Goal: Task Accomplishment & Management: Use online tool/utility

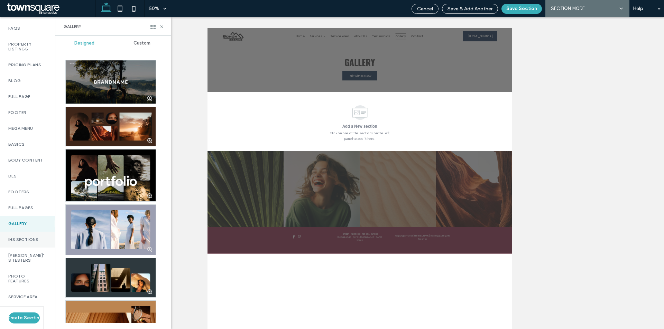
scroll to position [357, 0]
click at [160, 26] on use at bounding box center [161, 26] width 3 height 3
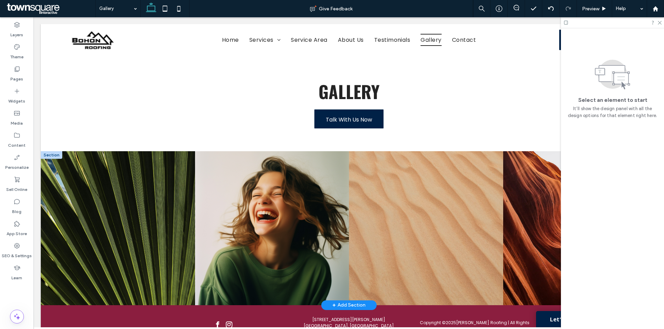
click at [56, 153] on div at bounding box center [51, 155] width 21 height 8
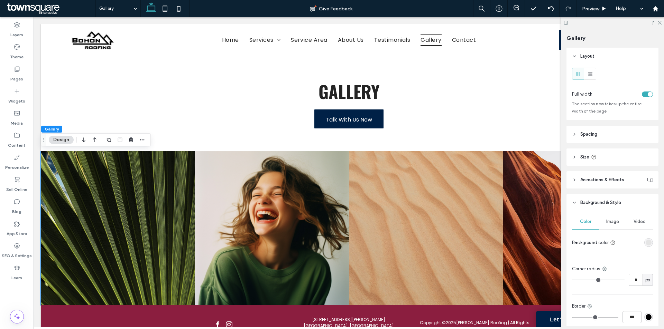
click at [642, 93] on div "toggle" at bounding box center [647, 95] width 11 height 6
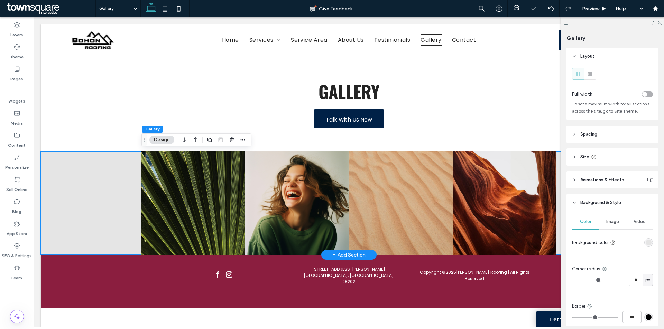
click at [92, 194] on div "Nature's Symphony Breathtaking colors of our planet Button Faces of Humanity Po…" at bounding box center [349, 203] width 616 height 104
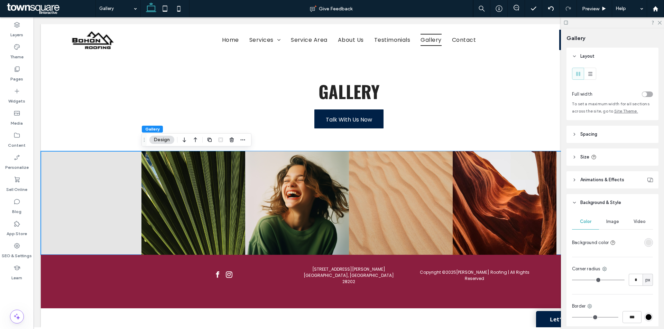
click at [615, 132] on header "Spacing" at bounding box center [612, 134] width 92 height 17
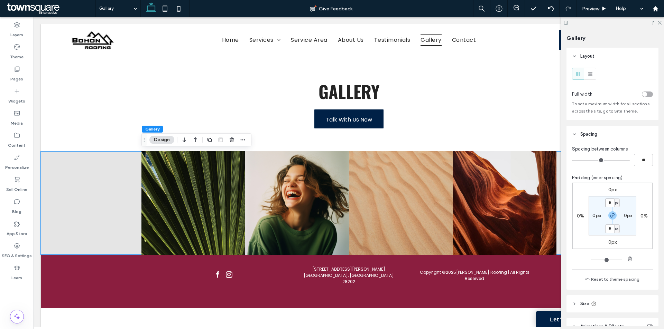
click at [609, 204] on input "*" at bounding box center [609, 203] width 9 height 9
type input "**"
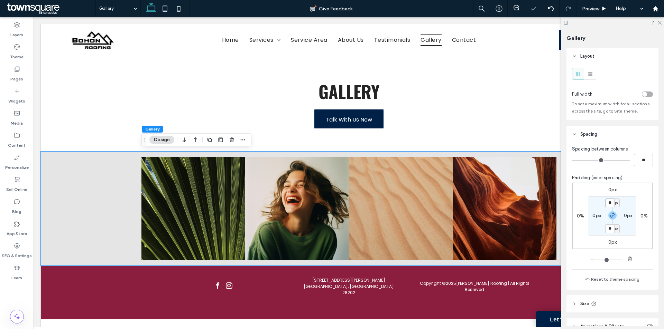
drag, startPoint x: 610, startPoint y: 203, endPoint x: 598, endPoint y: 201, distance: 11.9
click at [598, 201] on section "** px 0px ** px 0px" at bounding box center [612, 215] width 48 height 39
type input "**"
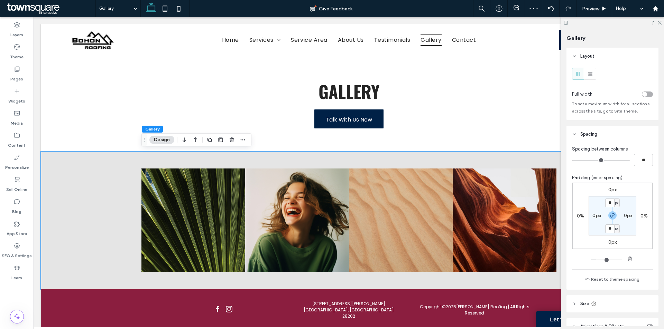
click at [593, 217] on label "0px" at bounding box center [596, 216] width 9 height 6
type input "*"
type input "**"
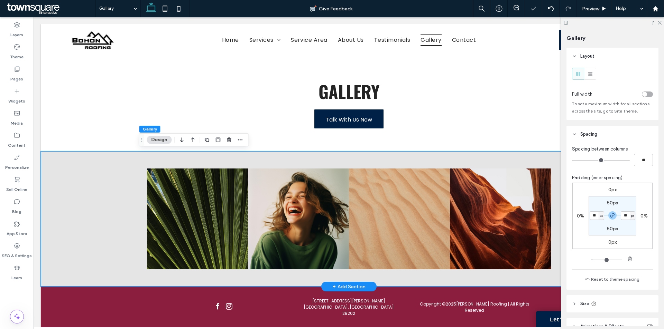
click at [528, 161] on div "Nature's Symphony Breathtaking colors of our planet Button Faces of Humanity Po…" at bounding box center [348, 219] width 415 height 136
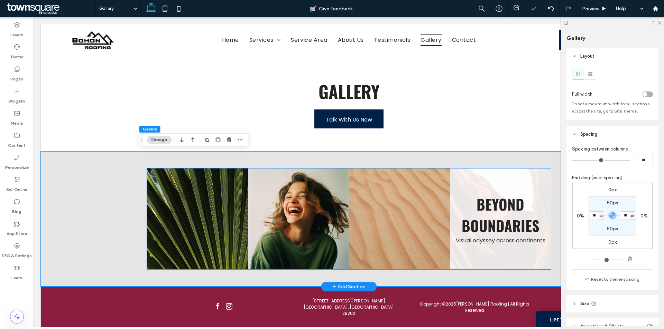
click at [496, 185] on link at bounding box center [500, 219] width 101 height 101
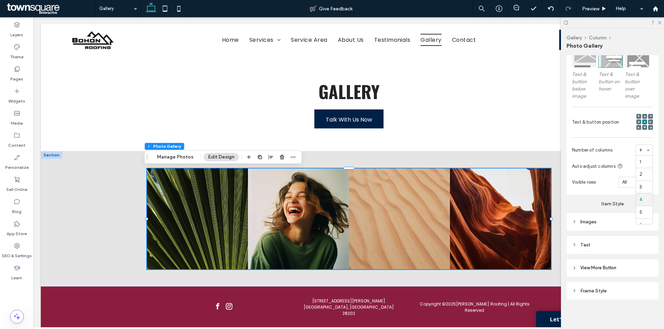
scroll to position [7, 0]
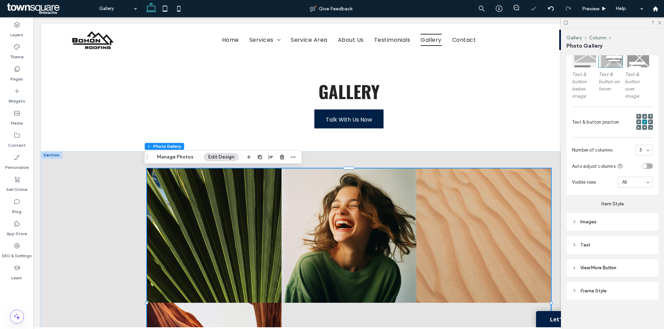
click at [620, 222] on div "Images" at bounding box center [612, 222] width 81 height 7
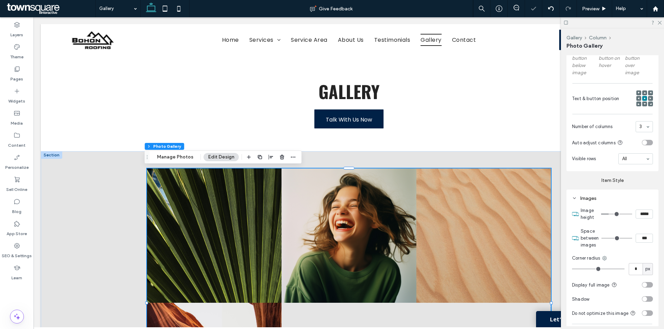
scroll to position [268, 0]
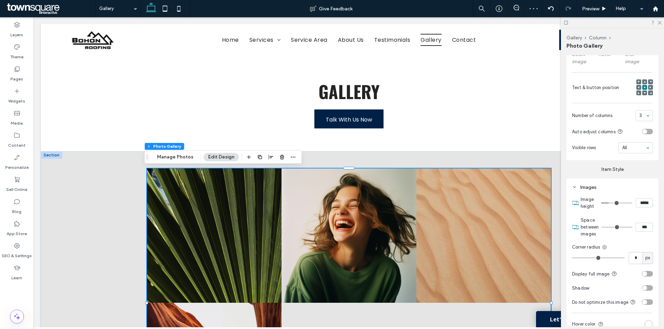
type input "*"
type input "***"
type input "*"
type input "***"
type input "*"
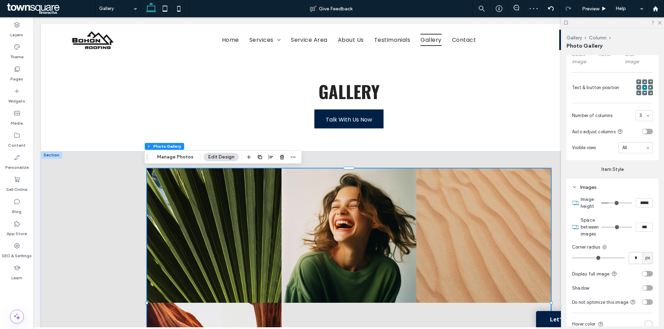
type input "***"
type input "*"
type input "***"
type input "**"
type input "****"
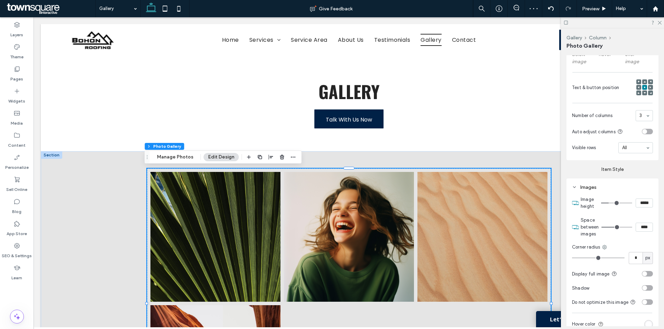
type input "**"
type input "****"
type input "**"
type input "****"
type input "**"
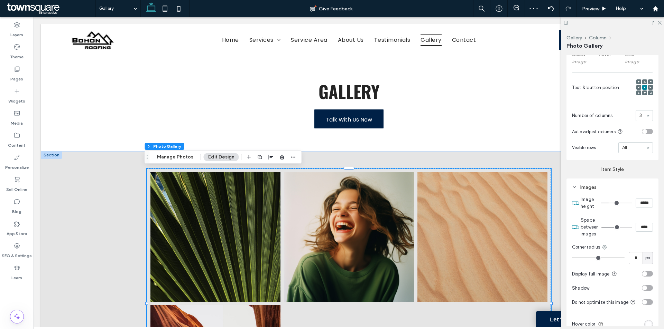
type input "****"
type input "**"
type input "****"
type input "**"
type input "****"
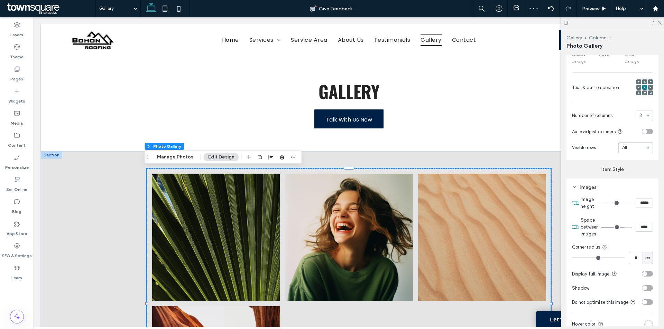
type input "**"
type input "****"
type input "**"
type input "****"
type input "**"
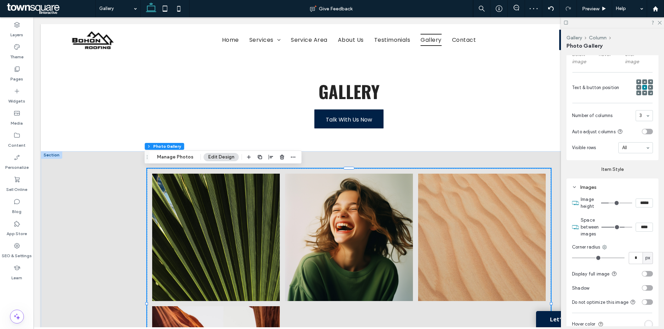
type input "****"
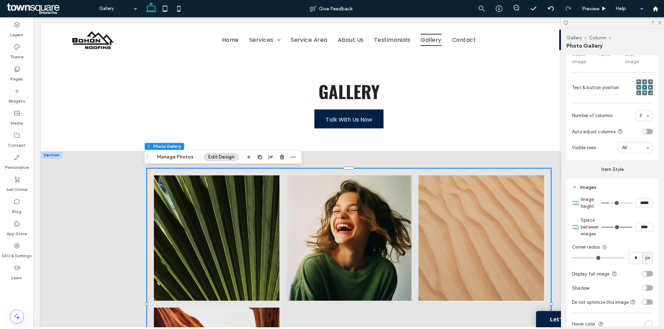
drag, startPoint x: 607, startPoint y: 226, endPoint x: 650, endPoint y: 227, distance: 42.9
type input "**"
click at [632, 227] on input "range" at bounding box center [616, 227] width 31 height 1
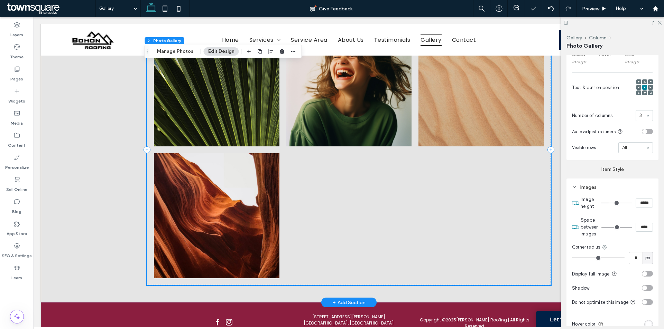
scroll to position [138, 0]
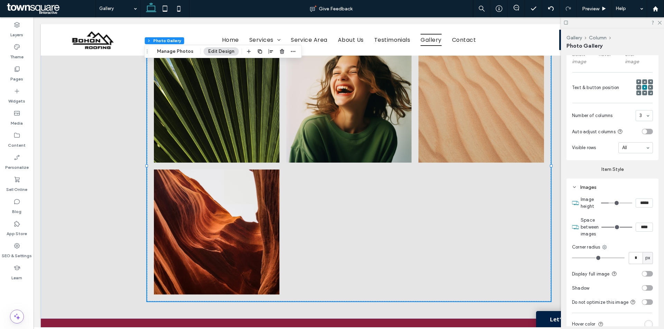
drag, startPoint x: 640, startPoint y: 227, endPoint x: 626, endPoint y: 225, distance: 14.4
click at [626, 225] on div "****" at bounding box center [627, 227] width 52 height 9
type input "****"
type input "**"
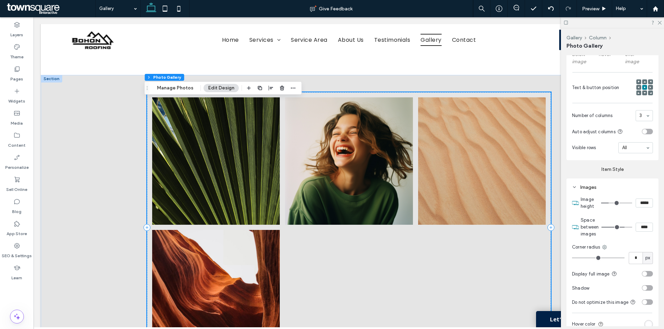
scroll to position [69, 0]
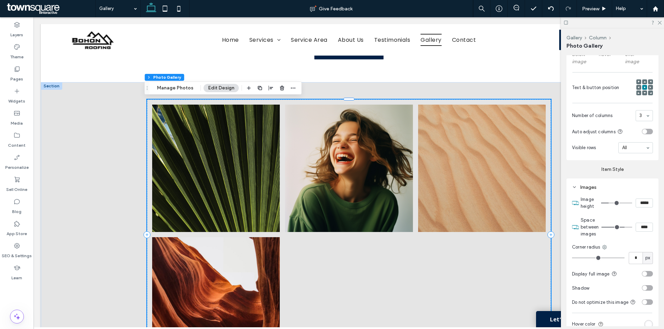
click at [399, 262] on div at bounding box center [348, 301] width 133 height 133
click at [184, 87] on button "Manage Photos" at bounding box center [174, 88] width 45 height 8
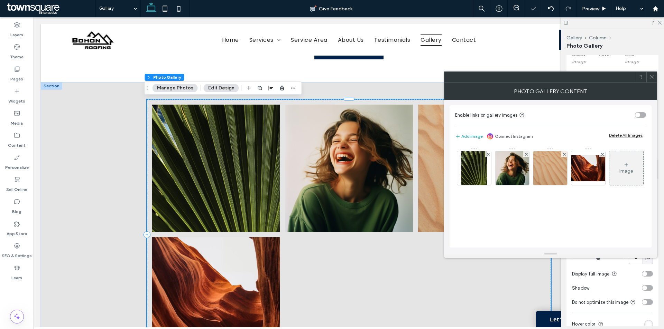
click at [629, 135] on div "Delete All Images" at bounding box center [626, 135] width 34 height 6
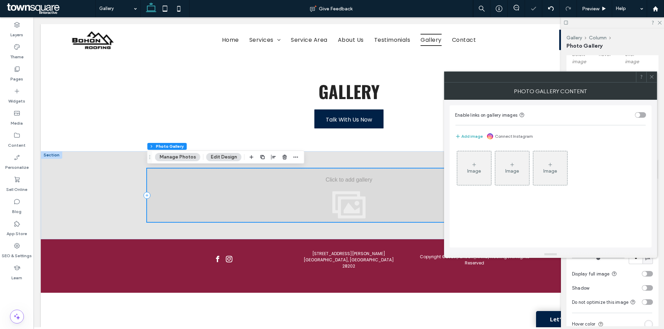
scroll to position [0, 0]
click at [474, 162] on icon at bounding box center [474, 165] width 6 height 6
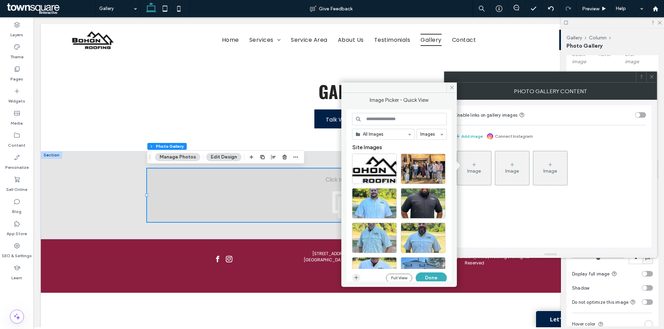
click at [357, 274] on span "button" at bounding box center [356, 278] width 8 height 8
click at [398, 275] on button "Full View" at bounding box center [399, 278] width 26 height 8
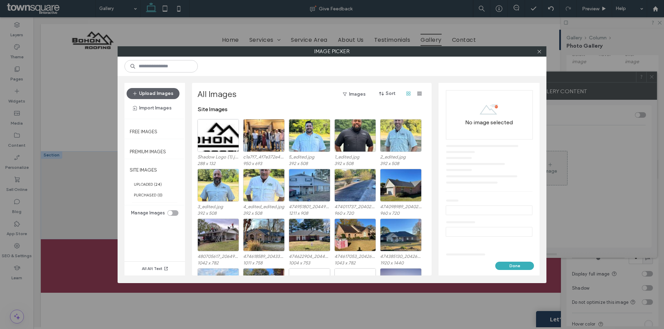
click at [169, 213] on div "toggle" at bounding box center [170, 213] width 5 height 5
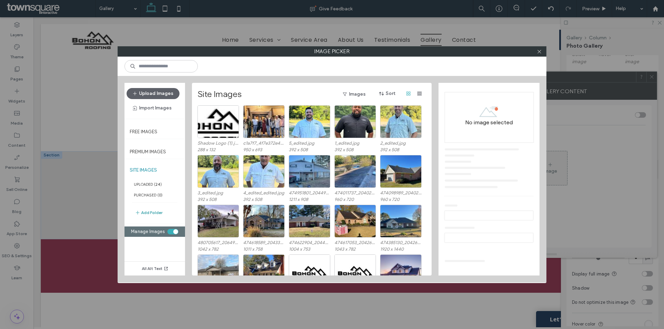
click at [148, 212] on button "Add Folder" at bounding box center [149, 213] width 28 height 8
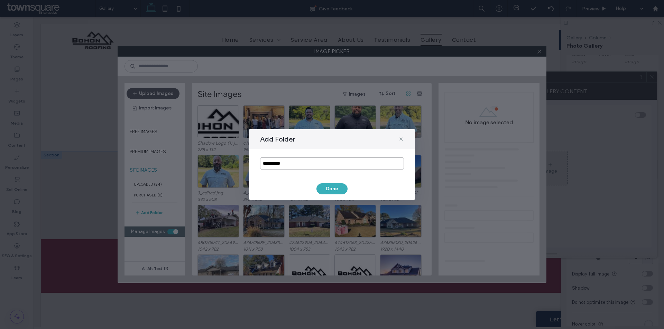
click at [291, 163] on input "**********" at bounding box center [332, 164] width 144 height 12
type input "*******"
click at [337, 192] on button "Done" at bounding box center [331, 189] width 31 height 11
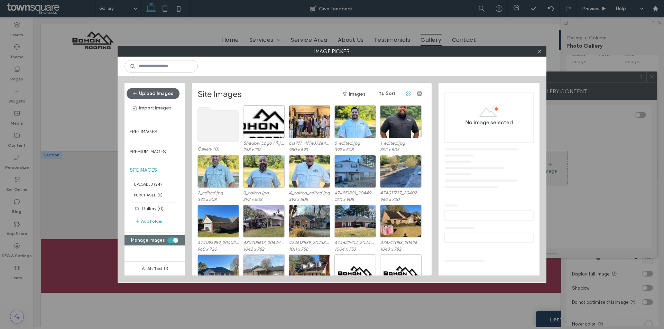
click at [201, 124] on use at bounding box center [218, 125] width 41 height 35
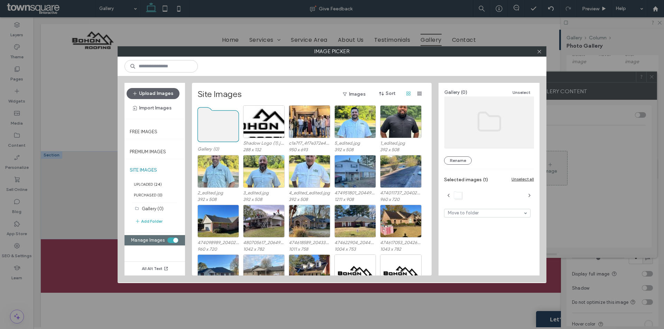
click at [208, 124] on use at bounding box center [218, 125] width 41 height 35
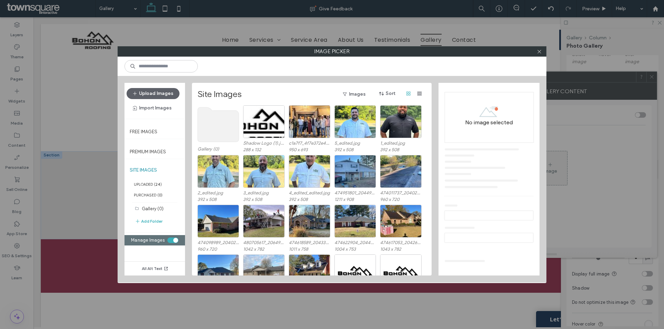
click at [221, 131] on use at bounding box center [218, 125] width 41 height 35
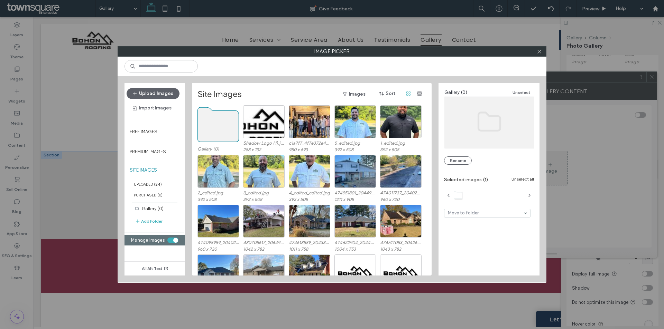
click at [221, 131] on use at bounding box center [218, 125] width 41 height 35
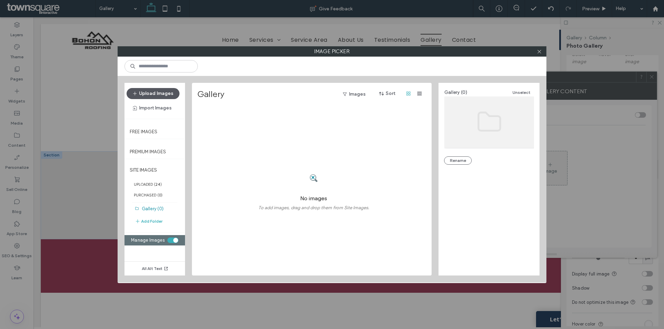
click at [162, 94] on button "Upload Images" at bounding box center [153, 93] width 53 height 11
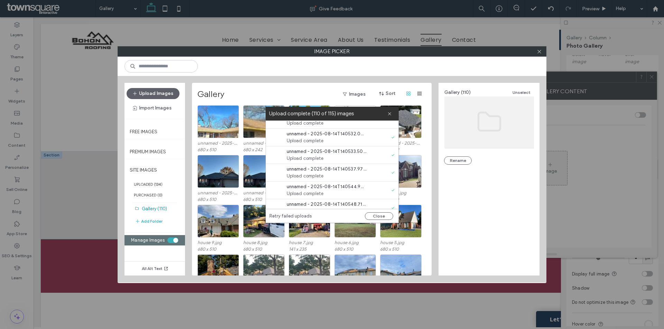
scroll to position [1940, 0]
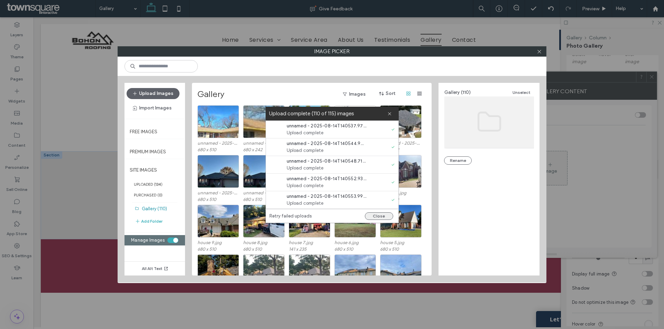
click at [381, 219] on button "Close" at bounding box center [379, 217] width 28 height 8
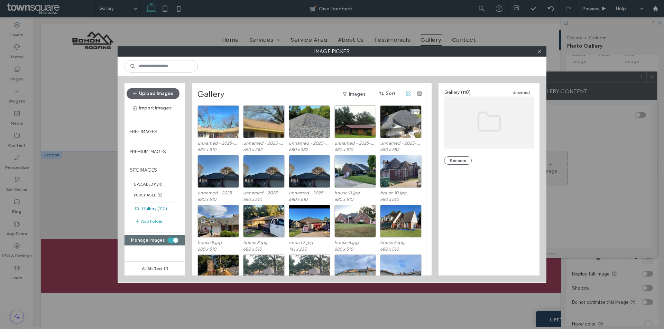
scroll to position [0, 0]
click at [226, 126] on div "Select" at bounding box center [217, 121] width 41 height 33
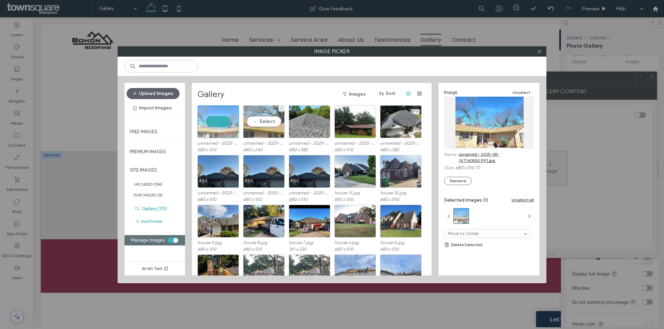
click at [267, 129] on div "Select" at bounding box center [263, 121] width 41 height 33
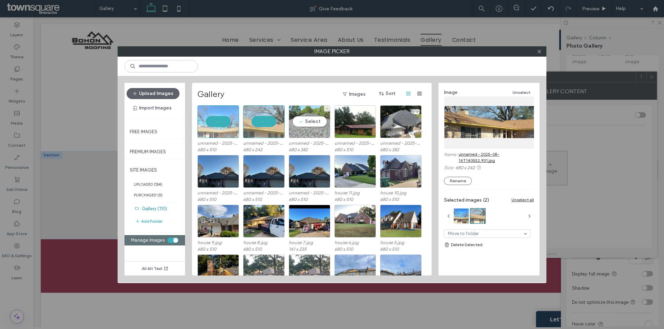
drag, startPoint x: 311, startPoint y: 125, endPoint x: 316, endPoint y: 125, distance: 5.2
click at [312, 125] on div "Select" at bounding box center [309, 121] width 41 height 33
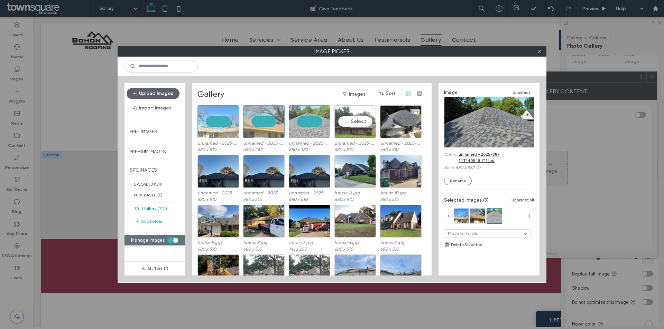
drag, startPoint x: 345, startPoint y: 123, endPoint x: 367, endPoint y: 127, distance: 22.4
click at [346, 123] on div "Select" at bounding box center [354, 121] width 41 height 33
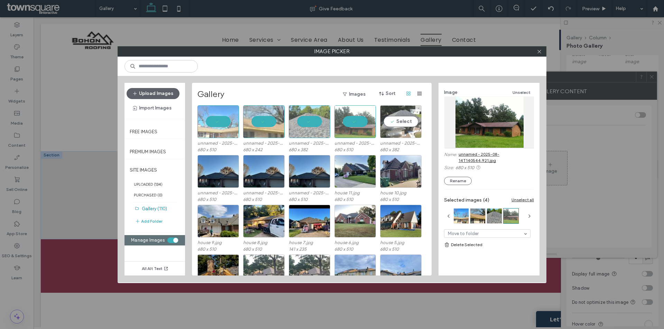
click at [399, 122] on div "Select" at bounding box center [400, 121] width 41 height 33
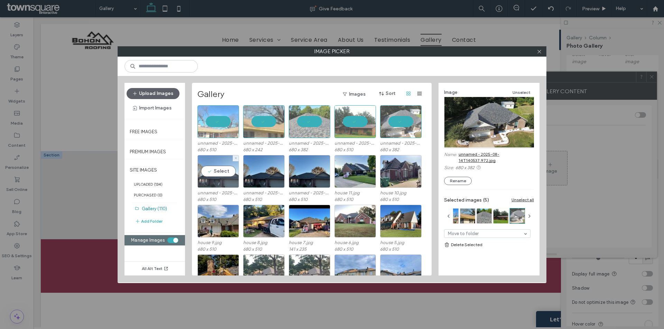
click at [210, 171] on div "Select" at bounding box center [217, 171] width 41 height 33
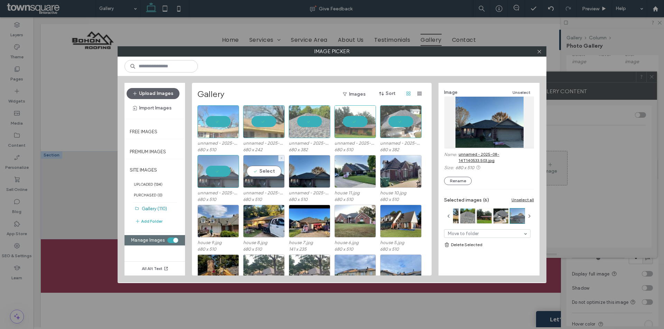
click at [261, 169] on div "Select" at bounding box center [263, 171] width 41 height 33
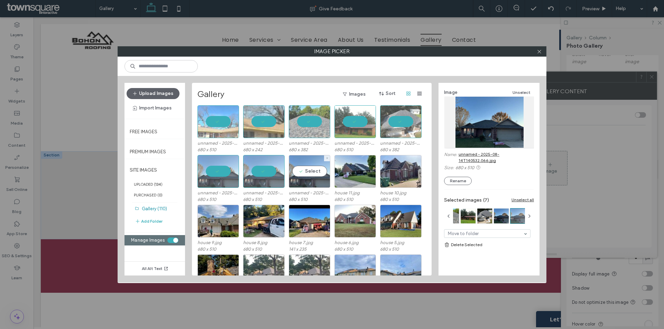
click at [297, 174] on div "Select" at bounding box center [309, 171] width 41 height 33
click at [305, 176] on div at bounding box center [309, 171] width 41 height 33
click at [259, 170] on div at bounding box center [263, 171] width 41 height 33
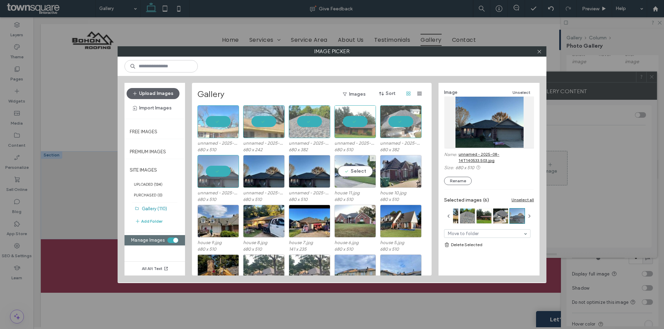
click at [364, 179] on div "Select" at bounding box center [354, 171] width 41 height 33
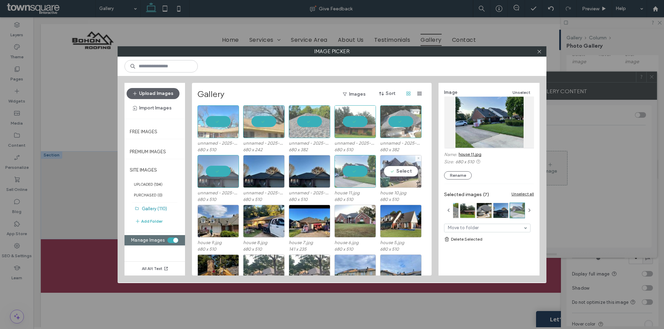
click at [399, 178] on div "Select" at bounding box center [400, 171] width 41 height 33
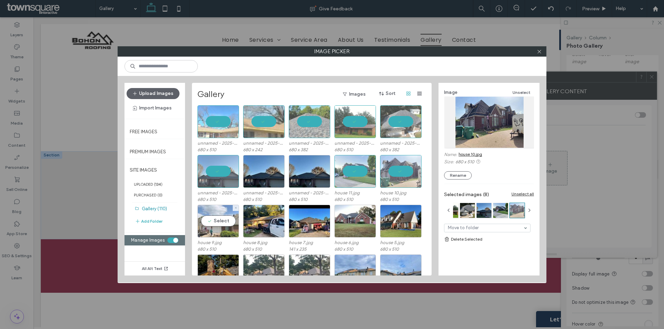
click at [228, 229] on div "Select" at bounding box center [217, 221] width 41 height 33
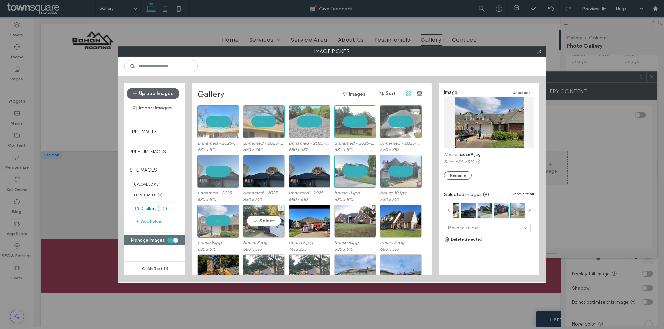
click at [258, 223] on div "Select" at bounding box center [263, 221] width 41 height 33
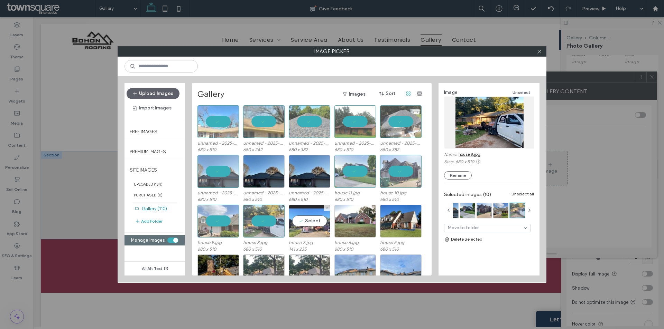
click at [318, 222] on div "Select" at bounding box center [309, 221] width 41 height 33
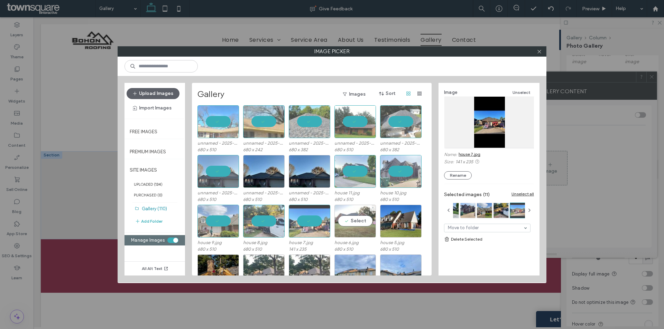
click at [352, 224] on div "Select" at bounding box center [354, 221] width 41 height 33
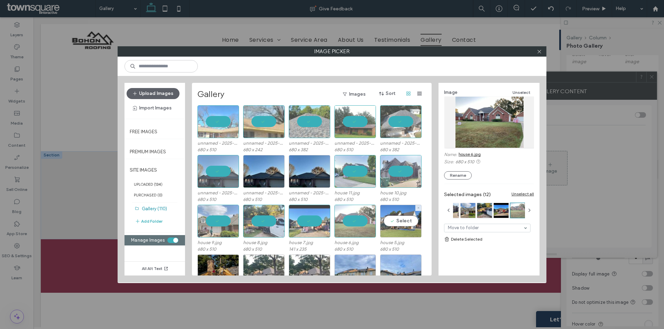
drag, startPoint x: 414, startPoint y: 221, endPoint x: 395, endPoint y: 224, distance: 19.3
click at [414, 220] on div "Select" at bounding box center [400, 221] width 41 height 33
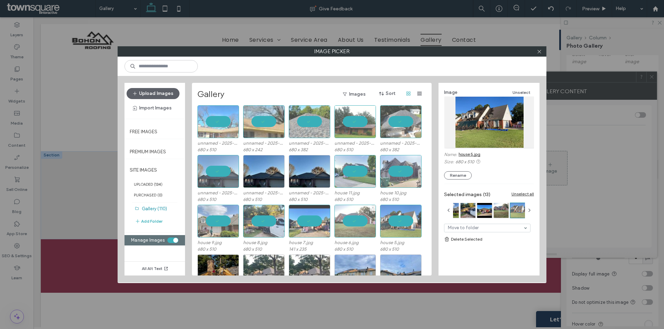
scroll to position [29, 0]
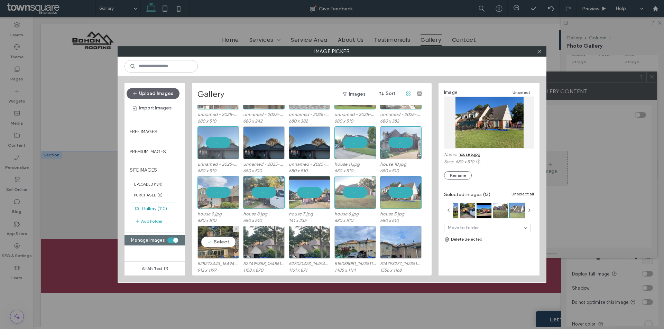
click at [216, 242] on div "Select" at bounding box center [217, 242] width 41 height 33
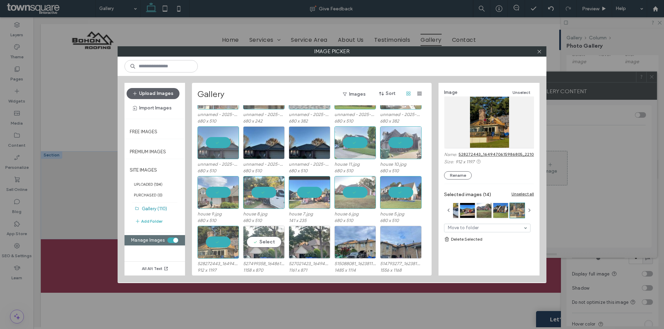
click at [256, 241] on div "Select" at bounding box center [263, 242] width 41 height 33
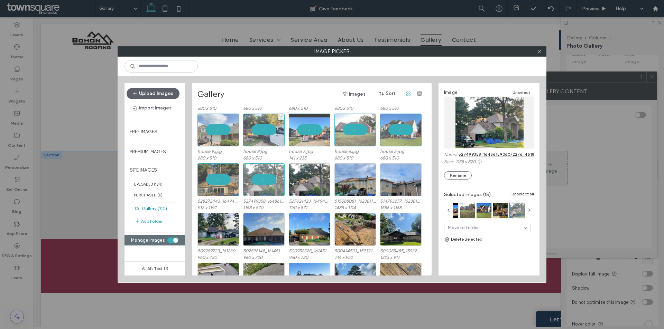
scroll to position [104, 0]
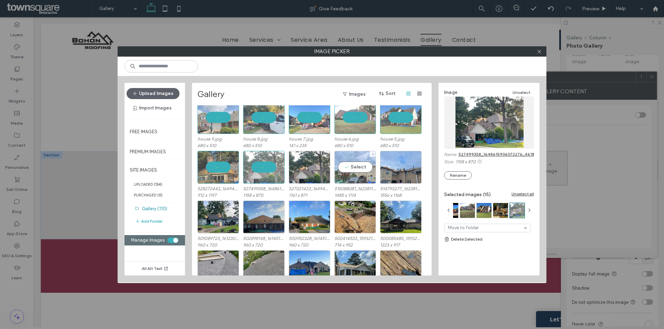
click at [369, 170] on div "Select" at bounding box center [354, 167] width 41 height 33
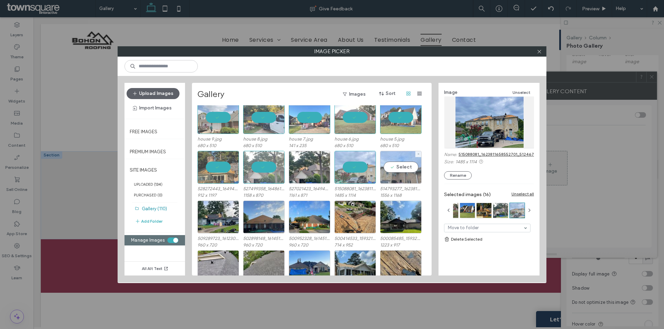
click at [400, 174] on div "Select" at bounding box center [400, 167] width 41 height 33
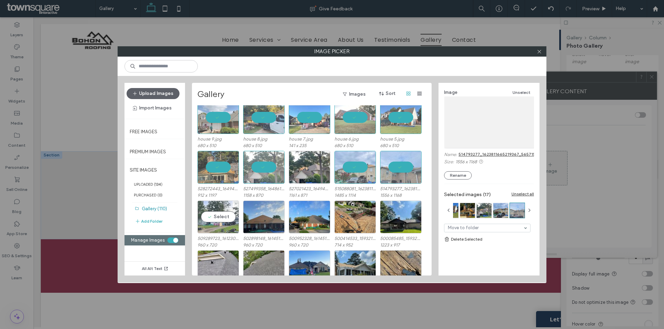
click at [210, 223] on div "Select" at bounding box center [217, 217] width 41 height 33
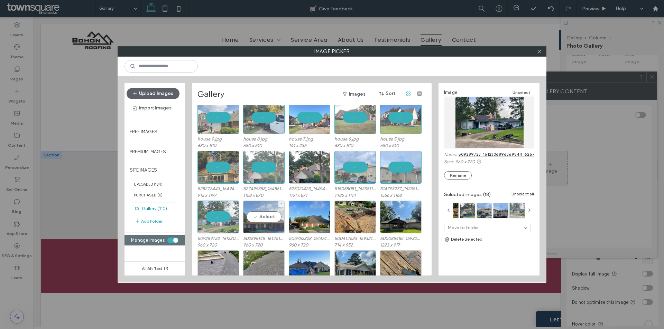
click at [262, 217] on div "Select" at bounding box center [263, 217] width 41 height 33
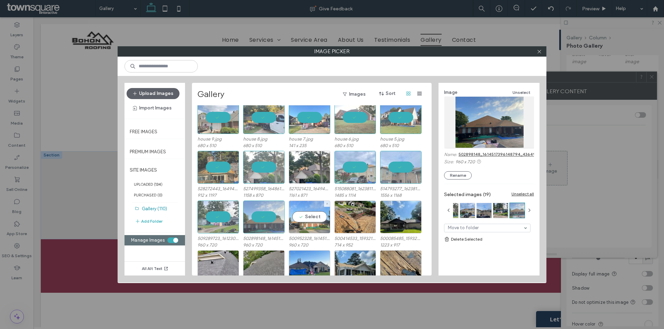
click at [308, 222] on div "Select" at bounding box center [309, 217] width 41 height 33
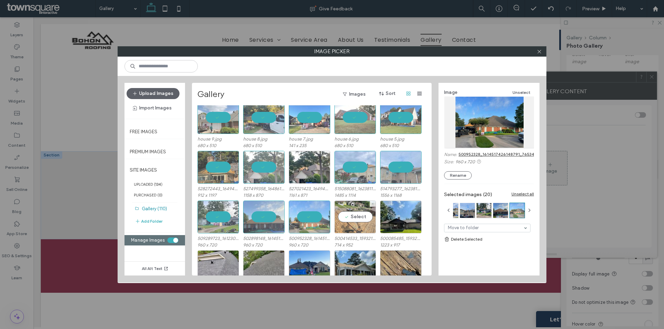
click at [352, 222] on div "Select" at bounding box center [354, 217] width 41 height 33
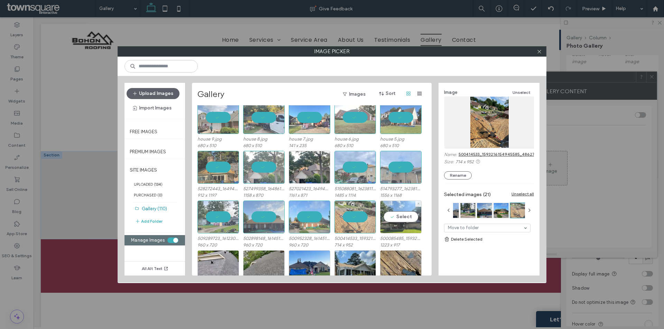
click at [396, 216] on div "Select" at bounding box center [400, 217] width 41 height 33
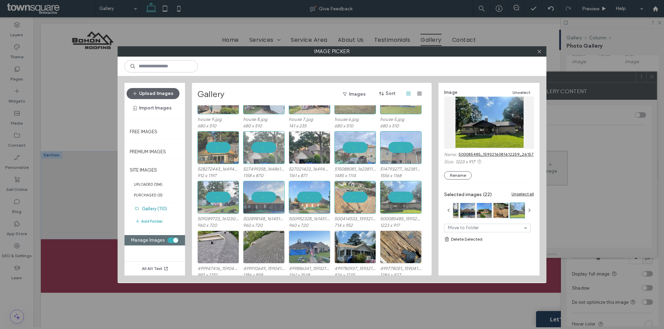
scroll to position [138, 0]
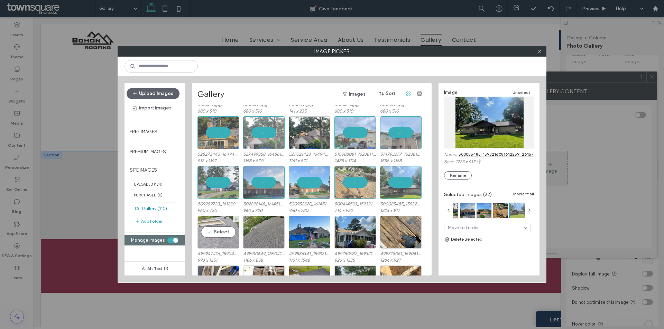
drag, startPoint x: 204, startPoint y: 236, endPoint x: 213, endPoint y: 239, distance: 9.0
click at [205, 236] on div "Select" at bounding box center [217, 232] width 41 height 33
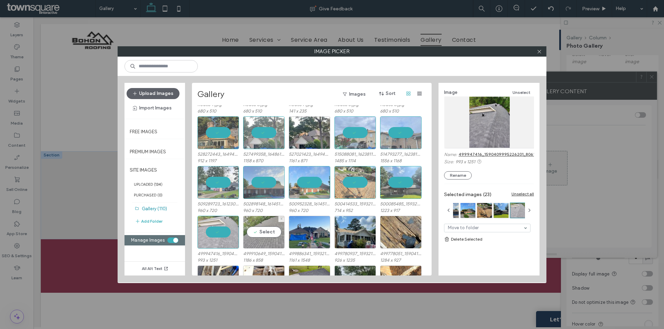
click at [273, 235] on div "Select" at bounding box center [263, 232] width 41 height 33
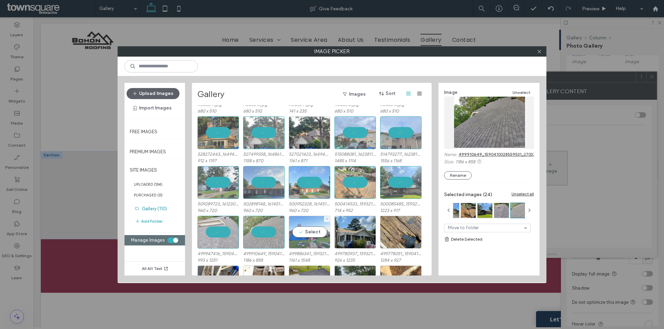
click at [303, 236] on div "Select" at bounding box center [309, 232] width 41 height 33
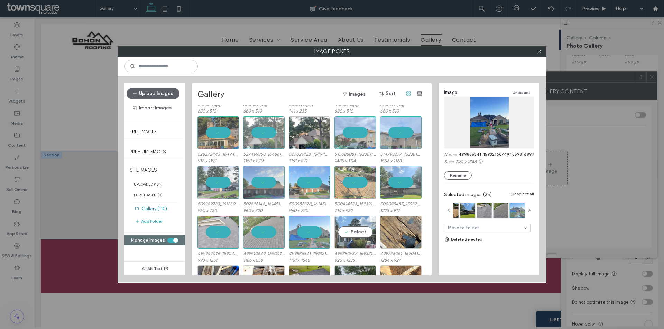
drag, startPoint x: 359, startPoint y: 235, endPoint x: 374, endPoint y: 240, distance: 16.3
click at [359, 235] on div "Select" at bounding box center [354, 232] width 41 height 33
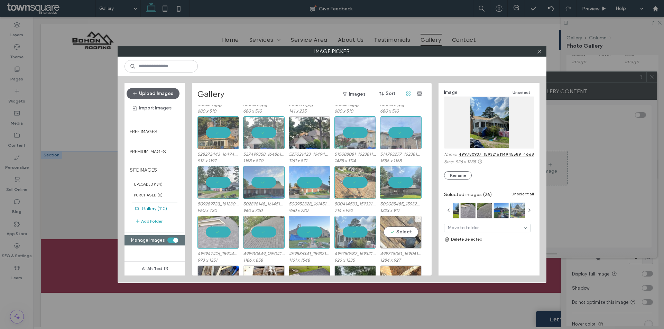
click at [397, 236] on div "Select" at bounding box center [400, 232] width 41 height 33
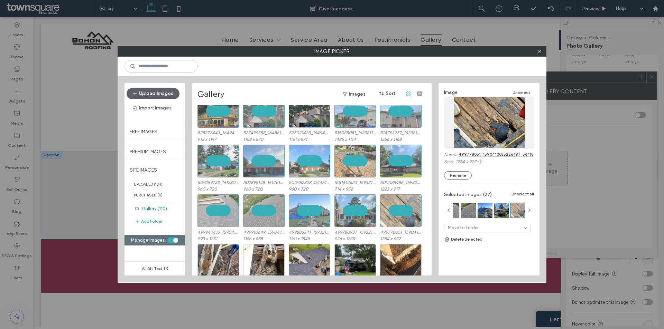
scroll to position [207, 0]
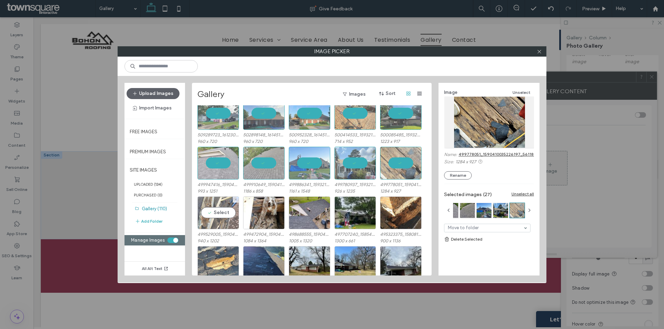
drag, startPoint x: 213, startPoint y: 207, endPoint x: 217, endPoint y: 213, distance: 7.1
click at [213, 207] on div "Select" at bounding box center [217, 213] width 41 height 33
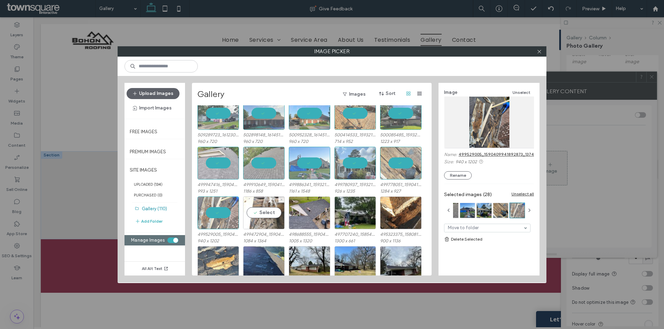
click at [263, 215] on div "Select" at bounding box center [263, 213] width 41 height 33
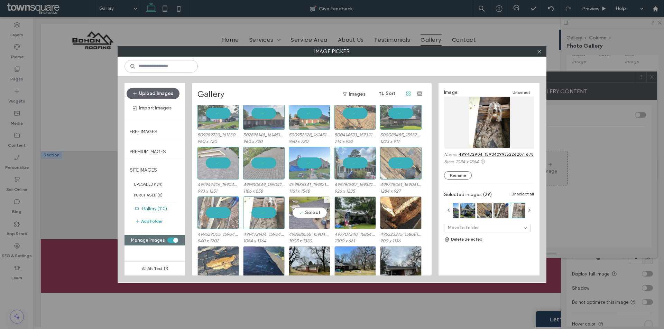
click at [304, 219] on div "Select" at bounding box center [309, 213] width 41 height 33
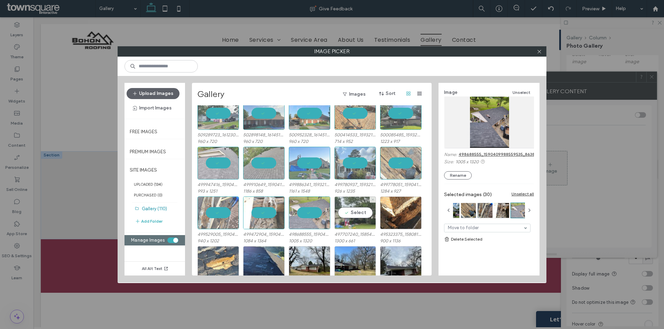
click at [349, 216] on div "Select" at bounding box center [354, 213] width 41 height 33
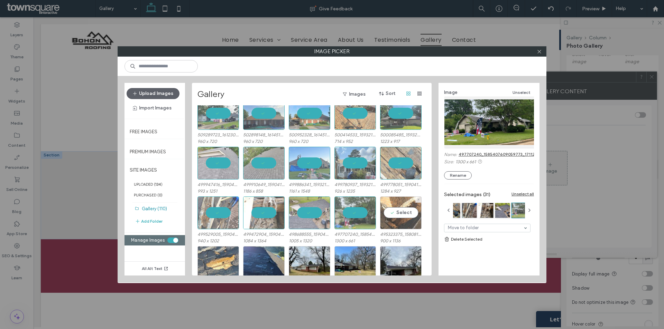
click at [400, 221] on div "Select" at bounding box center [400, 213] width 41 height 33
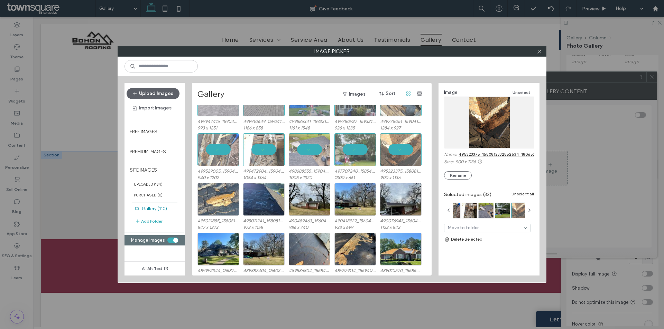
scroll to position [277, 0]
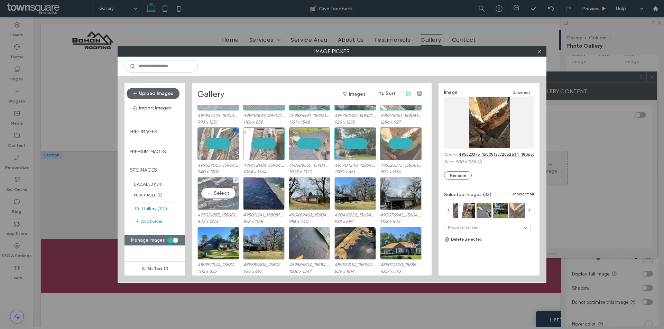
click at [216, 196] on div "Select" at bounding box center [217, 193] width 41 height 33
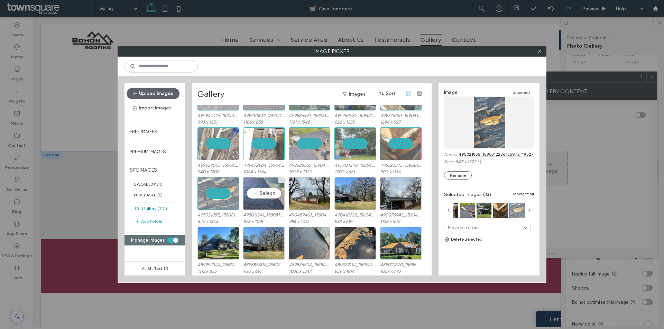
click at [256, 191] on div "Select" at bounding box center [263, 193] width 41 height 33
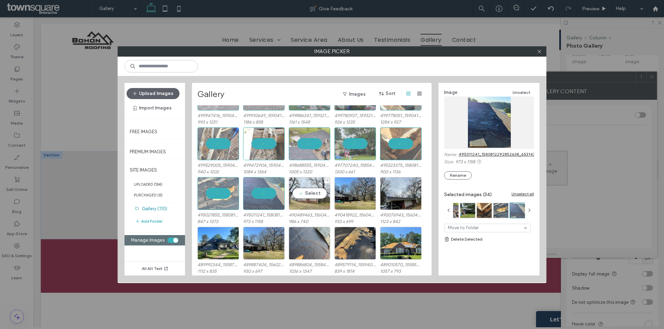
click at [299, 200] on div "Select" at bounding box center [309, 193] width 41 height 33
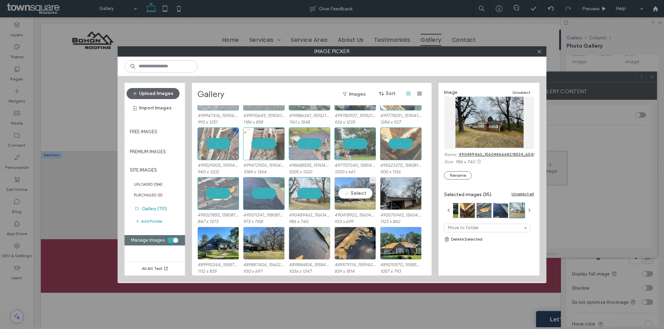
drag, startPoint x: 348, startPoint y: 189, endPoint x: 369, endPoint y: 199, distance: 22.9
click at [349, 189] on div "Select" at bounding box center [354, 193] width 41 height 33
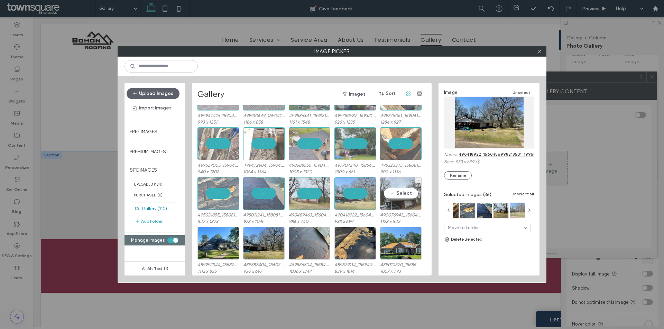
click at [388, 193] on div "Select" at bounding box center [400, 193] width 41 height 33
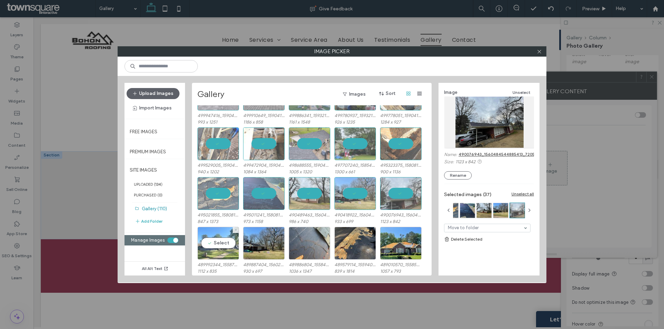
click at [221, 244] on div "Select" at bounding box center [217, 243] width 41 height 33
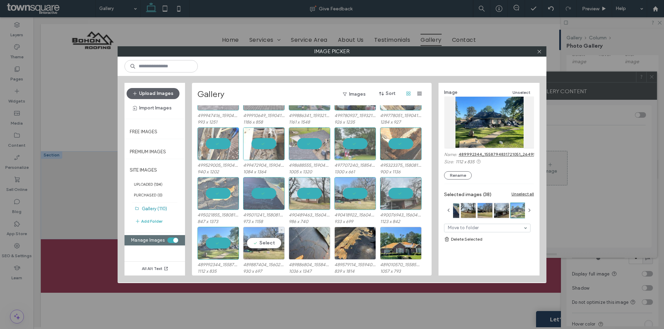
click at [264, 248] on div "Select" at bounding box center [263, 243] width 41 height 33
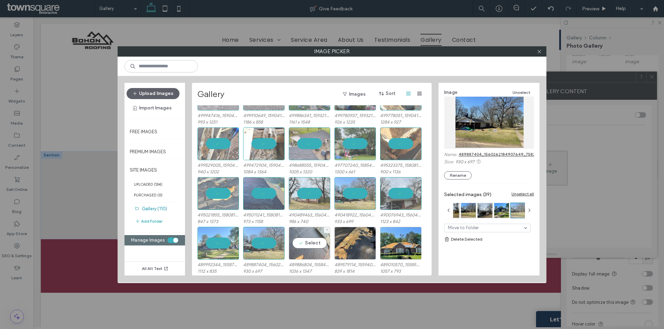
click at [308, 240] on div "Select" at bounding box center [309, 243] width 41 height 33
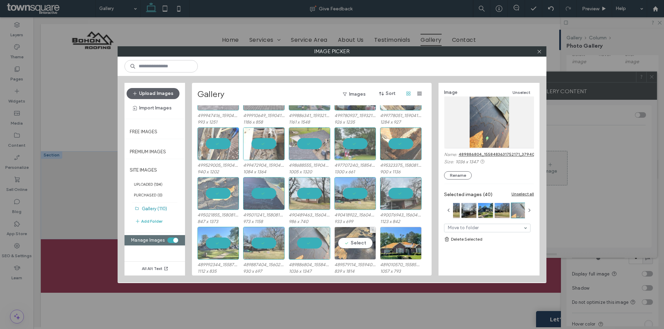
click at [359, 246] on div "Select" at bounding box center [354, 243] width 41 height 33
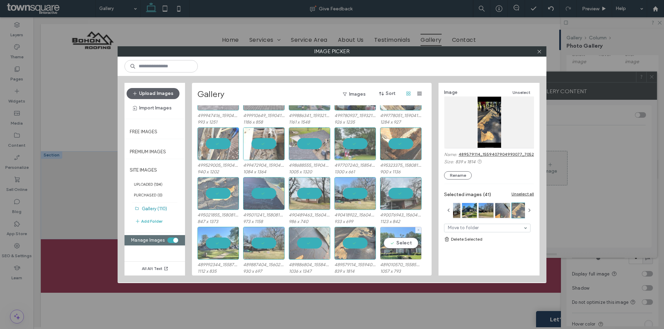
click at [406, 245] on div "Select" at bounding box center [400, 243] width 41 height 33
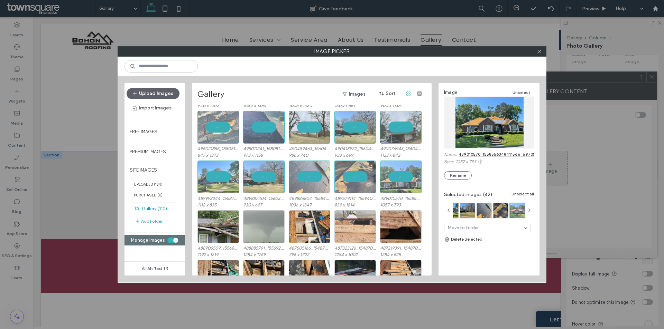
scroll to position [346, 0]
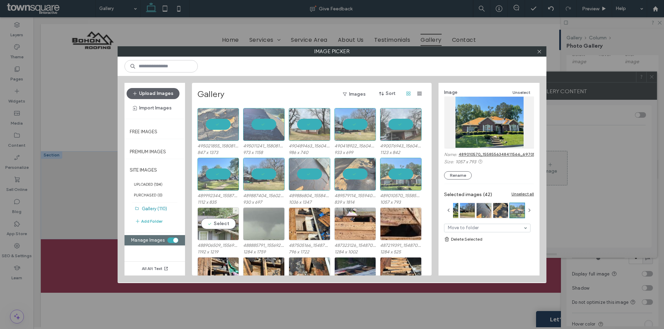
click at [223, 230] on div "Select" at bounding box center [217, 224] width 41 height 33
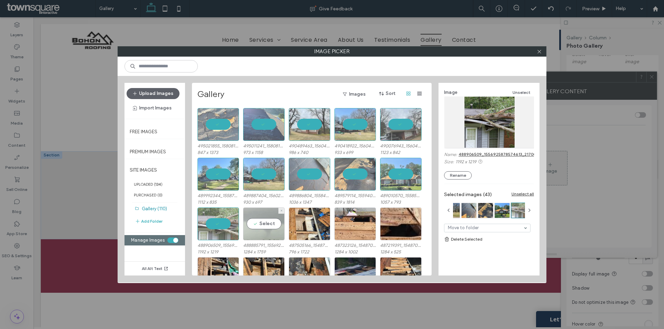
click at [260, 230] on div "Select" at bounding box center [263, 224] width 41 height 33
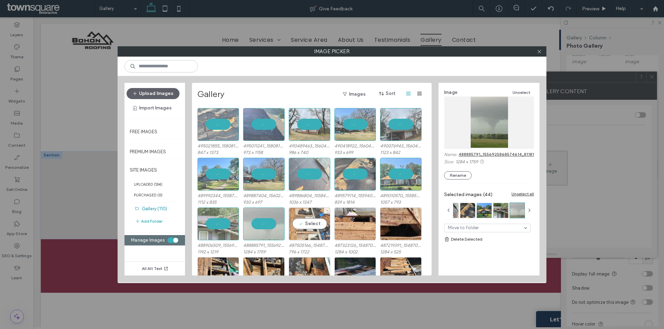
click at [318, 228] on div "Select" at bounding box center [309, 224] width 41 height 33
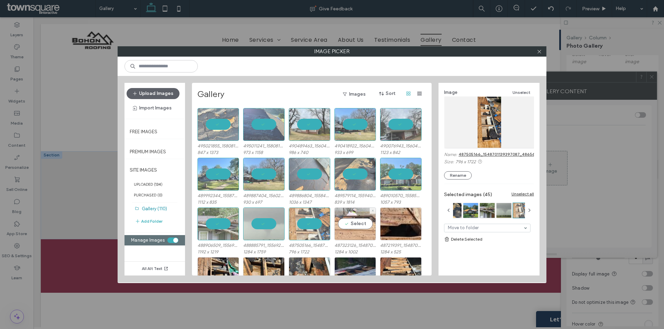
click at [348, 230] on div "Select" at bounding box center [354, 224] width 41 height 33
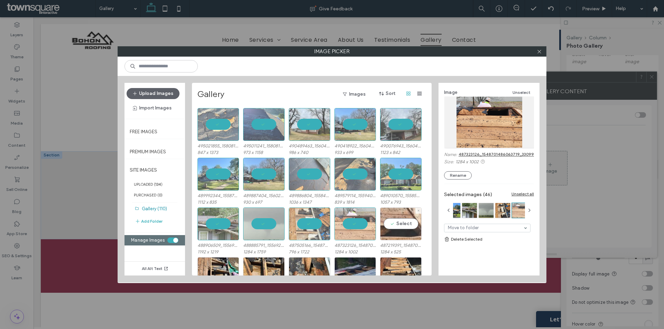
click at [398, 233] on div "Select" at bounding box center [400, 224] width 41 height 33
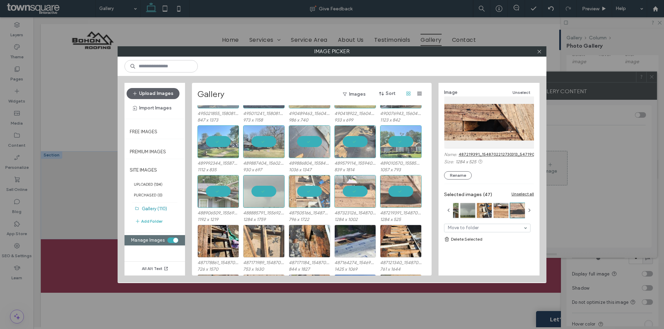
scroll to position [380, 0]
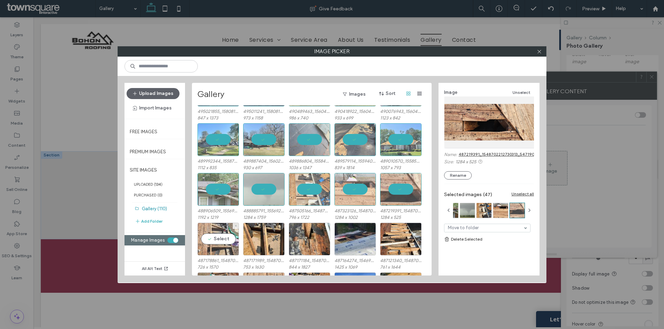
click at [221, 238] on div "Select" at bounding box center [217, 239] width 41 height 33
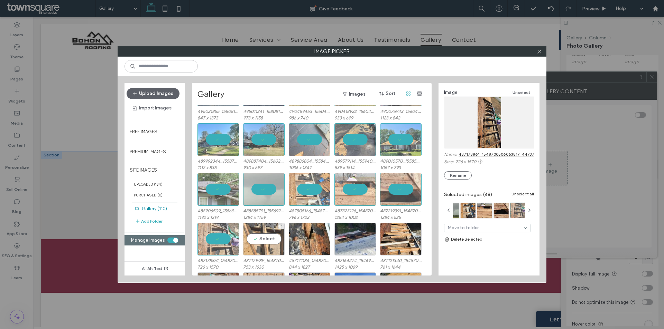
click at [280, 236] on div "Select" at bounding box center [263, 239] width 41 height 33
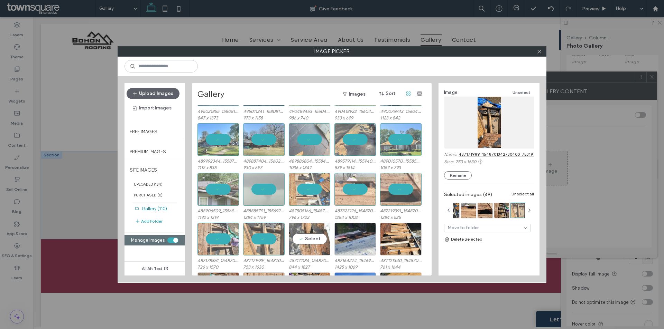
click at [316, 240] on div "Select" at bounding box center [309, 239] width 41 height 33
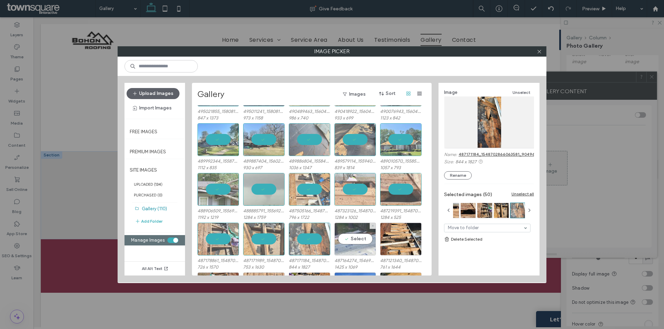
click at [344, 240] on div "Select" at bounding box center [354, 239] width 41 height 33
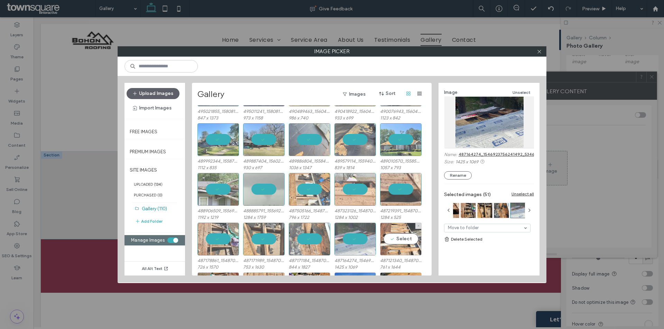
click at [386, 241] on div "Select" at bounding box center [400, 239] width 41 height 33
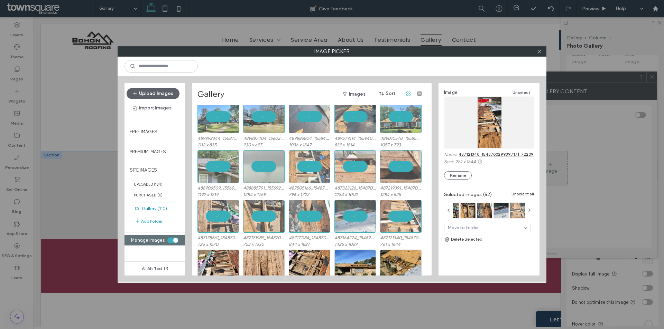
scroll to position [449, 0]
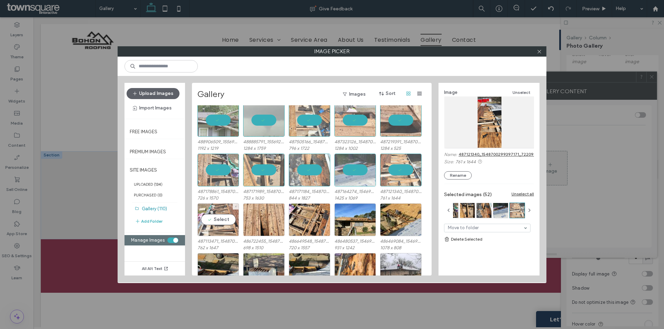
click at [220, 227] on div "Select" at bounding box center [217, 220] width 41 height 33
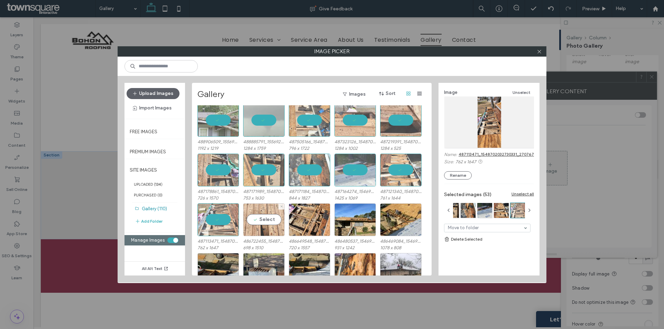
click at [256, 223] on div "Select" at bounding box center [263, 220] width 41 height 33
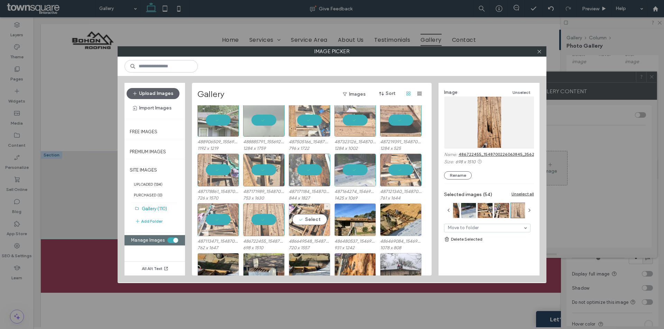
click at [307, 230] on div "Select" at bounding box center [309, 220] width 41 height 33
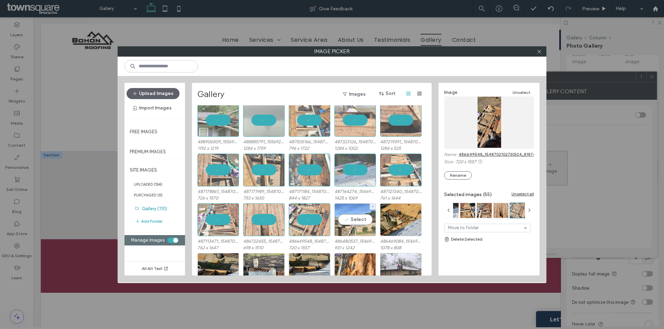
click at [343, 225] on div "Select" at bounding box center [354, 220] width 41 height 33
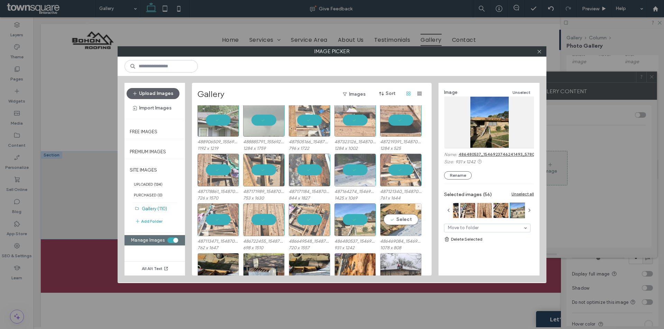
click at [385, 222] on div "Select" at bounding box center [400, 220] width 41 height 33
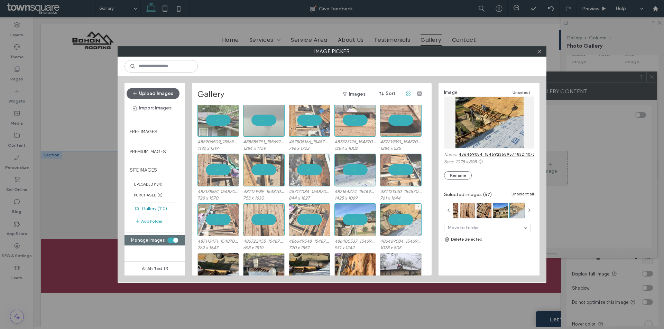
scroll to position [484, 0]
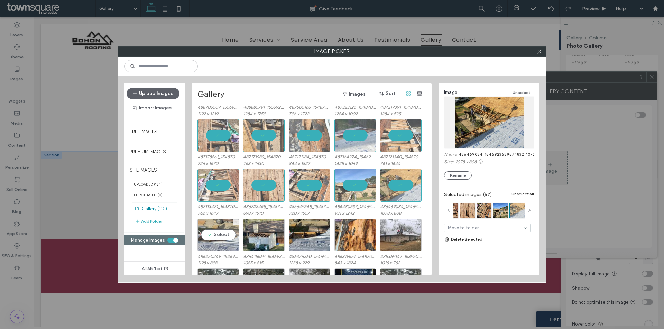
click at [217, 243] on div "Select" at bounding box center [217, 235] width 41 height 33
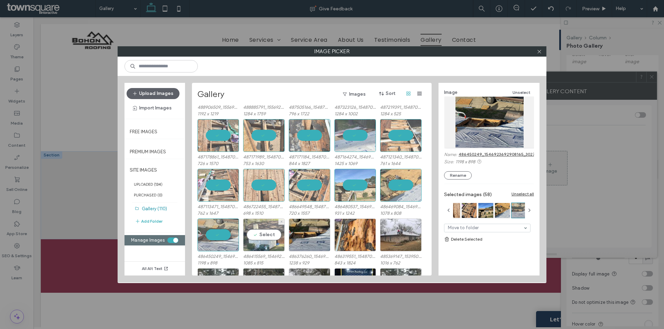
click at [268, 242] on div "Select" at bounding box center [263, 235] width 41 height 33
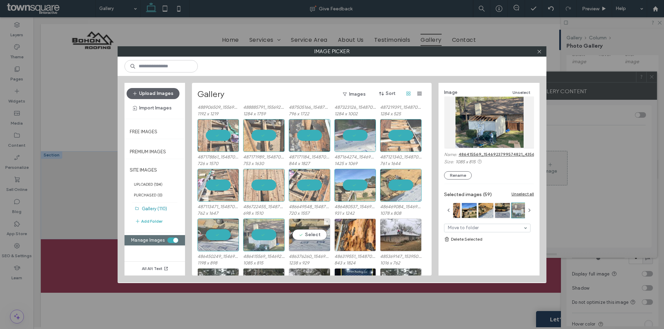
click at [309, 241] on div "Select" at bounding box center [309, 235] width 41 height 33
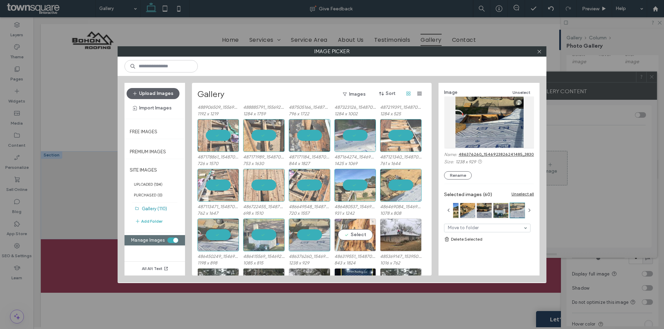
click at [352, 237] on div "Select" at bounding box center [354, 235] width 41 height 33
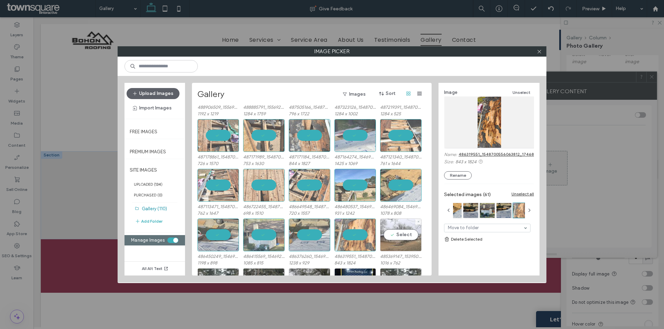
click at [392, 239] on div "Select" at bounding box center [400, 235] width 41 height 33
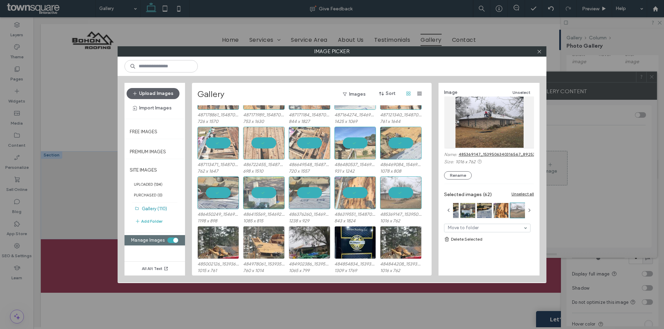
scroll to position [527, 0]
click at [222, 250] on div "Select" at bounding box center [217, 242] width 41 height 33
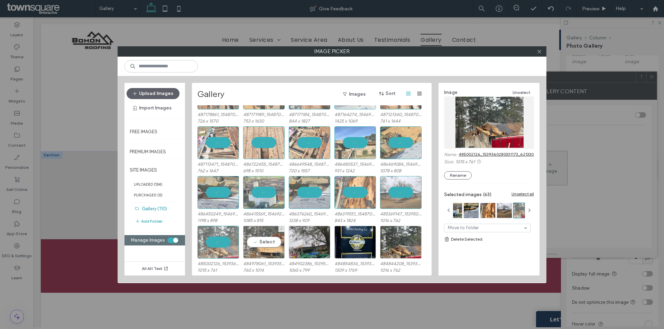
click at [268, 244] on div "Select" at bounding box center [263, 242] width 41 height 33
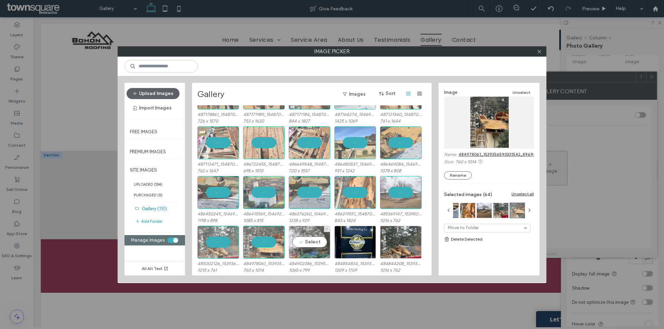
click at [319, 252] on div "Select" at bounding box center [309, 242] width 41 height 33
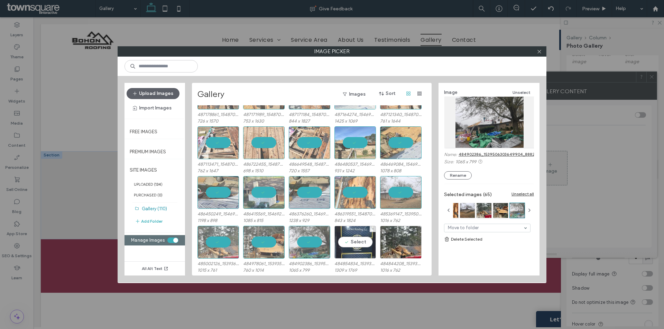
click at [355, 249] on div "Select" at bounding box center [354, 242] width 41 height 33
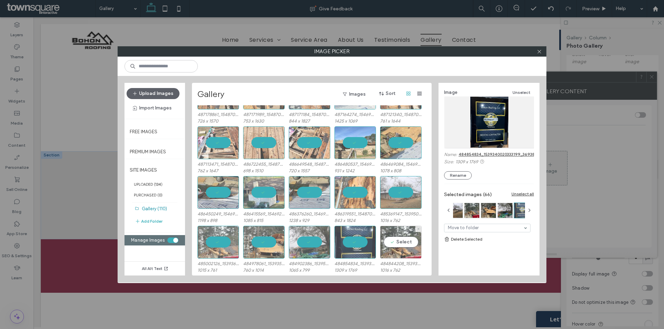
click at [393, 249] on div "Select" at bounding box center [400, 242] width 41 height 33
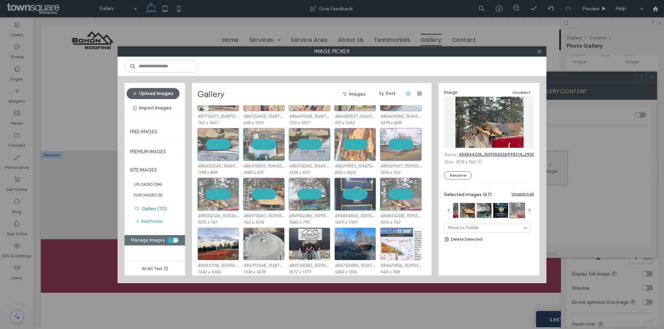
scroll to position [596, 0]
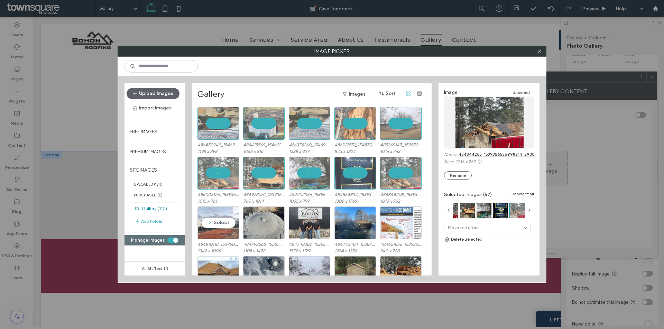
click at [226, 220] on div "Select" at bounding box center [217, 223] width 41 height 33
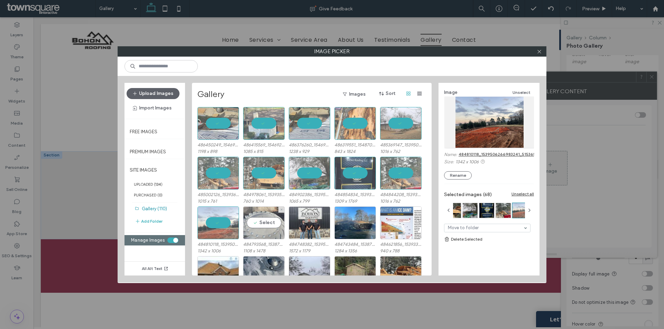
click at [255, 227] on div "Select" at bounding box center [263, 223] width 41 height 33
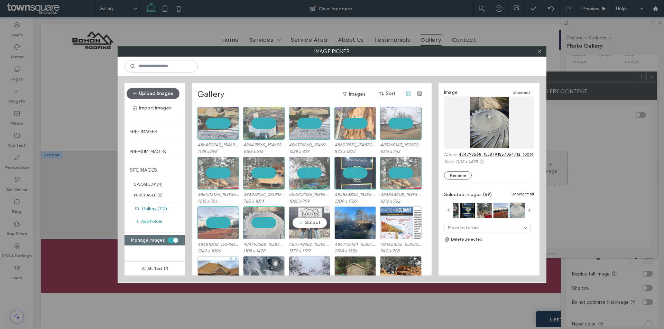
click at [296, 228] on div "Select" at bounding box center [309, 223] width 41 height 33
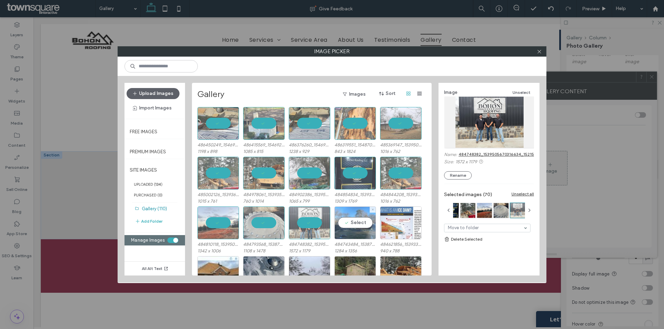
click at [357, 230] on div "Select" at bounding box center [354, 223] width 41 height 33
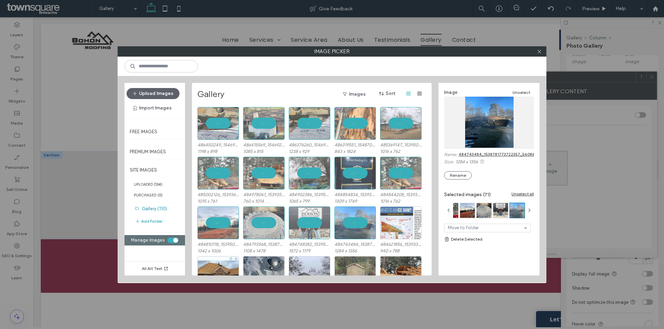
scroll to position [630, 0]
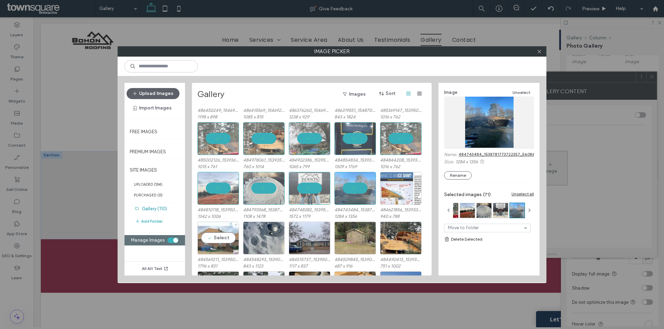
click at [215, 238] on div "Select" at bounding box center [217, 238] width 41 height 33
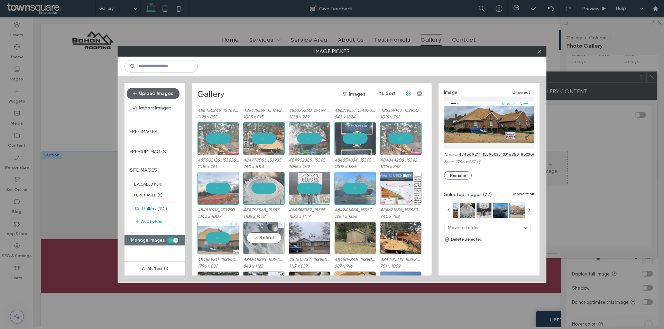
click at [255, 242] on div "Select" at bounding box center [263, 238] width 41 height 33
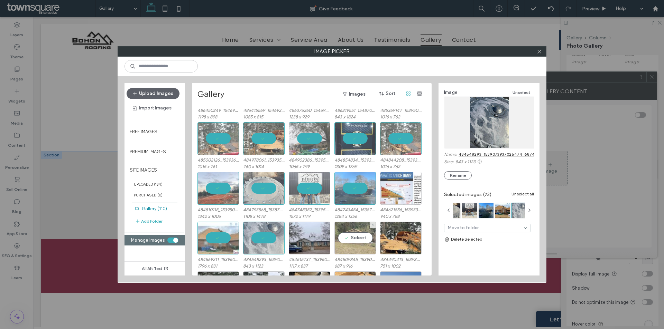
click at [336, 236] on div "Select" at bounding box center [354, 238] width 41 height 33
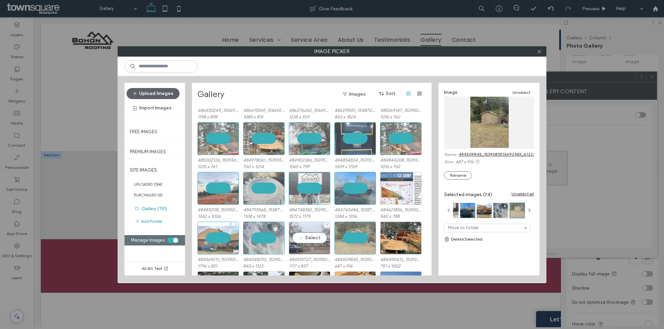
click at [301, 237] on div "Select" at bounding box center [309, 238] width 41 height 33
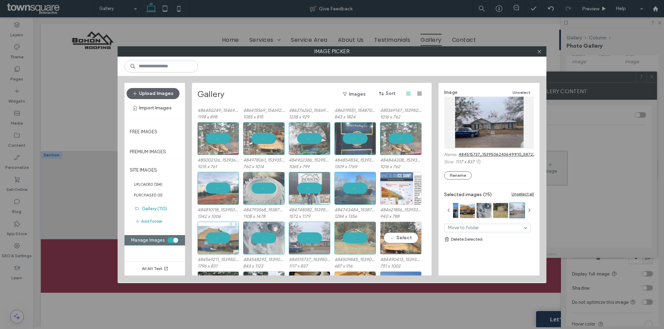
click at [399, 243] on div "Select" at bounding box center [400, 238] width 41 height 33
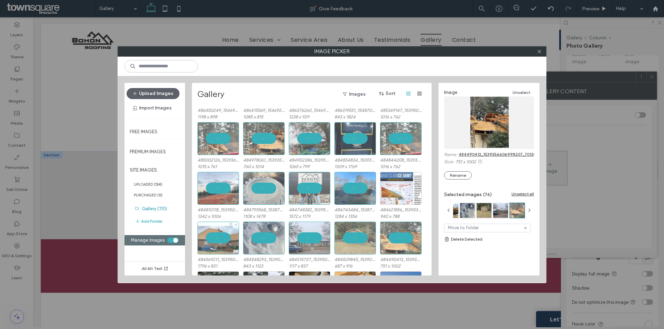
click at [212, 239] on div at bounding box center [217, 238] width 41 height 33
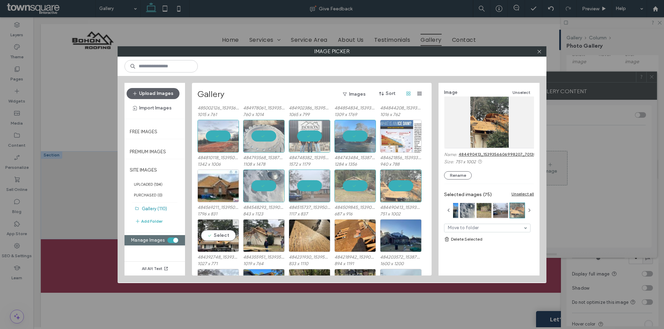
scroll to position [699, 0]
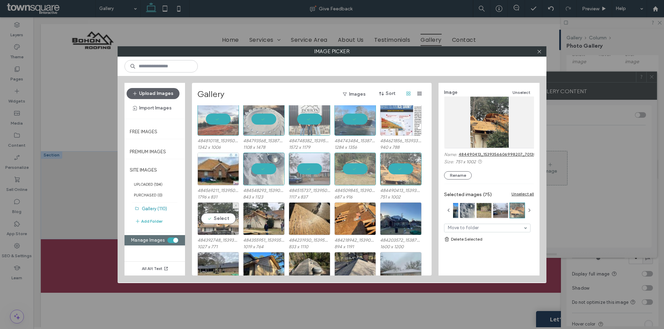
click at [221, 228] on div "Select" at bounding box center [217, 219] width 41 height 33
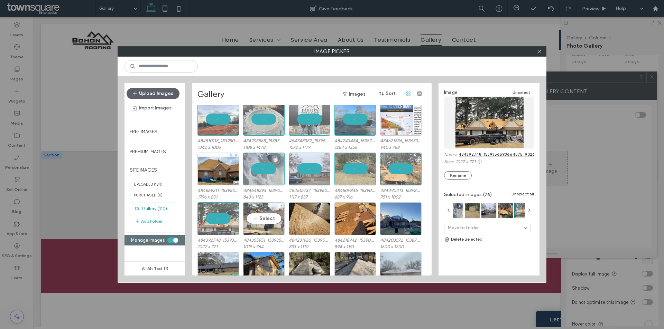
click at [282, 215] on div "Select" at bounding box center [263, 219] width 41 height 33
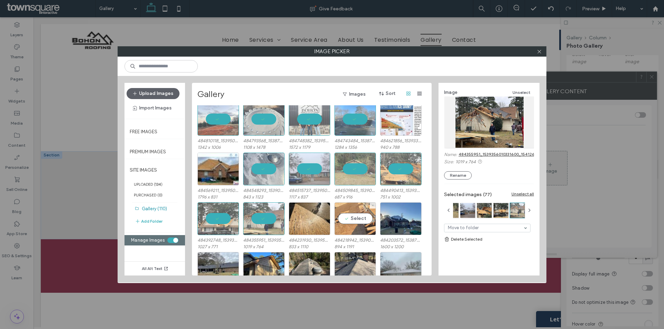
click at [339, 222] on div "Select" at bounding box center [354, 219] width 41 height 33
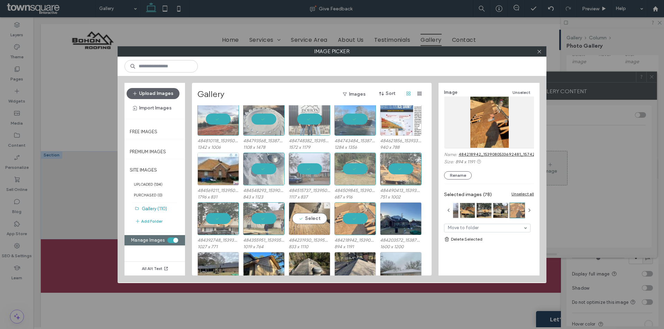
click at [320, 223] on div "Select" at bounding box center [309, 219] width 41 height 33
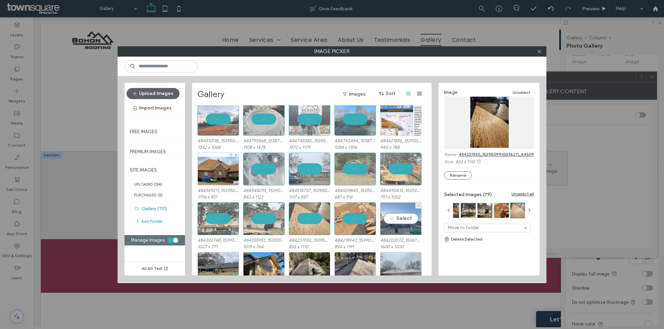
click at [403, 227] on div "Select" at bounding box center [400, 219] width 41 height 33
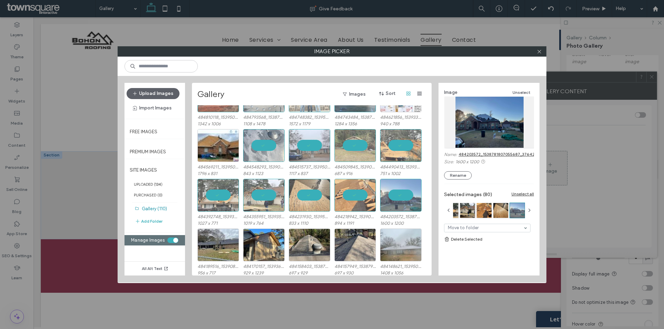
scroll to position [734, 0]
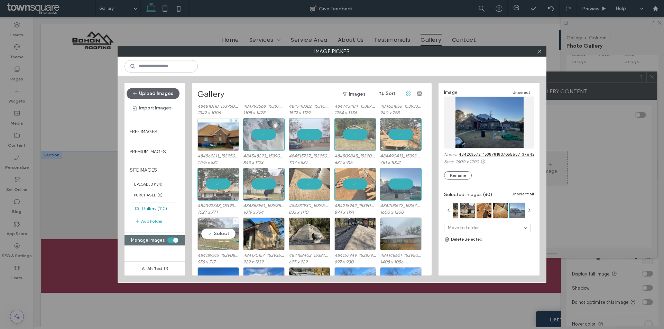
click at [221, 230] on div "Select" at bounding box center [217, 234] width 41 height 33
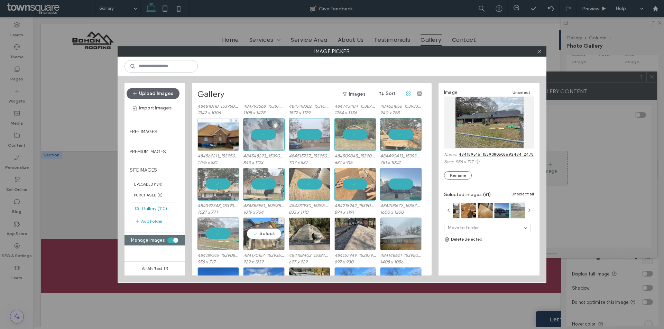
click at [259, 234] on div "Select" at bounding box center [263, 234] width 41 height 33
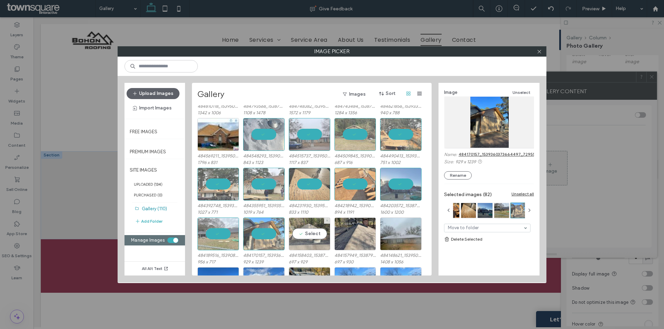
click at [315, 240] on div "Select" at bounding box center [309, 234] width 41 height 33
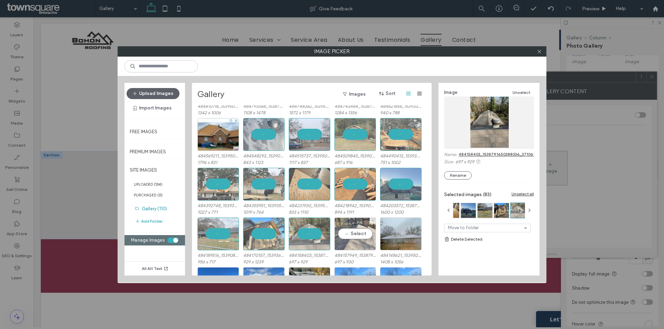
click at [361, 237] on div "Select" at bounding box center [354, 234] width 41 height 33
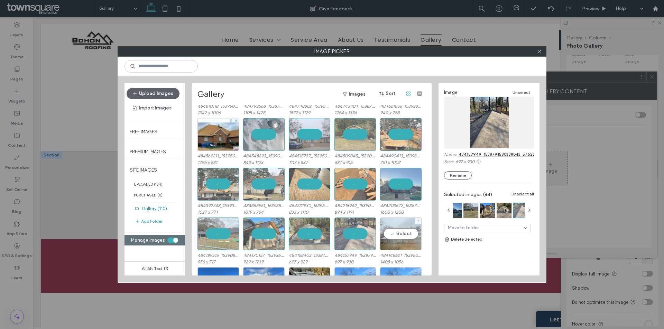
click at [405, 238] on div "Select" at bounding box center [400, 234] width 41 height 33
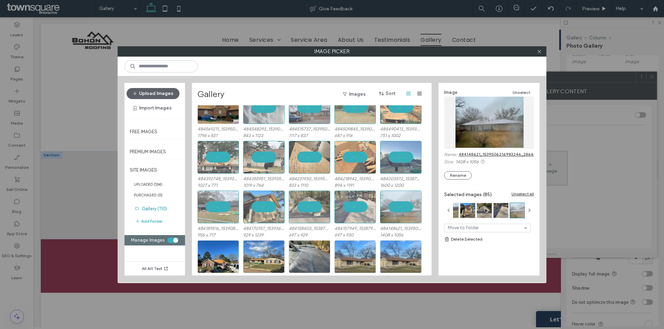
scroll to position [775, 0]
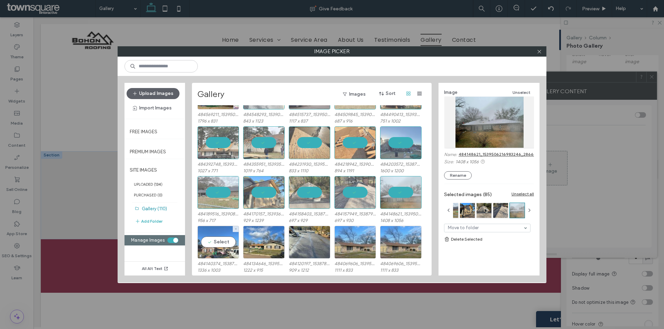
click at [222, 240] on div "Select" at bounding box center [217, 242] width 41 height 33
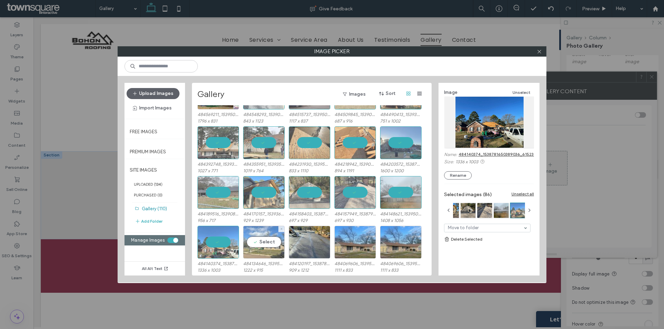
click at [250, 246] on div "Select" at bounding box center [263, 242] width 41 height 33
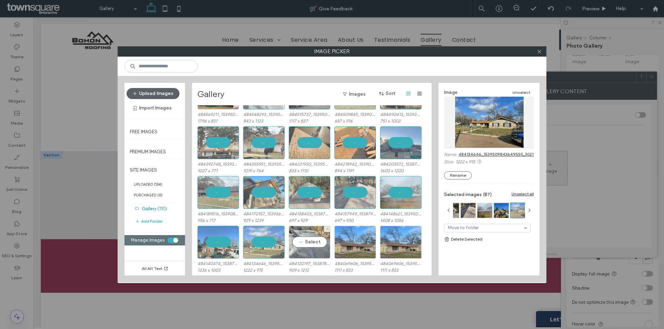
click at [309, 244] on div "Select" at bounding box center [309, 242] width 41 height 33
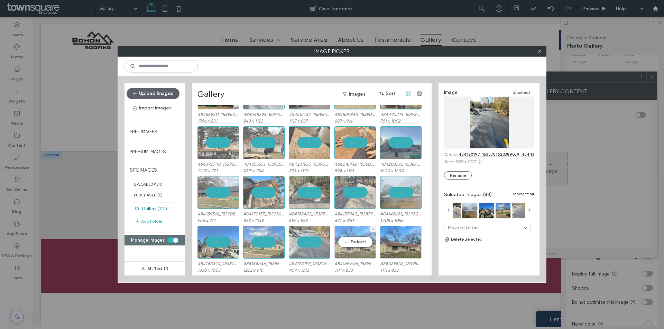
click at [350, 243] on div "Select" at bounding box center [354, 242] width 41 height 33
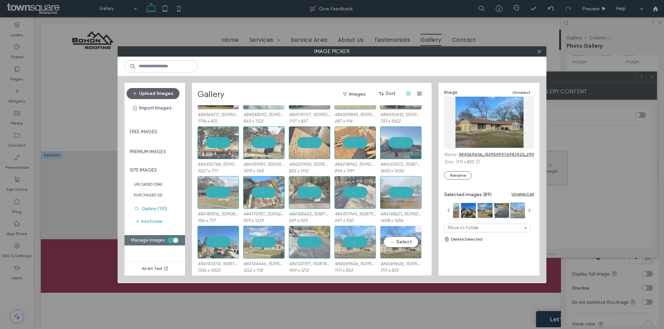
click at [403, 250] on div "Select" at bounding box center [400, 242] width 41 height 33
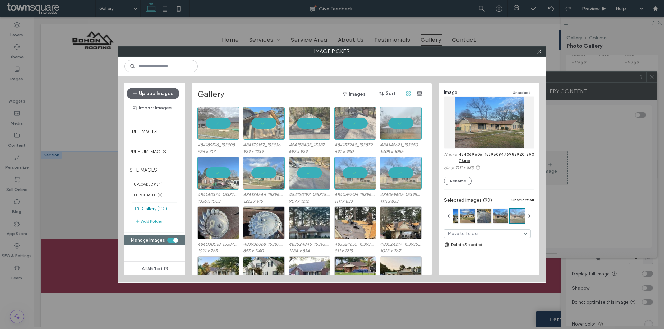
scroll to position [879, 0]
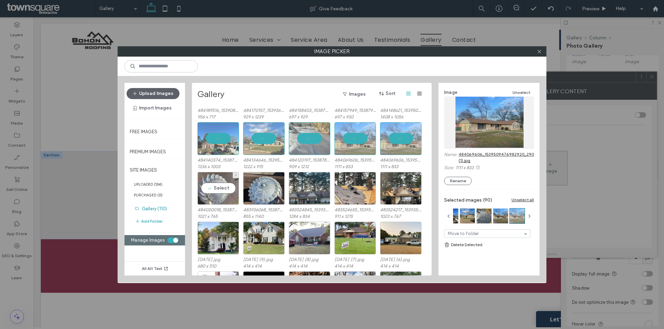
click at [216, 198] on div "Select" at bounding box center [217, 188] width 41 height 33
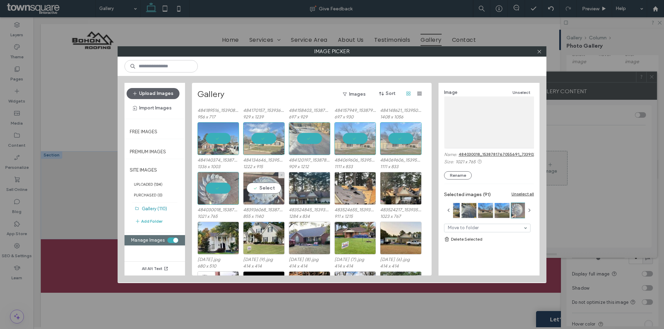
click at [263, 195] on div "Select" at bounding box center [263, 188] width 41 height 33
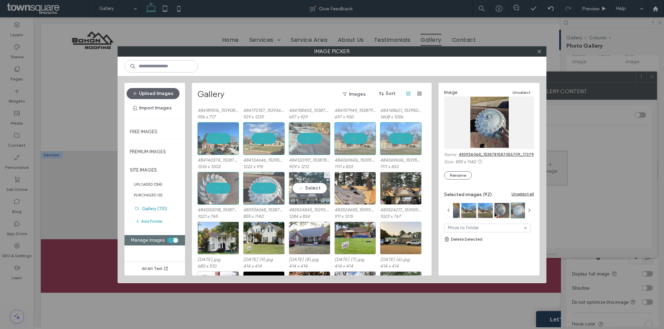
click at [313, 196] on div "Select" at bounding box center [309, 188] width 41 height 33
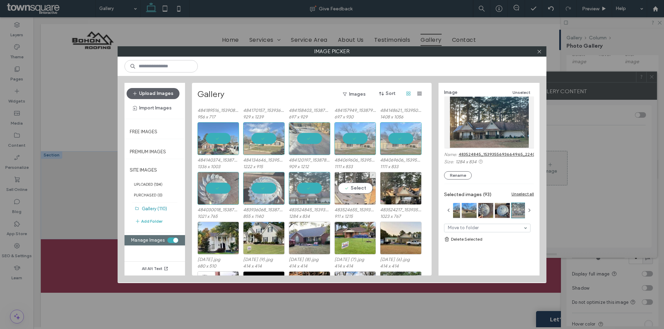
click at [370, 190] on div "Select" at bounding box center [354, 188] width 41 height 33
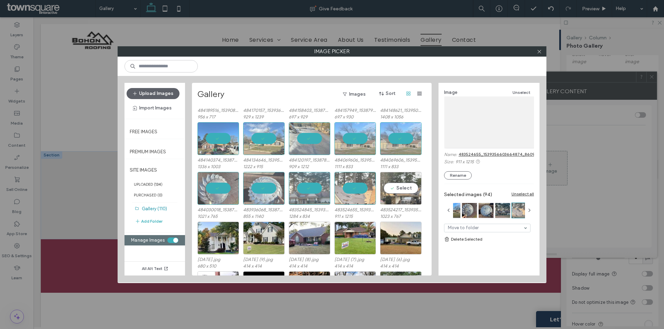
click at [394, 191] on div "Select" at bounding box center [400, 188] width 41 height 33
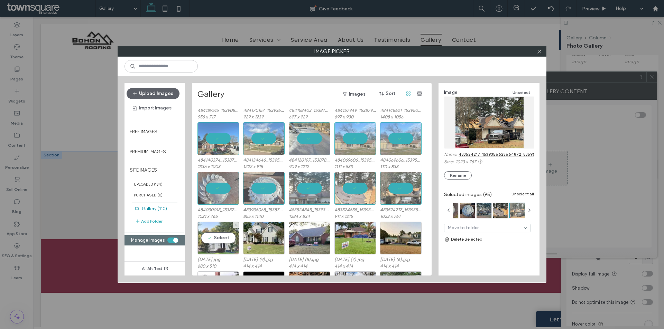
click at [224, 233] on div "Select" at bounding box center [217, 238] width 41 height 33
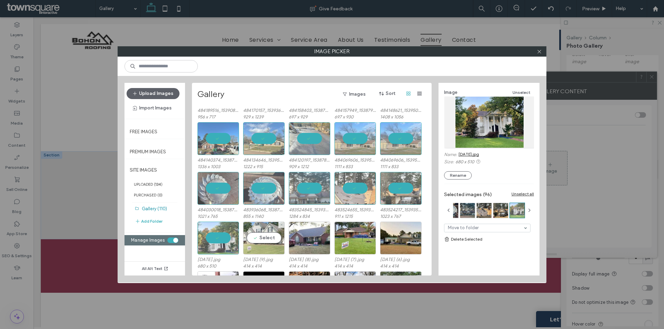
click at [264, 240] on div "Select" at bounding box center [263, 238] width 41 height 33
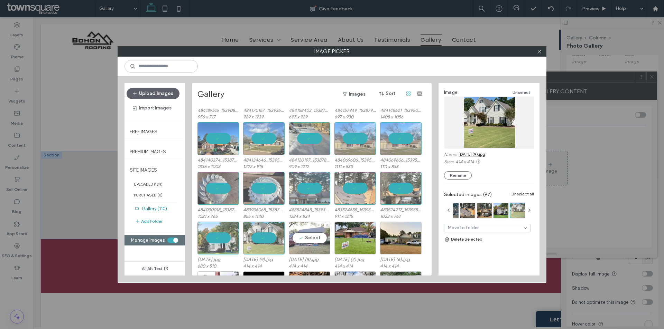
click at [298, 241] on div "Select" at bounding box center [309, 238] width 41 height 33
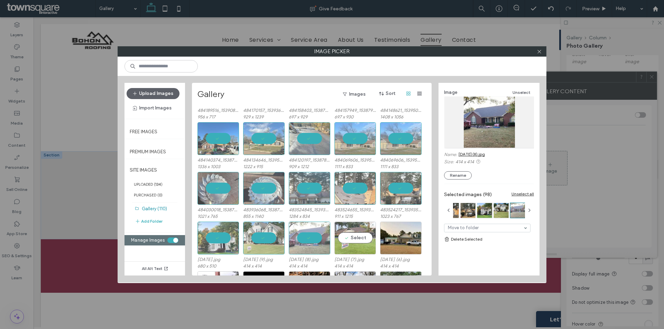
click at [358, 243] on div "Select" at bounding box center [354, 238] width 41 height 33
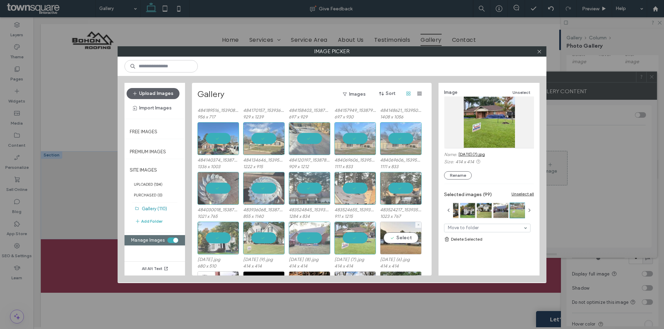
click at [399, 245] on div "Select" at bounding box center [400, 238] width 41 height 33
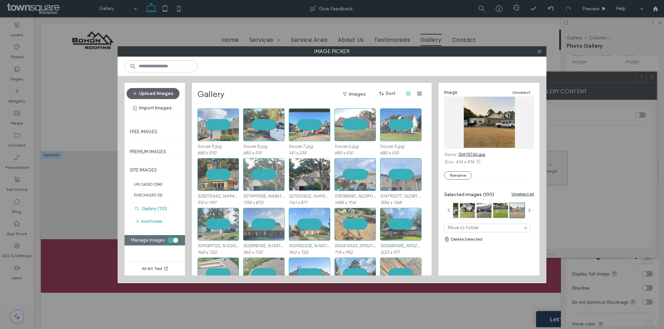
scroll to position [0, 0]
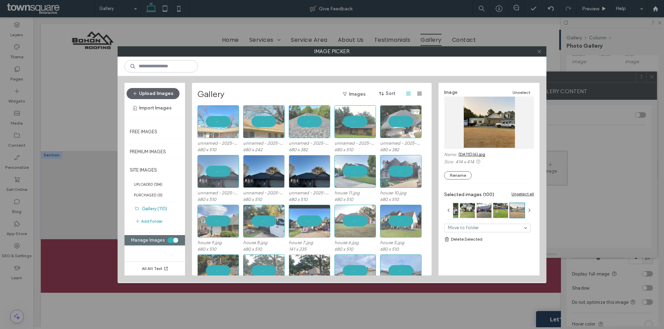
click at [540, 54] on icon at bounding box center [539, 51] width 5 height 5
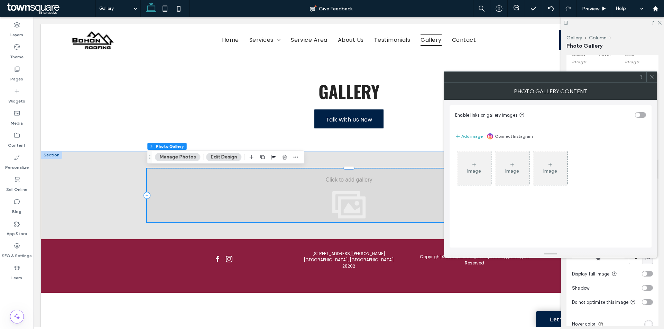
click at [473, 164] on icon at bounding box center [474, 165] width 6 height 6
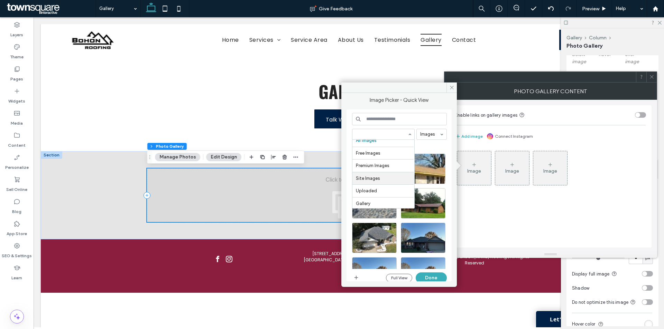
scroll to position [7, 0]
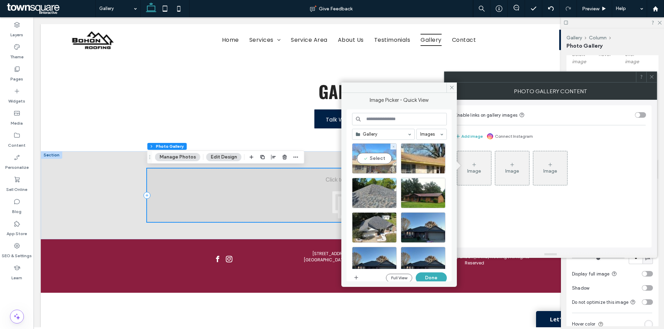
click at [378, 158] on div "Select" at bounding box center [374, 158] width 45 height 30
drag, startPoint x: 416, startPoint y: 159, endPoint x: 393, endPoint y: 178, distance: 29.5
click at [416, 159] on div "Select" at bounding box center [423, 158] width 45 height 30
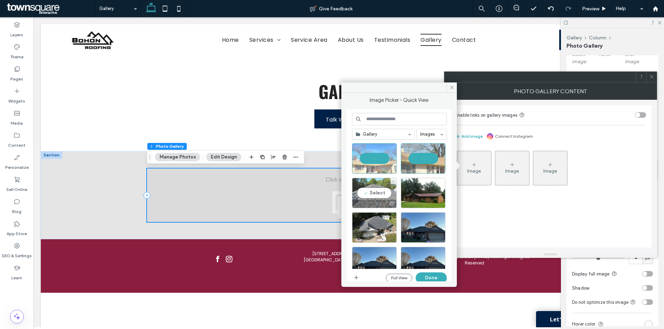
click at [368, 193] on div "Select" at bounding box center [374, 193] width 45 height 30
click at [414, 191] on div "Select" at bounding box center [423, 193] width 45 height 30
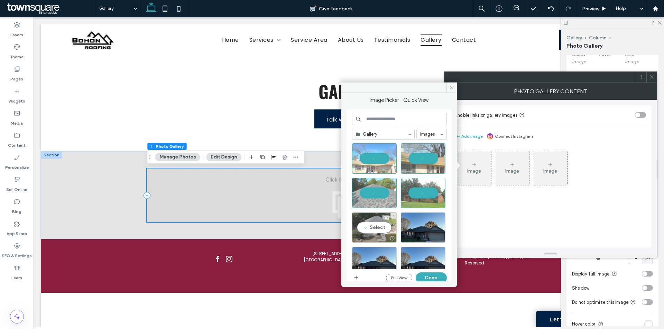
click at [375, 225] on div "Select" at bounding box center [374, 228] width 45 height 30
click at [422, 229] on div "Select" at bounding box center [423, 228] width 45 height 30
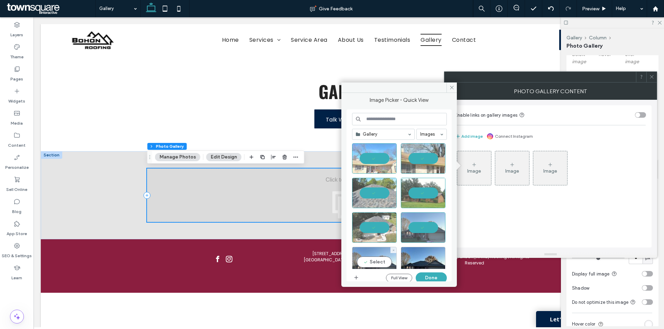
click at [383, 258] on div "Select" at bounding box center [374, 262] width 45 height 30
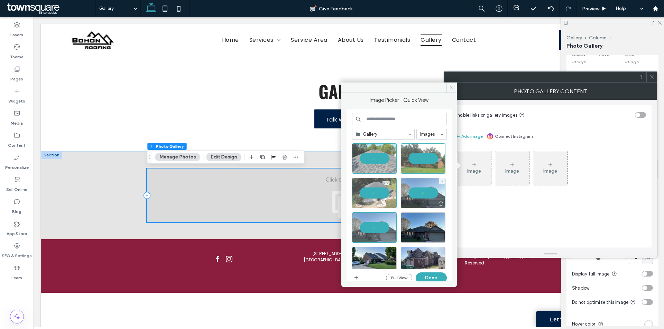
scroll to position [69, 0]
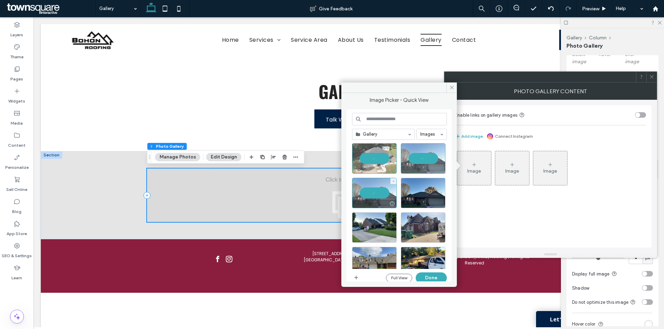
click at [385, 186] on div at bounding box center [374, 193] width 45 height 30
drag, startPoint x: 429, startPoint y: 193, endPoint x: 426, endPoint y: 210, distance: 17.2
click at [429, 193] on div "Select" at bounding box center [423, 193] width 45 height 30
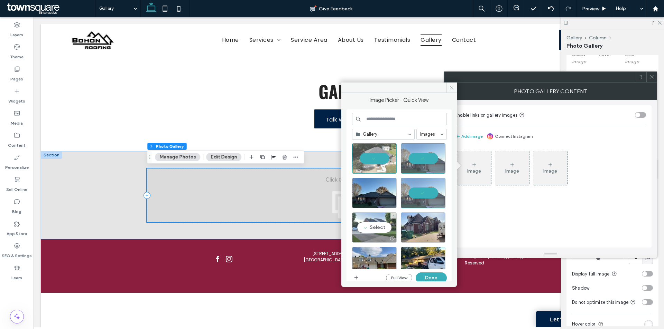
click at [375, 235] on div at bounding box center [374, 238] width 44 height 8
click at [426, 230] on div "Select" at bounding box center [423, 228] width 45 height 30
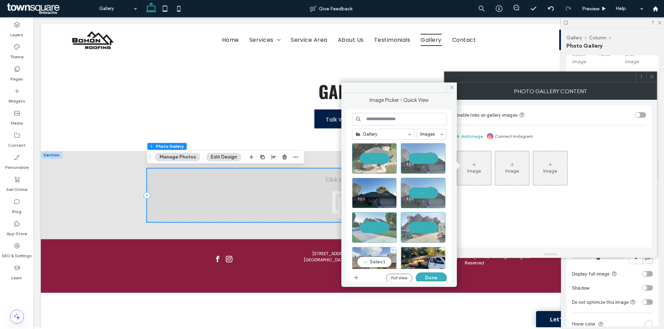
click at [379, 254] on div "Select" at bounding box center [374, 262] width 45 height 30
click at [432, 258] on div "Select" at bounding box center [423, 262] width 45 height 30
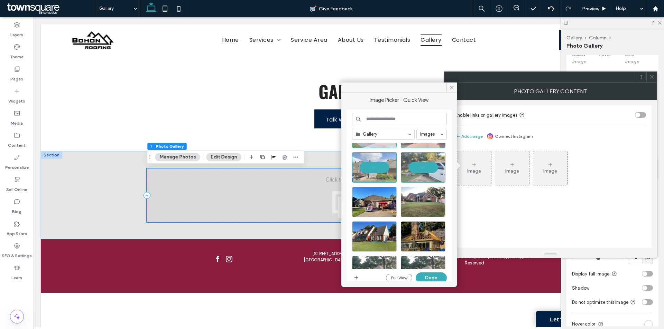
scroll to position [173, 0]
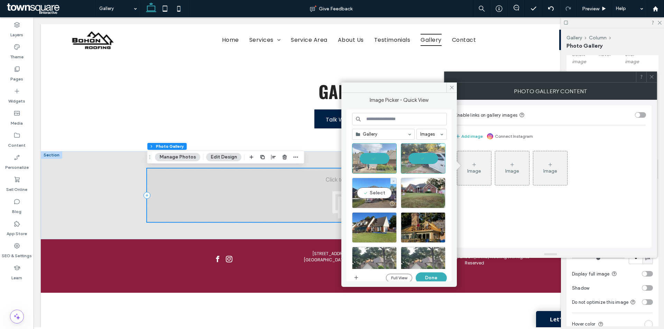
click at [382, 198] on div "Select" at bounding box center [374, 193] width 45 height 30
click at [423, 195] on div "Select" at bounding box center [423, 193] width 45 height 30
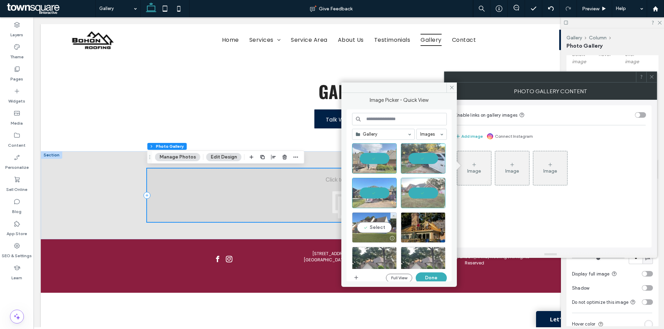
click at [365, 232] on div "Select" at bounding box center [374, 228] width 45 height 30
click at [417, 229] on div "Select" at bounding box center [423, 228] width 45 height 30
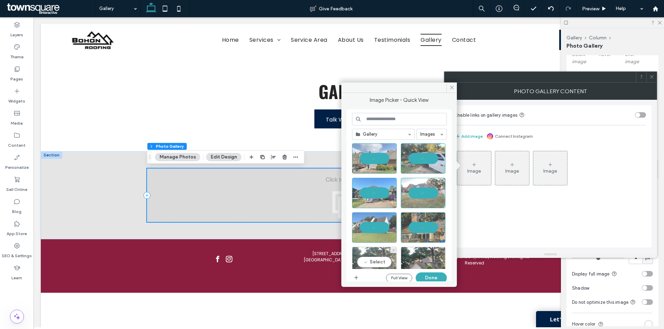
click at [378, 262] on div "Select" at bounding box center [374, 262] width 45 height 30
click at [423, 260] on div "Select" at bounding box center [423, 262] width 45 height 30
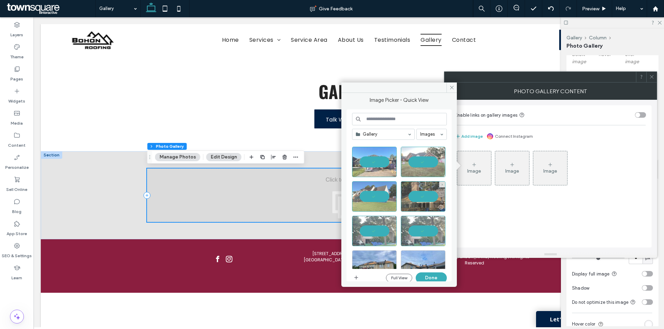
scroll to position [242, 0]
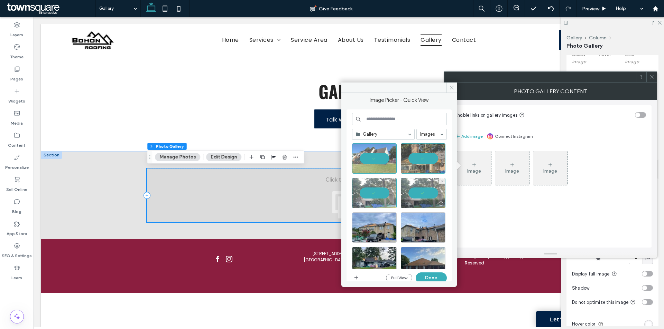
click at [423, 193] on div at bounding box center [423, 193] width 45 height 30
click at [374, 233] on div "Select" at bounding box center [374, 228] width 45 height 30
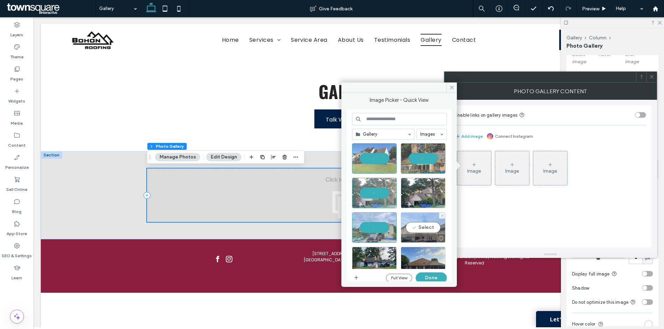
click at [420, 227] on div "Select" at bounding box center [423, 228] width 45 height 30
click at [388, 255] on div "Select" at bounding box center [374, 262] width 45 height 30
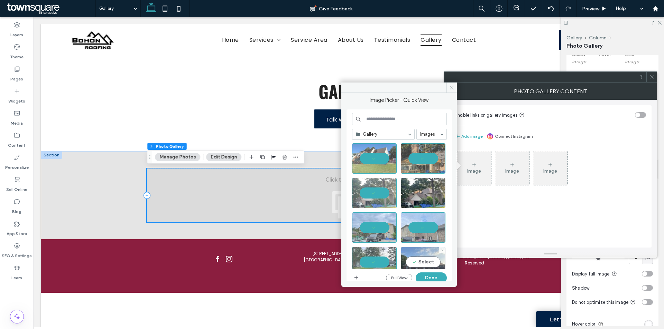
click at [420, 256] on div "Select" at bounding box center [423, 262] width 45 height 30
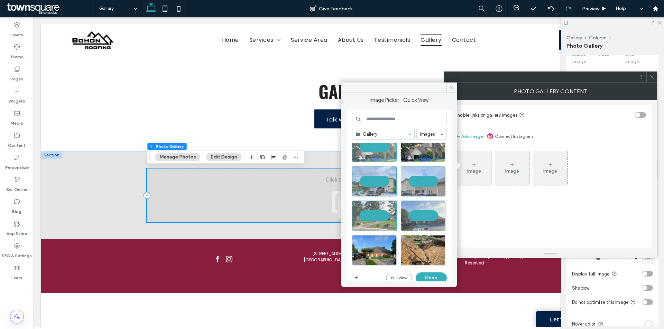
scroll to position [289, 0]
click at [364, 251] on div "Select" at bounding box center [374, 250] width 45 height 30
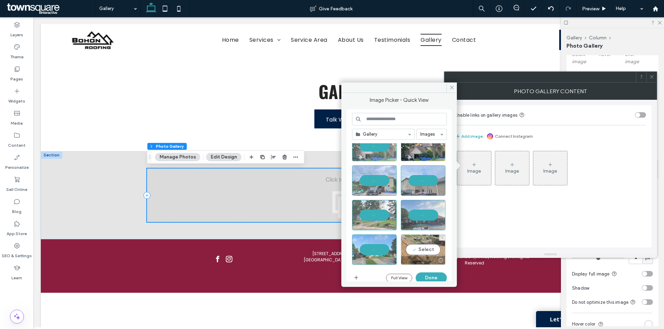
click at [415, 247] on div "Select" at bounding box center [423, 250] width 45 height 30
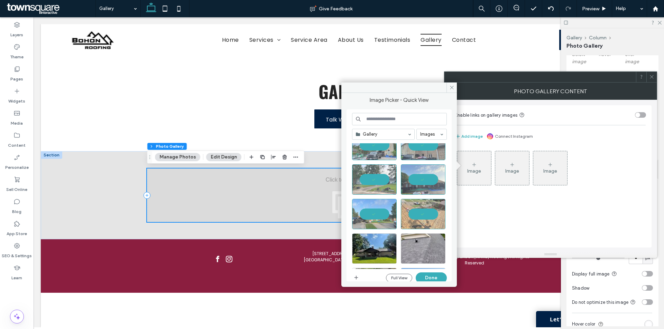
scroll to position [366, 0]
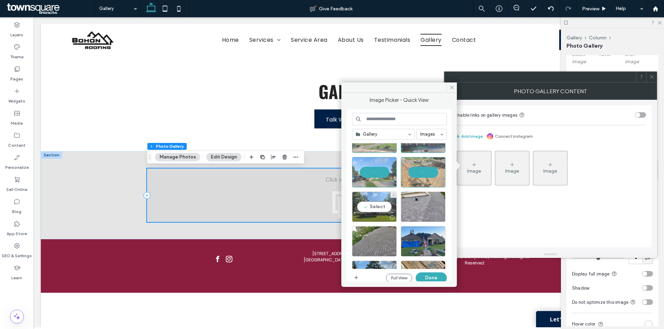
drag, startPoint x: 377, startPoint y: 208, endPoint x: 419, endPoint y: 206, distance: 42.6
click at [377, 207] on div "Select" at bounding box center [374, 207] width 45 height 30
click at [435, 205] on div "Select" at bounding box center [423, 207] width 45 height 30
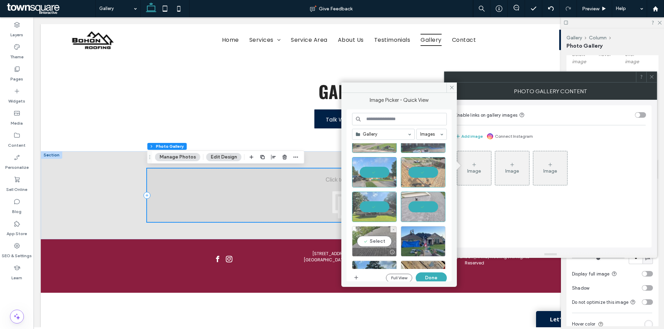
click at [379, 236] on div "Select" at bounding box center [374, 241] width 45 height 30
click at [434, 245] on div "Select" at bounding box center [423, 241] width 45 height 30
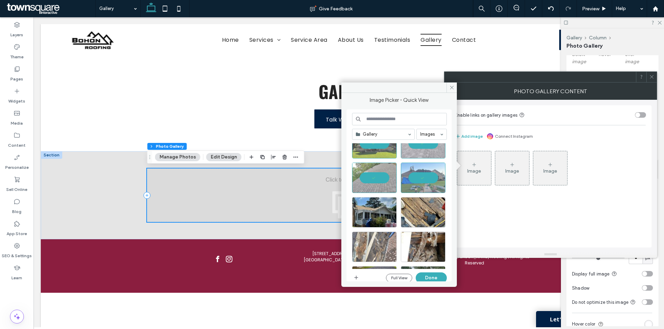
scroll to position [436, 0]
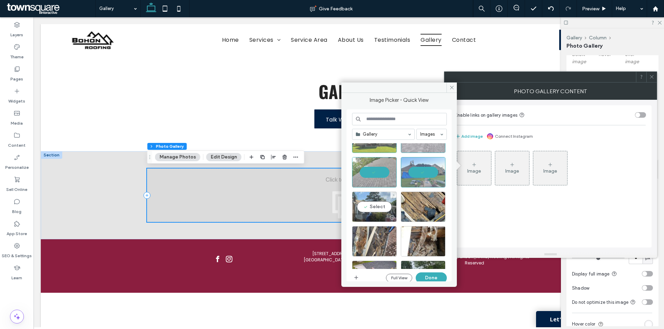
click at [380, 213] on div "Select" at bounding box center [374, 207] width 45 height 30
click at [428, 209] on div "Select" at bounding box center [423, 207] width 45 height 30
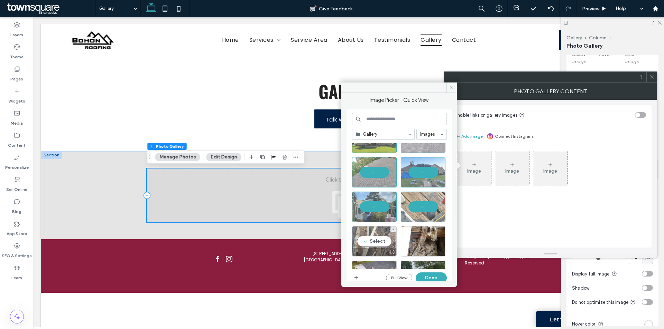
click at [387, 244] on div "Select" at bounding box center [374, 241] width 45 height 30
click at [420, 245] on div "Select" at bounding box center [423, 241] width 45 height 30
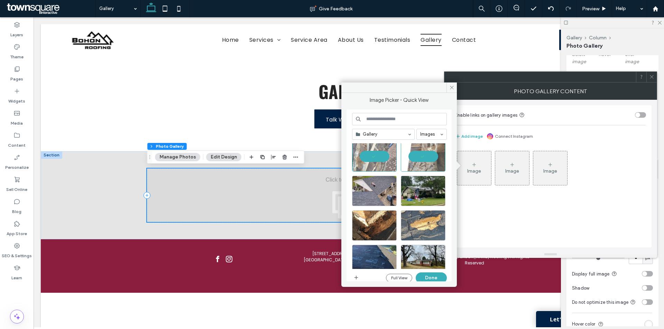
scroll to position [505, 0]
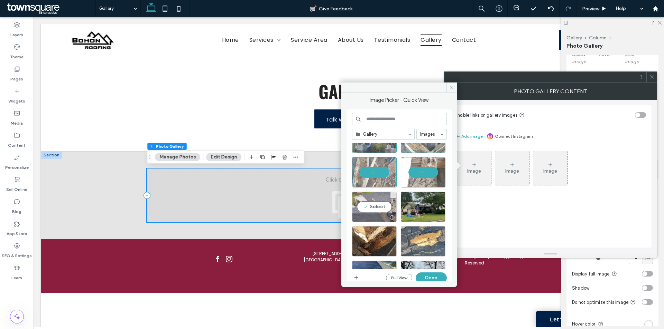
click at [378, 212] on div "Select" at bounding box center [374, 207] width 45 height 30
click at [419, 207] on div "Select" at bounding box center [423, 207] width 45 height 30
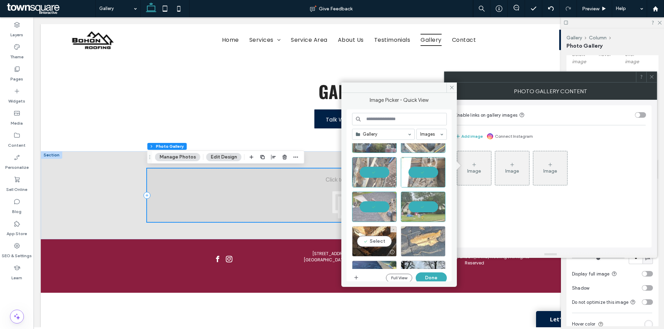
drag, startPoint x: 383, startPoint y: 240, endPoint x: 401, endPoint y: 240, distance: 17.6
click at [383, 240] on div "Select" at bounding box center [374, 241] width 45 height 30
click at [417, 239] on div "Select" at bounding box center [423, 241] width 45 height 30
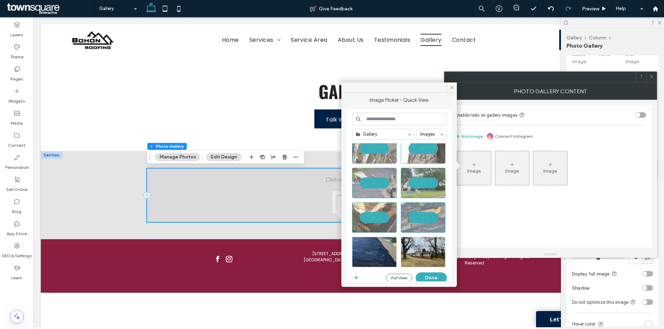
scroll to position [539, 0]
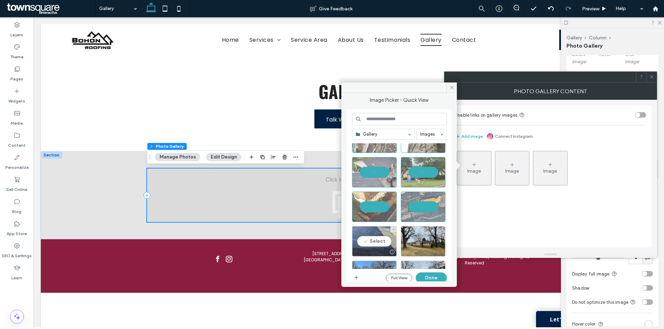
click at [365, 241] on div "Select" at bounding box center [374, 241] width 45 height 30
click at [416, 240] on div "Select" at bounding box center [423, 241] width 45 height 30
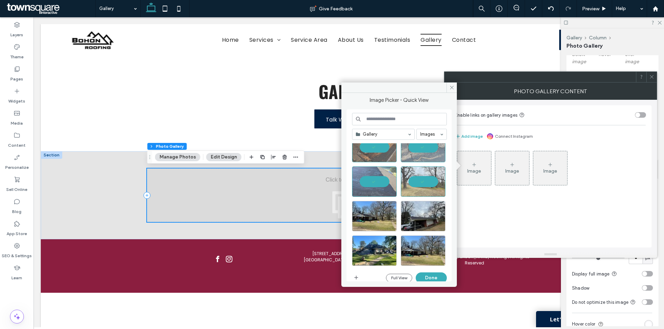
scroll to position [608, 0]
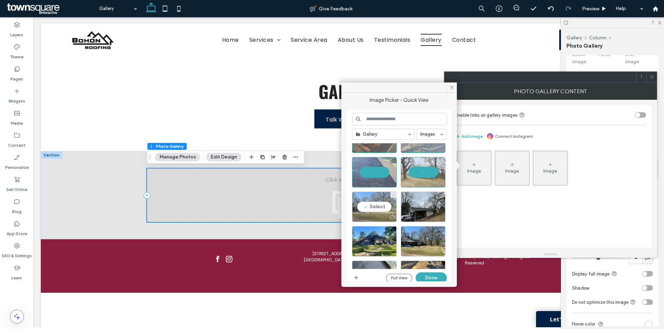
click at [376, 211] on div "Select" at bounding box center [374, 207] width 45 height 30
click at [422, 208] on div "Select" at bounding box center [423, 207] width 45 height 30
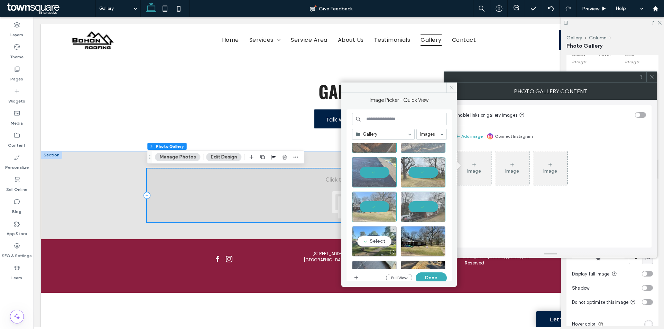
click at [382, 243] on div "Select" at bounding box center [374, 241] width 45 height 30
click at [413, 240] on div "Select" at bounding box center [423, 241] width 45 height 30
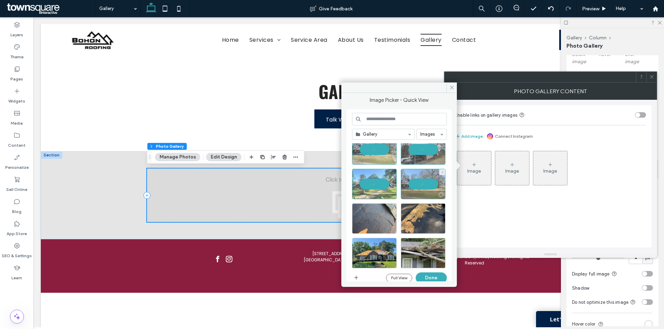
scroll to position [678, 0]
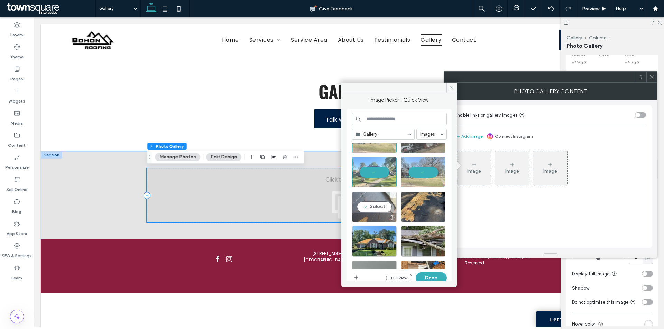
click at [371, 209] on div "Select" at bounding box center [374, 207] width 45 height 30
drag, startPoint x: 419, startPoint y: 204, endPoint x: 405, endPoint y: 223, distance: 24.1
click at [420, 204] on div "Select" at bounding box center [423, 207] width 45 height 30
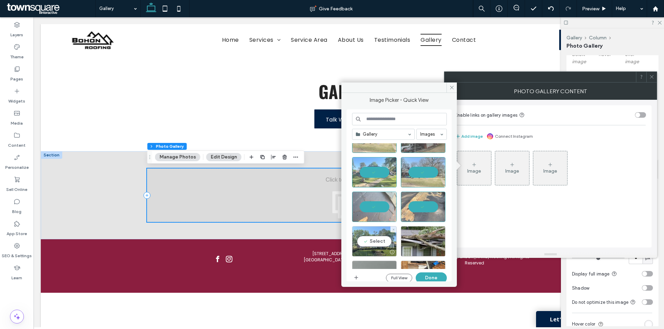
click at [382, 242] on div "Select" at bounding box center [374, 241] width 45 height 30
click at [419, 243] on div "Select" at bounding box center [423, 241] width 45 height 30
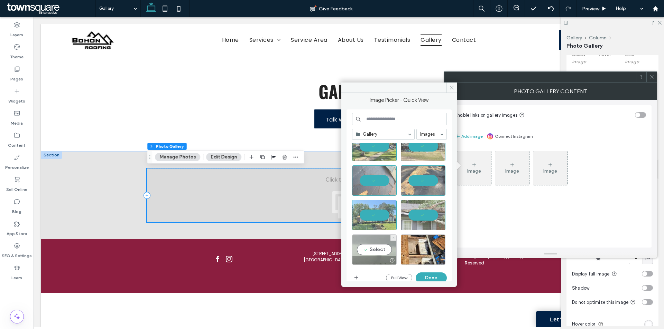
click at [362, 243] on div "Select" at bounding box center [374, 250] width 45 height 30
click at [427, 246] on div "Select" at bounding box center [423, 250] width 45 height 30
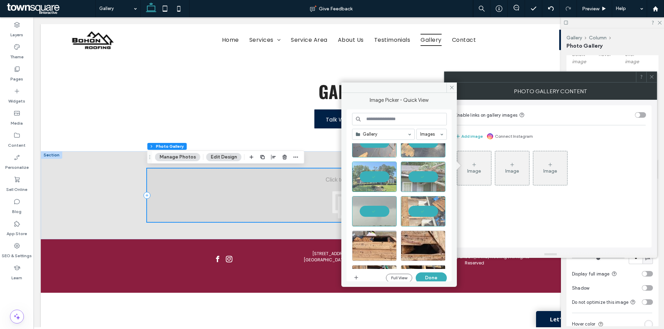
scroll to position [773, 0]
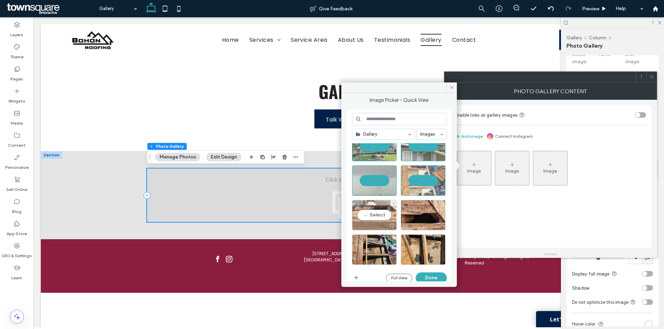
click at [376, 217] on div "Select" at bounding box center [374, 215] width 45 height 30
click at [432, 214] on div "Select" at bounding box center [423, 215] width 45 height 30
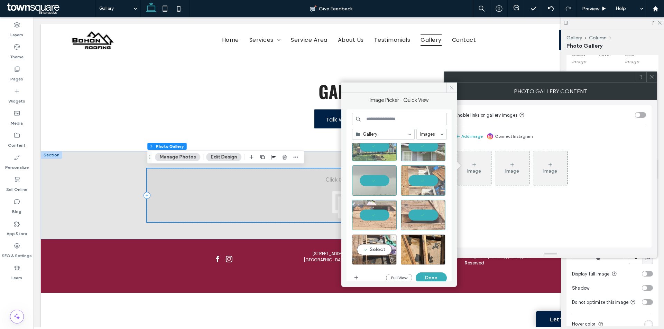
click at [376, 248] on div "Select" at bounding box center [374, 250] width 45 height 30
click at [422, 247] on div "Select" at bounding box center [423, 250] width 45 height 30
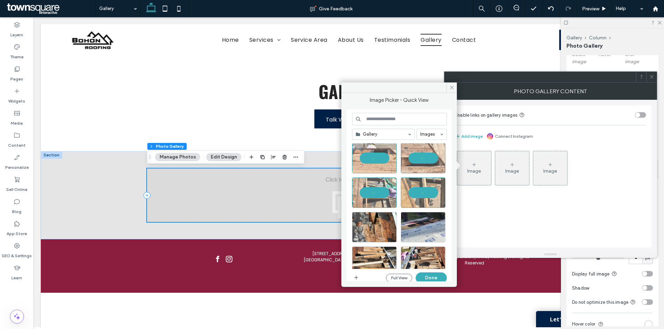
scroll to position [842, 0]
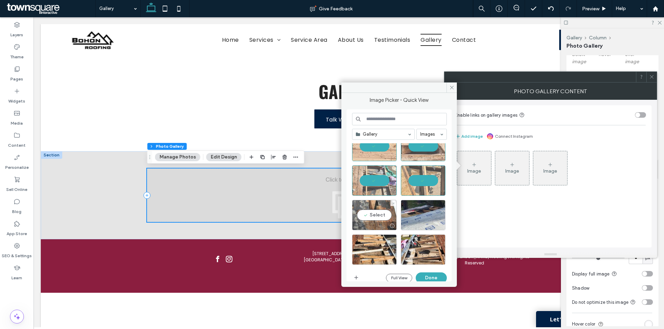
click at [371, 218] on div "Select" at bounding box center [374, 215] width 45 height 30
click at [421, 215] on div "Select" at bounding box center [423, 215] width 45 height 30
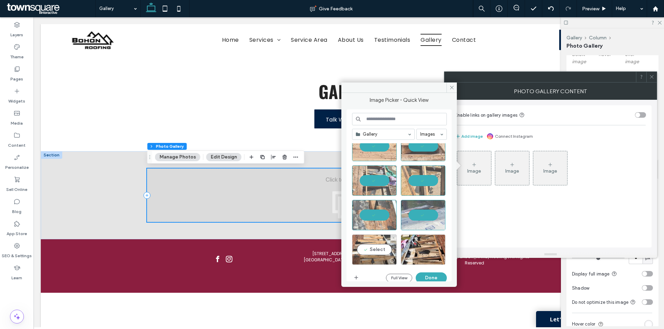
click at [386, 251] on div "Select" at bounding box center [374, 250] width 45 height 30
click at [425, 249] on div "Select" at bounding box center [423, 250] width 45 height 30
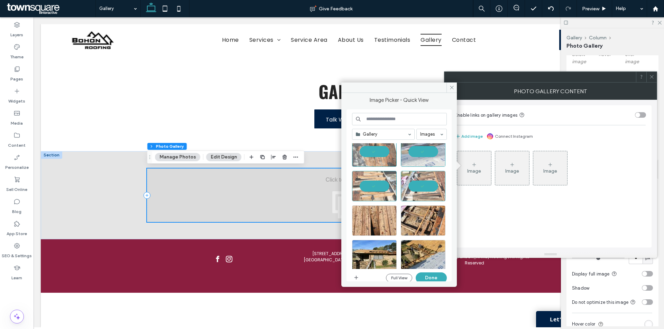
scroll to position [911, 0]
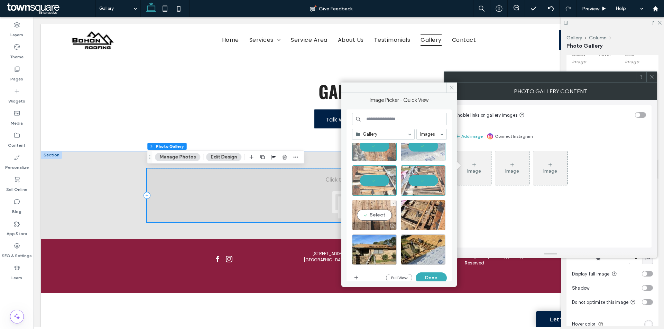
click at [379, 215] on div "Select" at bounding box center [374, 215] width 45 height 30
drag, startPoint x: 418, startPoint y: 214, endPoint x: 412, endPoint y: 230, distance: 17.8
click at [419, 214] on div "Select" at bounding box center [423, 215] width 45 height 30
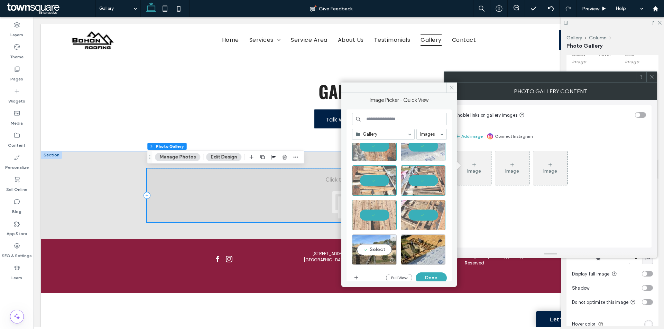
click at [369, 255] on div "Select" at bounding box center [374, 250] width 45 height 30
click at [422, 248] on div "Select" at bounding box center [423, 250] width 45 height 30
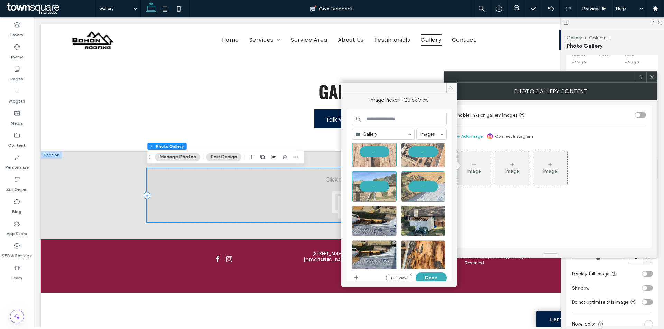
scroll to position [981, 0]
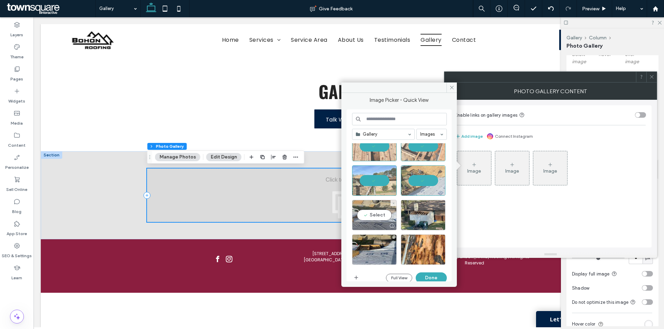
click at [381, 221] on div "Select" at bounding box center [374, 215] width 45 height 30
click at [424, 216] on div "Select" at bounding box center [423, 215] width 45 height 30
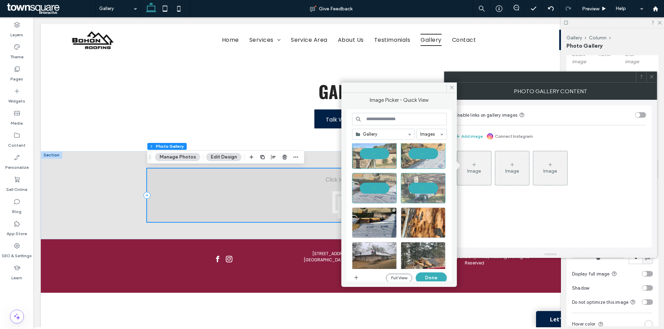
scroll to position [1050, 0]
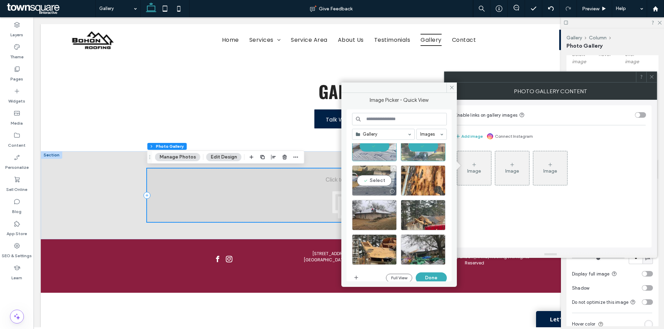
click at [378, 185] on div "Select" at bounding box center [374, 181] width 45 height 30
click at [413, 178] on div "Select" at bounding box center [423, 181] width 45 height 30
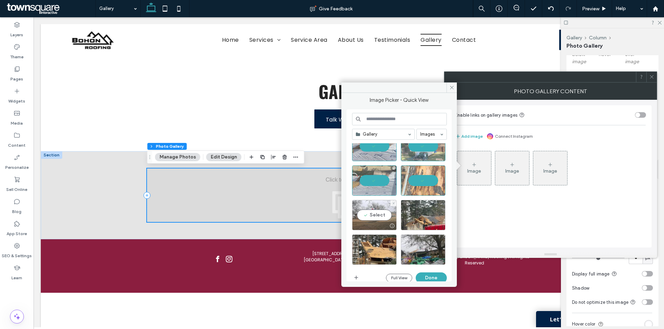
click at [386, 215] on div "Select" at bounding box center [374, 215] width 45 height 30
click at [415, 216] on div "Select" at bounding box center [423, 215] width 45 height 30
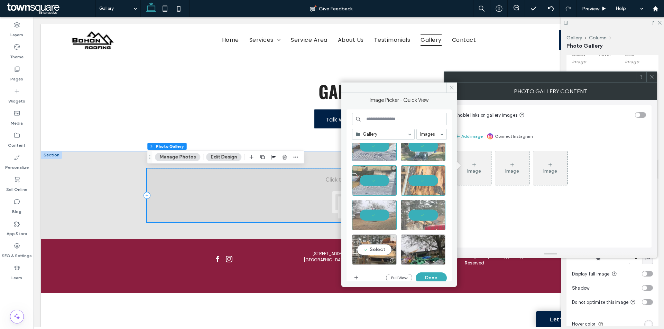
click at [382, 243] on div "Select" at bounding box center [374, 250] width 45 height 30
click at [411, 247] on div "Select" at bounding box center [423, 250] width 45 height 30
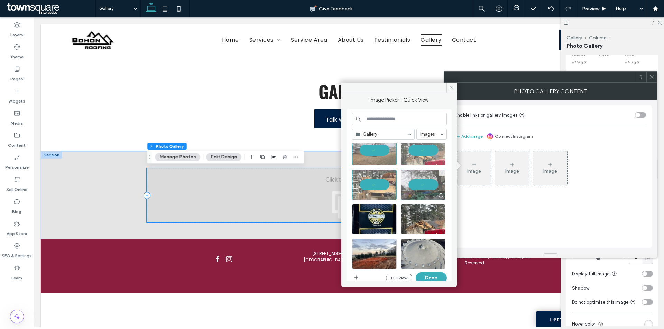
scroll to position [1119, 0]
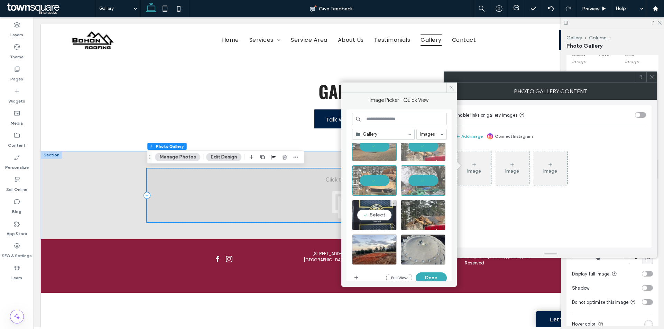
click at [387, 214] on div "Select" at bounding box center [374, 215] width 45 height 30
click at [413, 208] on div "Select" at bounding box center [423, 215] width 45 height 30
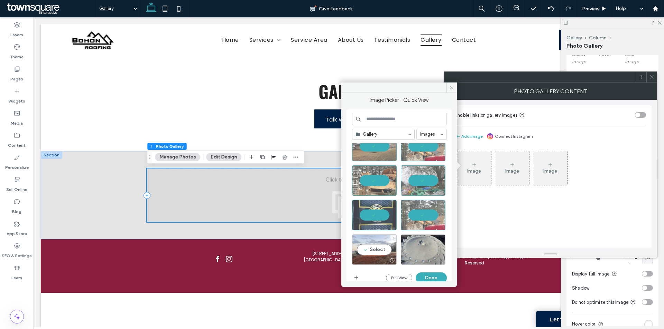
click at [375, 248] on div "Select" at bounding box center [374, 250] width 45 height 30
click at [414, 246] on div "Select" at bounding box center [423, 250] width 45 height 30
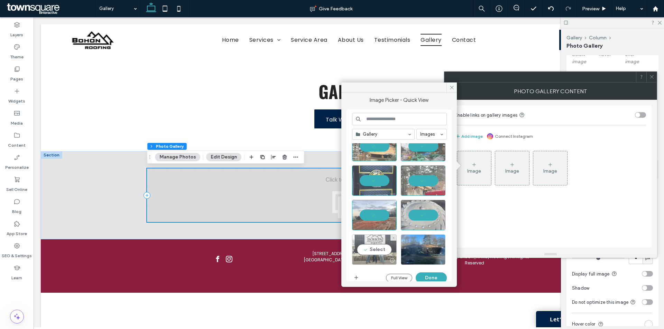
click at [379, 245] on div "Select" at bounding box center [374, 250] width 45 height 30
click at [417, 247] on div "Select" at bounding box center [423, 250] width 45 height 30
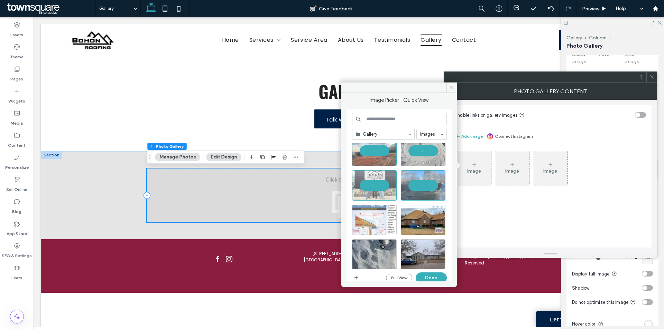
scroll to position [1223, 0]
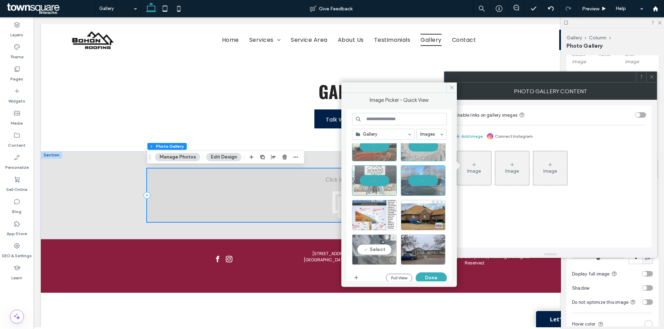
click at [379, 250] on div "Select" at bounding box center [374, 250] width 45 height 30
click at [419, 255] on div "Select" at bounding box center [423, 250] width 45 height 30
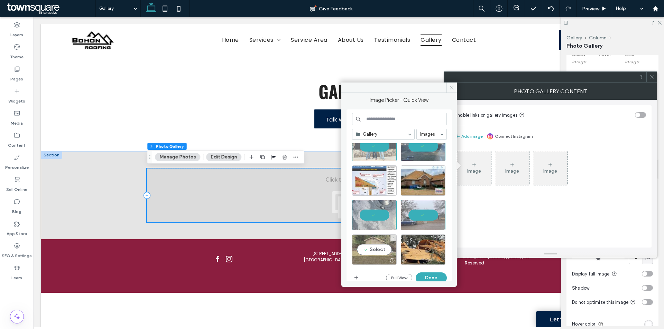
click at [380, 249] on div "Select" at bounding box center [374, 250] width 45 height 30
click at [420, 244] on div "Select" at bounding box center [423, 250] width 45 height 30
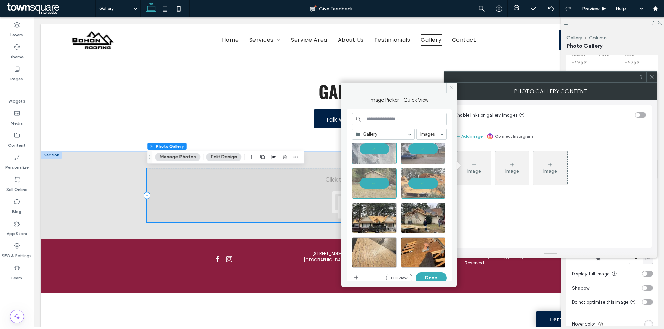
scroll to position [1326, 0]
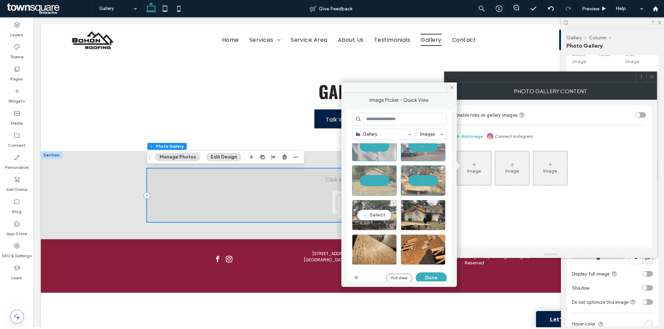
click at [363, 218] on div "Select" at bounding box center [374, 215] width 45 height 30
click at [413, 215] on div "Select" at bounding box center [423, 215] width 45 height 30
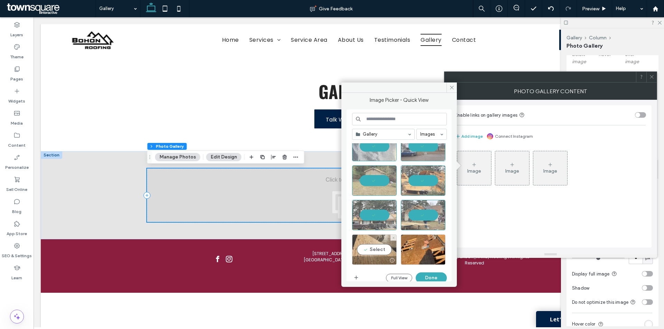
click at [381, 249] on div "Select" at bounding box center [374, 250] width 45 height 30
click at [420, 248] on div "Select" at bounding box center [423, 250] width 45 height 30
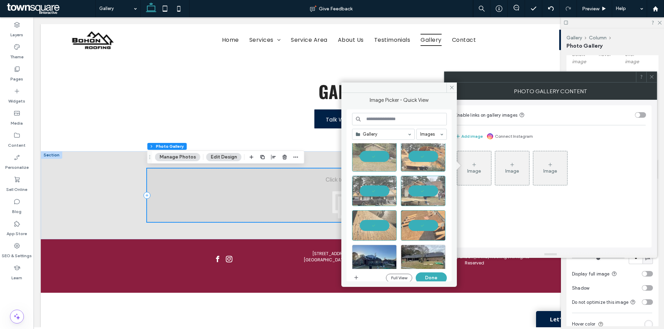
scroll to position [1361, 0]
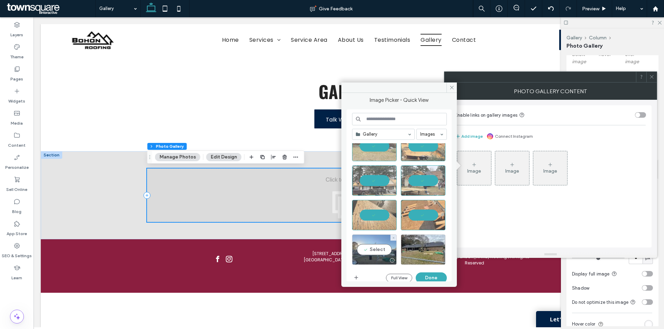
click at [368, 245] on div "Select" at bounding box center [374, 250] width 45 height 30
click at [419, 248] on div "Select" at bounding box center [423, 250] width 45 height 30
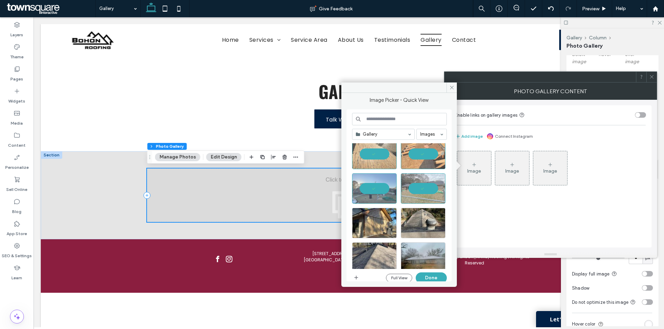
scroll to position [1430, 0]
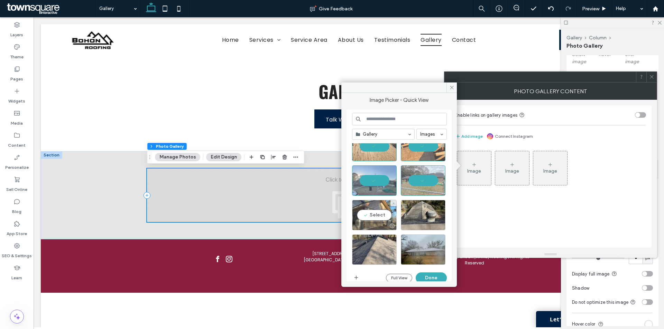
click at [382, 224] on div at bounding box center [374, 226] width 44 height 8
click at [424, 219] on div "Select" at bounding box center [423, 215] width 45 height 30
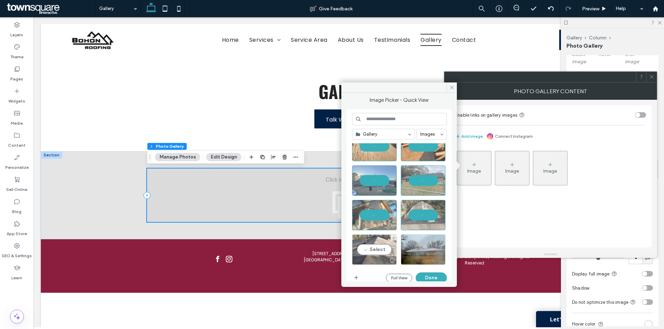
click at [388, 258] on div at bounding box center [392, 261] width 9 height 6
click at [421, 250] on div "Select" at bounding box center [423, 250] width 45 height 30
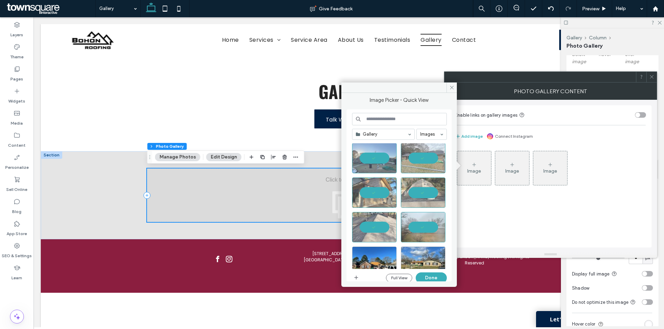
scroll to position [1465, 0]
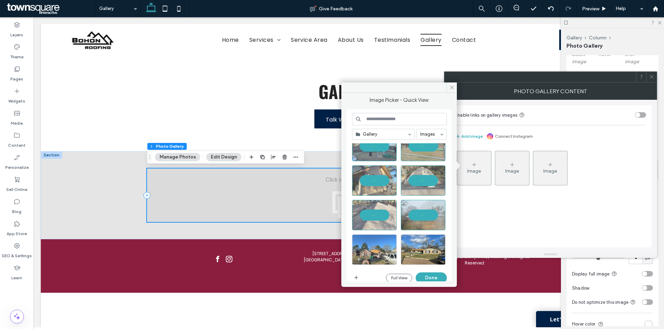
click at [383, 243] on div at bounding box center [374, 250] width 45 height 30
click at [419, 245] on div "Select" at bounding box center [423, 250] width 45 height 30
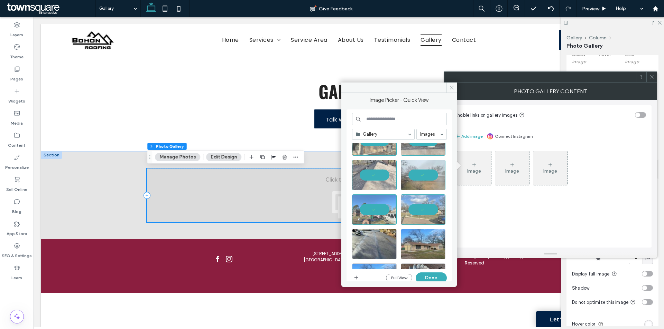
scroll to position [1534, 0]
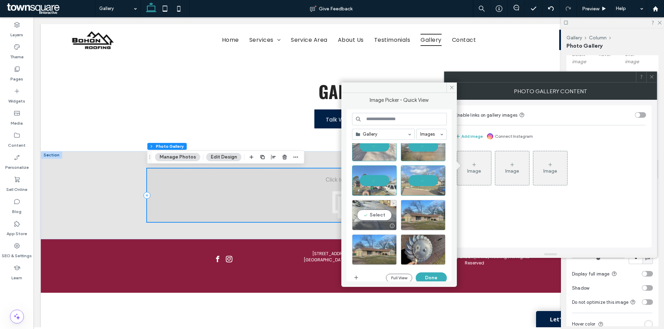
click at [383, 210] on div "Select" at bounding box center [374, 215] width 45 height 30
click at [421, 212] on div "Select" at bounding box center [423, 215] width 45 height 30
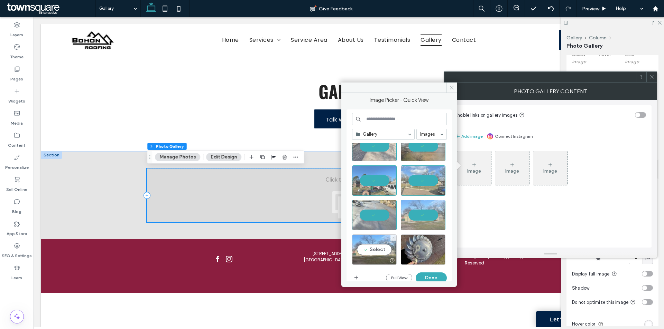
click at [370, 251] on div "Select" at bounding box center [374, 250] width 45 height 30
click at [421, 252] on div "Select" at bounding box center [423, 250] width 45 height 30
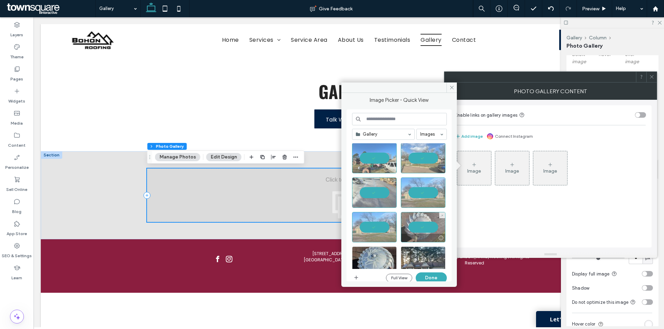
scroll to position [1568, 0]
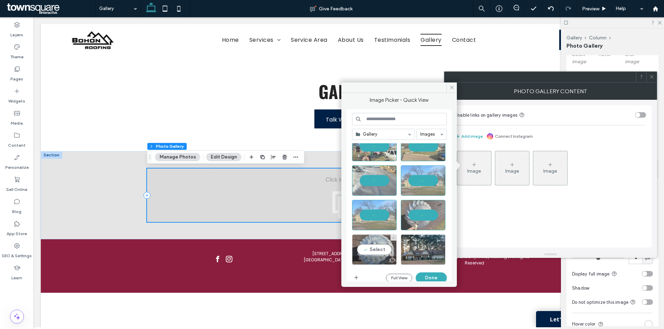
click at [387, 238] on div "Select" at bounding box center [374, 250] width 45 height 30
click at [419, 247] on div "Select" at bounding box center [423, 250] width 45 height 30
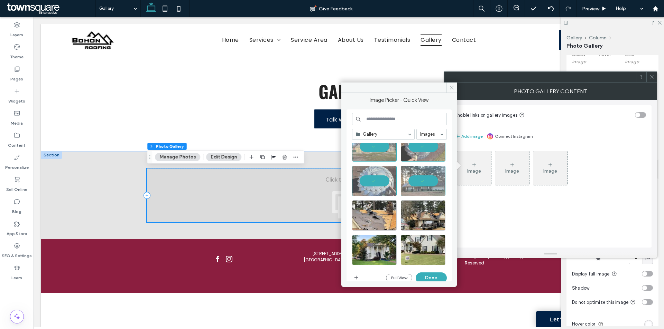
scroll to position [1637, 0]
click at [369, 217] on div "Select" at bounding box center [374, 215] width 45 height 30
click at [430, 221] on div "Select" at bounding box center [423, 215] width 45 height 30
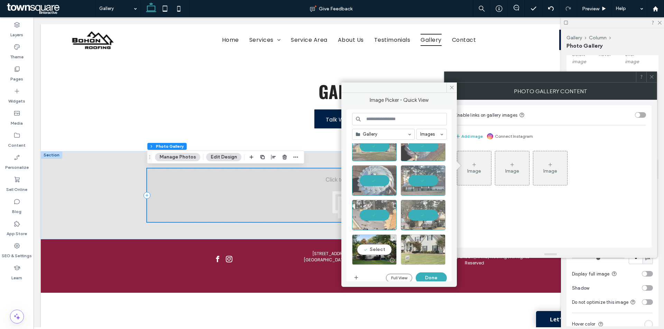
drag, startPoint x: 380, startPoint y: 250, endPoint x: 426, endPoint y: 250, distance: 46.3
click at [380, 250] on div "Select" at bounding box center [374, 250] width 45 height 30
click at [433, 250] on div "Select" at bounding box center [423, 250] width 45 height 30
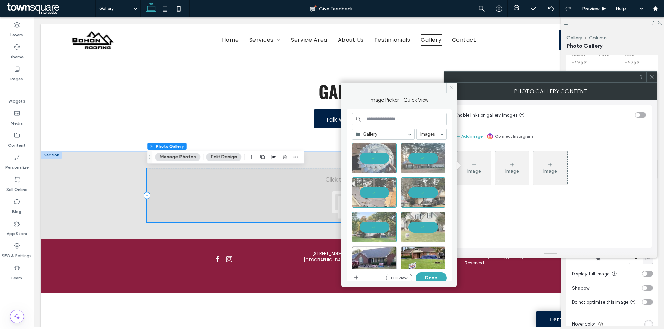
scroll to position [1672, 0]
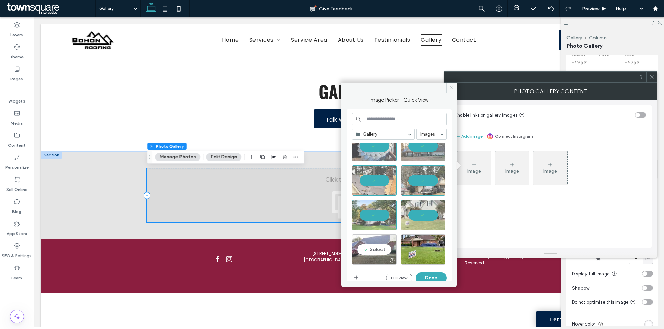
click at [370, 246] on div "Select" at bounding box center [374, 250] width 45 height 30
click at [418, 245] on div "Select" at bounding box center [423, 250] width 45 height 30
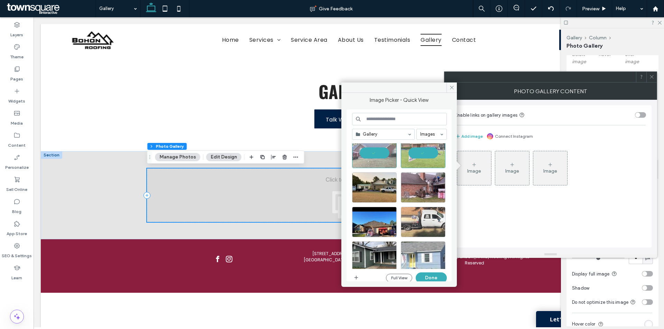
scroll to position [1776, 0]
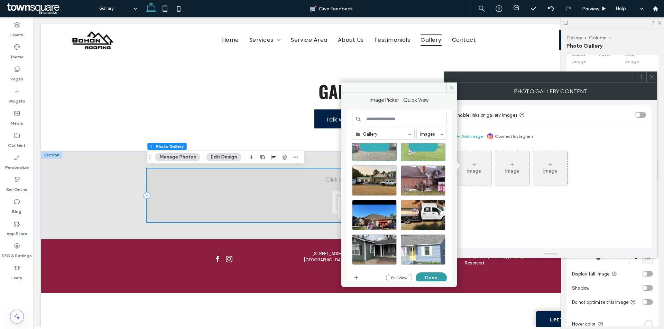
click at [428, 277] on button "Done" at bounding box center [431, 278] width 31 height 11
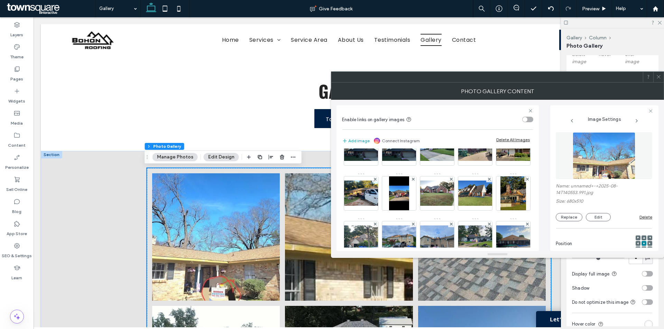
scroll to position [0, 0]
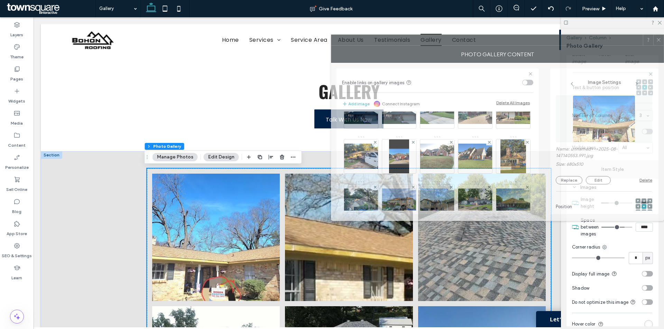
drag, startPoint x: 588, startPoint y: 82, endPoint x: 595, endPoint y: 45, distance: 37.6
click at [595, 46] on div "Photo Gallery Content" at bounding box center [497, 54] width 333 height 17
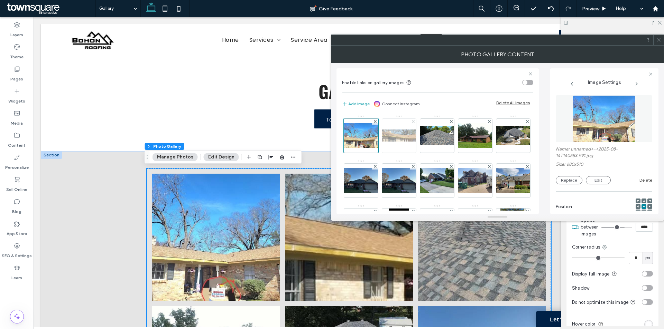
click at [413, 120] on span at bounding box center [413, 122] width 3 height 6
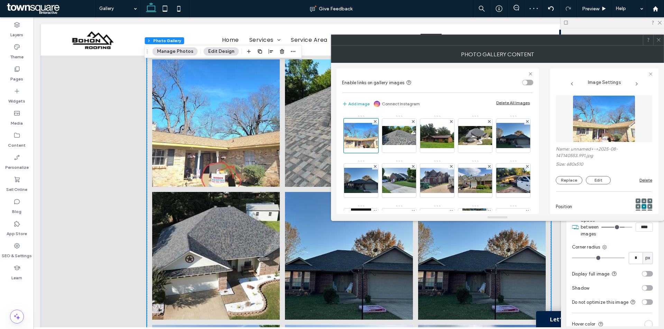
scroll to position [104, 0]
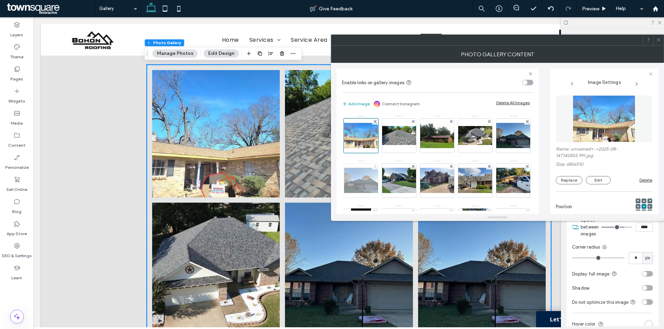
click at [377, 167] on icon at bounding box center [375, 166] width 3 height 3
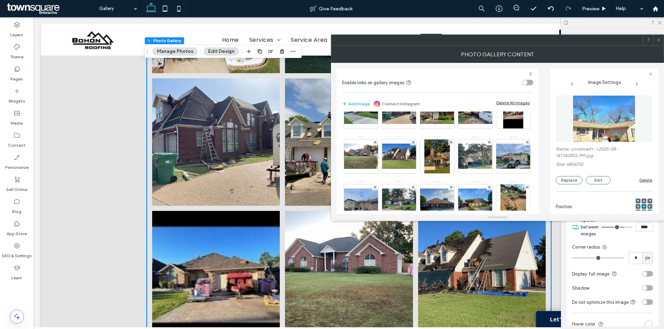
scroll to position [380, 0]
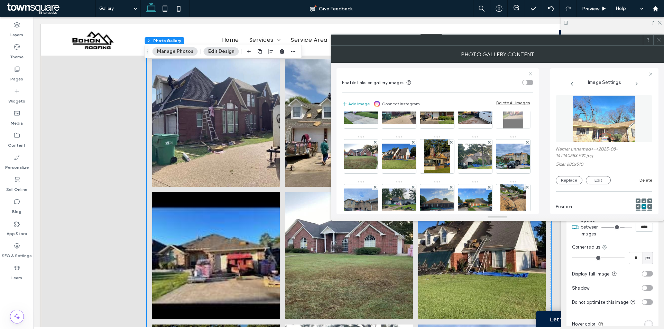
click at [526, 101] on span at bounding box center [527, 98] width 3 height 6
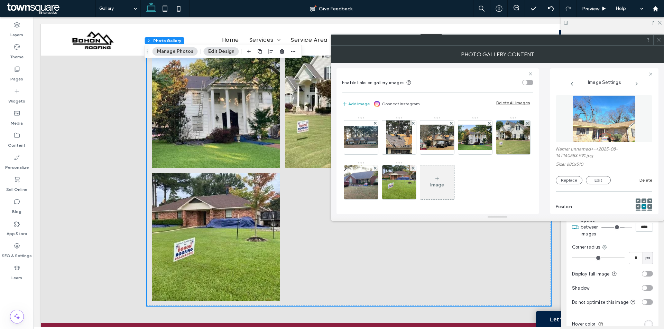
scroll to position [1032, 0]
click at [434, 178] on icon at bounding box center [437, 179] width 6 height 6
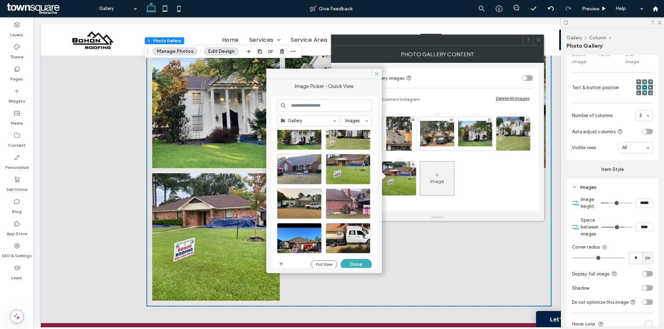
scroll to position [1741, 0]
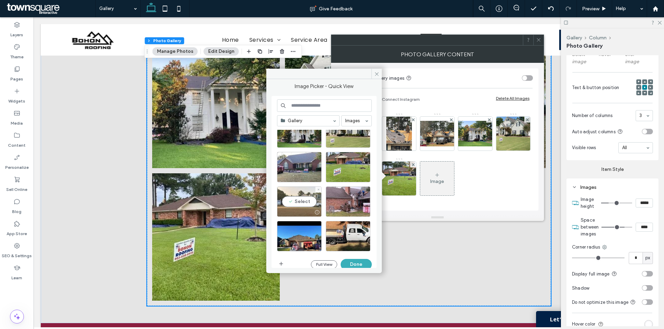
click at [296, 198] on div "Select" at bounding box center [299, 202] width 45 height 30
drag, startPoint x: 355, startPoint y: 205, endPoint x: 351, endPoint y: 207, distance: 4.0
click at [354, 204] on div "Select" at bounding box center [348, 202] width 45 height 30
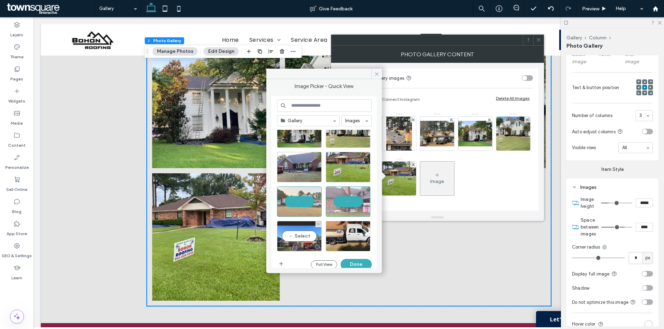
click at [304, 238] on div "Select" at bounding box center [299, 236] width 45 height 30
click at [355, 262] on button "Done" at bounding box center [356, 264] width 31 height 11
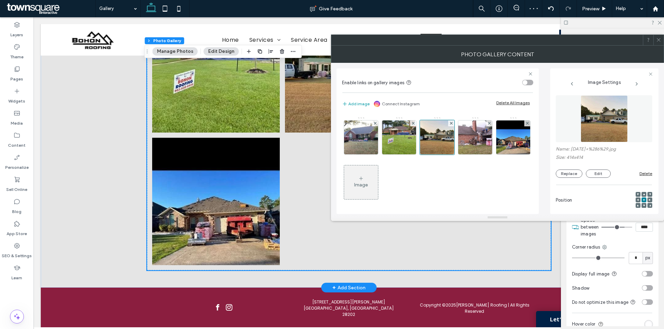
scroll to position [4425, 0]
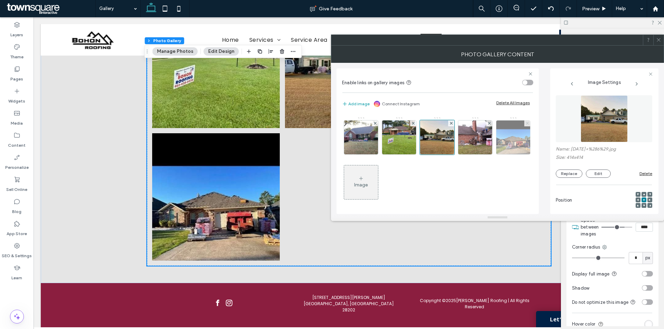
click at [526, 125] on use at bounding box center [527, 123] width 3 height 3
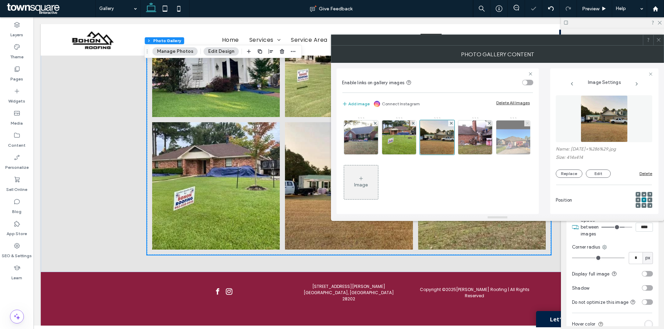
scroll to position [4307, 0]
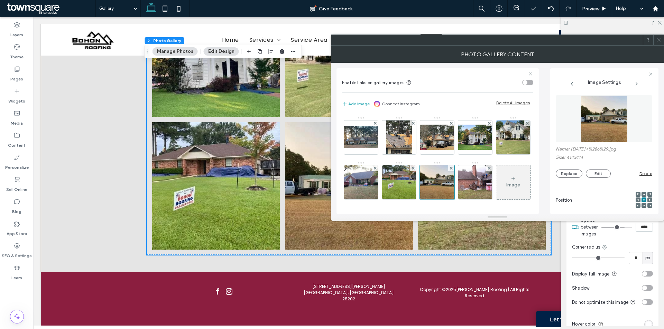
click at [510, 179] on icon at bounding box center [513, 179] width 6 height 6
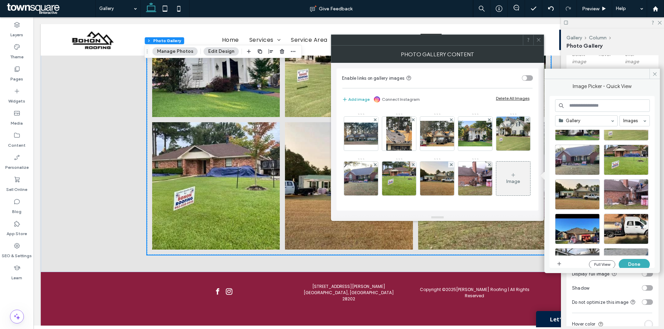
scroll to position [1776, 0]
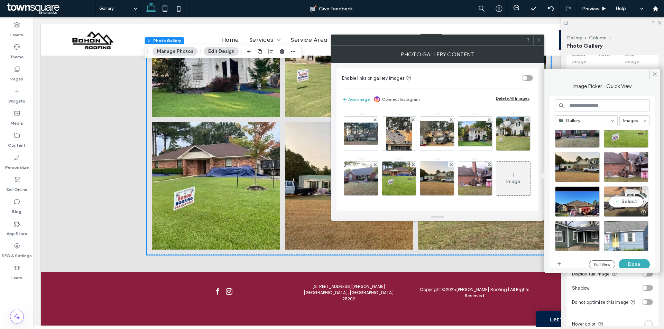
click at [630, 198] on div "Select" at bounding box center [626, 202] width 45 height 30
click at [637, 261] on button "Done" at bounding box center [634, 264] width 31 height 11
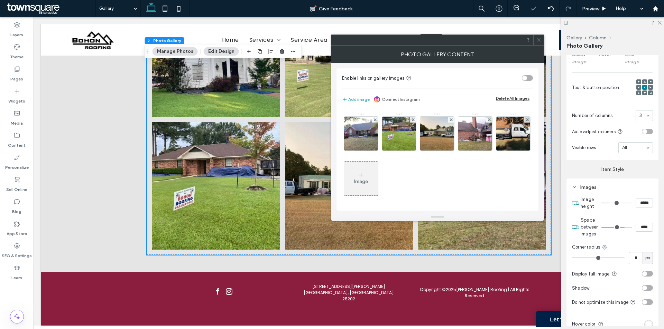
scroll to position [1032, 0]
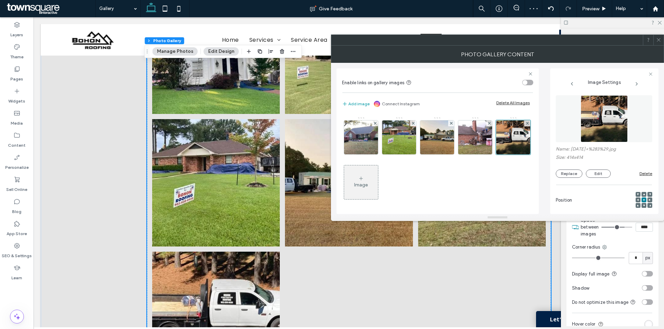
click at [659, 39] on icon at bounding box center [658, 39] width 5 height 5
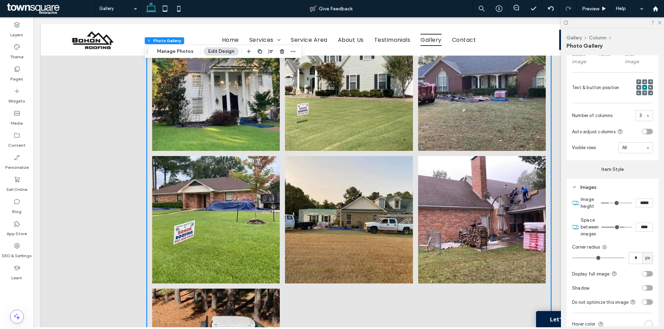
scroll to position [4218, 0]
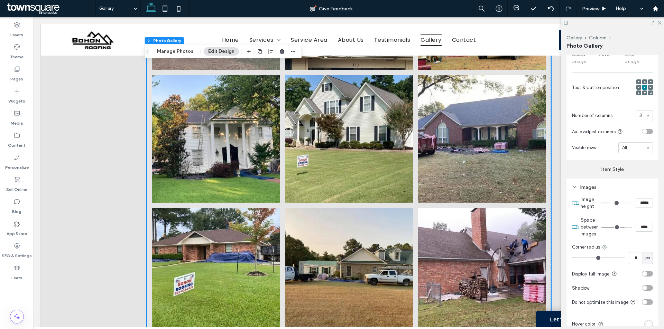
click at [440, 177] on link at bounding box center [482, 139] width 128 height 128
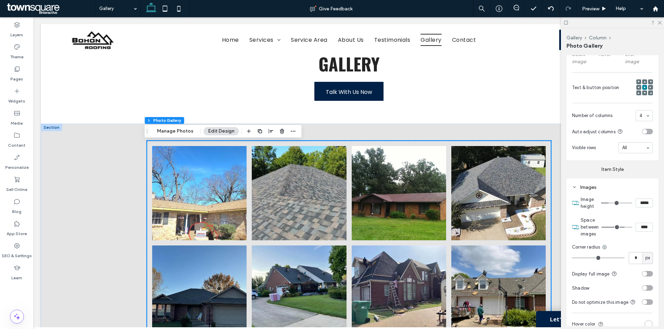
scroll to position [0, 0]
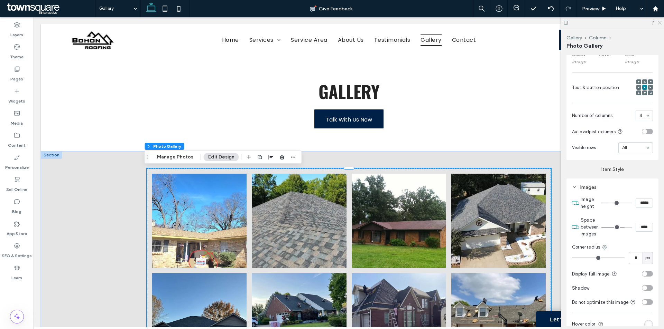
click at [659, 24] on icon at bounding box center [659, 22] width 4 height 4
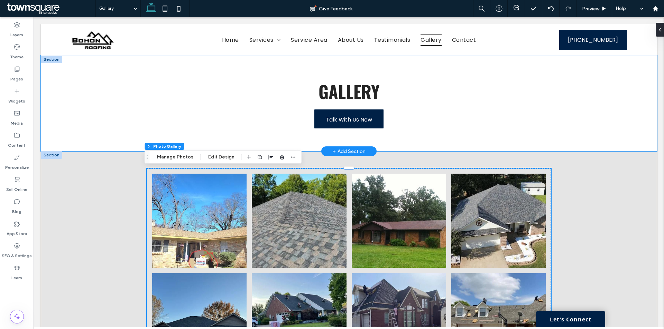
click at [90, 114] on div "Gallery Talk With Us Now" at bounding box center [349, 104] width 616 height 96
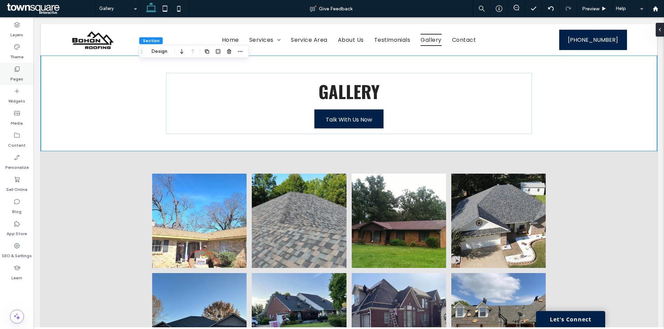
click at [15, 65] on div "Pages" at bounding box center [17, 74] width 34 height 22
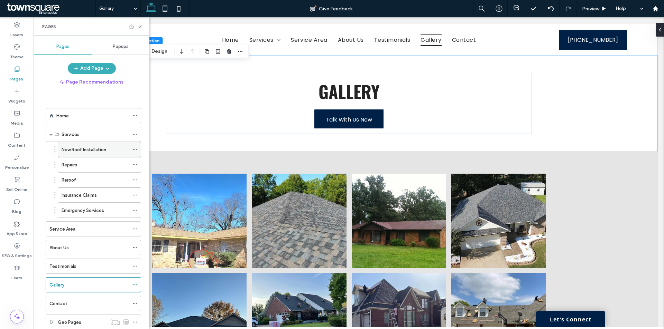
click at [83, 146] on label "New Roof Installation" at bounding box center [84, 150] width 45 height 12
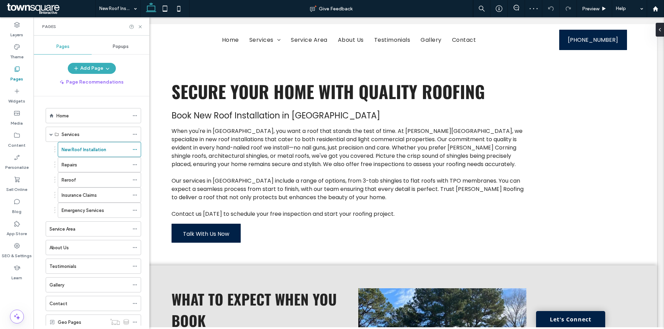
scroll to position [104, 0]
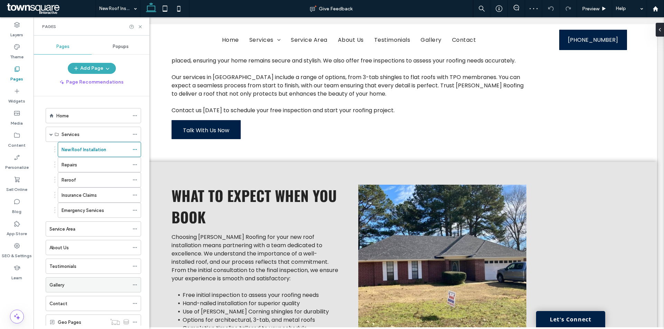
click at [62, 284] on label "Gallery" at bounding box center [56, 285] width 15 height 12
click at [163, 6] on use at bounding box center [165, 9] width 4 height 6
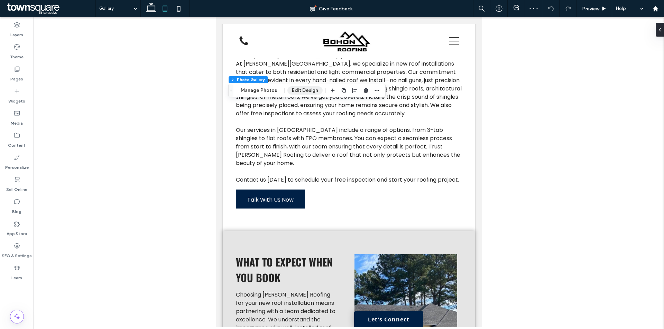
drag, startPoint x: 292, startPoint y: 88, endPoint x: 297, endPoint y: 91, distance: 5.7
click at [292, 88] on button "Edit Design" at bounding box center [304, 90] width 35 height 8
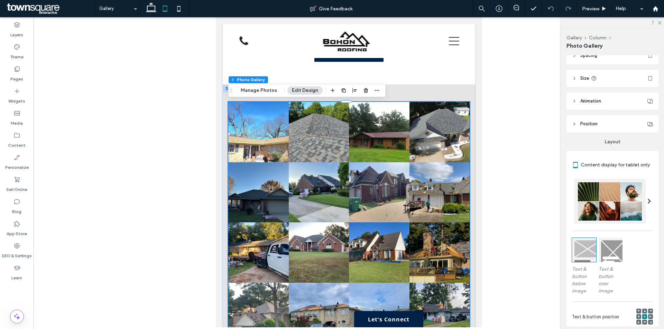
scroll to position [103, 0]
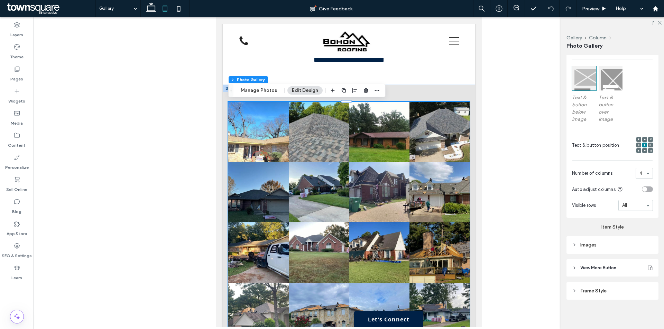
scroll to position [203, 0]
click at [621, 243] on div "Images" at bounding box center [612, 245] width 81 height 7
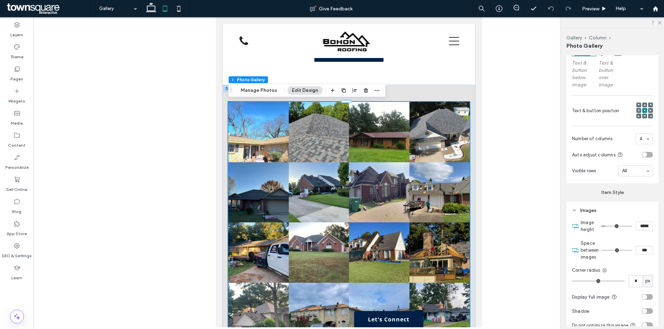
click at [637, 249] on input "***" at bounding box center [643, 250] width 17 height 9
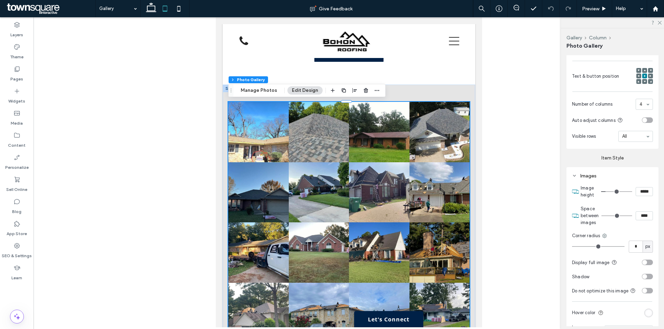
type input "****"
type input "**"
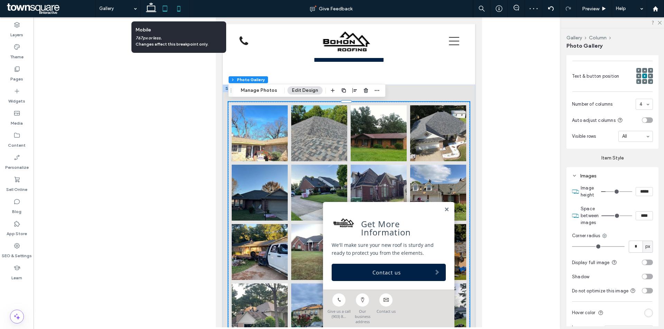
click at [175, 9] on icon at bounding box center [179, 9] width 14 height 14
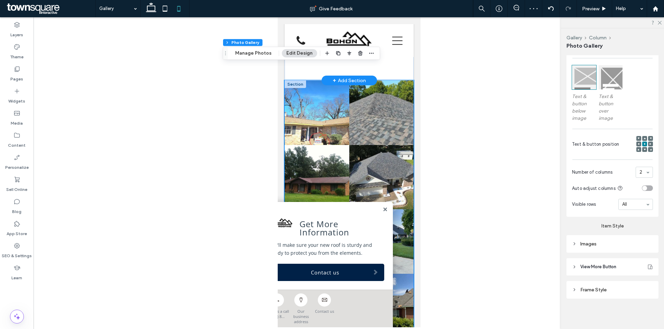
scroll to position [277, 0]
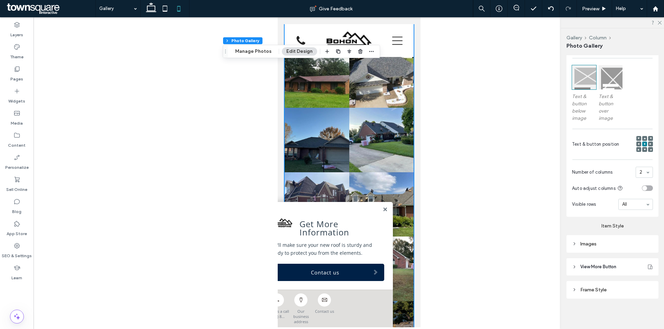
click at [353, 121] on link at bounding box center [381, 140] width 65 height 65
click at [614, 244] on div "Images" at bounding box center [612, 244] width 81 height 7
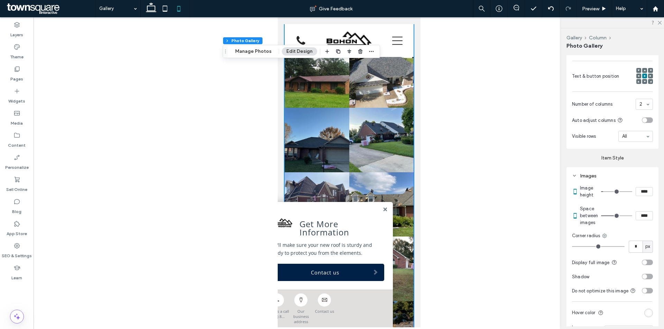
click at [636, 221] on input "****" at bounding box center [643, 216] width 17 height 9
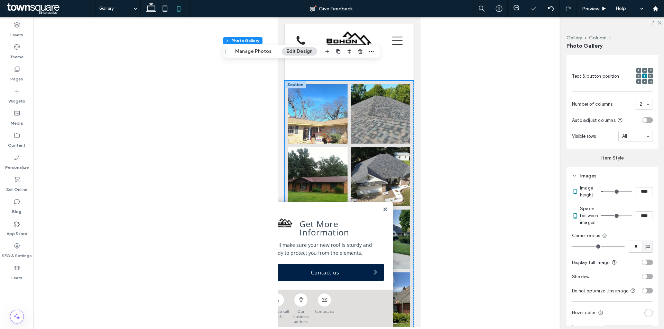
scroll to position [173, 0]
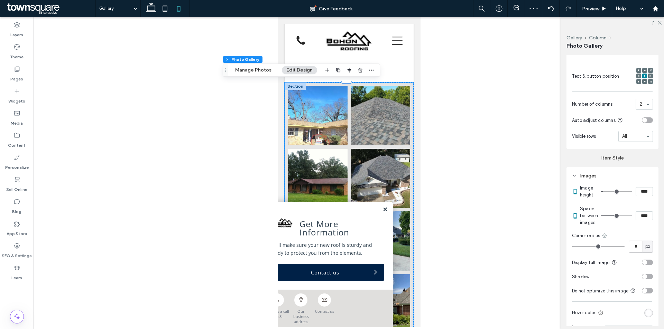
click at [382, 213] on link at bounding box center [384, 210] width 5 height 6
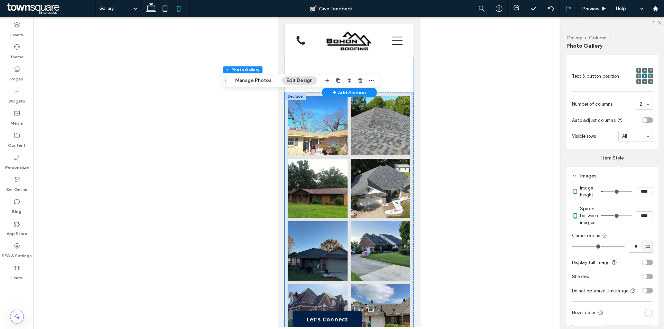
scroll to position [0, 0]
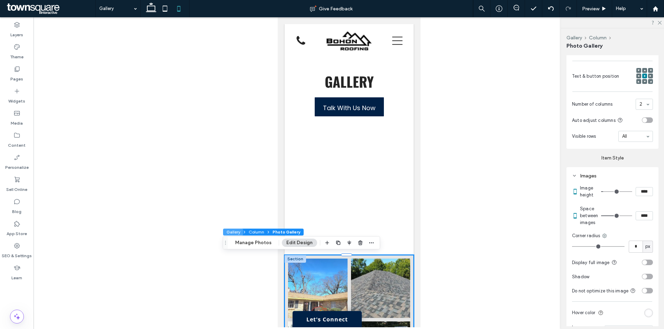
click at [237, 233] on button "Gallery" at bounding box center [233, 232] width 20 height 7
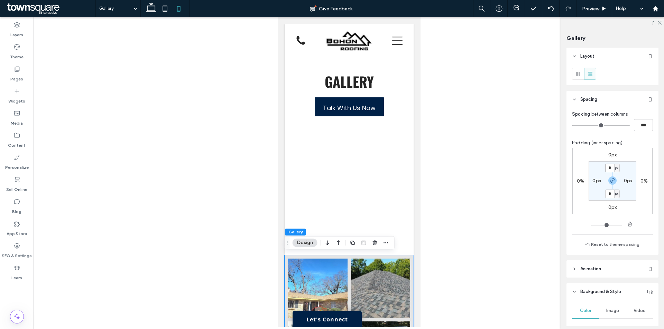
click at [608, 171] on input "*" at bounding box center [609, 168] width 9 height 9
type input "**"
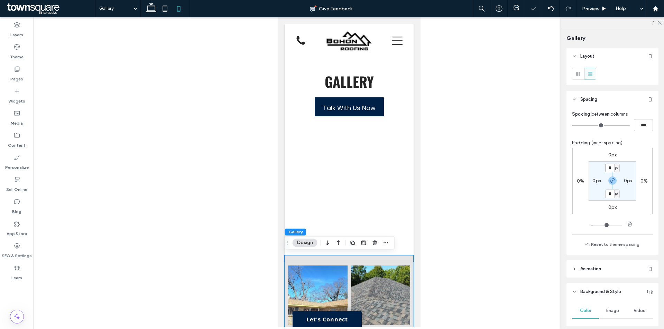
drag, startPoint x: 610, startPoint y: 169, endPoint x: 598, endPoint y: 168, distance: 11.8
click at [598, 168] on section "** px 0px ** px 0px" at bounding box center [612, 180] width 48 height 39
type input "**"
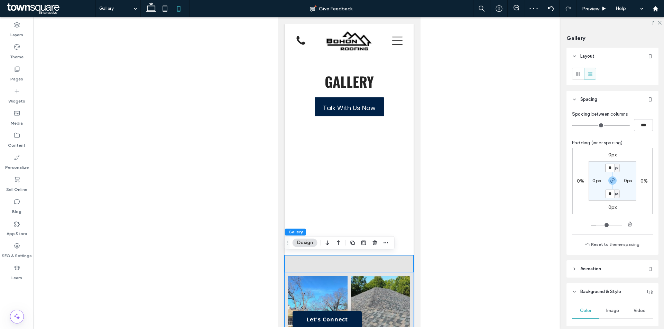
drag, startPoint x: 610, startPoint y: 168, endPoint x: 597, endPoint y: 169, distance: 12.8
click at [598, 169] on section "** px 0px ** px 0px" at bounding box center [612, 180] width 48 height 39
type input "**"
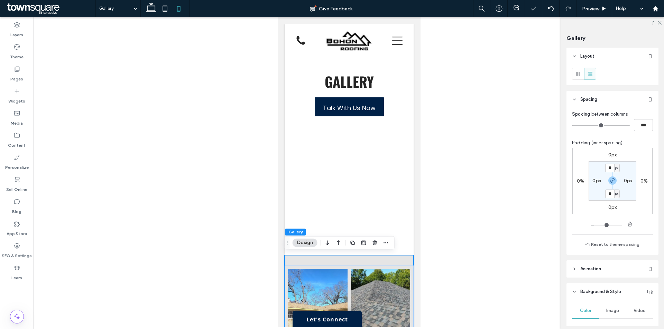
click at [593, 179] on label "0px" at bounding box center [596, 181] width 9 height 6
type input "*"
type input "**"
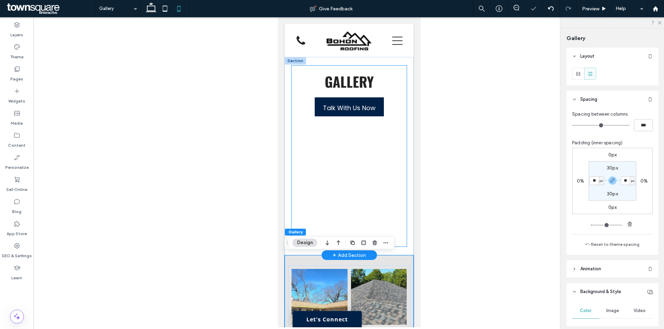
click at [326, 140] on div "Gallery Talk With Us Now" at bounding box center [348, 156] width 115 height 181
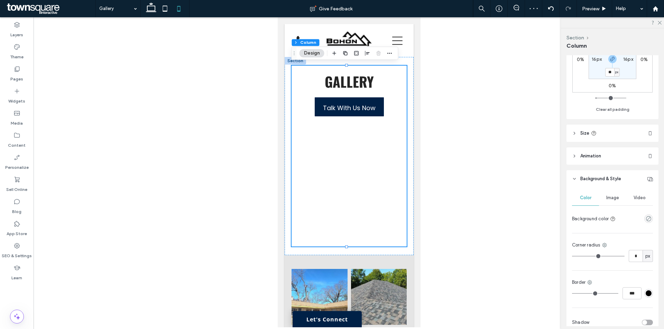
scroll to position [207, 0]
click at [624, 130] on header "Size" at bounding box center [612, 130] width 92 height 17
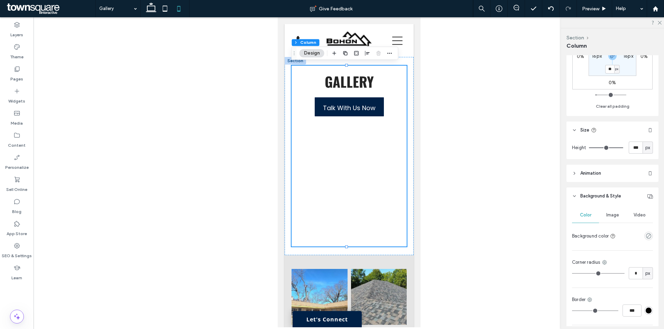
click at [645, 147] on span "px" at bounding box center [647, 148] width 5 height 7
drag, startPoint x: 617, startPoint y: 147, endPoint x: 622, endPoint y: 148, distance: 4.9
click at [622, 148] on input "range" at bounding box center [606, 148] width 34 height 1
click at [404, 94] on div "Gallery Talk With Us Now" at bounding box center [348, 156] width 129 height 198
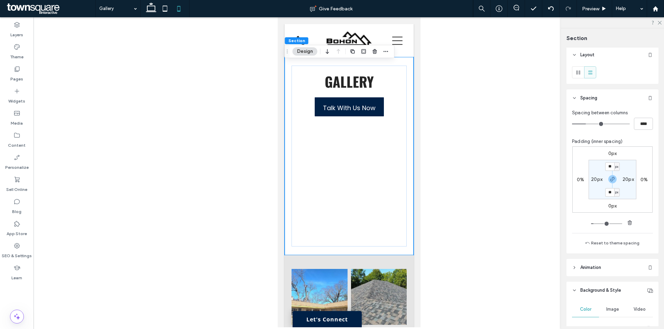
scroll to position [0, 0]
click at [389, 92] on div "Gallery Talk With Us Now" at bounding box center [348, 156] width 115 height 181
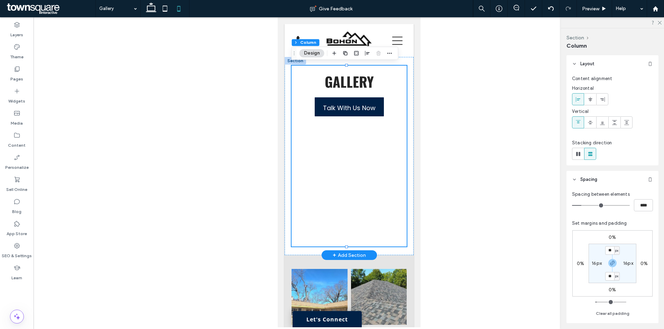
click at [336, 162] on div "Gallery Talk With Us Now" at bounding box center [348, 156] width 115 height 181
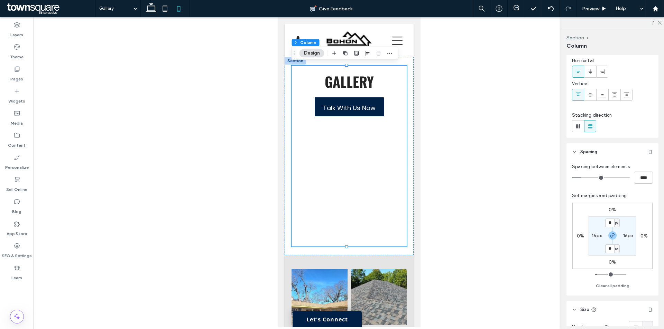
scroll to position [138, 0]
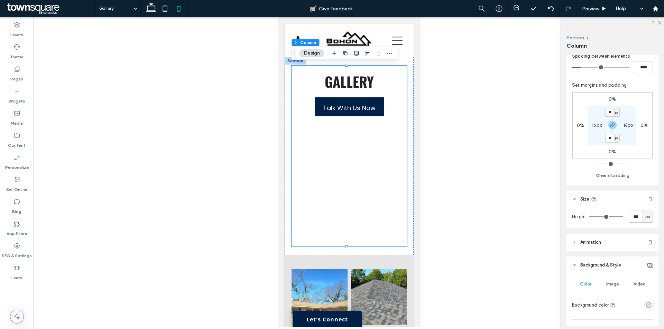
click at [645, 214] on span "px" at bounding box center [647, 217] width 5 height 7
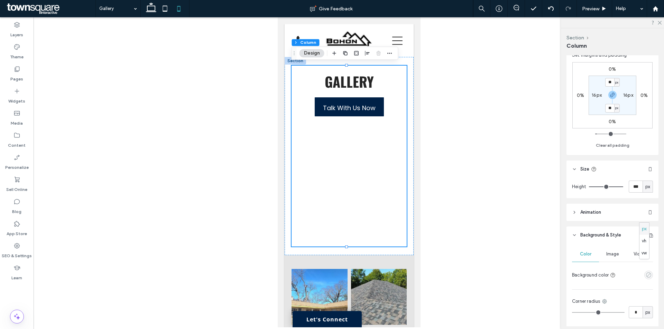
scroll to position [207, 0]
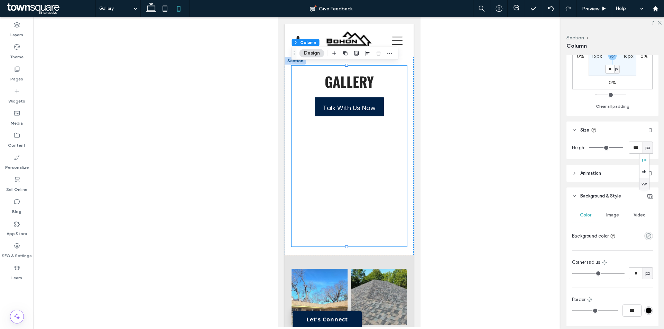
type input "***"
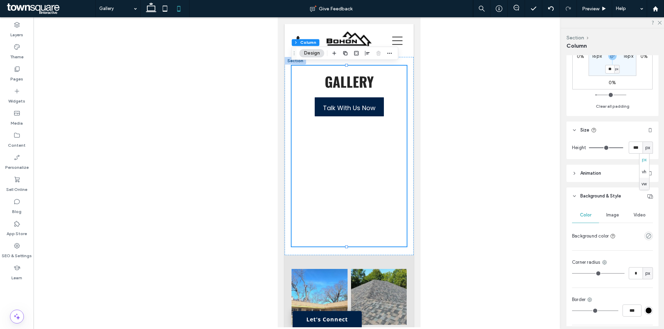
type input "***"
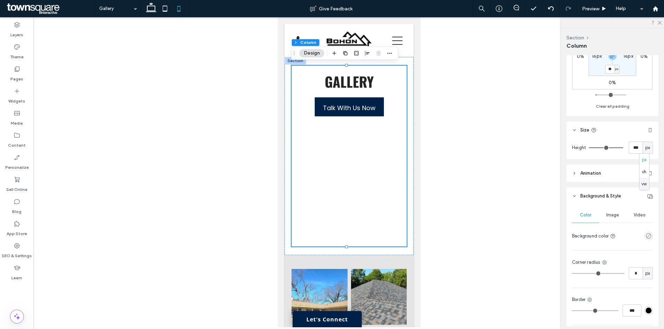
type input "***"
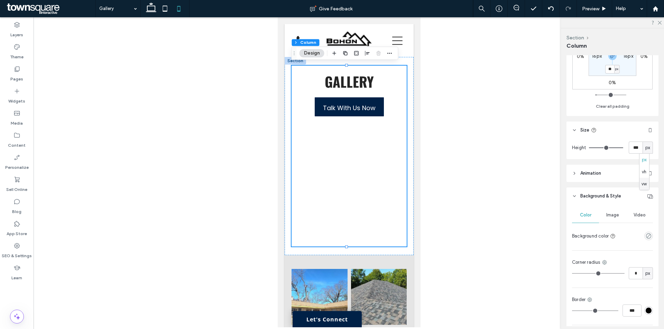
type input "***"
type input "**"
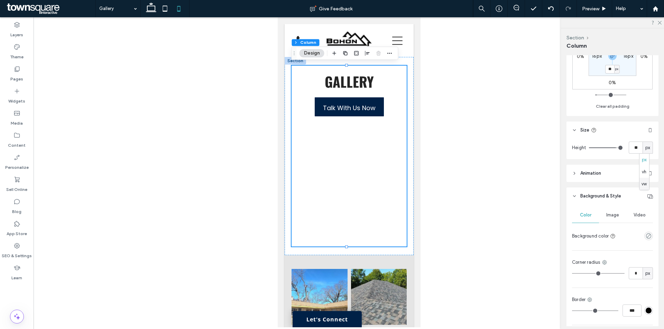
type input "**"
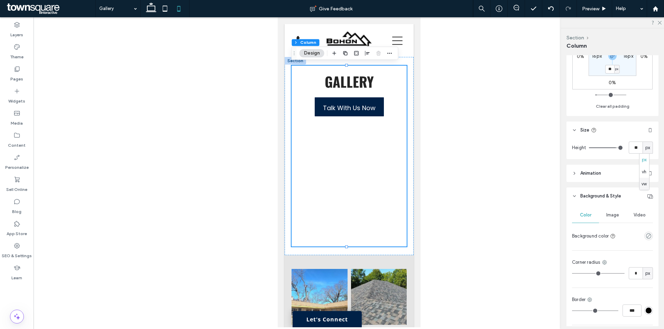
type input "**"
drag, startPoint x: 616, startPoint y: 149, endPoint x: 608, endPoint y: 149, distance: 7.3
click at [609, 148] on input "range" at bounding box center [606, 148] width 34 height 1
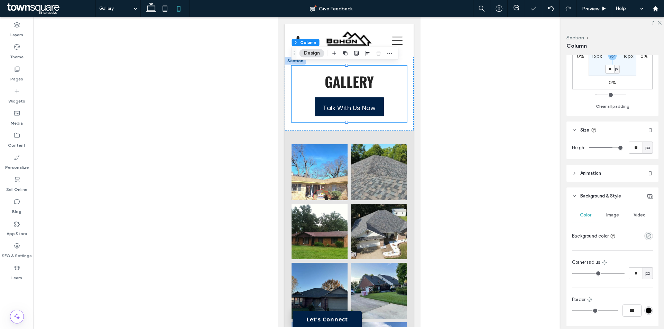
type input "**"
click at [610, 148] on input "range" at bounding box center [606, 148] width 34 height 1
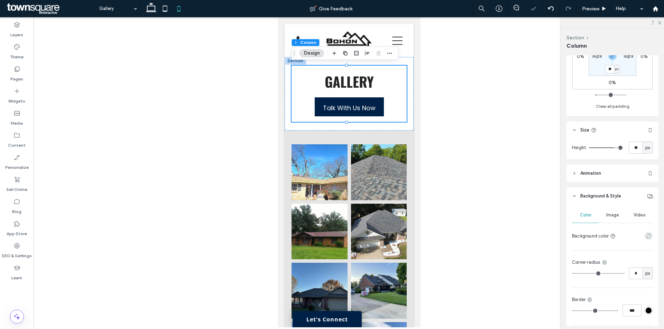
type input "**"
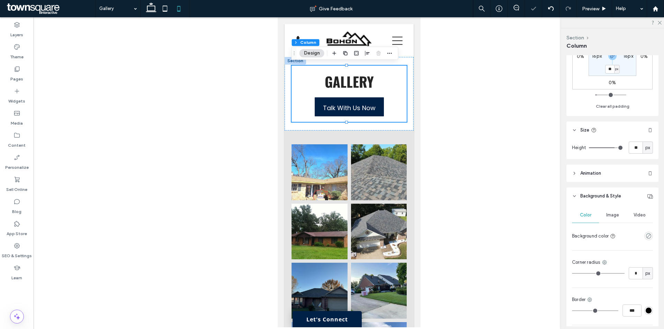
type input "**"
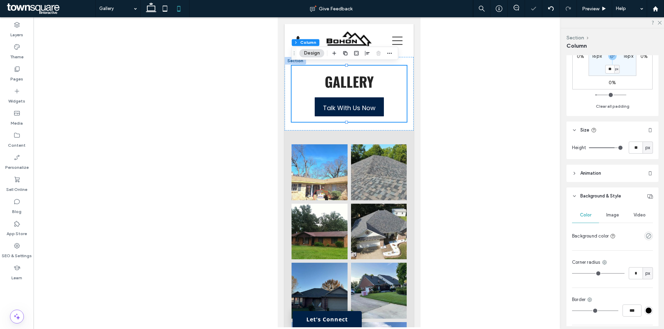
type input "**"
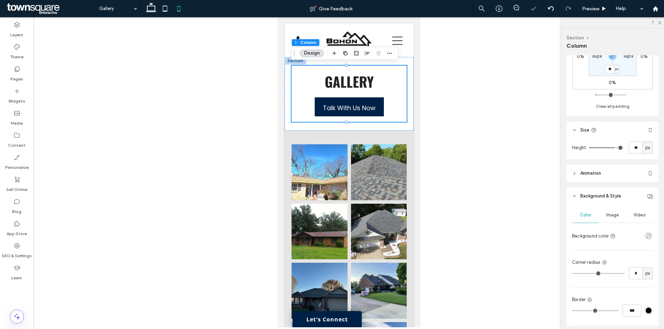
type input "**"
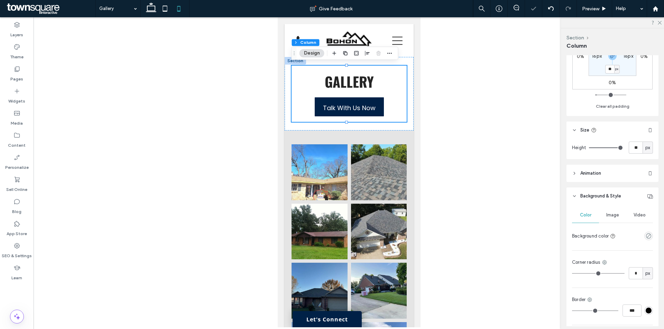
type input "***"
drag, startPoint x: 610, startPoint y: 149, endPoint x: 623, endPoint y: 149, distance: 13.5
type input "***"
click at [623, 148] on input "range" at bounding box center [606, 148] width 34 height 1
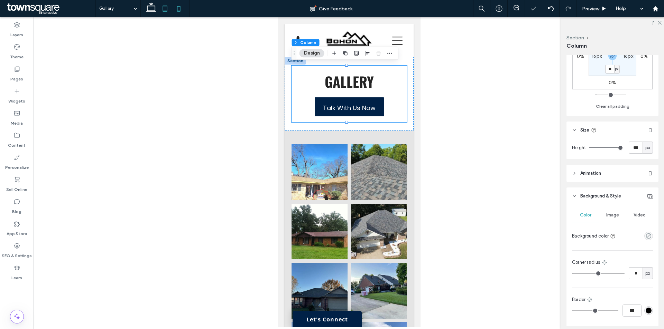
click at [161, 11] on icon at bounding box center [165, 9] width 14 height 14
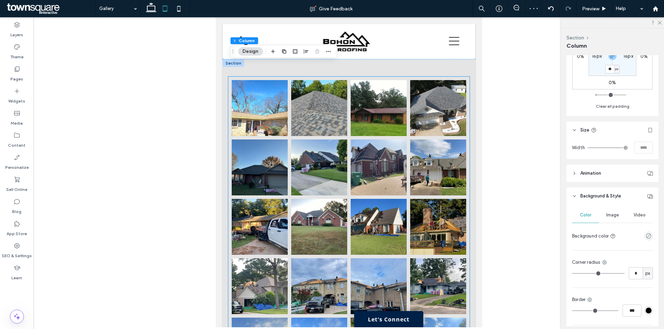
scroll to position [0, 0]
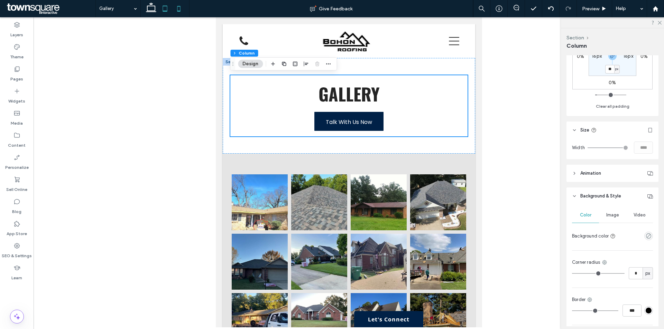
click at [182, 11] on icon at bounding box center [179, 9] width 14 height 14
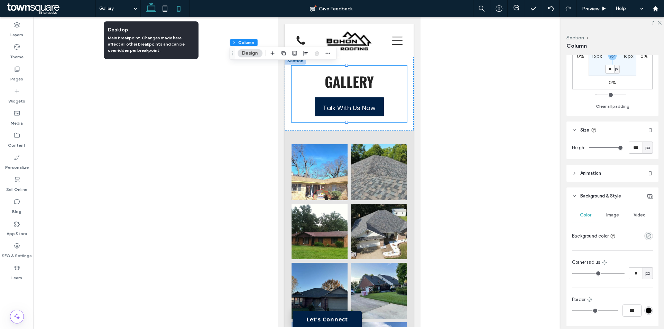
click at [151, 8] on icon at bounding box center [151, 9] width 14 height 14
type input "****"
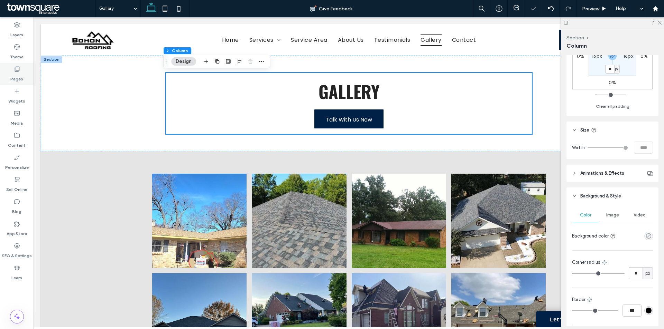
click at [22, 72] on div "Pages" at bounding box center [17, 74] width 34 height 22
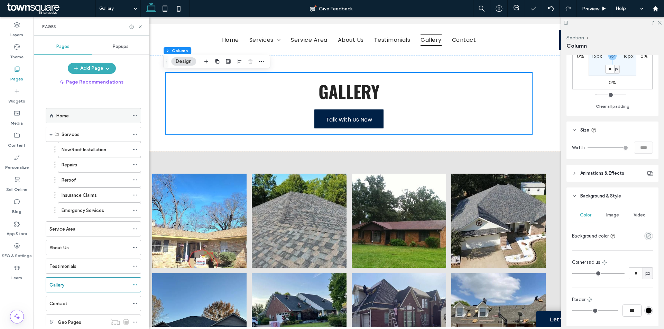
click at [111, 114] on div "Home" at bounding box center [92, 116] width 73 height 8
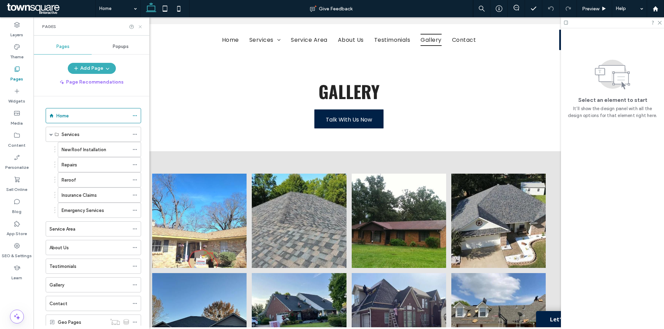
click at [140, 25] on icon at bounding box center [140, 26] width 5 height 5
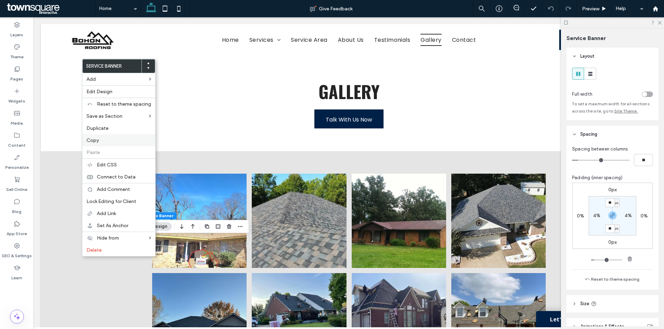
click at [106, 142] on label "Copy" at bounding box center [118, 140] width 65 height 7
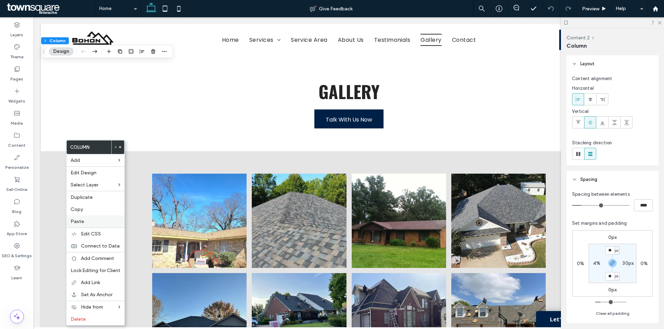
click at [90, 224] on label "Paste" at bounding box center [96, 221] width 50 height 7
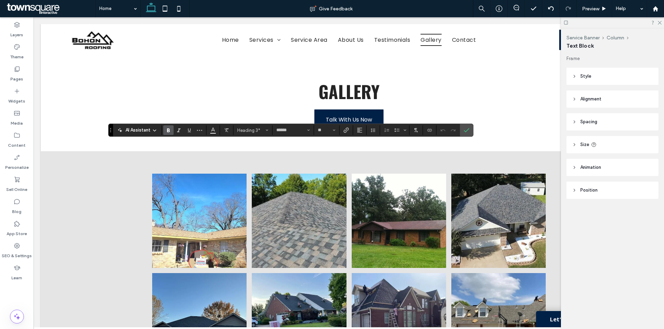
type input "**"
click at [467, 130] on use "Confirm" at bounding box center [467, 130] width 6 height 4
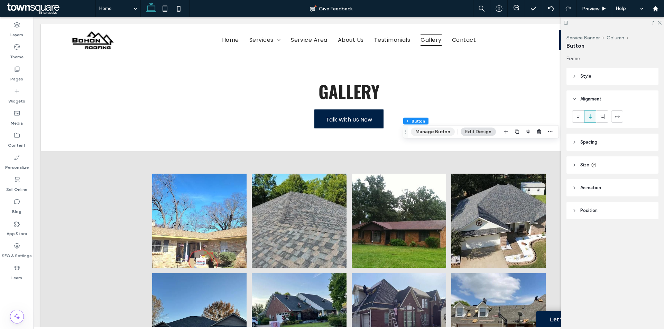
click at [431, 133] on button "Manage Button" at bounding box center [433, 132] width 44 height 8
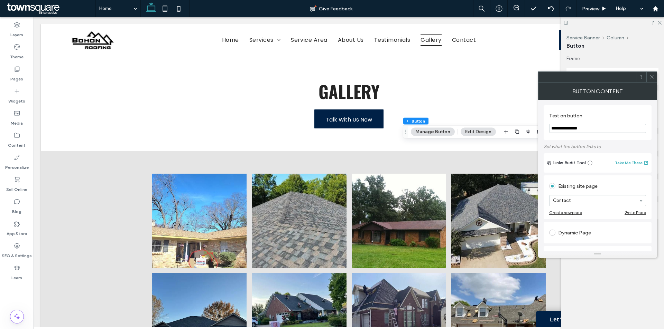
click at [598, 129] on input "**********" at bounding box center [597, 128] width 97 height 9
paste input "Text on button"
type input "**********"
click at [652, 74] on span at bounding box center [651, 77] width 5 height 10
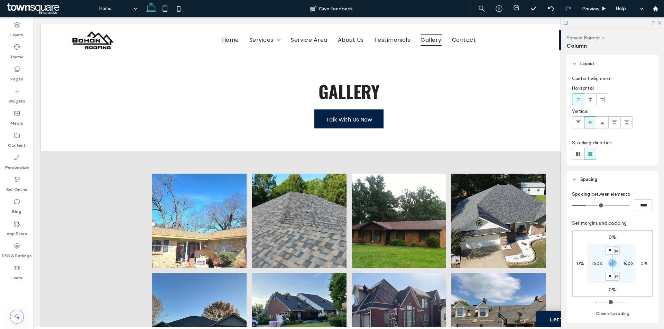
type input "**"
type input "*****"
click at [582, 101] on div at bounding box center [577, 99] width 11 height 11
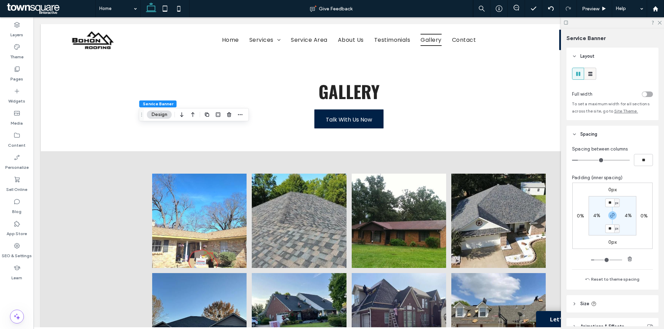
click at [590, 72] on icon at bounding box center [590, 74] width 7 height 7
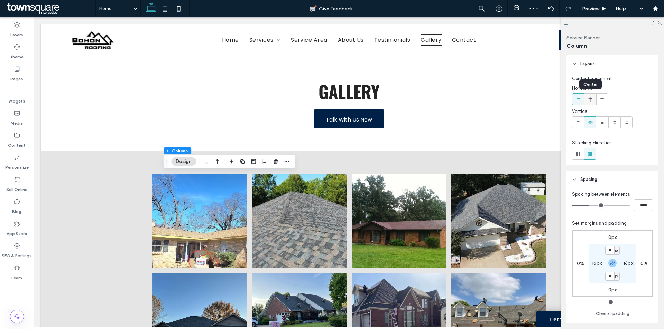
click at [593, 100] on div at bounding box center [589, 99] width 11 height 11
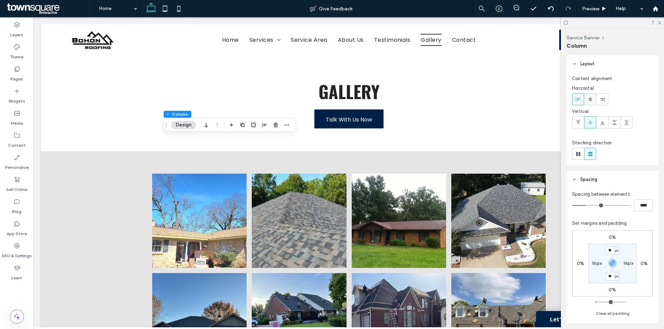
click at [593, 99] on div at bounding box center [589, 99] width 11 height 11
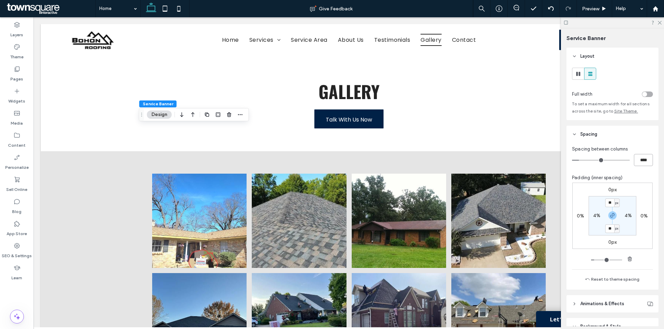
click at [635, 160] on input "****" at bounding box center [643, 160] width 19 height 12
type input "*"
type input "***"
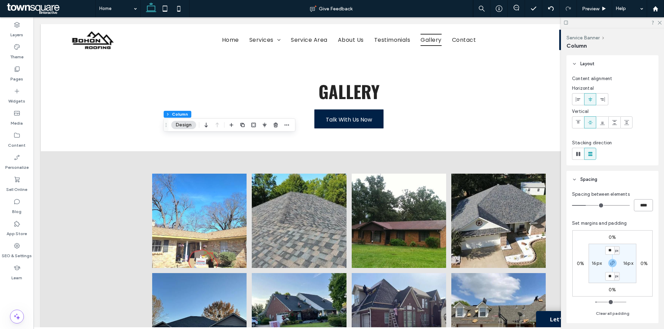
click at [640, 208] on input "****" at bounding box center [643, 205] width 19 height 12
type input "*"
type input "***"
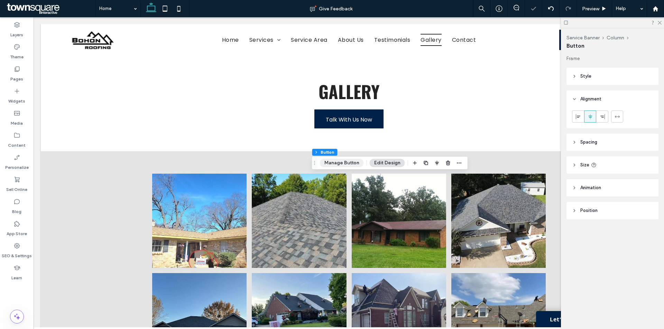
click at [338, 159] on button "Manage Button" at bounding box center [342, 163] width 44 height 8
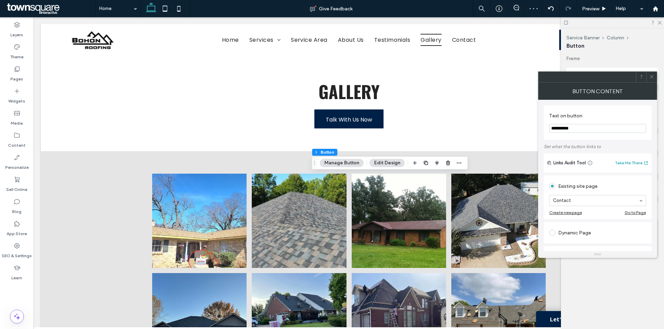
click at [650, 72] on span at bounding box center [651, 77] width 5 height 10
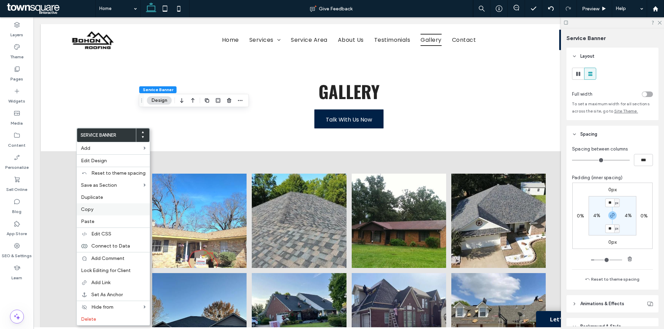
click at [102, 210] on label "Copy" at bounding box center [113, 209] width 65 height 7
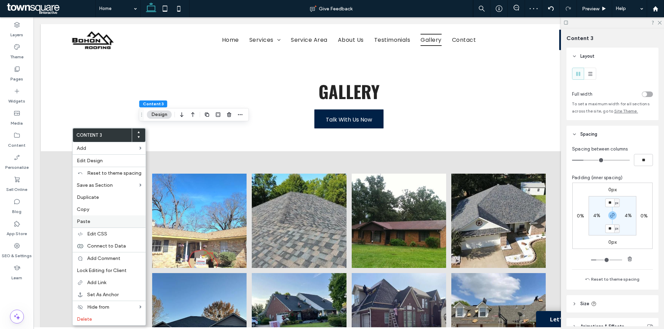
click at [87, 222] on span "Paste" at bounding box center [83, 222] width 13 height 6
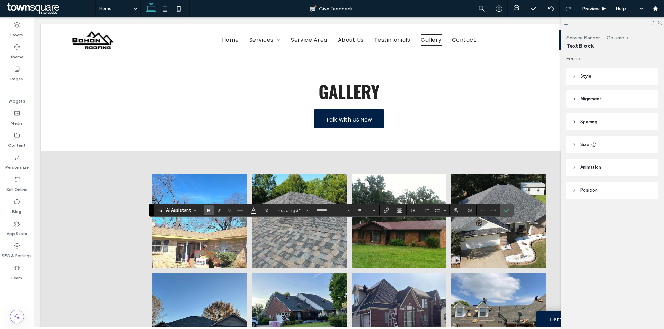
type input "**"
click at [509, 212] on icon "Confirm" at bounding box center [507, 211] width 6 height 6
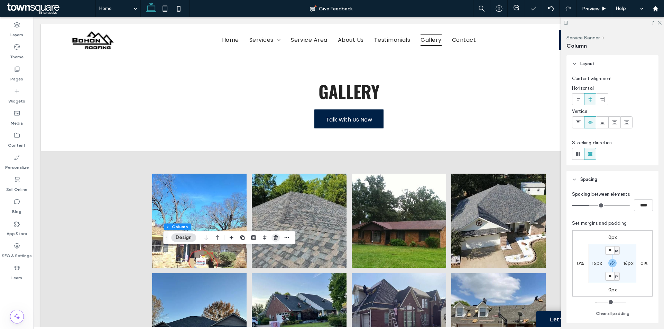
click at [272, 238] on span "button" at bounding box center [275, 238] width 8 height 8
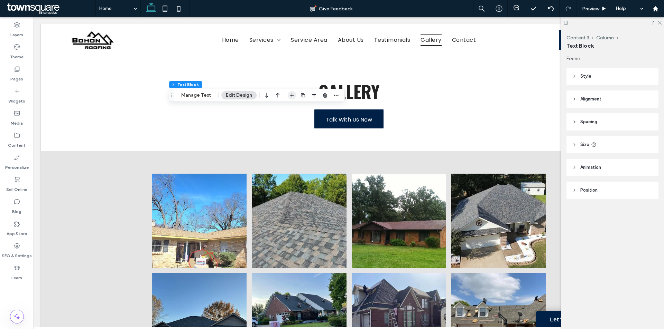
click at [291, 95] on icon "button" at bounding box center [292, 96] width 6 height 6
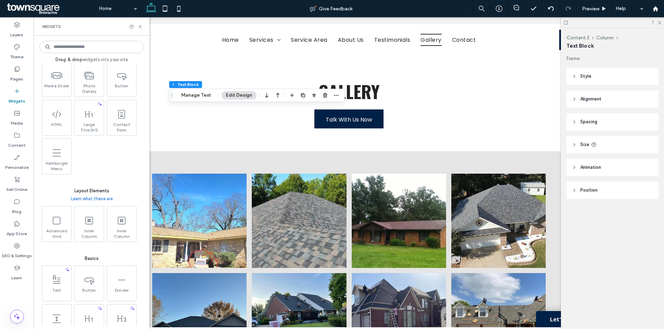
scroll to position [242, 0]
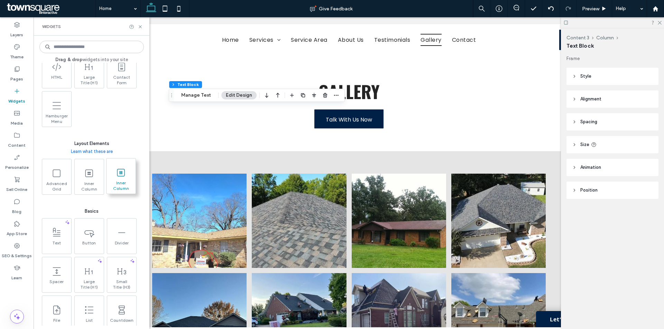
click at [125, 182] on span "Inner Column" at bounding box center [120, 185] width 29 height 10
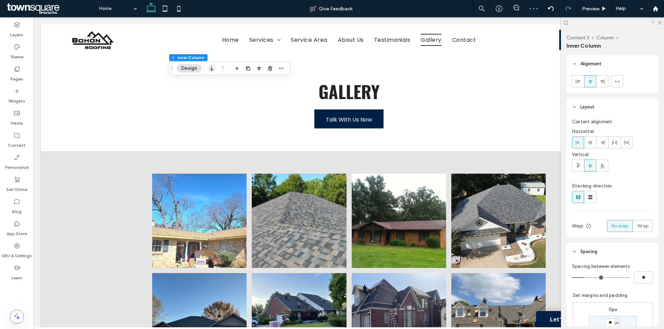
click at [213, 70] on use "button" at bounding box center [211, 68] width 3 height 5
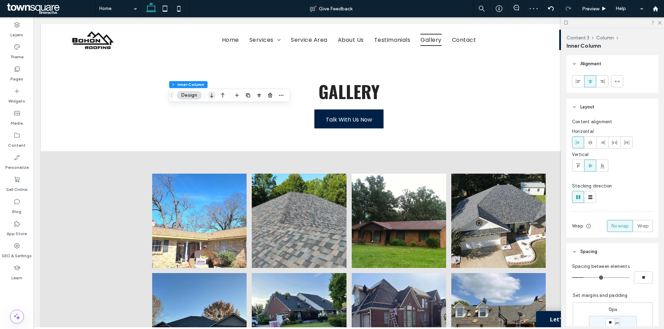
click at [210, 96] on icon "button" at bounding box center [211, 95] width 8 height 12
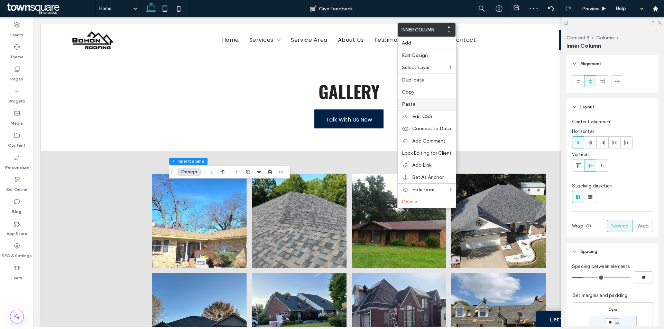
click at [418, 107] on label "Paste" at bounding box center [427, 104] width 50 height 7
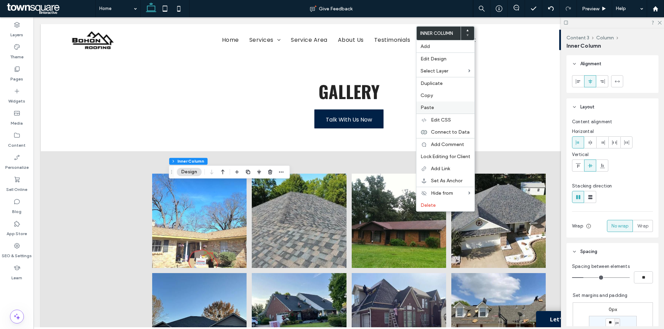
click at [424, 107] on span "Paste" at bounding box center [426, 108] width 13 height 6
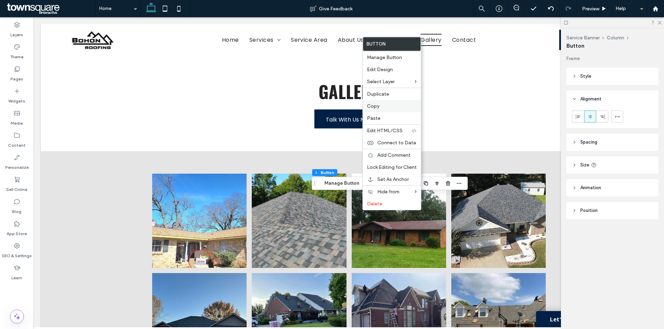
click at [386, 110] on div "Copy" at bounding box center [392, 106] width 58 height 12
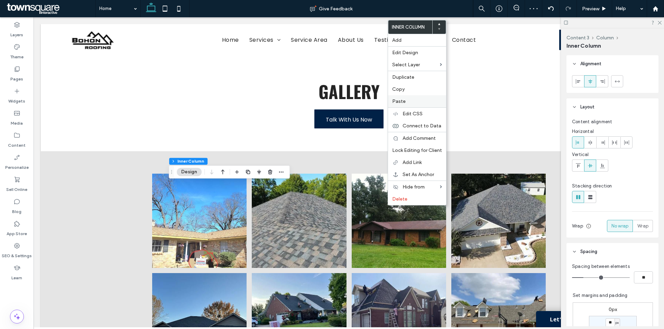
click at [404, 103] on span "Paste" at bounding box center [398, 102] width 13 height 6
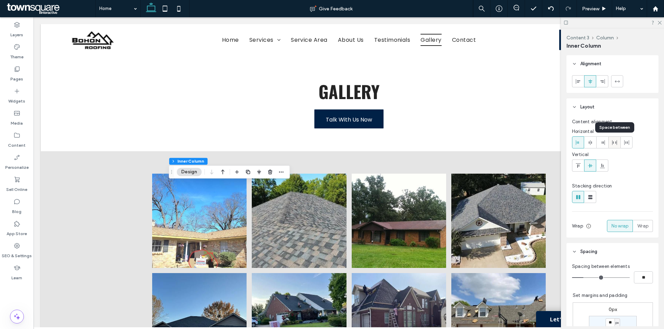
click at [614, 143] on icon at bounding box center [615, 143] width 6 height 6
click at [592, 145] on icon at bounding box center [590, 143] width 6 height 6
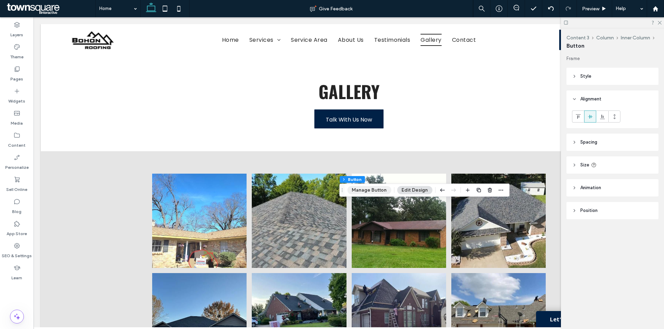
click at [369, 189] on button "Manage Button" at bounding box center [369, 190] width 44 height 8
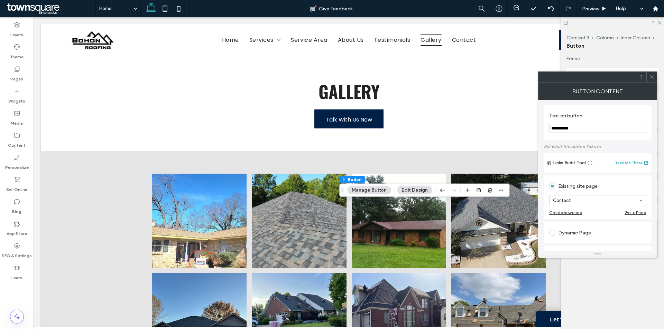
click at [606, 127] on input "**********" at bounding box center [597, 128] width 97 height 9
paste input "****"
type input "**********"
click at [610, 117] on label "Text on button" at bounding box center [596, 116] width 94 height 9
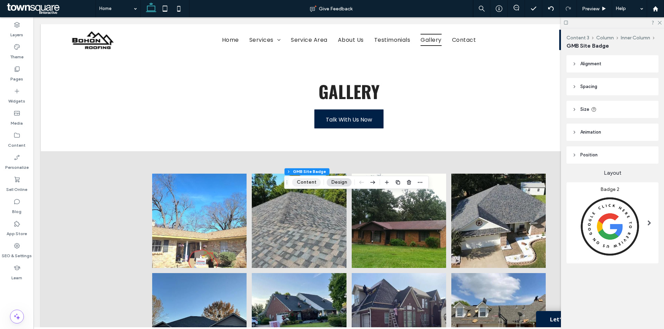
click at [310, 181] on button "Content" at bounding box center [306, 182] width 29 height 8
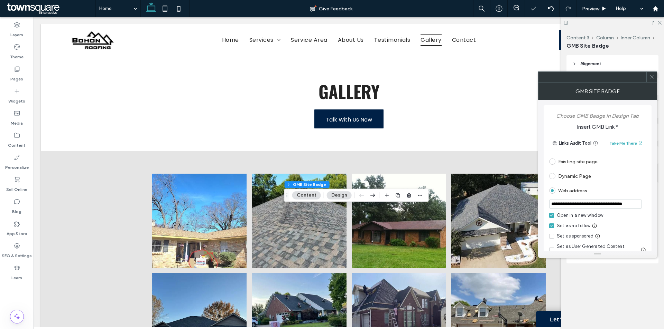
click at [612, 207] on input "**********" at bounding box center [595, 204] width 93 height 9
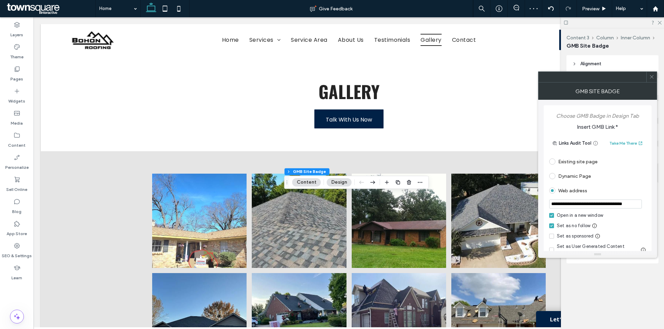
click at [650, 74] on span at bounding box center [651, 77] width 5 height 10
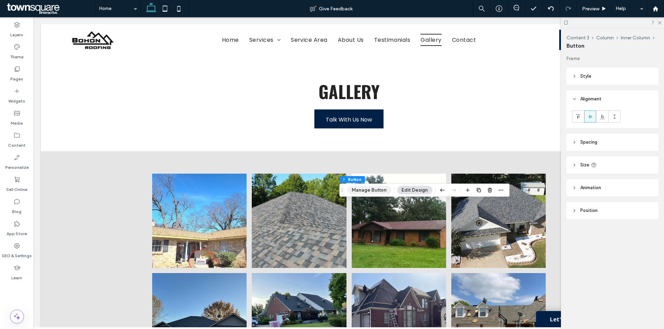
click at [381, 191] on button "Manage Button" at bounding box center [369, 190] width 44 height 8
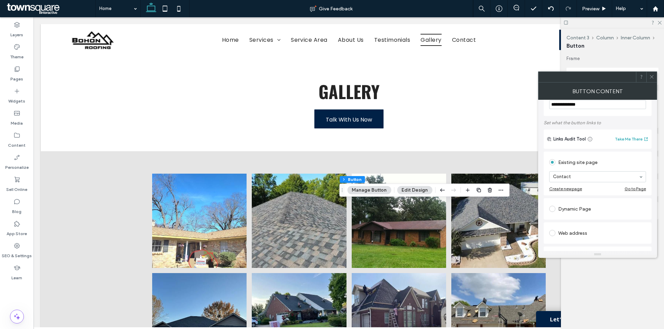
scroll to position [35, 0]
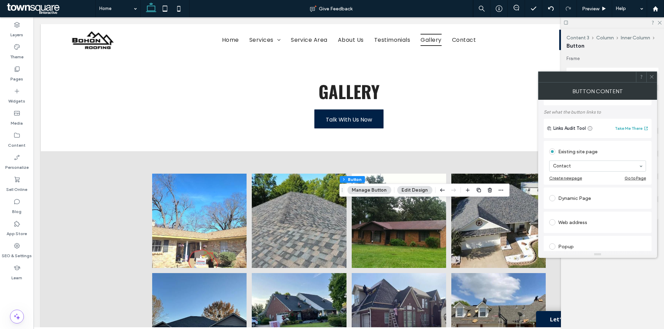
click at [575, 221] on div "Web address" at bounding box center [597, 222] width 97 height 11
click at [589, 215] on input "url" at bounding box center [597, 213] width 97 height 9
paste input "**********"
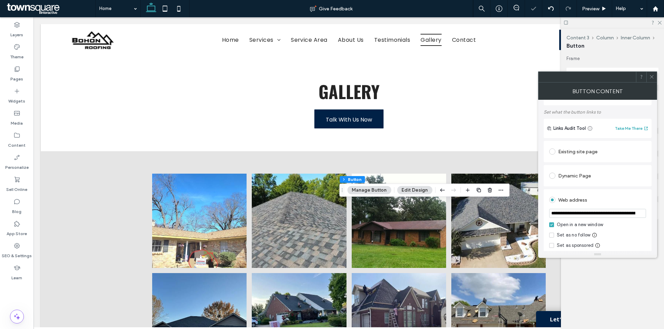
scroll to position [0, 853]
type input "**********"
click at [650, 74] on icon at bounding box center [651, 76] width 5 height 5
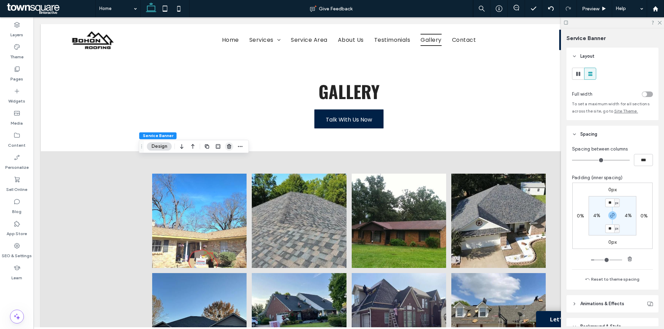
click at [226, 147] on icon "button" at bounding box center [229, 147] width 6 height 6
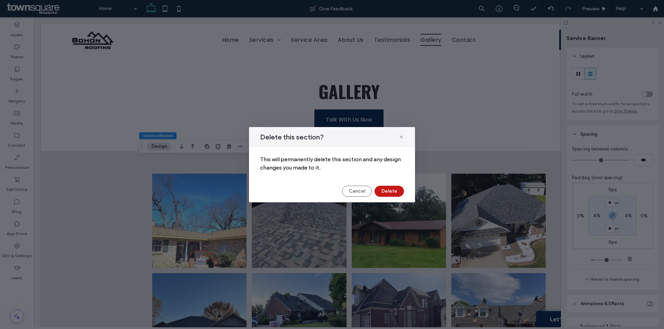
click at [399, 189] on button "Delete" at bounding box center [388, 191] width 29 height 11
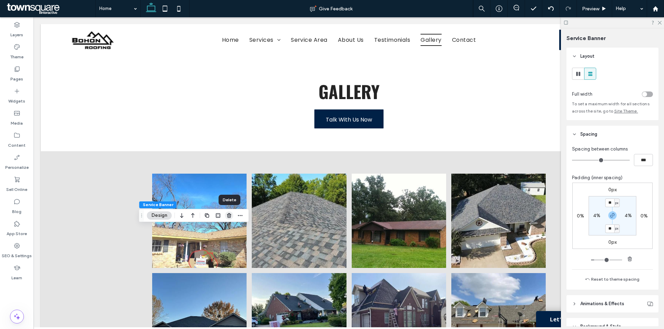
click at [229, 215] on use "button" at bounding box center [229, 215] width 4 height 4
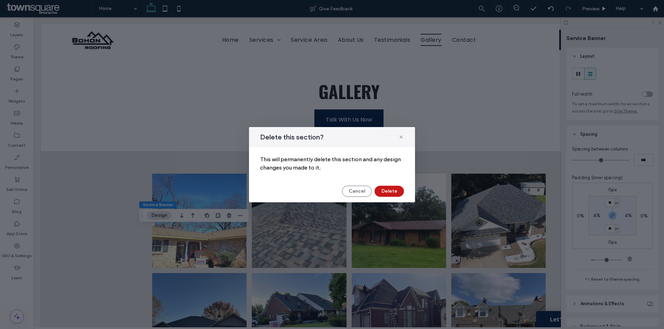
click at [401, 193] on button "Delete" at bounding box center [388, 191] width 29 height 11
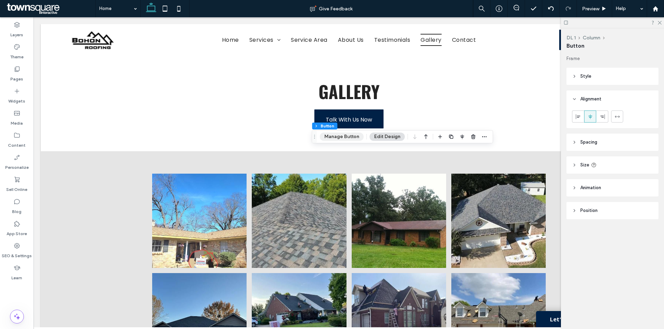
click at [350, 136] on button "Manage Button" at bounding box center [342, 137] width 44 height 8
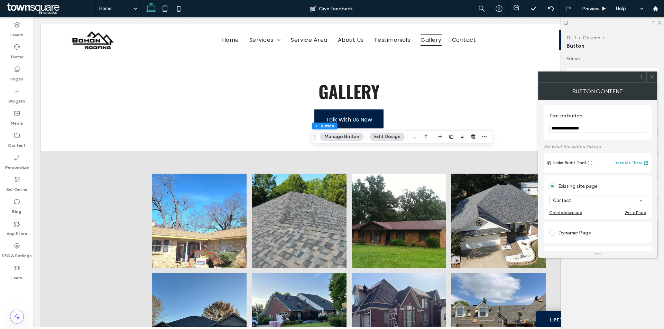
click at [575, 128] on input "**********" at bounding box center [597, 128] width 97 height 9
paste input "********"
type input "**********"
click at [597, 111] on section "**********" at bounding box center [597, 123] width 97 height 28
click at [652, 74] on span at bounding box center [651, 77] width 5 height 10
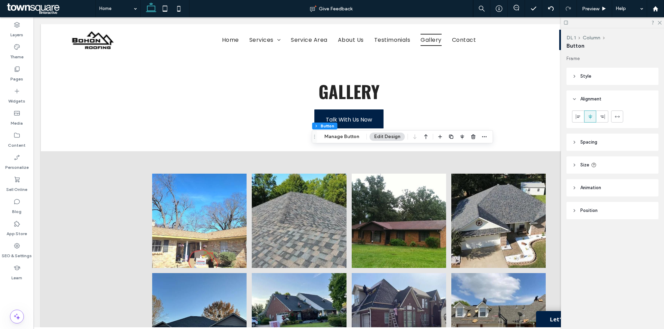
click at [609, 166] on header "Size" at bounding box center [612, 165] width 92 height 17
click at [634, 183] on input "***" at bounding box center [636, 183] width 14 height 12
click at [635, 183] on input "***" at bounding box center [636, 183] width 14 height 12
click at [637, 183] on input "***" at bounding box center [636, 183] width 14 height 12
type input "***"
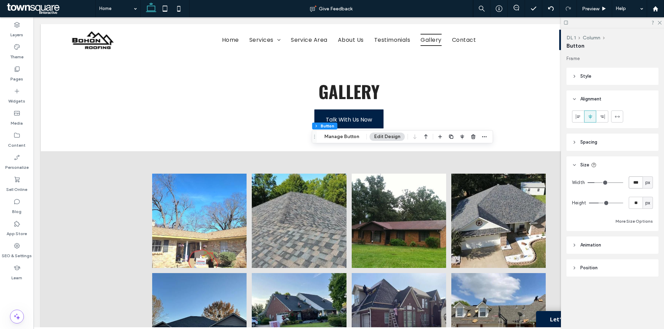
type input "***"
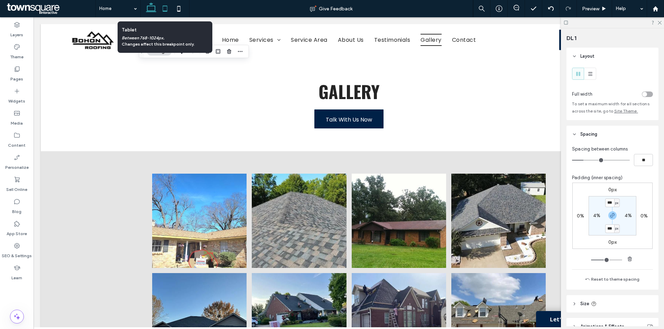
click at [165, 4] on icon at bounding box center [165, 9] width 14 height 14
type input "**"
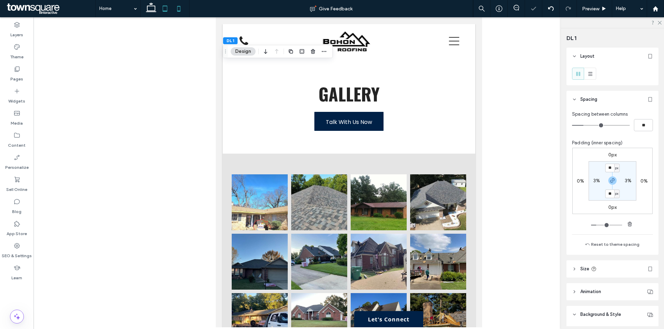
click at [178, 8] on icon at bounding box center [179, 9] width 14 height 14
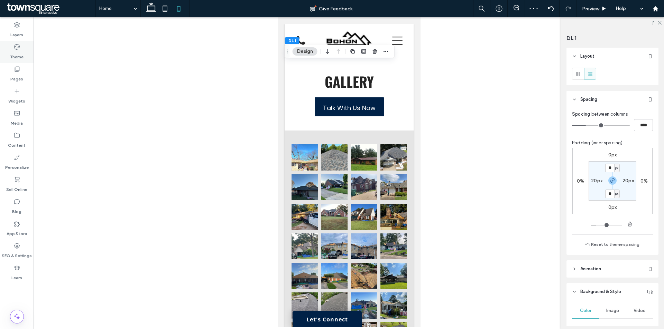
click at [22, 47] on div "Theme" at bounding box center [17, 52] width 34 height 22
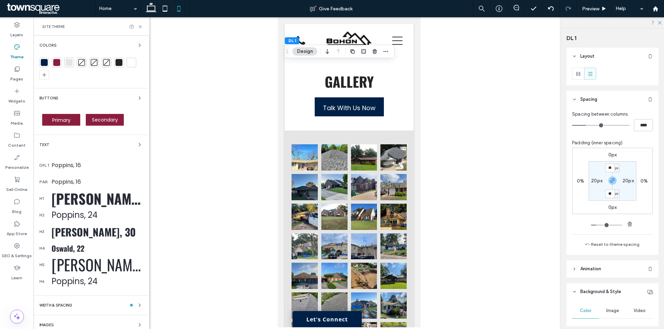
click at [69, 121] on span "Primary" at bounding box center [61, 120] width 18 height 7
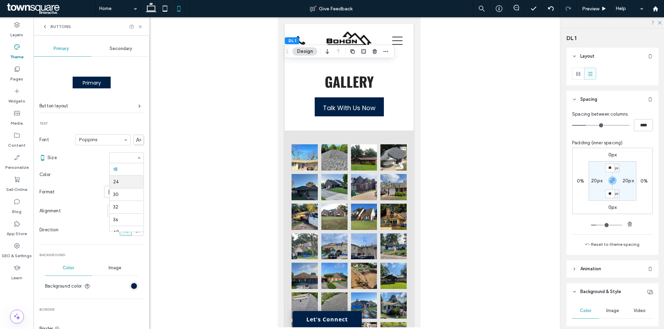
scroll to position [54, 0]
click at [119, 45] on div "Secondary" at bounding box center [121, 48] width 60 height 15
click at [51, 25] on span "Buttons" at bounding box center [60, 27] width 20 height 6
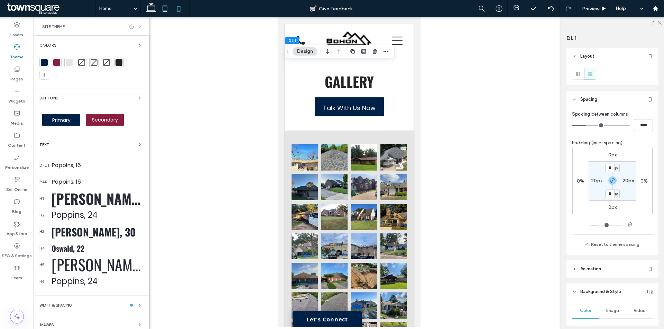
click at [141, 27] on icon at bounding box center [140, 26] width 5 height 5
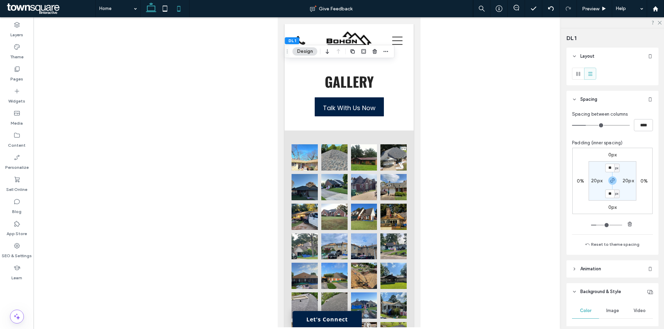
click at [155, 12] on use at bounding box center [151, 7] width 10 height 10
type input "***"
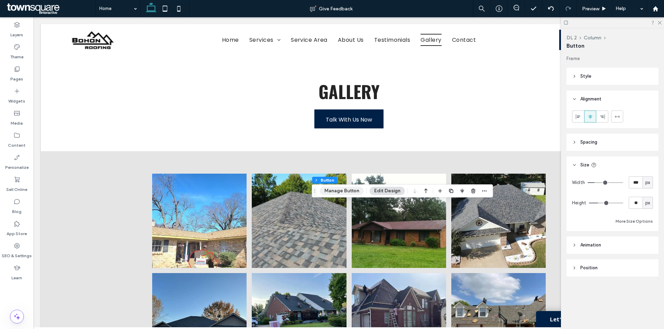
click at [344, 190] on button "Manage Button" at bounding box center [342, 191] width 44 height 8
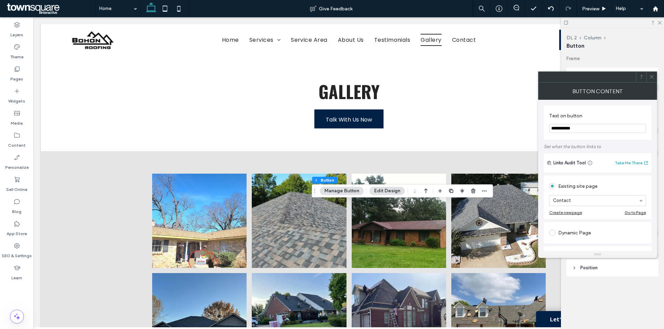
click at [585, 131] on input "**********" at bounding box center [597, 128] width 97 height 9
paste input "****"
type input "**********"
click at [591, 140] on div "**********" at bounding box center [597, 122] width 108 height 35
click at [650, 73] on span at bounding box center [651, 77] width 5 height 10
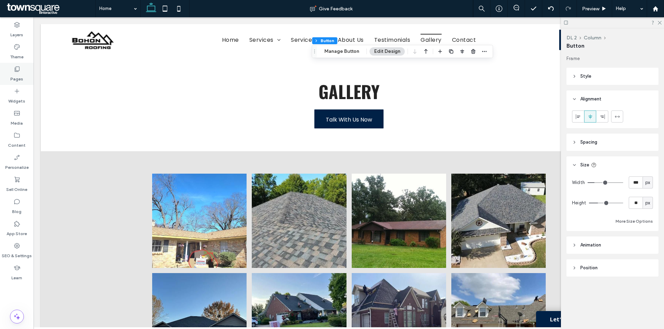
click at [22, 71] on div "Pages" at bounding box center [17, 74] width 34 height 22
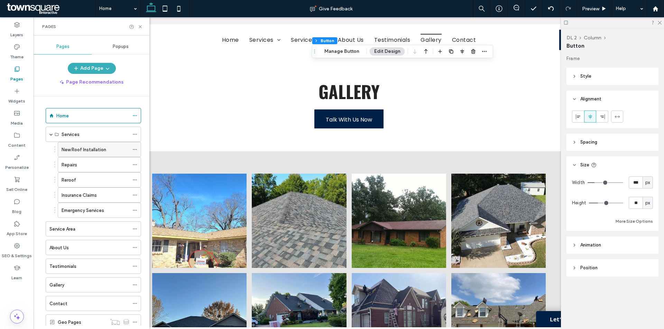
click at [94, 155] on div "New Roof Installation" at bounding box center [95, 149] width 67 height 15
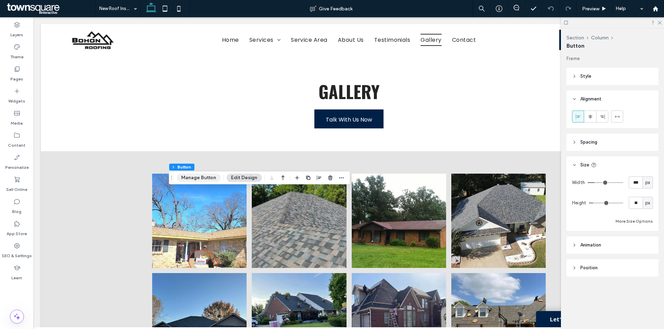
click at [211, 179] on button "Manage Button" at bounding box center [199, 178] width 44 height 8
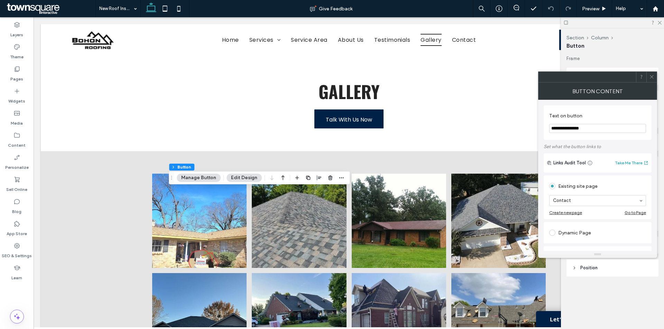
click at [592, 130] on input "**********" at bounding box center [597, 128] width 97 height 9
paste input "***"
type input "**********"
click at [600, 113] on label "Text on button" at bounding box center [596, 116] width 94 height 9
click at [650, 76] on icon at bounding box center [651, 76] width 5 height 5
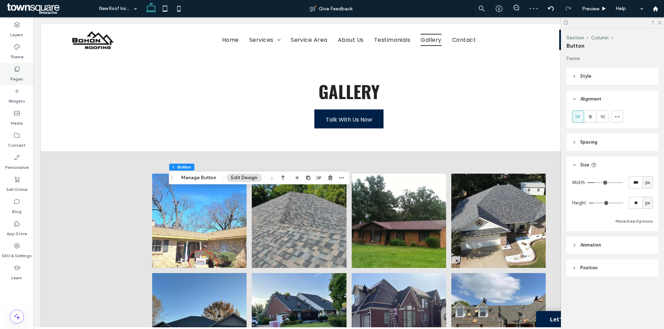
click at [29, 69] on div "Pages" at bounding box center [17, 74] width 34 height 22
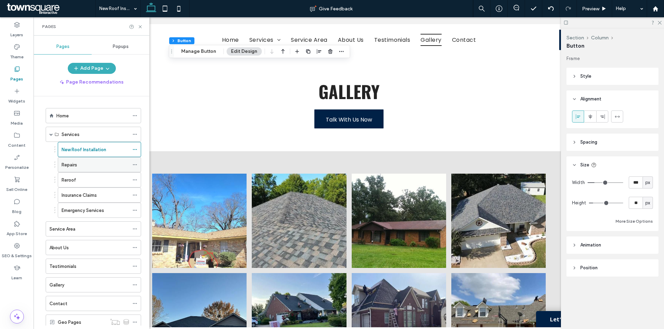
click at [86, 165] on div "Repairs" at bounding box center [95, 165] width 67 height 8
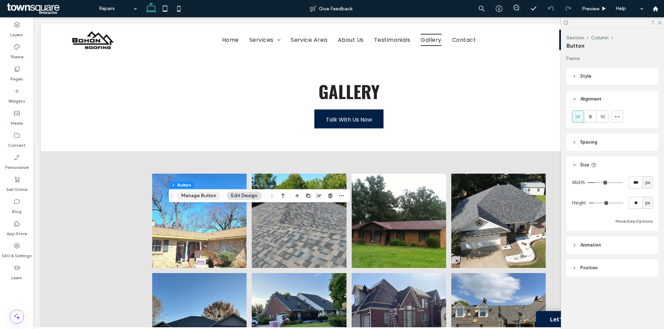
click at [192, 192] on button "Manage Button" at bounding box center [199, 196] width 44 height 8
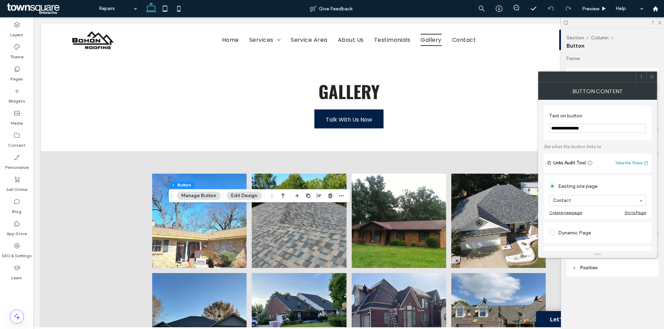
click at [582, 131] on input "**********" at bounding box center [597, 128] width 97 height 9
paste input "********"
click at [587, 130] on input "**********" at bounding box center [597, 128] width 97 height 9
paste input "Text on button"
type input "**********"
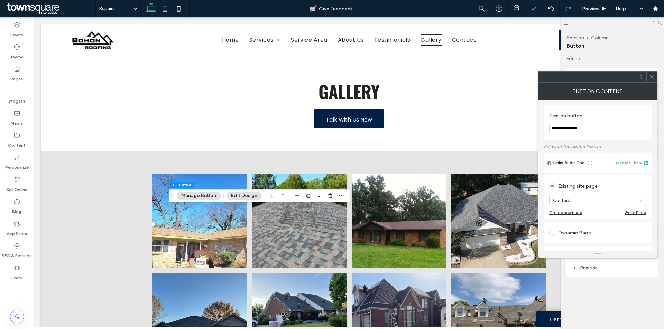
click at [596, 139] on div "**********" at bounding box center [597, 122] width 108 height 35
click at [650, 74] on span at bounding box center [651, 77] width 5 height 10
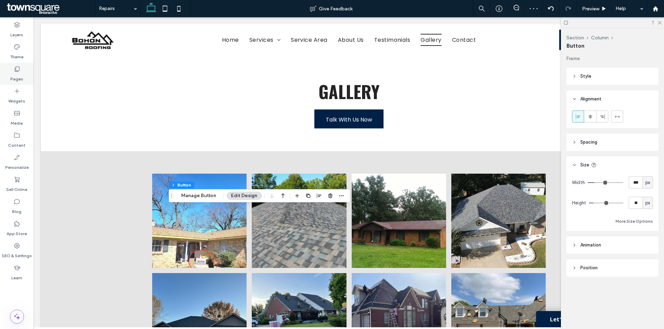
click at [25, 74] on div "Pages" at bounding box center [17, 74] width 34 height 22
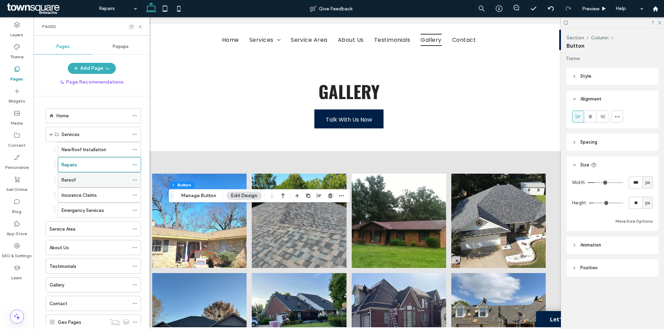
click at [89, 182] on div "Reroof" at bounding box center [95, 180] width 67 height 8
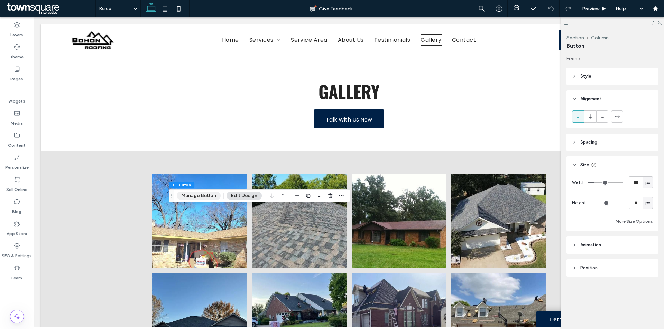
click at [201, 195] on button "Manage Button" at bounding box center [199, 196] width 44 height 8
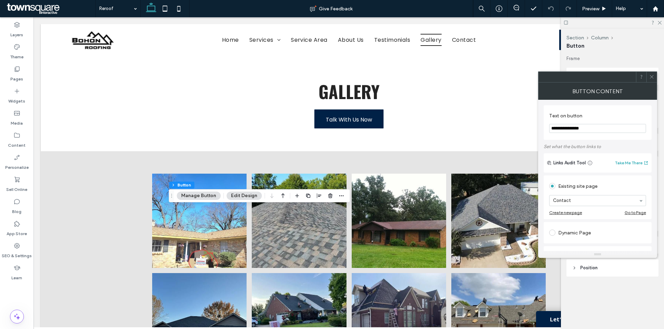
click at [596, 131] on input "**********" at bounding box center [597, 128] width 97 height 9
paste input "***"
type input "**********"
click at [603, 114] on label "Text on button" at bounding box center [596, 116] width 94 height 9
click at [653, 78] on icon at bounding box center [651, 76] width 5 height 5
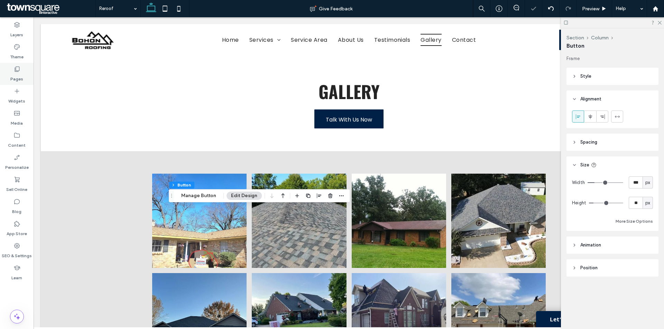
click at [17, 70] on icon at bounding box center [16, 69] width 7 height 7
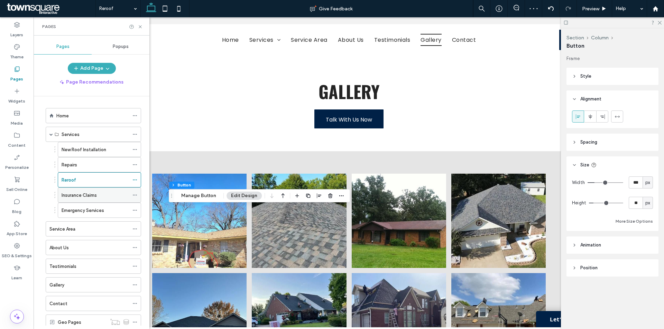
click at [111, 193] on div "Insurance Claims" at bounding box center [95, 195] width 67 height 8
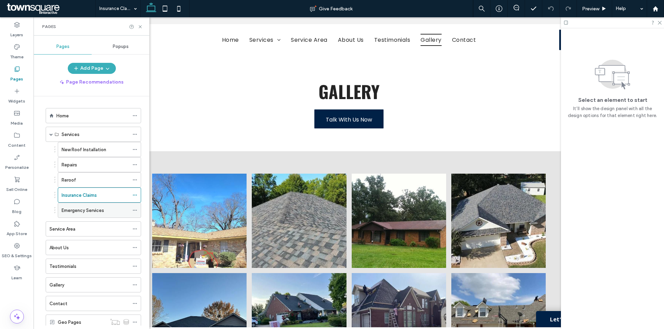
click at [97, 212] on label "Emergency Services" at bounding box center [83, 211] width 43 height 12
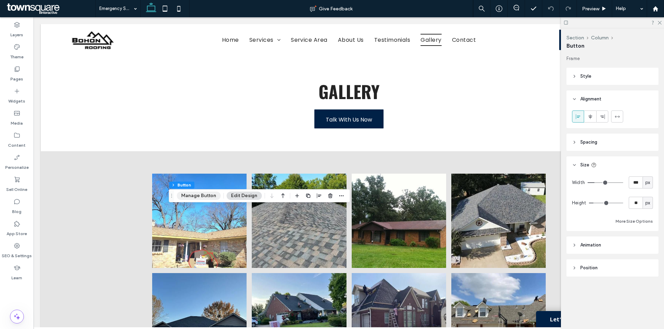
click at [199, 195] on button "Manage Button" at bounding box center [199, 196] width 44 height 8
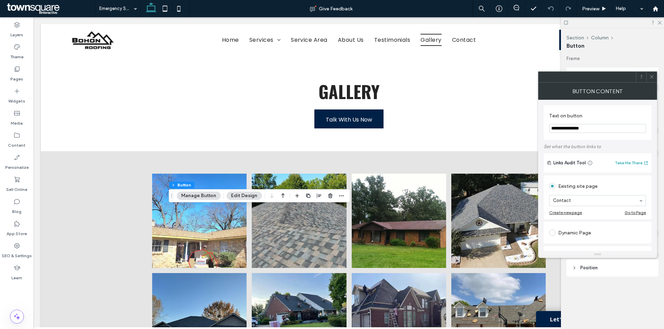
click at [593, 134] on section "**********" at bounding box center [597, 123] width 97 height 28
click at [596, 128] on input "**********" at bounding box center [597, 128] width 97 height 9
paste input "**"
type input "**********"
click at [589, 146] on label "Set what the button links to" at bounding box center [597, 147] width 108 height 14
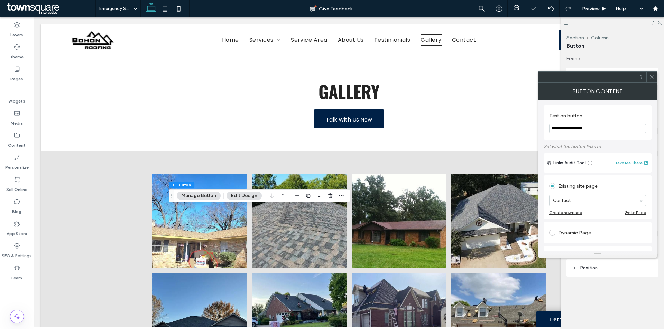
click at [653, 75] on icon at bounding box center [651, 76] width 5 height 5
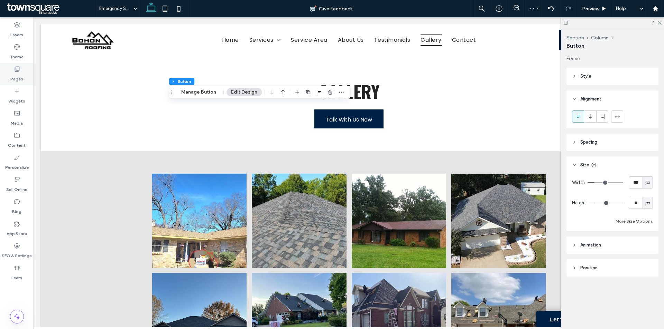
click at [23, 72] on div "Pages" at bounding box center [17, 74] width 34 height 22
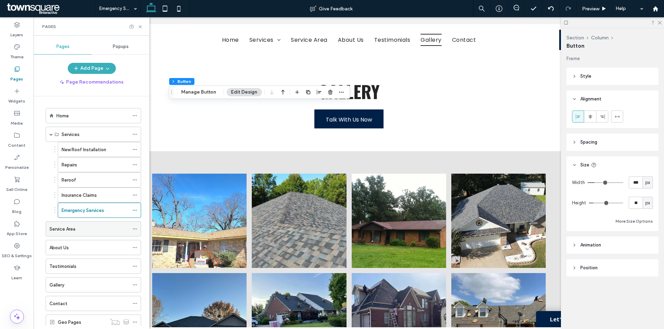
click at [101, 226] on div "Service Area" at bounding box center [89, 229] width 80 height 8
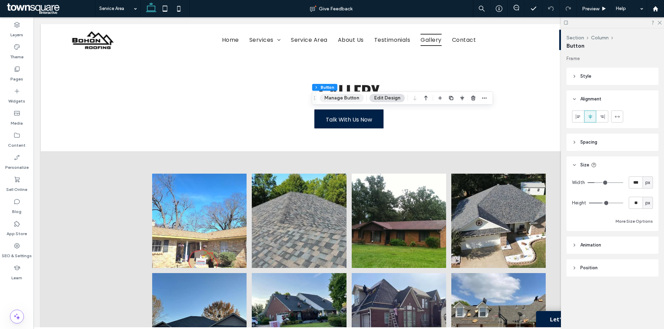
click at [350, 96] on button "Manage Button" at bounding box center [342, 98] width 44 height 8
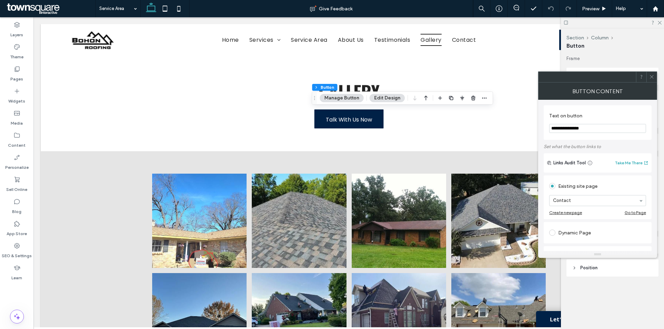
click at [606, 130] on input "**********" at bounding box center [597, 128] width 97 height 9
paste input "Text on button"
type input "**********"
click at [611, 113] on label "Text on button" at bounding box center [596, 116] width 94 height 9
click at [652, 78] on icon at bounding box center [651, 76] width 5 height 5
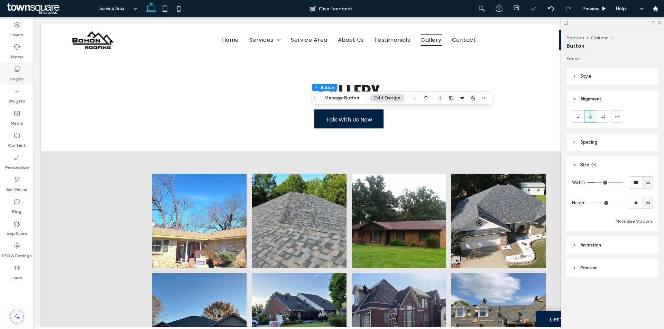
click at [24, 65] on div "Pages" at bounding box center [17, 74] width 34 height 22
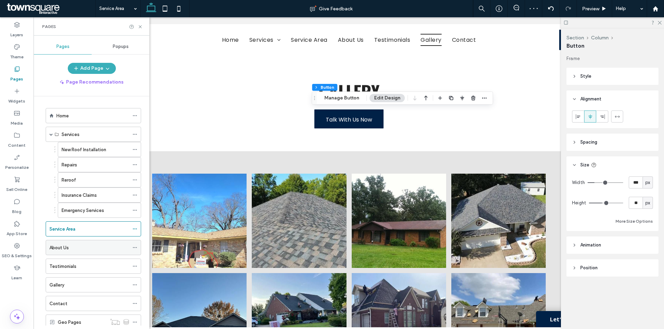
click at [99, 247] on div "About Us" at bounding box center [89, 248] width 80 height 8
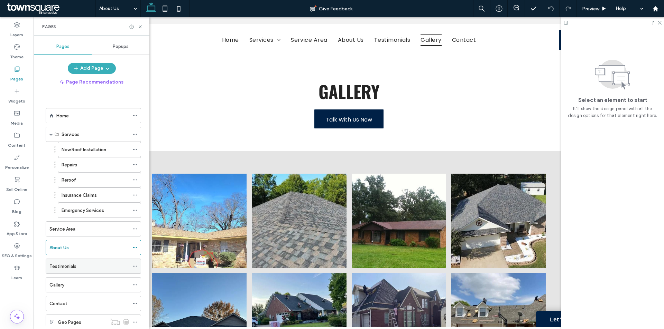
click at [105, 269] on div "Testimonials" at bounding box center [89, 266] width 80 height 8
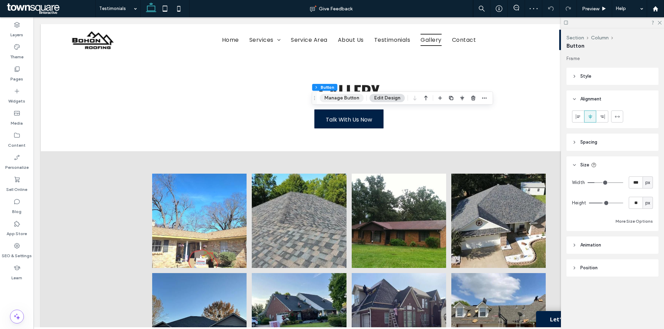
click at [352, 95] on button "Manage Button" at bounding box center [342, 98] width 44 height 8
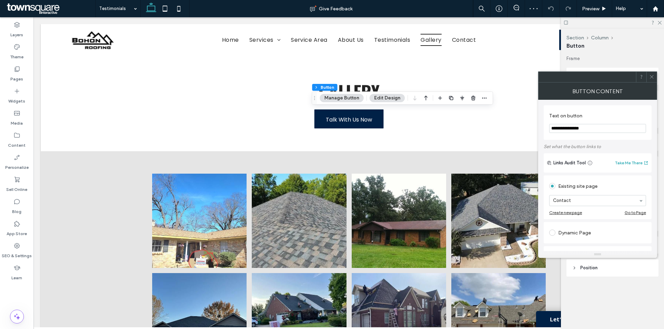
click at [566, 131] on input "**********" at bounding box center [597, 128] width 97 height 9
paste input "***"
type input "**********"
click at [608, 113] on label "Text on button" at bounding box center [596, 116] width 94 height 9
click at [652, 76] on icon at bounding box center [651, 76] width 5 height 5
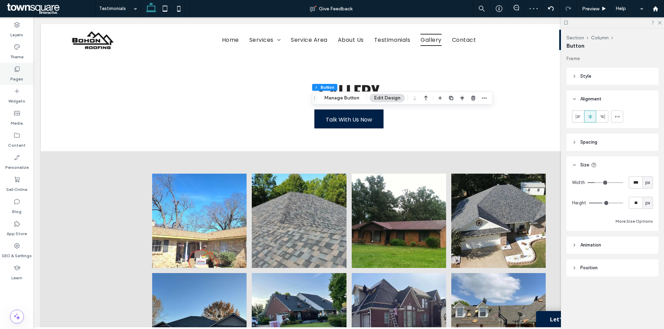
click at [26, 78] on div "Pages" at bounding box center [17, 74] width 34 height 22
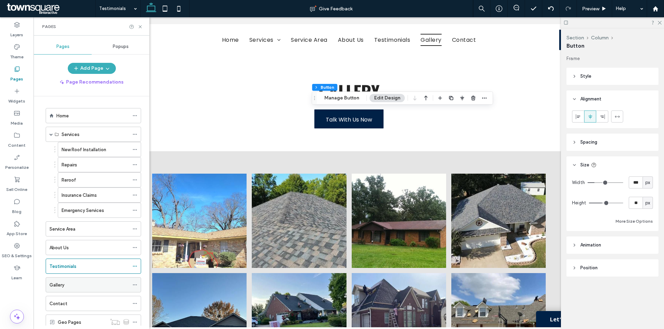
click at [96, 290] on div "Gallery" at bounding box center [89, 285] width 80 height 15
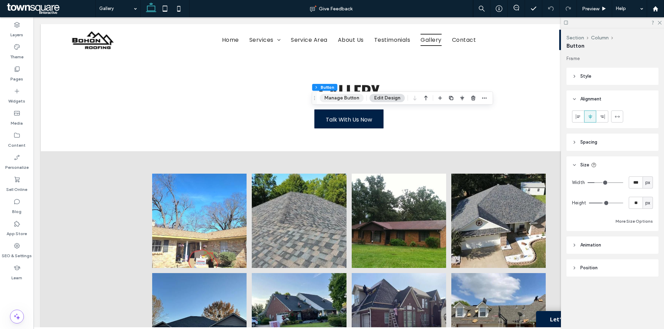
click at [338, 100] on button "Manage Button" at bounding box center [342, 98] width 44 height 8
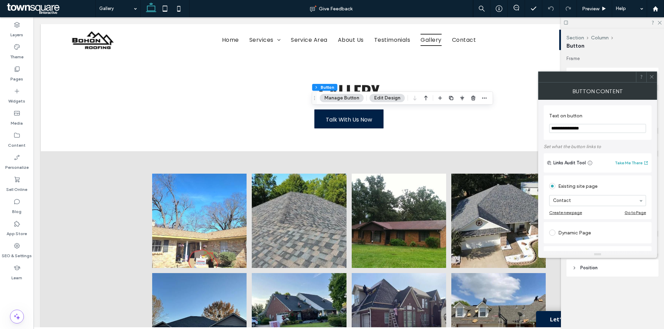
click at [587, 129] on input "**********" at bounding box center [597, 128] width 97 height 9
paste input "********"
type input "**********"
click at [653, 73] on span at bounding box center [651, 77] width 5 height 10
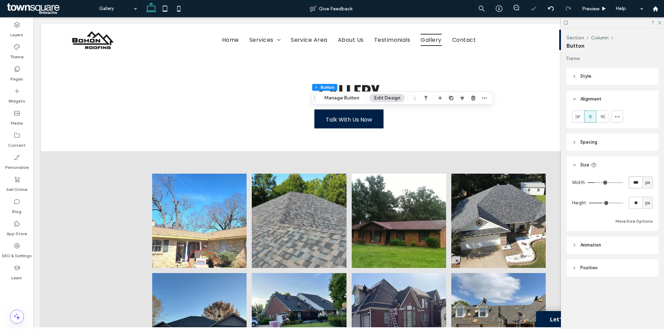
click at [638, 185] on input "***" at bounding box center [636, 183] width 14 height 12
type input "***"
click at [167, 10] on use at bounding box center [165, 9] width 4 height 6
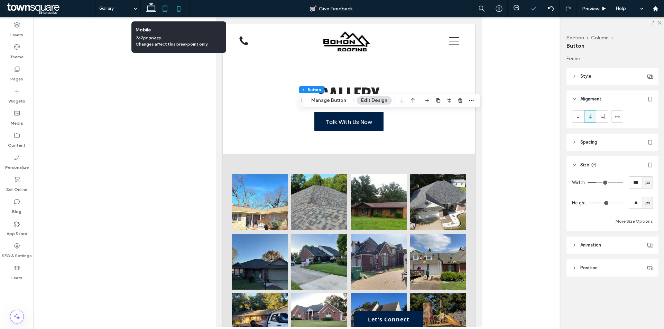
click at [183, 8] on icon at bounding box center [179, 9] width 14 height 14
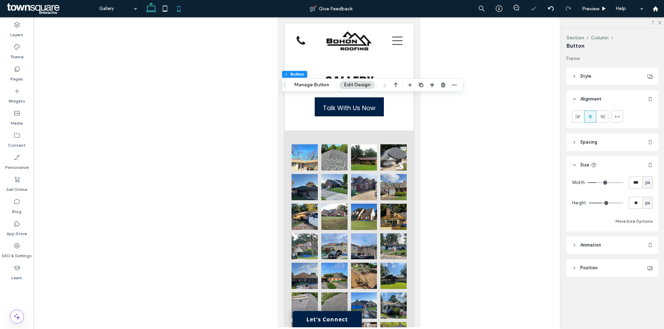
click at [154, 9] on icon at bounding box center [151, 9] width 14 height 14
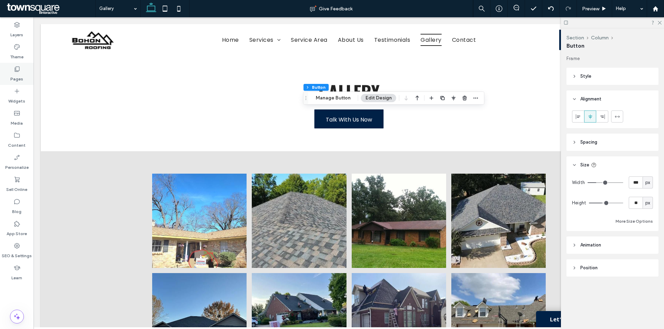
click at [14, 69] on icon at bounding box center [16, 69] width 7 height 7
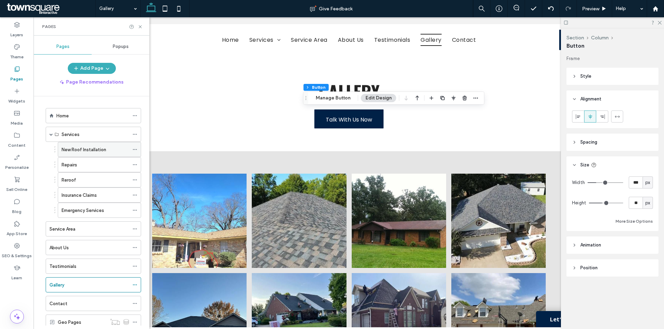
click at [101, 151] on label "New Roof Installation" at bounding box center [84, 150] width 45 height 12
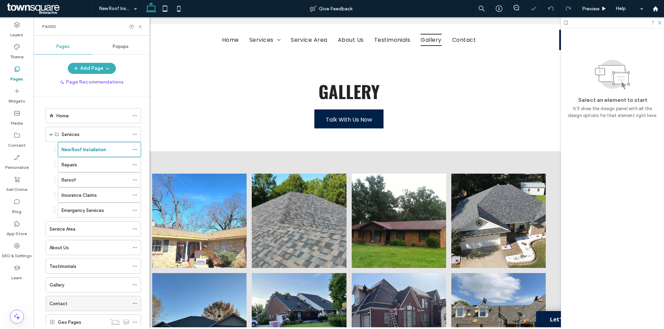
click at [85, 308] on div "Contact" at bounding box center [89, 304] width 80 height 8
click at [140, 26] on use at bounding box center [140, 26] width 3 height 3
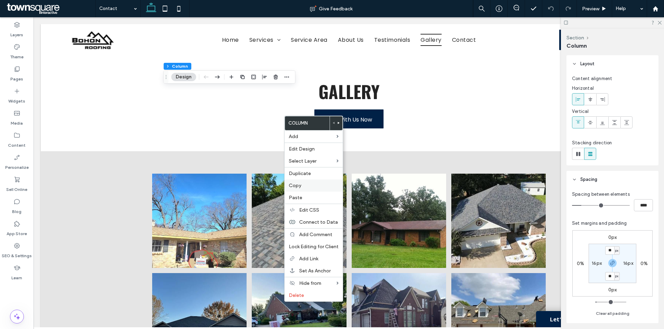
click at [307, 190] on div "Copy" at bounding box center [314, 186] width 58 height 12
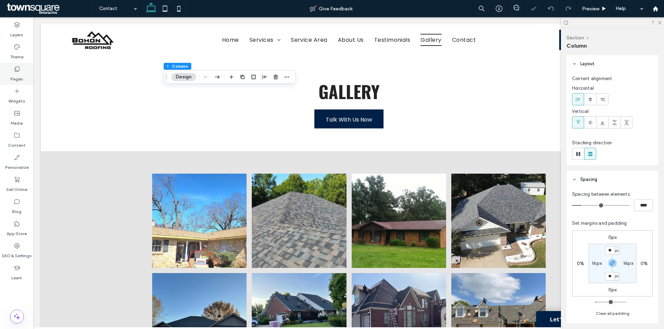
click at [16, 72] on icon at bounding box center [16, 69] width 7 height 7
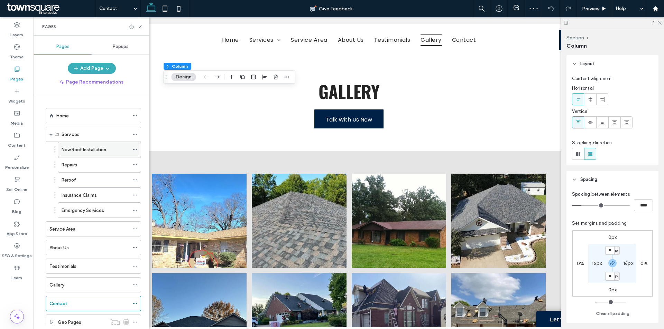
click at [84, 153] on label "New Roof Installation" at bounding box center [84, 150] width 45 height 12
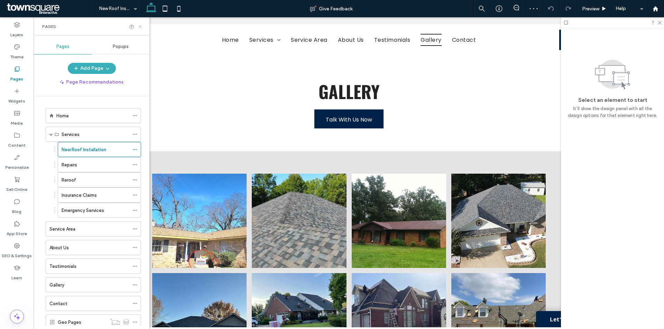
click at [141, 27] on icon at bounding box center [140, 26] width 5 height 5
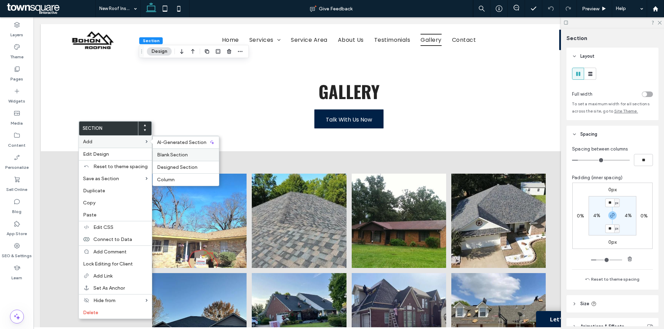
click at [182, 158] on span "Blank Section" at bounding box center [172, 155] width 31 height 6
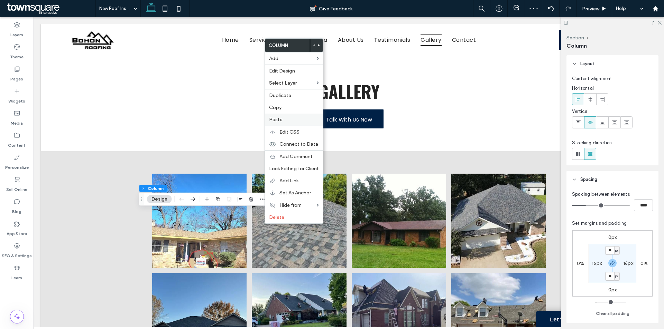
click at [290, 120] on label "Paste" at bounding box center [294, 119] width 50 height 7
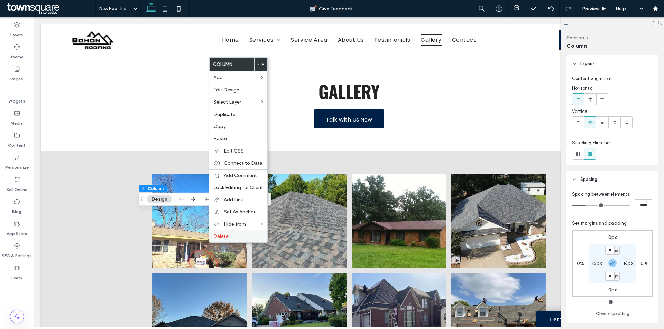
click at [227, 235] on span "Delete" at bounding box center [220, 237] width 15 height 6
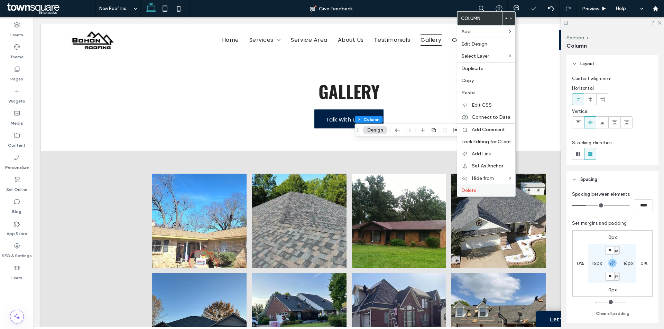
click at [466, 191] on span "Delete" at bounding box center [468, 191] width 15 height 6
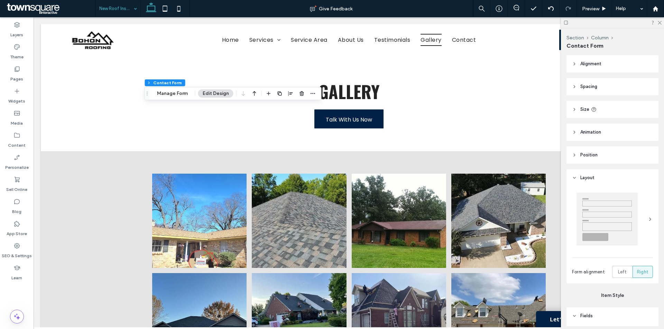
type input "*"
type input "***"
type input "*"
type input "***"
type input "*"
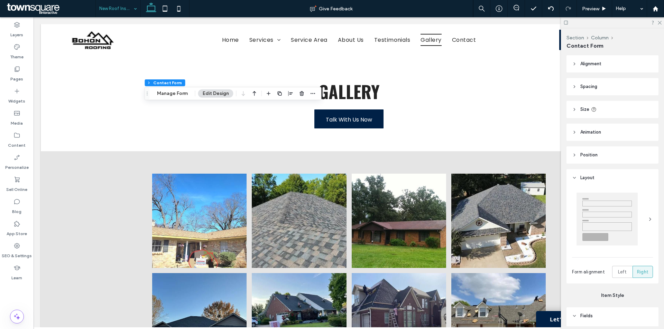
type input "*"
click at [184, 92] on button "Manage Form" at bounding box center [172, 94] width 40 height 8
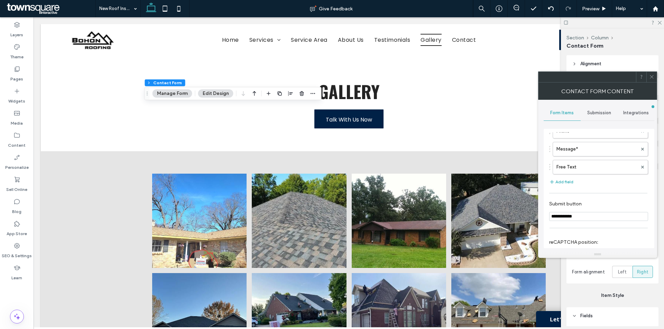
scroll to position [104, 0]
click at [567, 169] on button "Add field" at bounding box center [561, 170] width 24 height 8
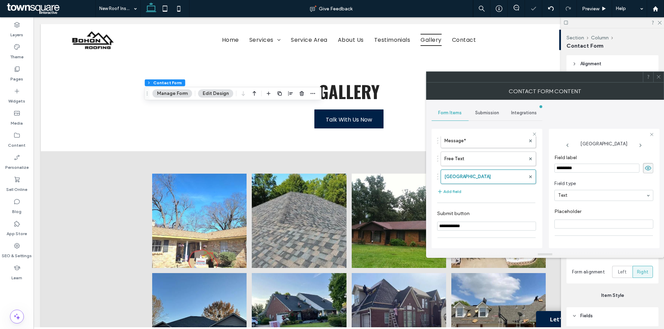
click at [586, 167] on input "*********" at bounding box center [596, 168] width 85 height 9
type input "********"
click at [559, 210] on span "Required field" at bounding box center [574, 211] width 40 height 6
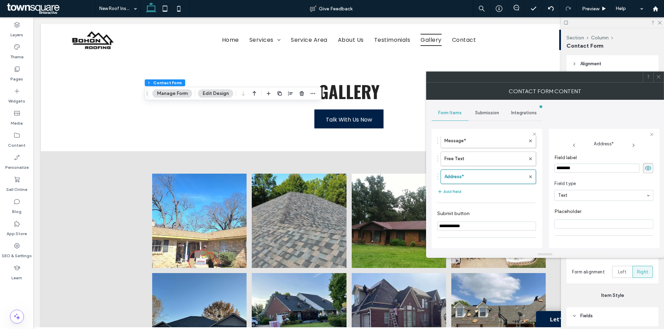
click at [588, 181] on span "Field type" at bounding box center [602, 183] width 96 height 7
click at [451, 192] on button "Add field" at bounding box center [449, 192] width 24 height 8
click at [584, 170] on input "*********" at bounding box center [596, 168] width 85 height 9
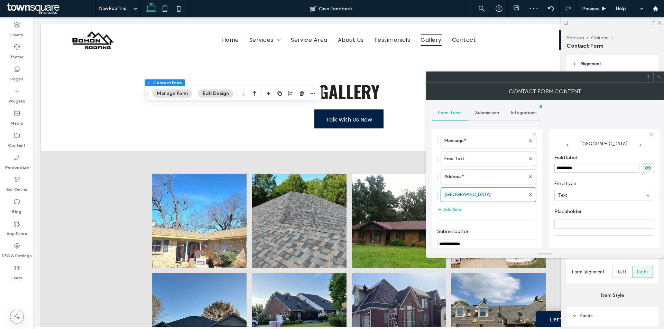
paste input "********"
type input "**********"
click at [592, 148] on span "Field type" at bounding box center [602, 149] width 96 height 7
click at [566, 210] on span "Required field" at bounding box center [574, 211] width 40 height 6
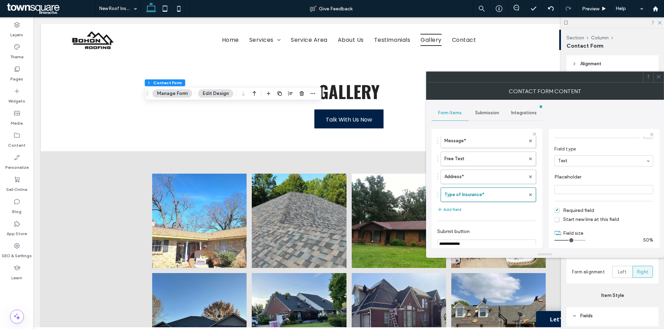
drag, startPoint x: 565, startPoint y: 239, endPoint x: 569, endPoint y: 240, distance: 4.5
click at [569, 240] on input "range" at bounding box center [569, 240] width 31 height 1
click at [490, 179] on label "Address*" at bounding box center [484, 177] width 81 height 14
drag, startPoint x: 564, startPoint y: 241, endPoint x: 569, endPoint y: 241, distance: 5.5
type input "*"
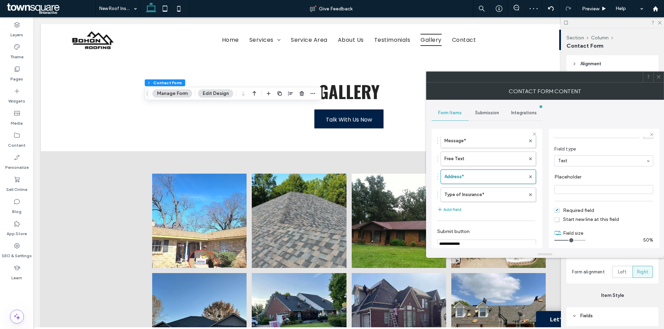
click at [569, 241] on input "range" at bounding box center [569, 240] width 31 height 1
drag, startPoint x: 438, startPoint y: 213, endPoint x: 444, endPoint y: 156, distance: 58.0
drag, startPoint x: 437, startPoint y: 229, endPoint x: 447, endPoint y: 182, distance: 48.4
click at [660, 78] on use at bounding box center [658, 76] width 3 height 3
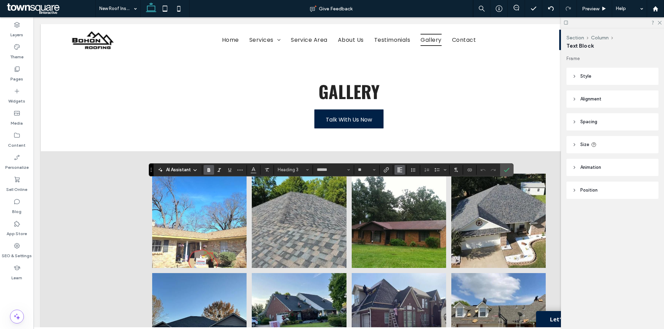
click at [402, 173] on span "Alignment" at bounding box center [400, 170] width 6 height 9
click at [409, 194] on div "ui.textEditor.alignment.center" at bounding box center [406, 191] width 9 height 6
click at [505, 168] on icon "Confirm" at bounding box center [507, 170] width 6 height 6
type input "*******"
type input "**"
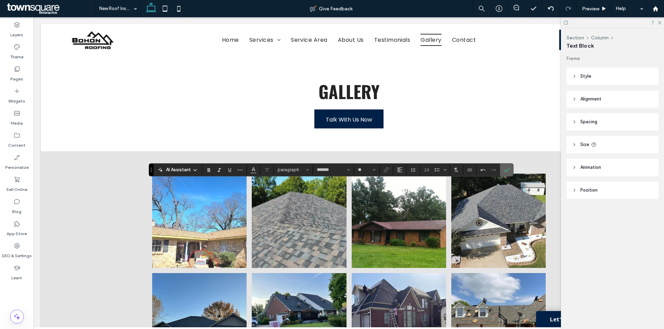
click at [511, 171] on label "Confirm" at bounding box center [506, 170] width 10 height 12
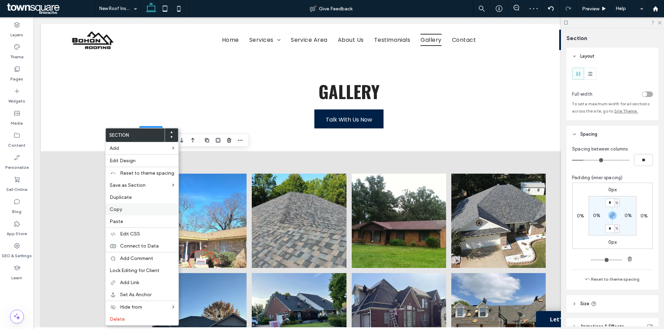
click at [119, 209] on span "Copy" at bounding box center [116, 210] width 12 height 6
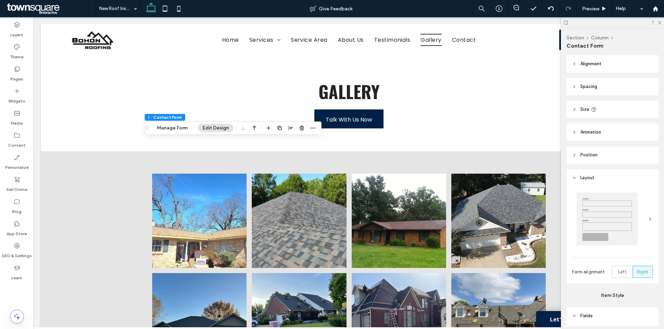
type input "*"
type input "***"
type input "*"
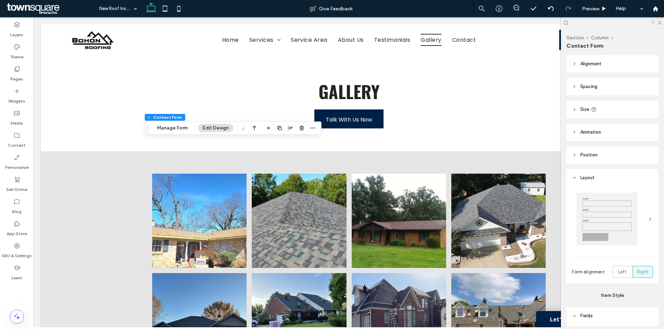
type input "***"
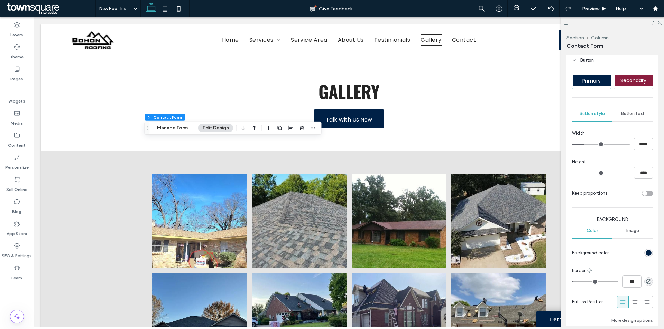
scroll to position [415, 0]
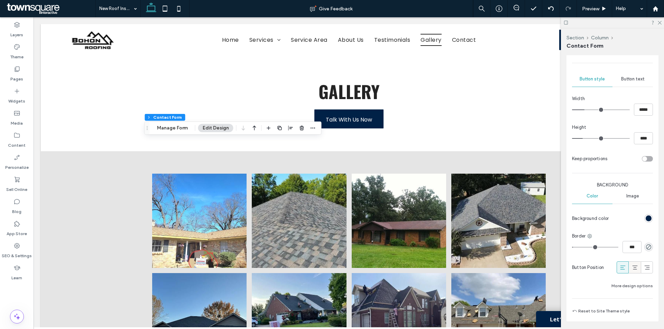
click at [633, 266] on use at bounding box center [634, 268] width 5 height 4
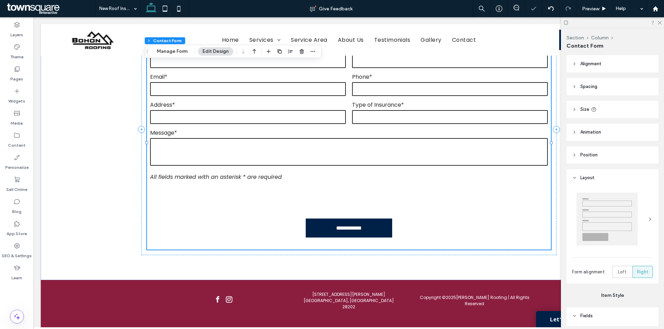
scroll to position [415, 0]
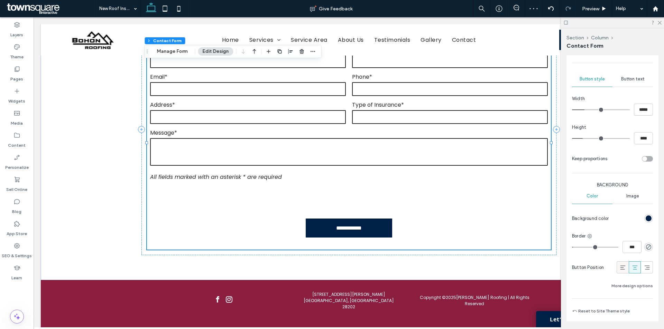
click at [619, 270] on icon at bounding box center [622, 267] width 7 height 7
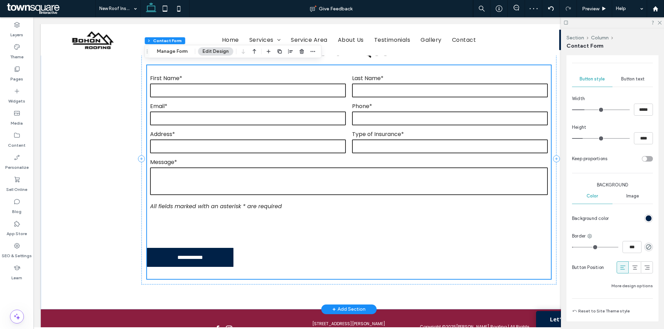
scroll to position [435, 0]
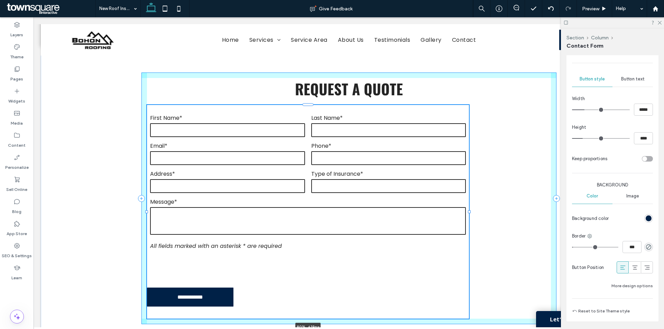
drag, startPoint x: 549, startPoint y: 213, endPoint x: 467, endPoint y: 213, distance: 81.9
click at [468, 213] on div at bounding box center [469, 212] width 3 height 3
type input "**"
type input "****"
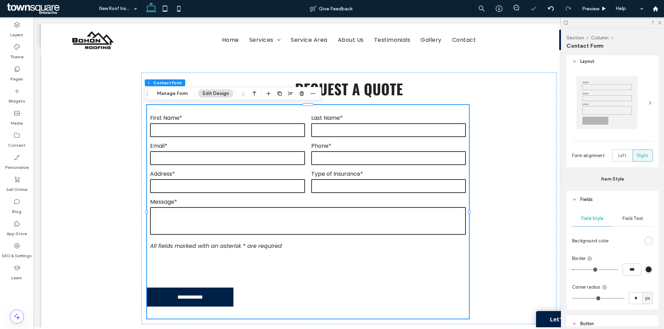
scroll to position [0, 0]
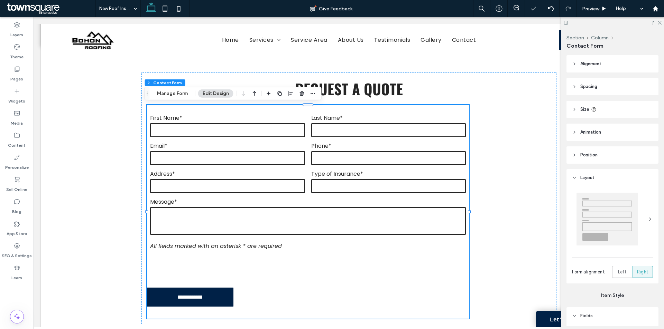
click at [617, 65] on header "Alignment" at bounding box center [612, 63] width 92 height 17
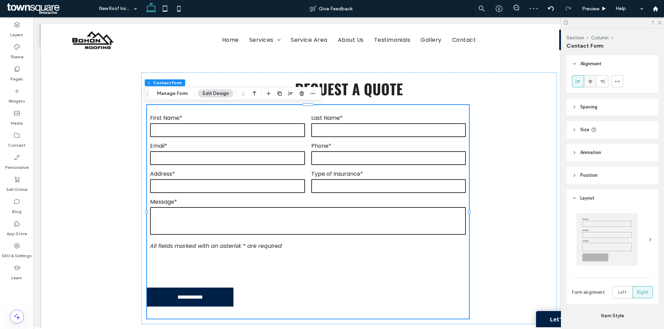
click at [587, 84] on icon at bounding box center [590, 82] width 6 height 6
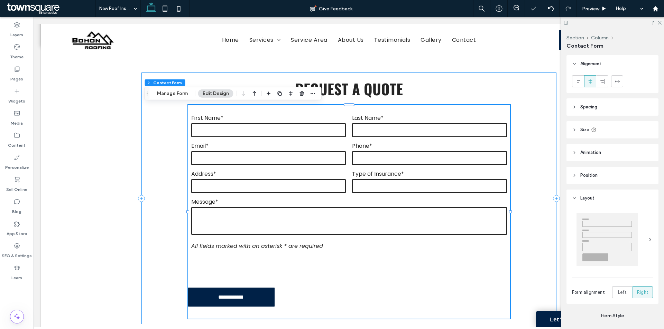
click at [521, 103] on div "**********" at bounding box center [348, 199] width 415 height 252
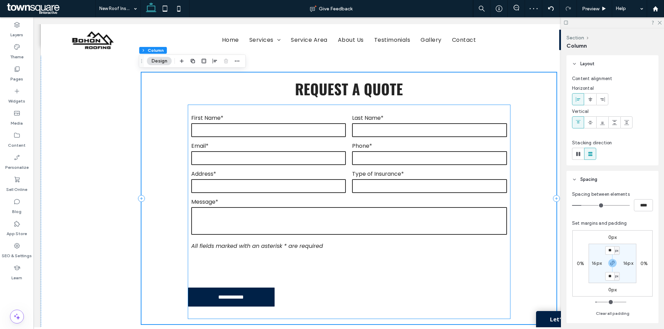
click at [490, 207] on div "Message*" at bounding box center [349, 218] width 322 height 41
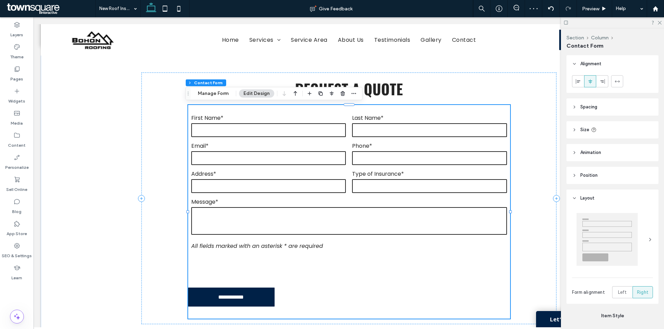
type input "*"
type input "***"
type input "*"
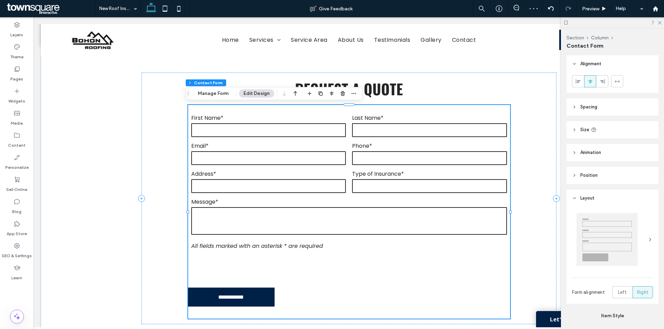
type input "***"
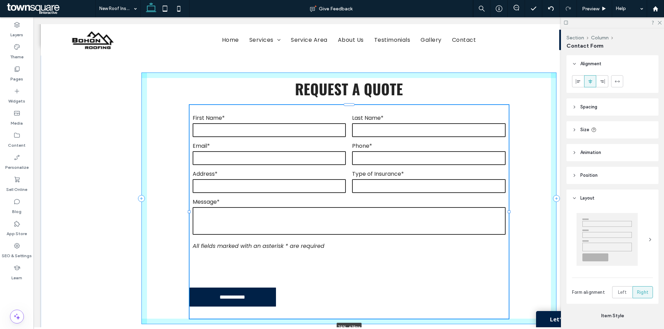
click at [508, 212] on div at bounding box center [509, 212] width 3 height 3
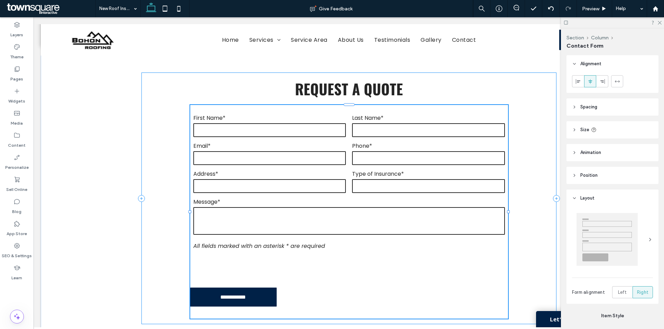
type input "**"
click at [630, 128] on header "Size" at bounding box center [612, 129] width 92 height 17
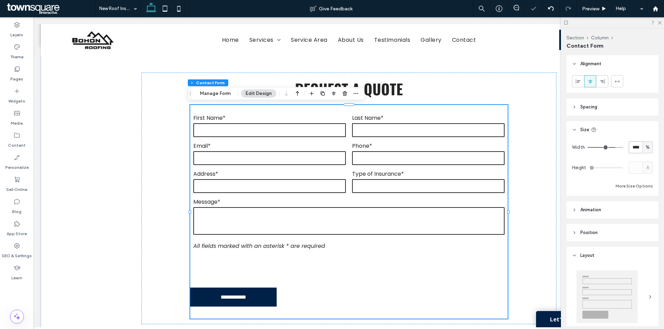
drag, startPoint x: 636, startPoint y: 147, endPoint x: 630, endPoint y: 145, distance: 6.6
click at [630, 145] on input "****" at bounding box center [636, 147] width 14 height 12
type input "**"
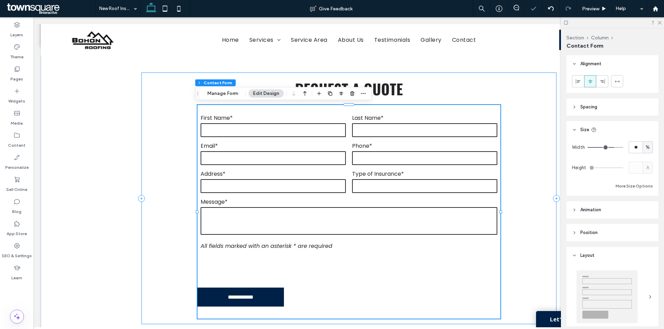
click at [530, 112] on div "**********" at bounding box center [348, 199] width 415 height 252
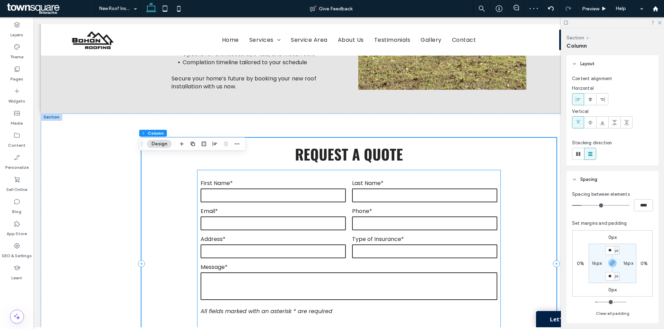
scroll to position [401, 0]
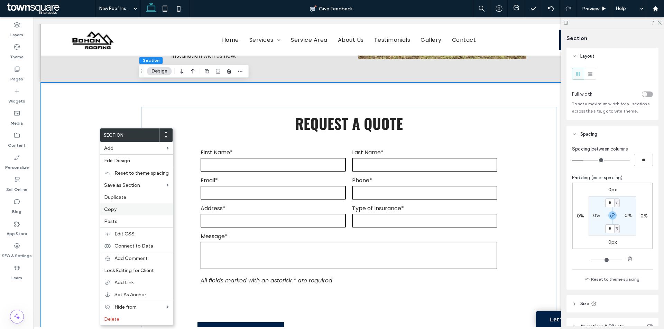
click at [123, 206] on label "Copy" at bounding box center [136, 209] width 65 height 7
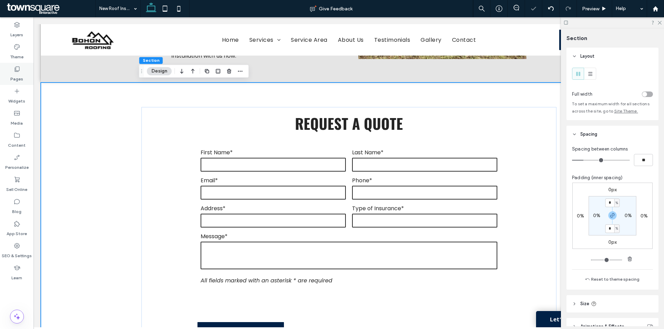
click at [20, 69] on icon at bounding box center [16, 69] width 7 height 7
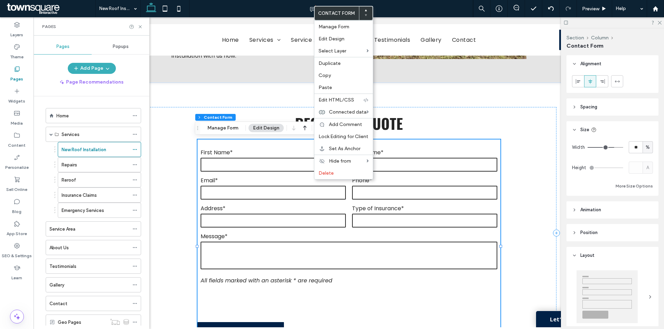
type input "*"
type input "***"
type input "*"
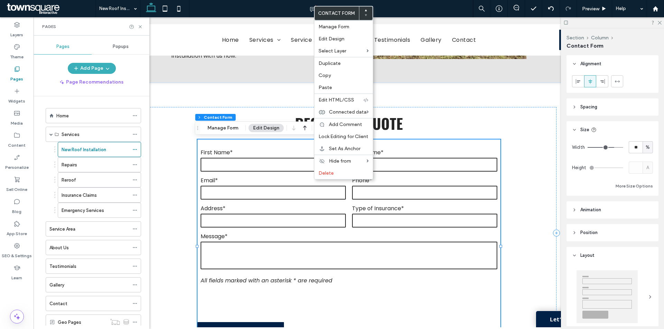
type input "***"
click at [343, 27] on span "Manage Form" at bounding box center [333, 27] width 31 height 6
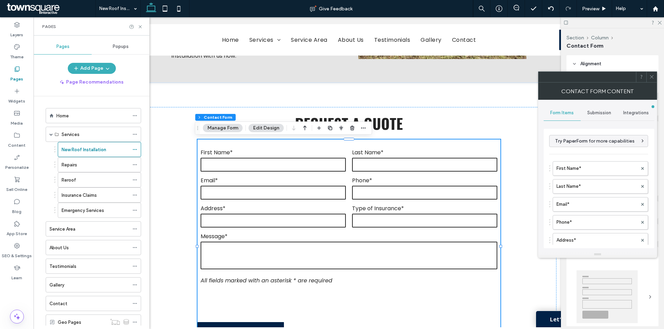
click at [601, 112] on span "Submission" at bounding box center [599, 113] width 24 height 6
click at [607, 140] on label "New submission notification" at bounding box center [599, 146] width 92 height 14
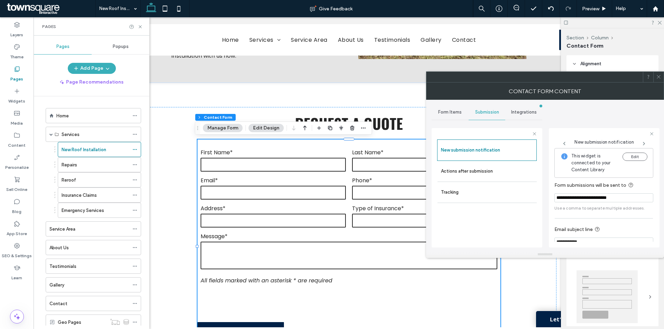
scroll to position [38, 0]
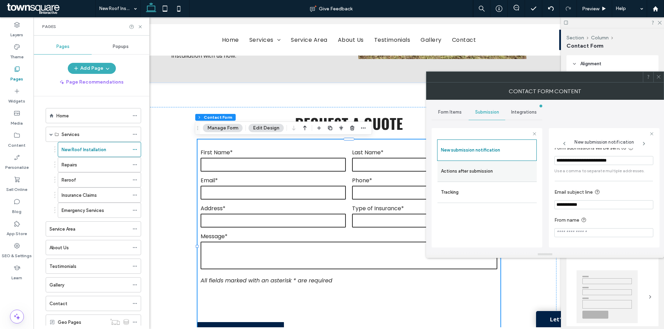
click at [499, 173] on label "Actions after submission" at bounding box center [487, 172] width 92 height 14
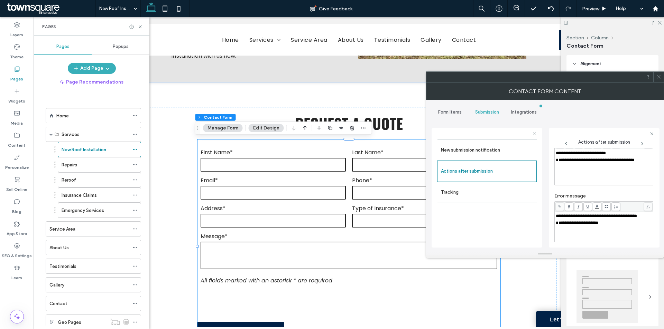
click at [522, 111] on span "Integrations" at bounding box center [524, 113] width 26 height 6
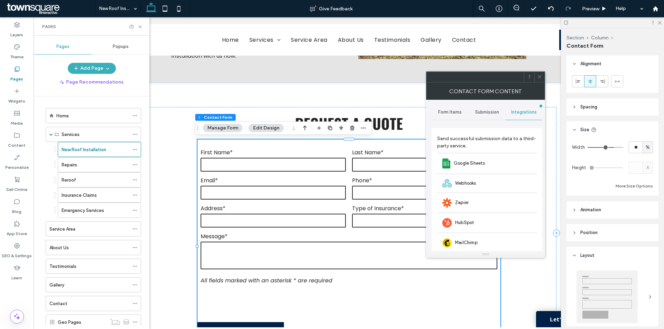
click at [482, 108] on div "Submission" at bounding box center [486, 112] width 37 height 15
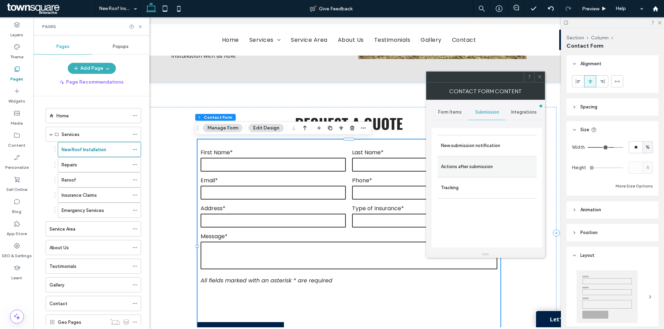
drag, startPoint x: 483, startPoint y: 165, endPoint x: 496, endPoint y: 173, distance: 15.2
click at [484, 166] on label "Actions after submission" at bounding box center [487, 167] width 92 height 14
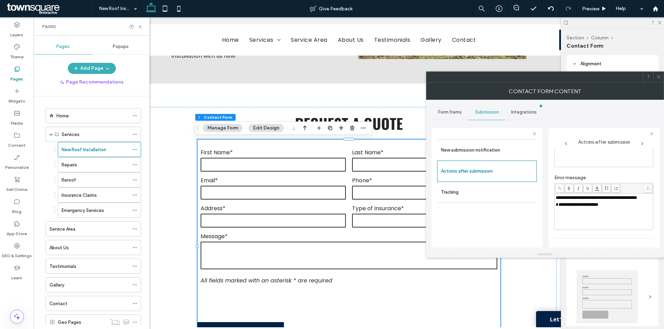
scroll to position [123, 0]
click at [657, 78] on icon at bounding box center [658, 76] width 5 height 5
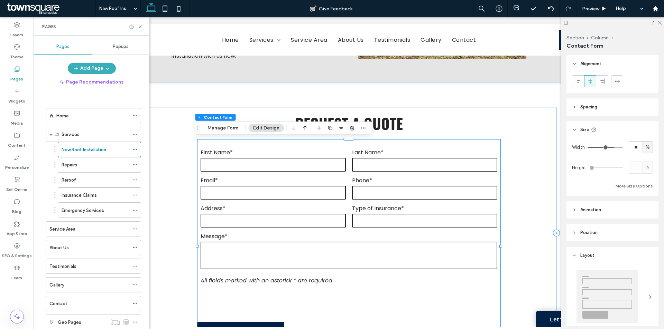
click at [522, 167] on div "**********" at bounding box center [348, 233] width 415 height 252
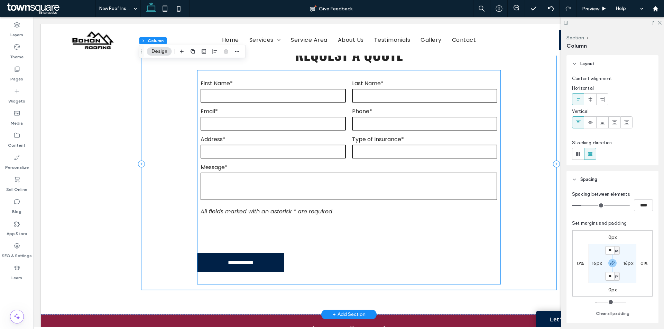
scroll to position [401, 0]
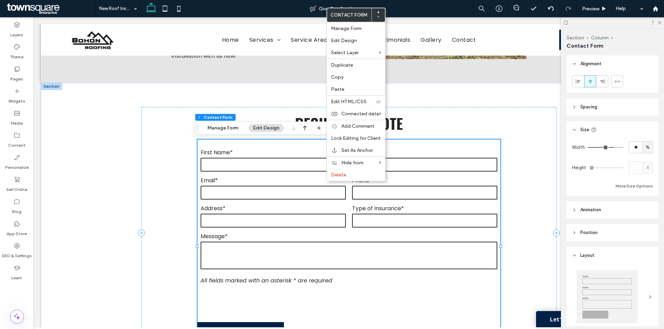
type input "*"
type input "***"
type input "*"
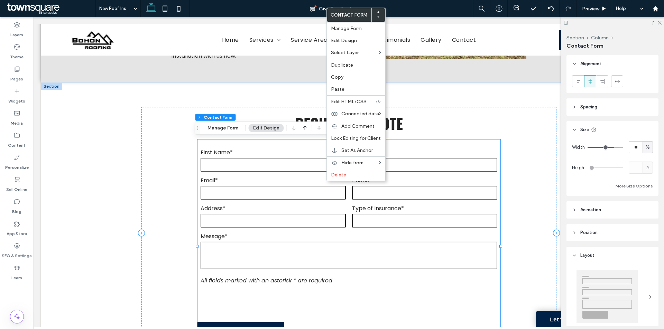
type input "***"
click at [410, 117] on span "Change Connection" at bounding box center [413, 114] width 46 height 6
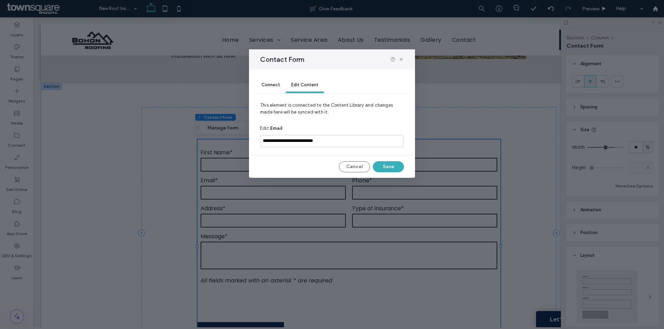
click at [273, 90] on div "Connect" at bounding box center [271, 86] width 30 height 16
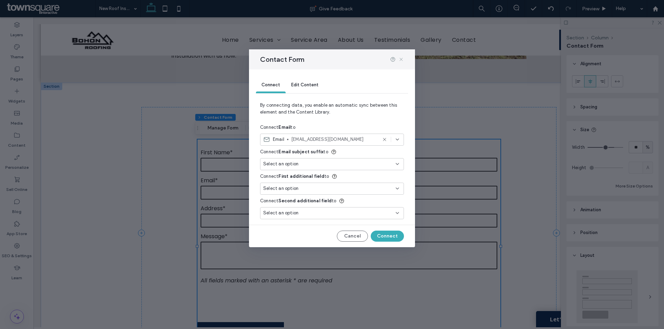
click at [402, 58] on icon at bounding box center [401, 60] width 6 height 6
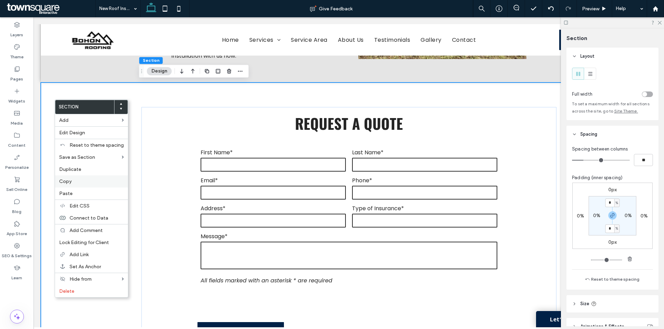
click at [84, 185] on label "Copy" at bounding box center [91, 181] width 65 height 7
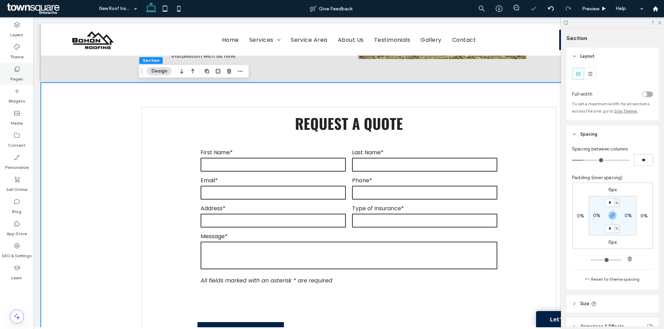
click at [17, 72] on use at bounding box center [17, 69] width 5 height 5
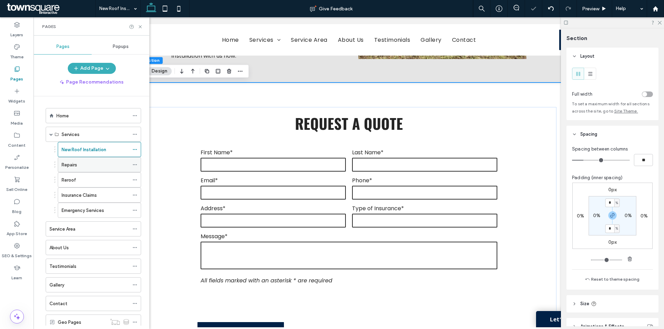
click at [91, 162] on div "Repairs" at bounding box center [95, 165] width 67 height 8
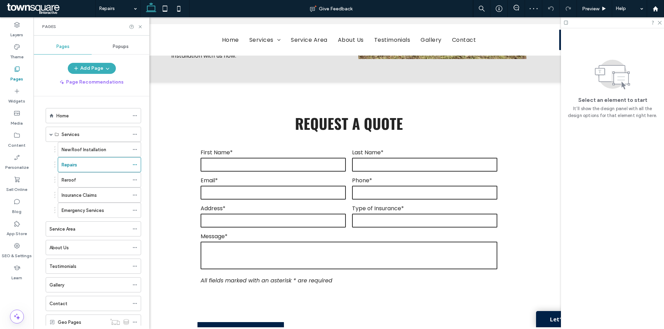
click at [140, 29] on div "Pages" at bounding box center [91, 26] width 115 height 18
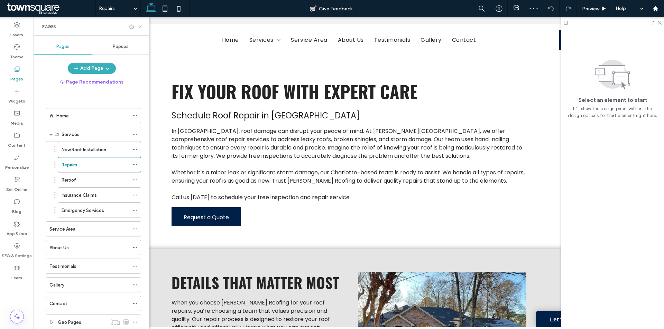
click at [140, 27] on icon at bounding box center [140, 26] width 5 height 5
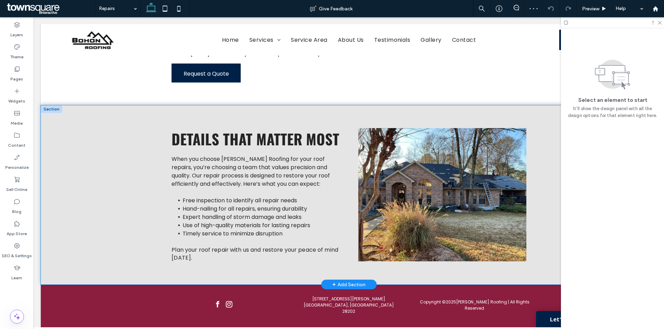
scroll to position [159, 0]
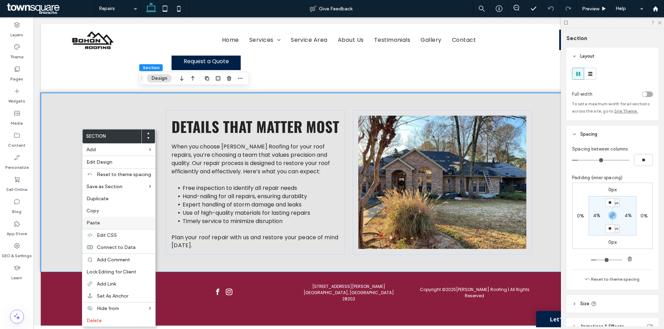
click at [98, 220] on span "Paste" at bounding box center [92, 223] width 13 height 6
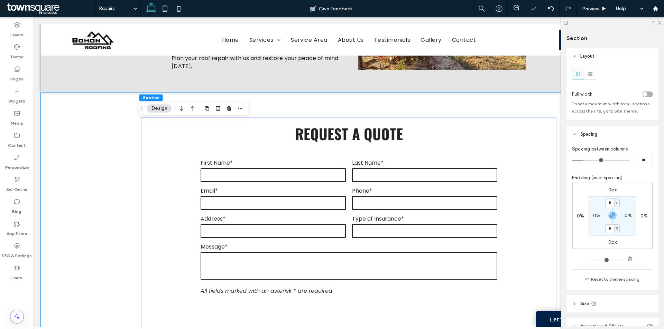
scroll to position [367, 0]
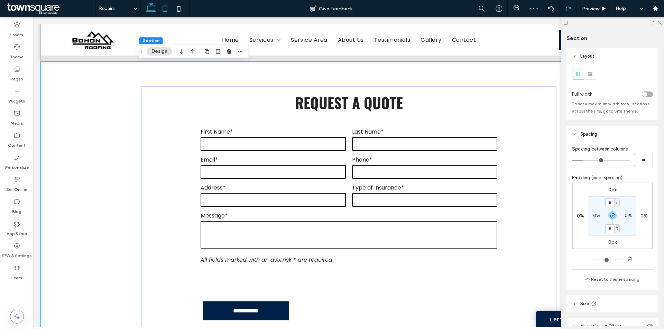
click at [166, 4] on icon at bounding box center [165, 9] width 14 height 14
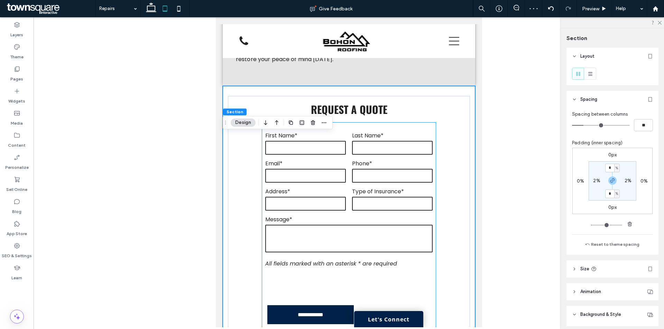
scroll to position [423, 0]
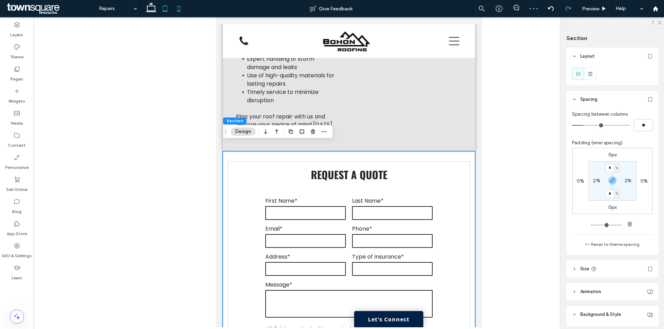
click at [180, 7] on icon at bounding box center [179, 9] width 14 height 14
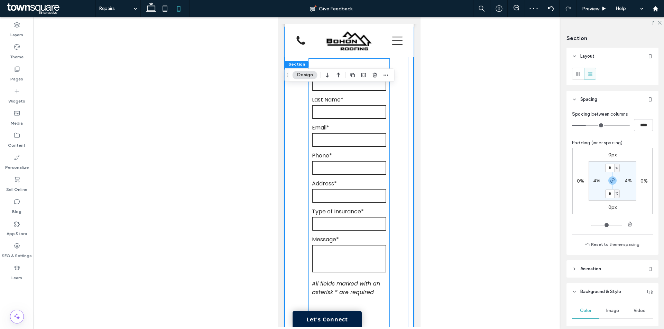
scroll to position [667, 0]
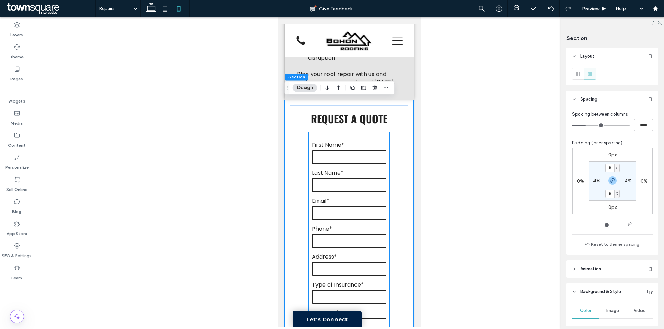
click at [378, 171] on label "Last Name*" at bounding box center [349, 173] width 74 height 9
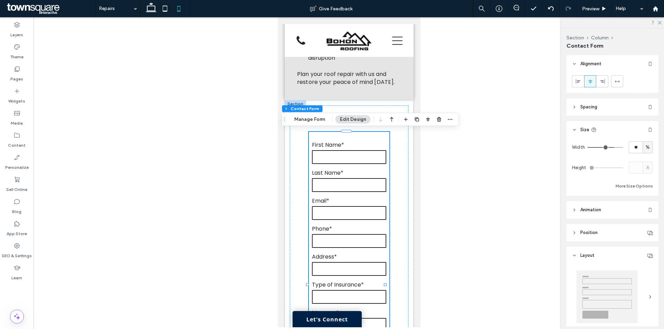
type input "*"
type input "***"
type input "*"
type input "***"
type input "*"
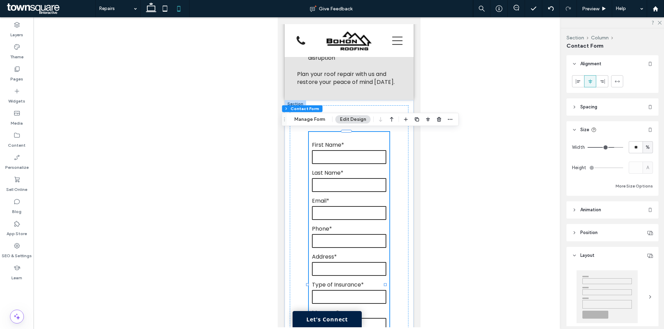
type input "*"
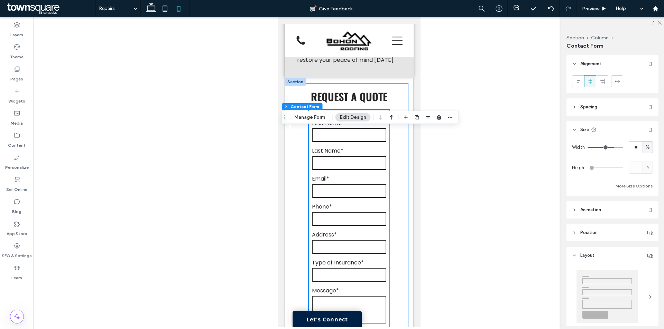
scroll to position [701, 0]
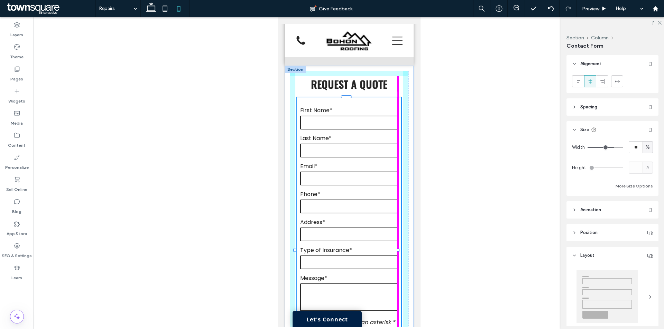
drag, startPoint x: 384, startPoint y: 249, endPoint x: 398, endPoint y: 249, distance: 13.5
click at [398, 249] on div at bounding box center [397, 250] width 3 height 3
type input "***"
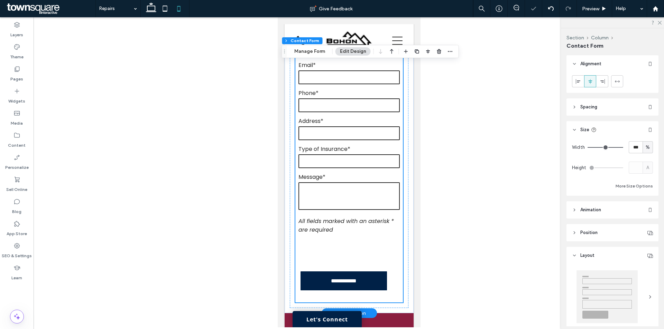
scroll to position [805, 0]
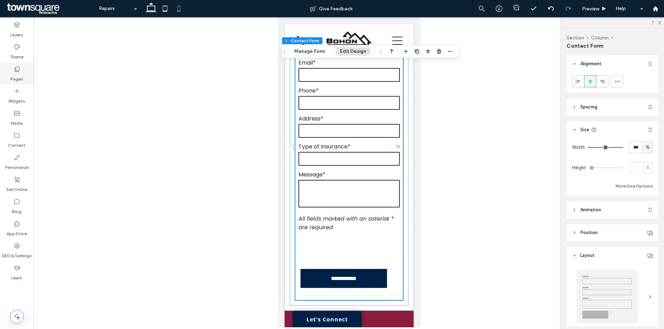
click at [24, 67] on div "Pages" at bounding box center [17, 74] width 34 height 22
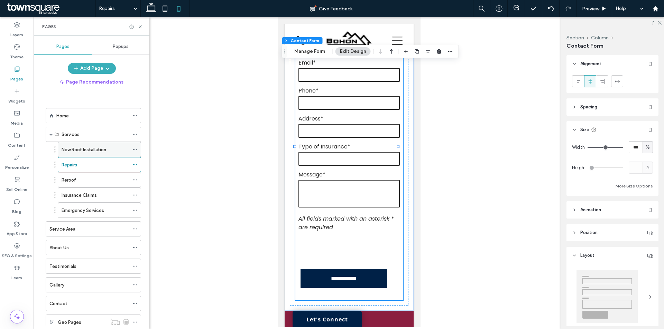
click at [87, 149] on label "New Roof Installation" at bounding box center [84, 150] width 45 height 12
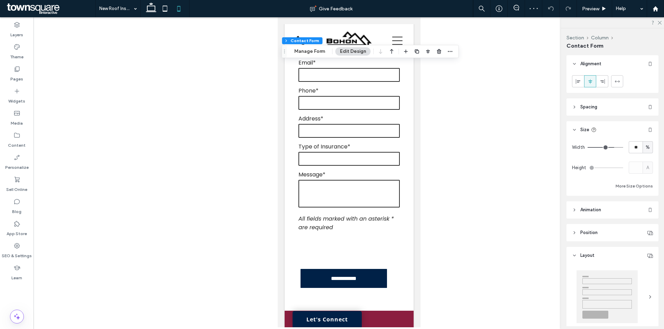
type input "*"
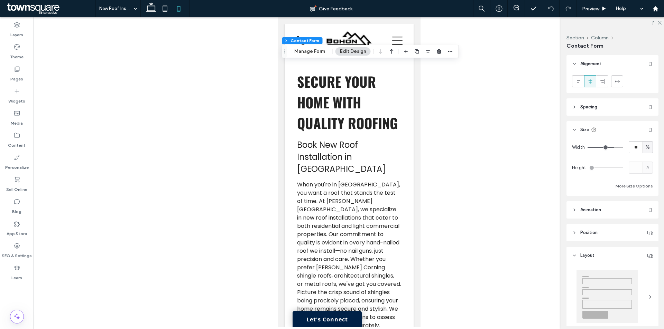
scroll to position [864, 0]
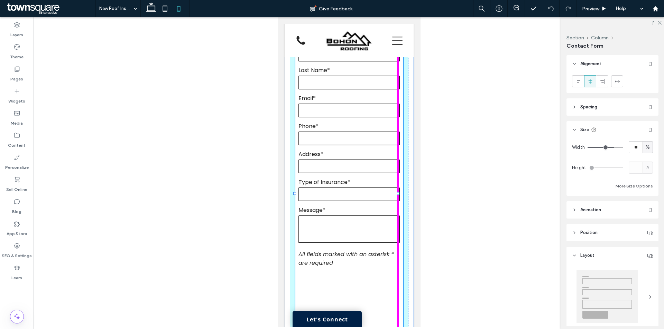
drag, startPoint x: 385, startPoint y: 201, endPoint x: 406, endPoint y: 201, distance: 20.4
click at [406, 201] on div "**********" at bounding box center [348, 184] width 129 height 372
type input "***"
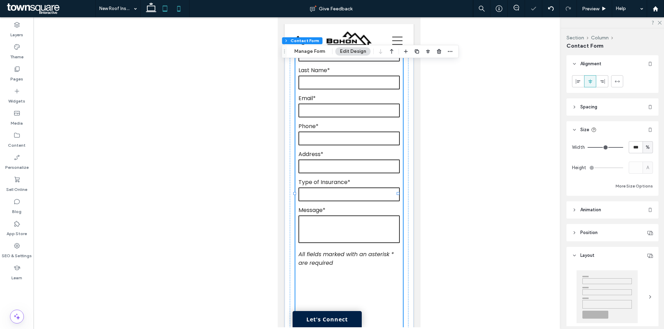
click at [162, 10] on icon at bounding box center [165, 9] width 14 height 14
type input "**"
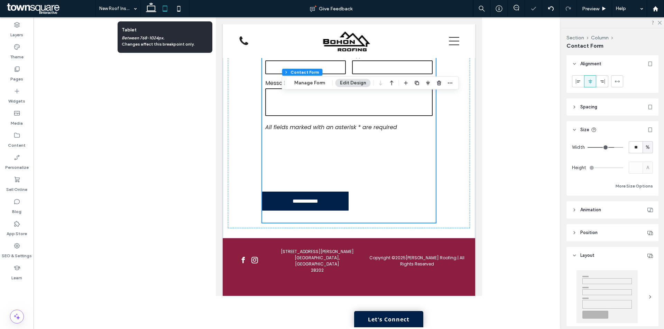
type input "***"
type input "*****"
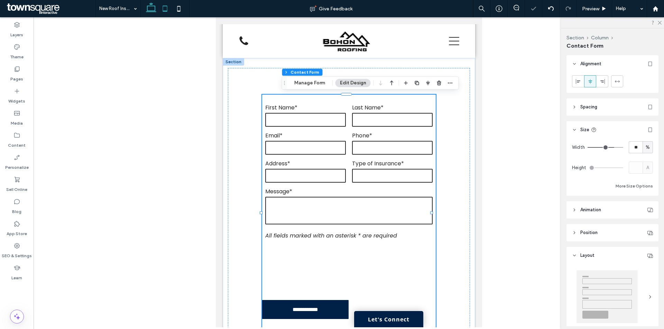
click at [150, 10] on icon at bounding box center [151, 9] width 14 height 14
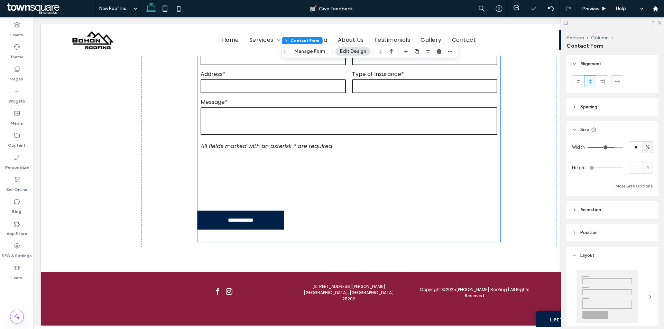
scroll to position [489, 0]
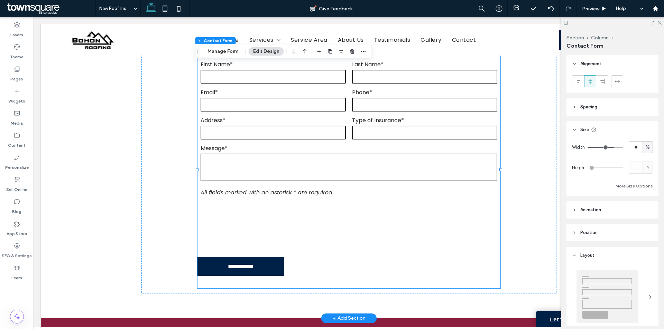
drag, startPoint x: 38, startPoint y: 74, endPoint x: 50, endPoint y: 65, distance: 15.4
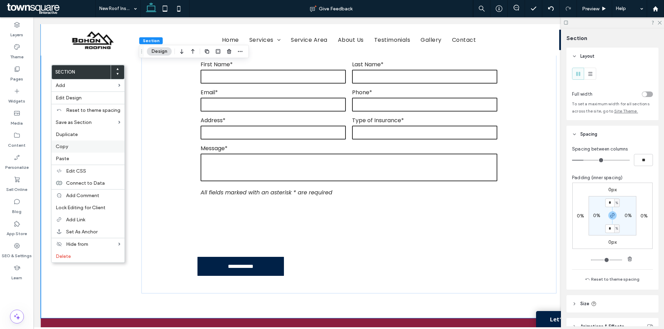
click at [78, 143] on label "Copy" at bounding box center [88, 146] width 65 height 7
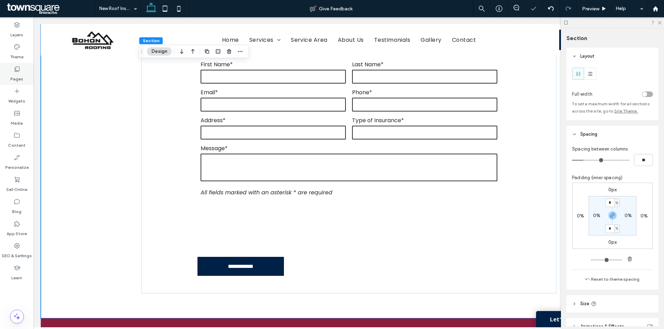
click at [19, 67] on icon at bounding box center [16, 69] width 7 height 7
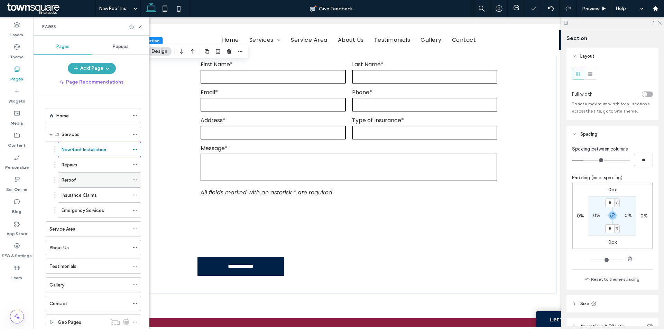
click at [80, 177] on div "Reroof" at bounding box center [95, 180] width 67 height 8
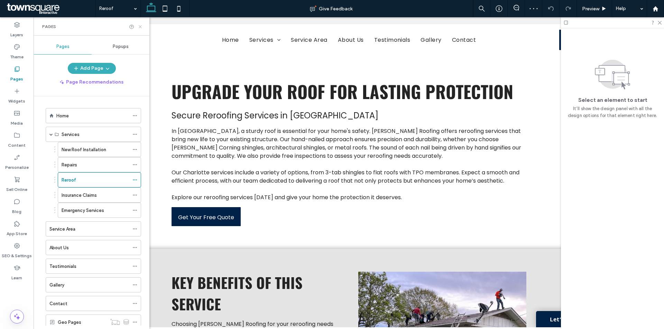
click at [141, 25] on icon at bounding box center [140, 26] width 5 height 5
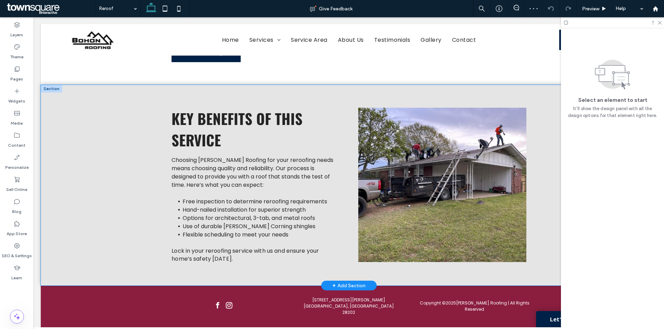
scroll to position [181, 0]
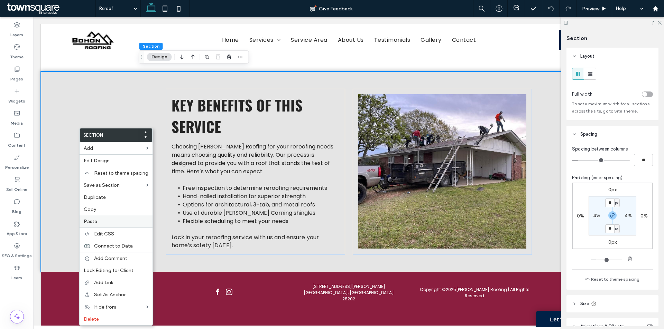
click at [103, 219] on label "Paste" at bounding box center [116, 221] width 65 height 7
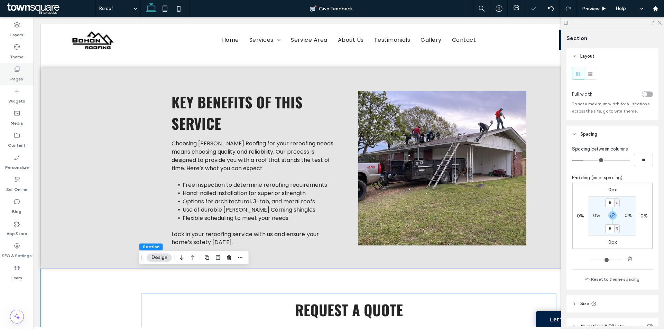
click at [22, 76] on label "Pages" at bounding box center [16, 78] width 13 height 10
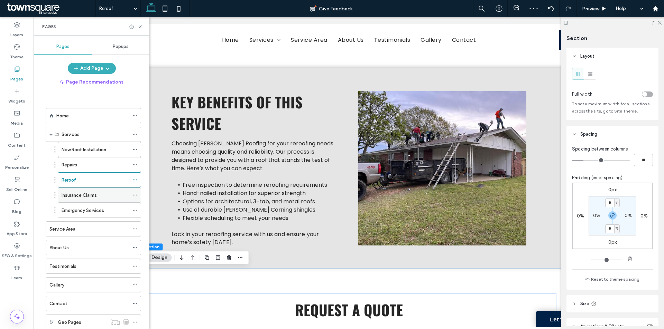
click at [82, 197] on label "Insurance Claims" at bounding box center [79, 195] width 35 height 12
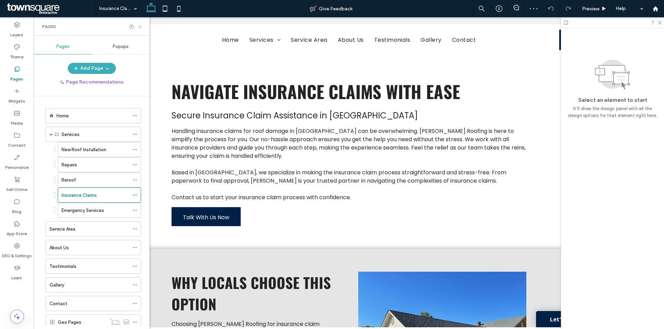
click at [139, 25] on icon at bounding box center [140, 26] width 5 height 5
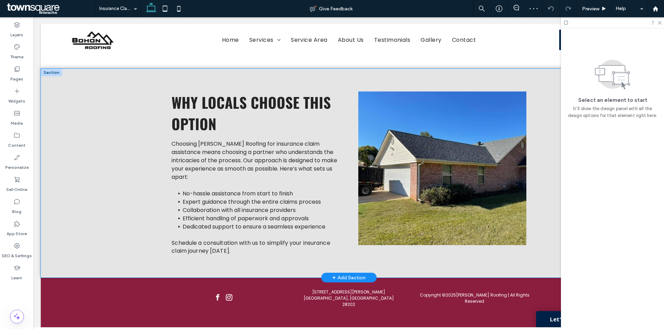
scroll to position [181, 0]
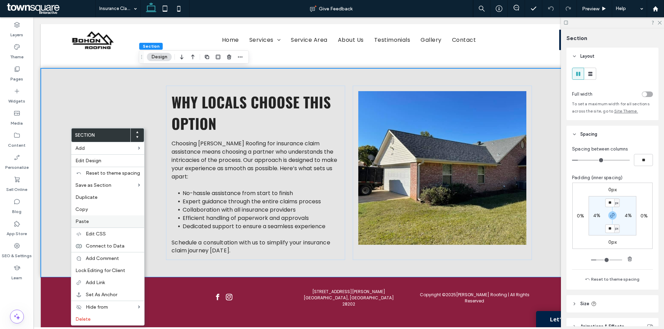
click at [100, 221] on label "Paste" at bounding box center [107, 221] width 65 height 7
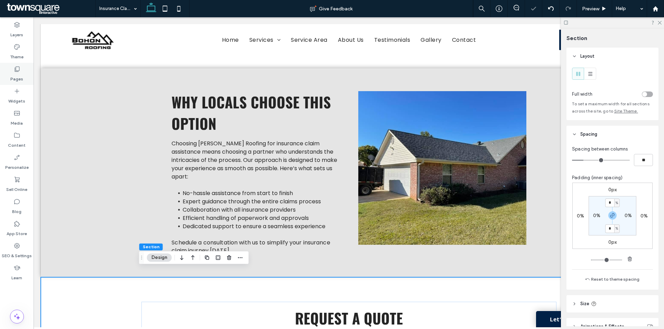
click at [13, 69] on icon at bounding box center [16, 69] width 7 height 7
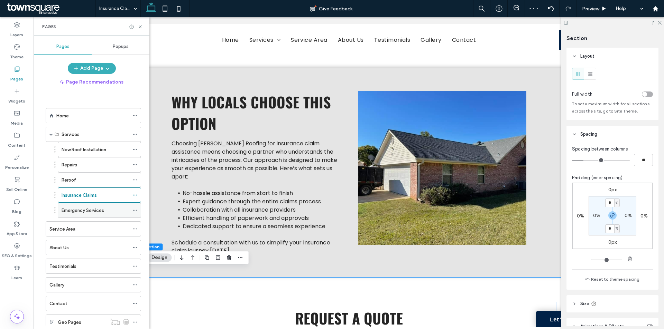
click at [91, 210] on label "Emergency Services" at bounding box center [83, 211] width 43 height 12
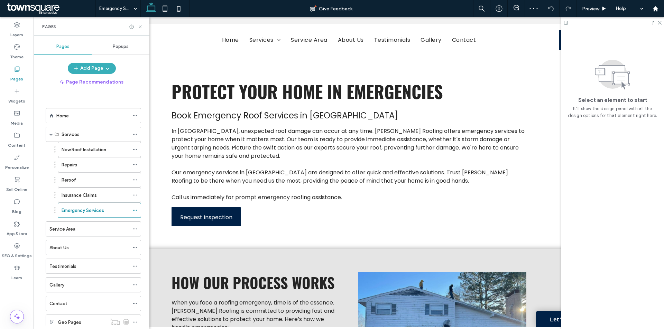
click at [141, 26] on icon at bounding box center [140, 26] width 5 height 5
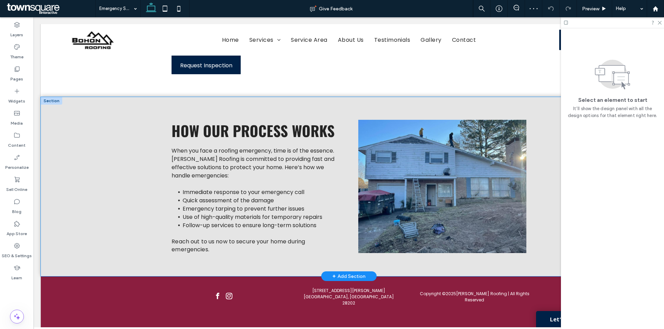
scroll to position [159, 0]
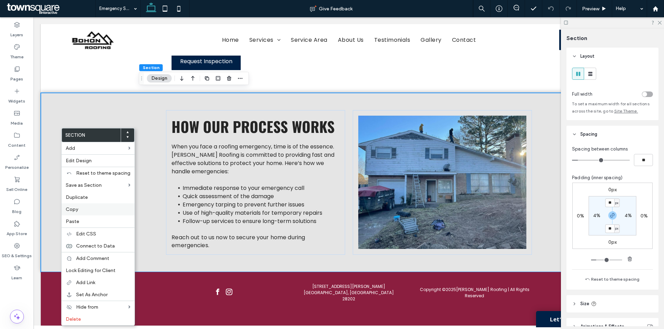
click at [88, 214] on div "Copy" at bounding box center [98, 210] width 73 height 12
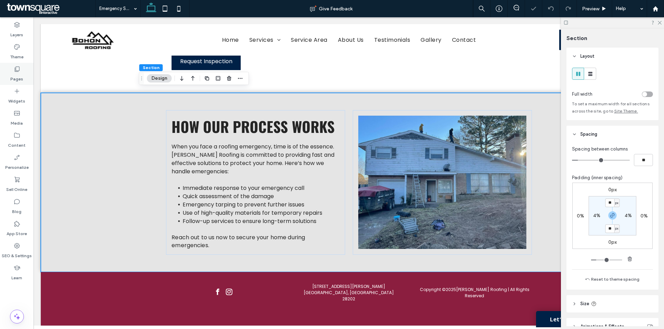
click at [25, 80] on div "Pages" at bounding box center [17, 74] width 34 height 22
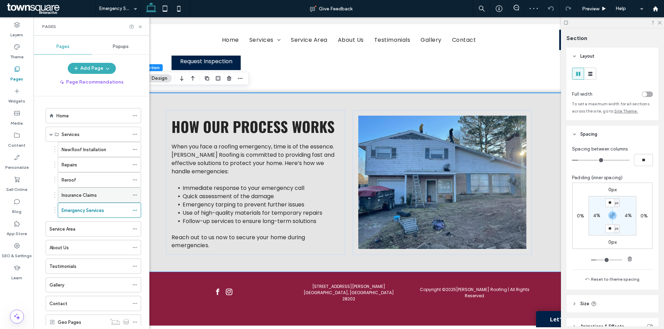
click at [80, 192] on label "Insurance Claims" at bounding box center [79, 195] width 35 height 12
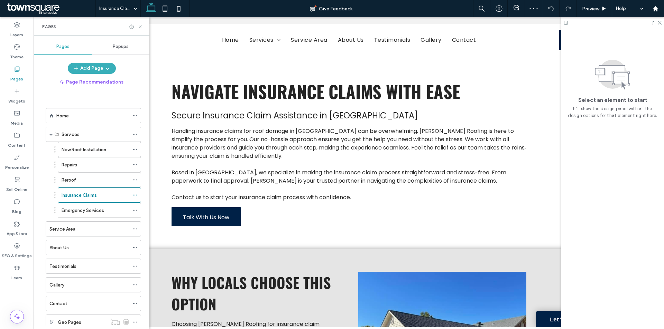
click at [140, 25] on icon at bounding box center [140, 26] width 5 height 5
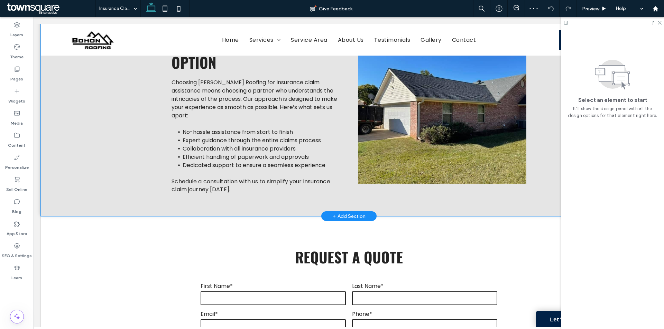
scroll to position [380, 0]
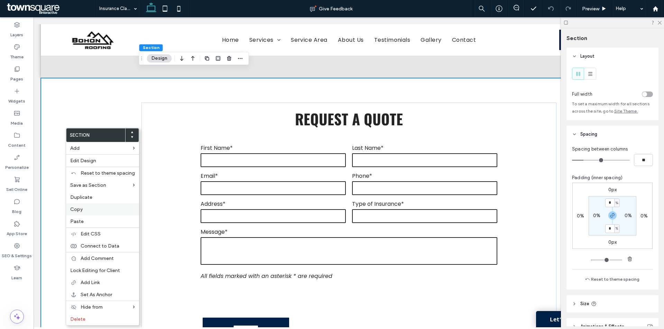
click at [87, 208] on label "Copy" at bounding box center [102, 209] width 65 height 7
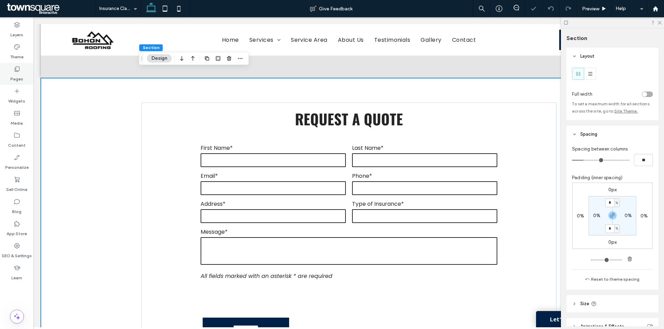
click at [18, 74] on label "Pages" at bounding box center [16, 78] width 13 height 10
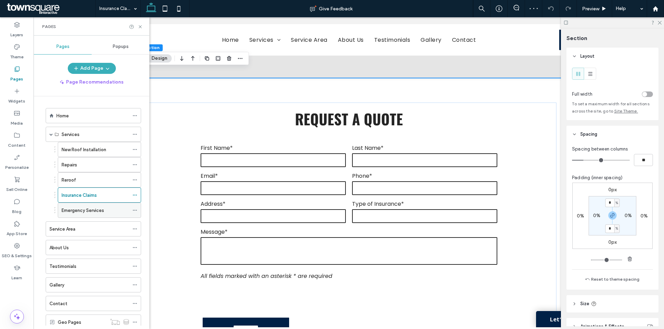
click at [76, 211] on label "Emergency Services" at bounding box center [83, 211] width 43 height 12
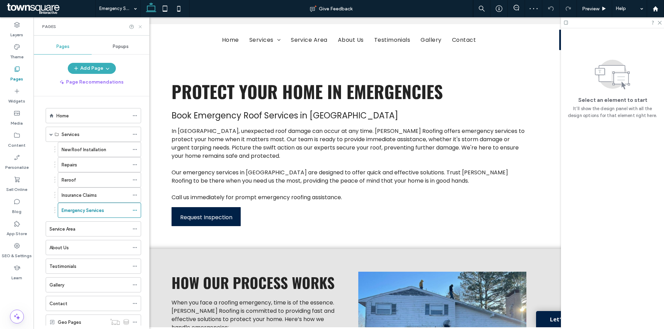
click at [141, 27] on use at bounding box center [140, 26] width 3 height 3
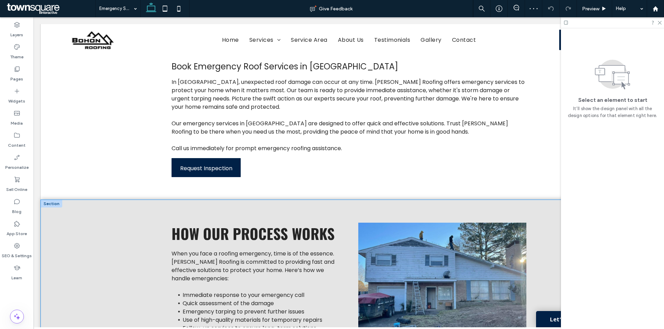
scroll to position [104, 0]
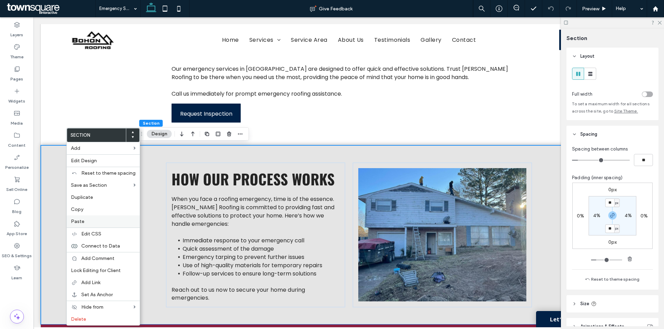
click at [87, 220] on label "Paste" at bounding box center [103, 221] width 65 height 7
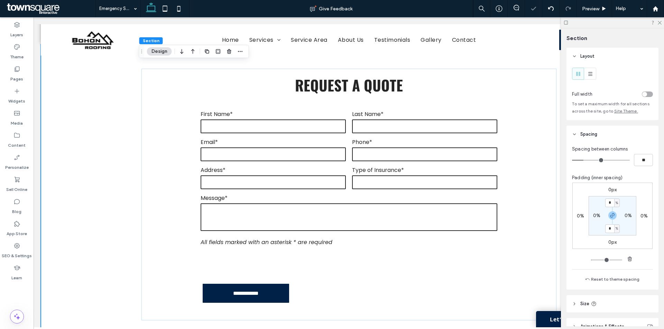
scroll to position [387, 0]
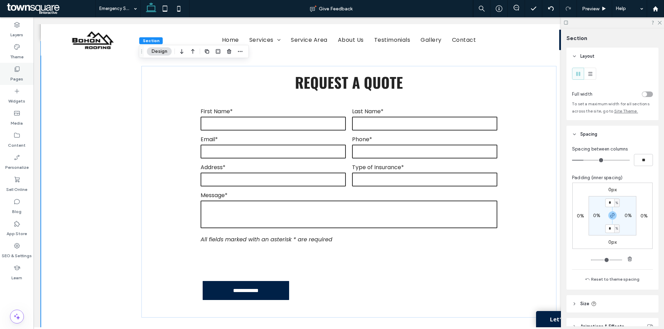
click at [10, 72] on div "Pages" at bounding box center [17, 74] width 34 height 22
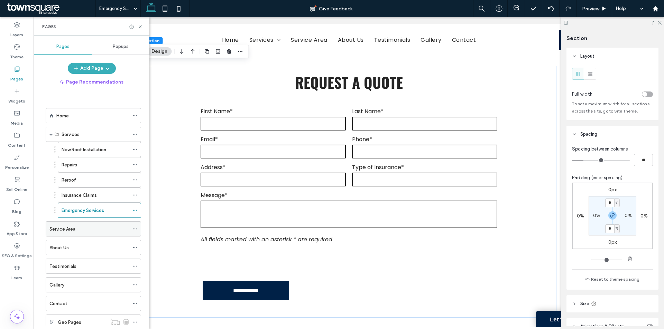
click at [81, 233] on div "Service Area" at bounding box center [89, 229] width 80 height 8
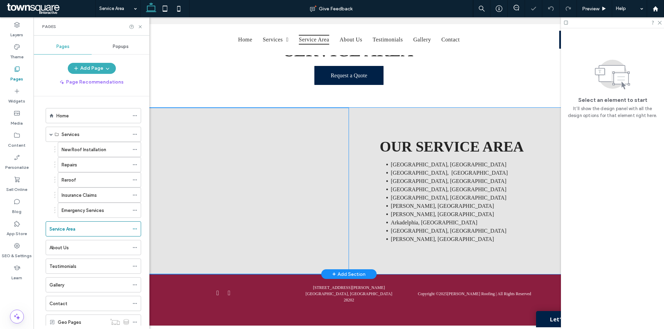
scroll to position [49, 0]
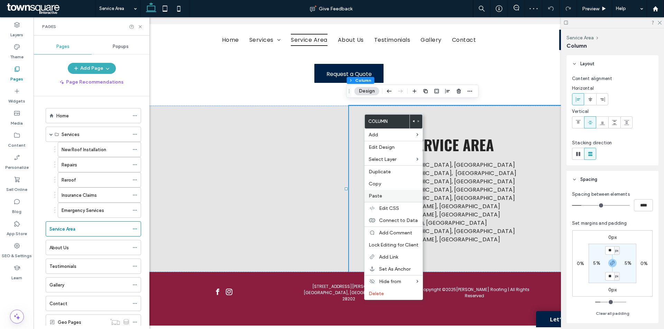
click at [389, 193] on label "Paste" at bounding box center [394, 196] width 50 height 7
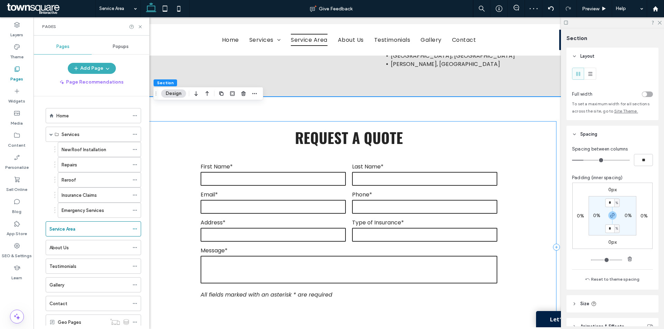
scroll to position [222, 0]
click at [91, 250] on div "About Us" at bounding box center [89, 248] width 80 height 8
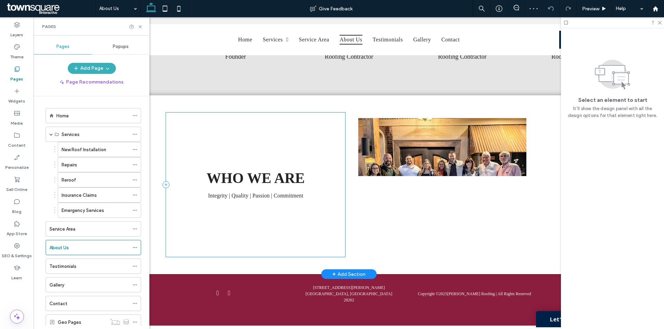
scroll to position [704, 0]
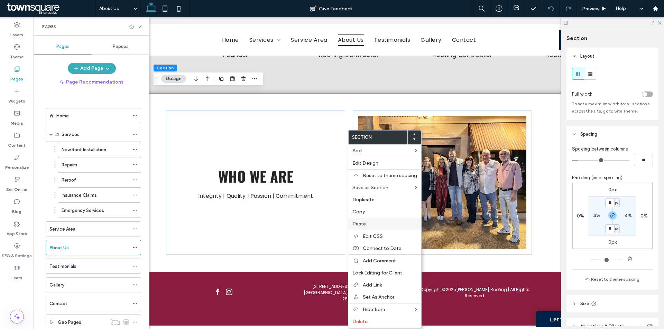
click at [371, 224] on label "Paste" at bounding box center [384, 224] width 65 height 7
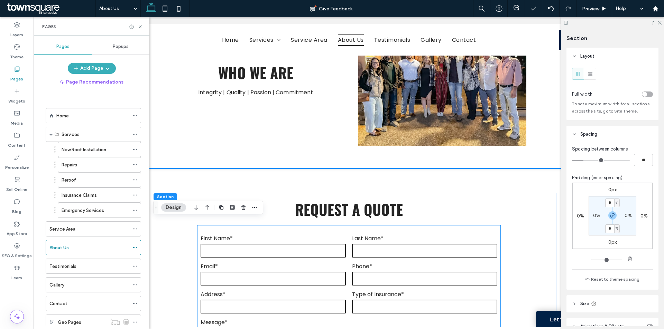
scroll to position [808, 0]
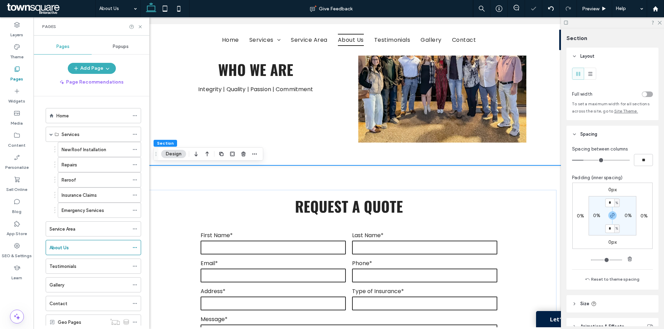
click at [434, 179] on div "**********" at bounding box center [348, 316] width 415 height 301
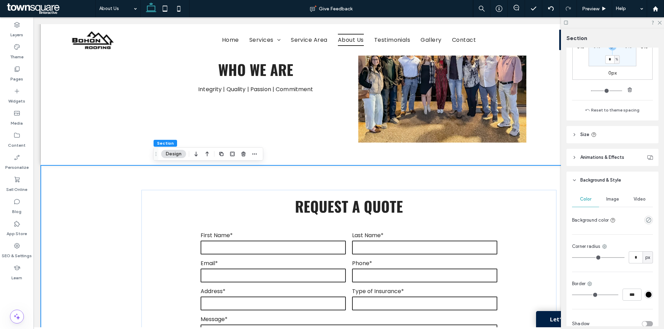
scroll to position [206, 0]
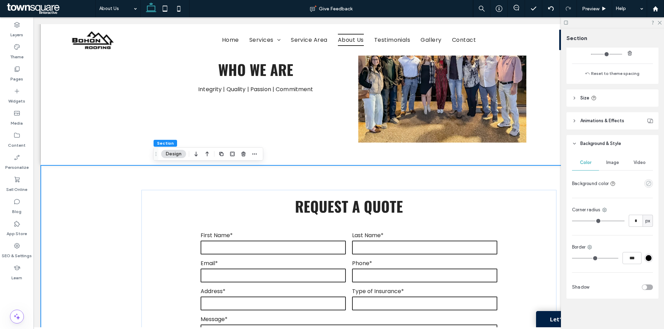
click at [645, 186] on icon "empty color" at bounding box center [648, 184] width 6 height 6
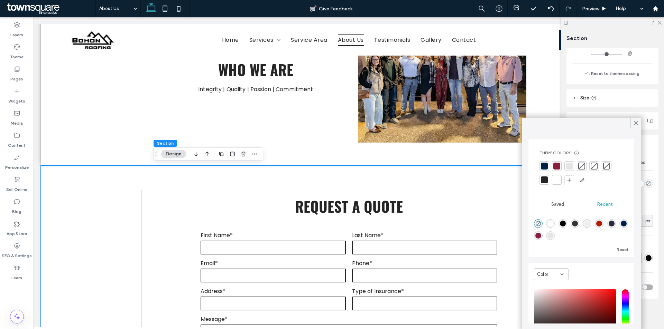
click at [570, 167] on div at bounding box center [569, 166] width 7 height 7
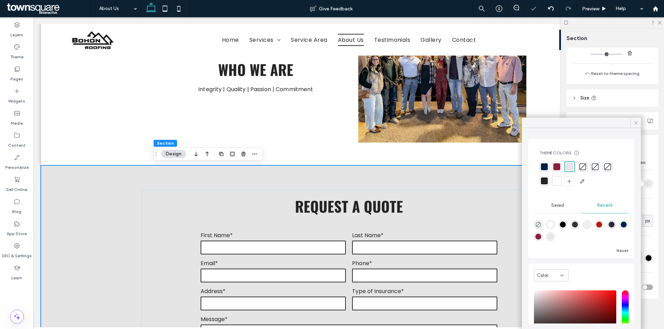
click at [636, 122] on icon at bounding box center [636, 123] width 6 height 6
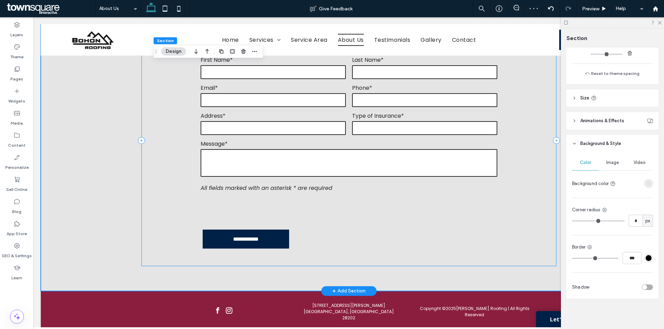
scroll to position [1005, 0]
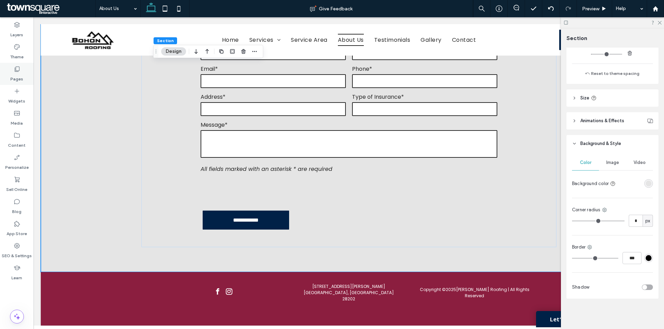
click at [15, 67] on icon at bounding box center [16, 69] width 7 height 7
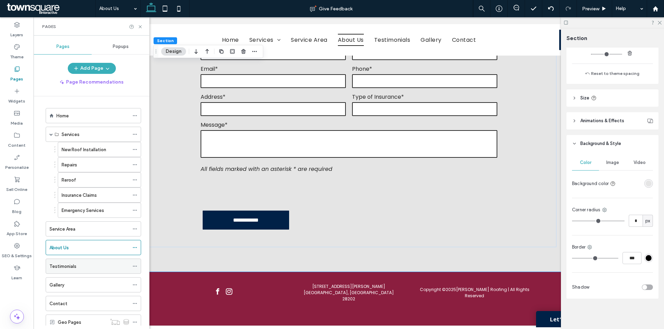
click at [108, 263] on div "Testimonials" at bounding box center [89, 266] width 80 height 8
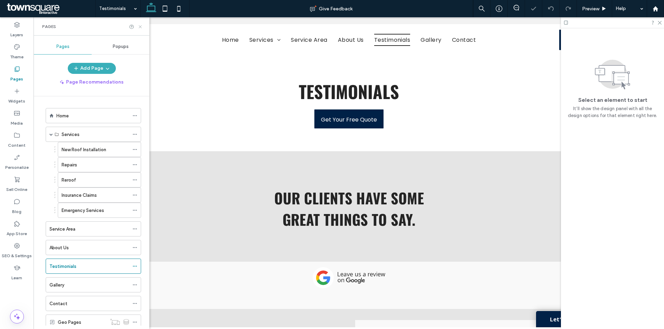
click at [142, 27] on icon at bounding box center [140, 26] width 5 height 5
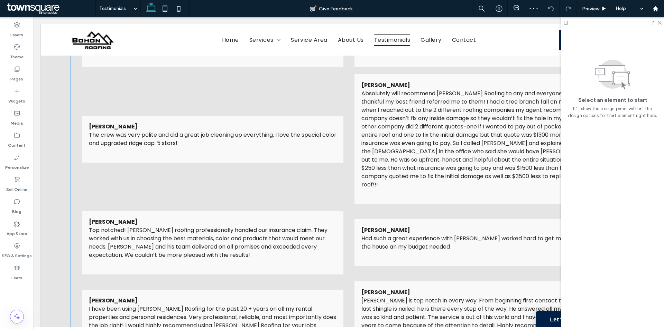
scroll to position [977, 0]
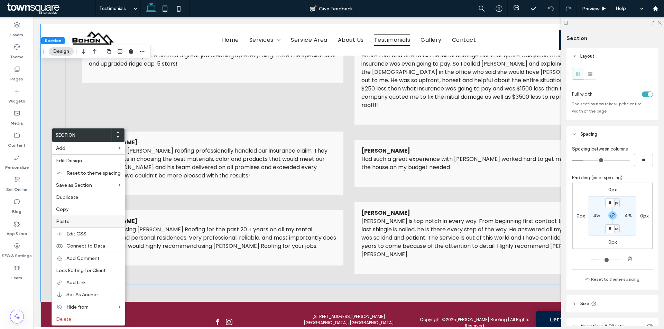
click at [73, 218] on div "Paste" at bounding box center [88, 222] width 73 height 12
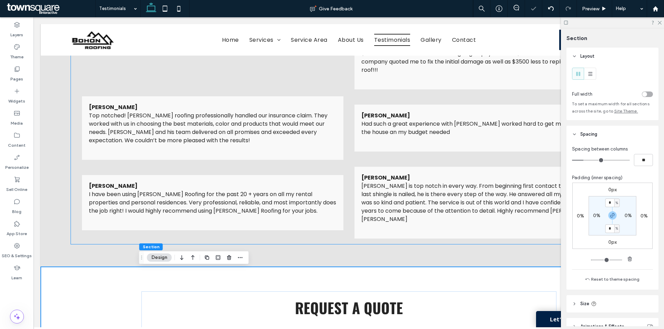
scroll to position [1081, 0]
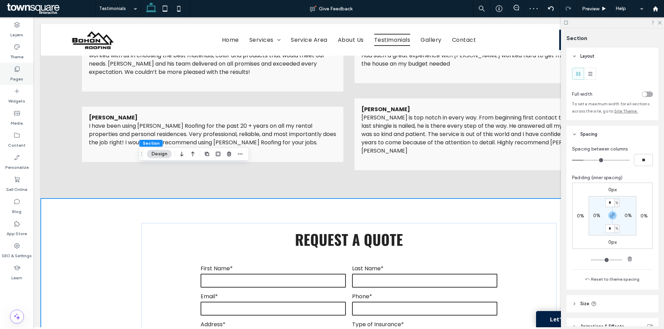
click at [14, 73] on label "Pages" at bounding box center [16, 78] width 13 height 10
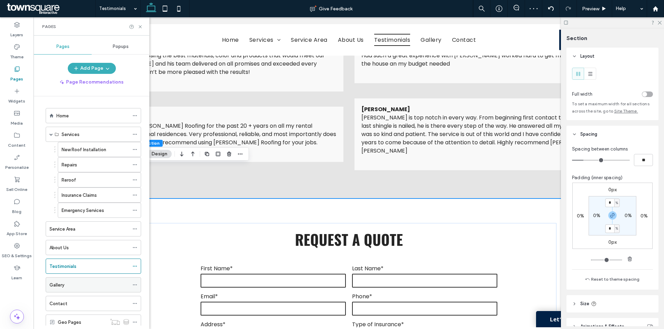
click at [83, 289] on div "Gallery" at bounding box center [89, 285] width 80 height 8
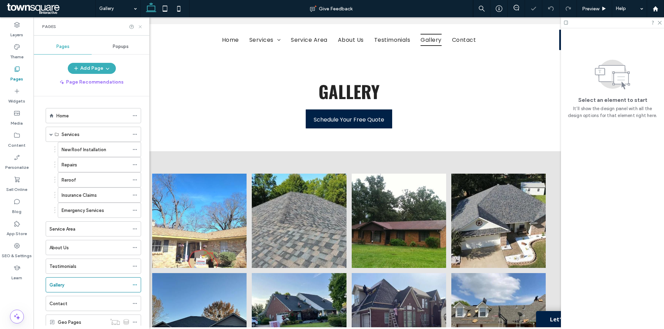
click at [139, 26] on use at bounding box center [140, 26] width 3 height 3
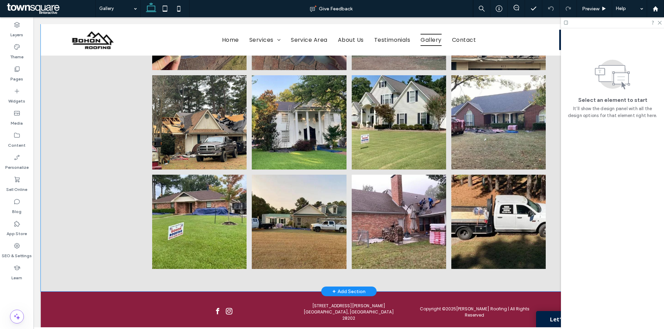
scroll to position [2413, 0]
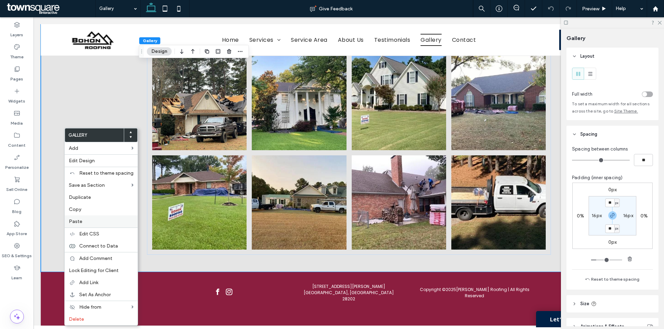
click at [83, 223] on label "Paste" at bounding box center [101, 221] width 65 height 7
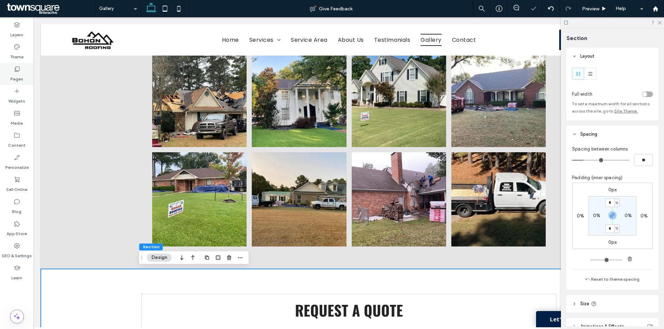
click at [21, 73] on label "Pages" at bounding box center [16, 78] width 13 height 10
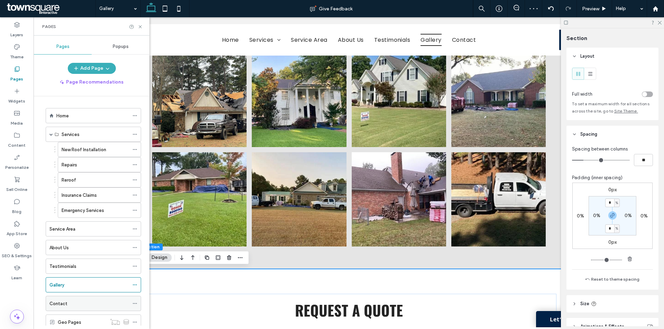
click at [97, 303] on div "Contact" at bounding box center [89, 304] width 80 height 8
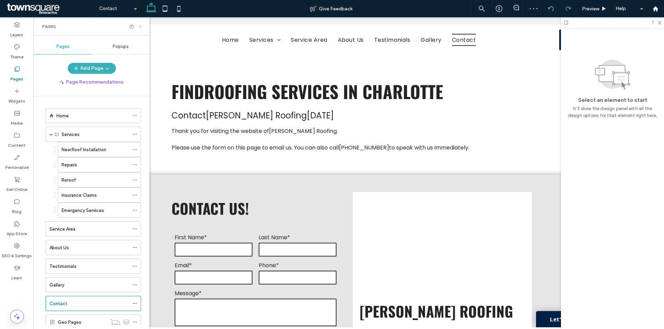
click at [140, 27] on use at bounding box center [140, 26] width 3 height 3
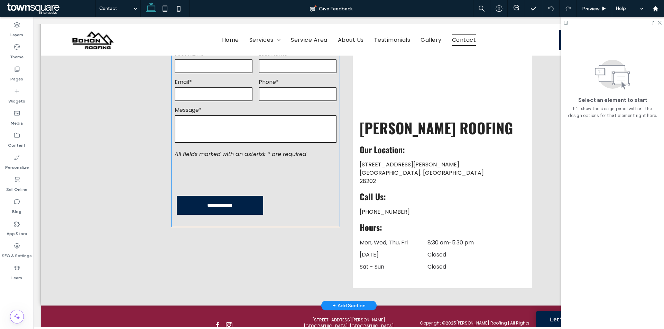
scroll to position [151, 0]
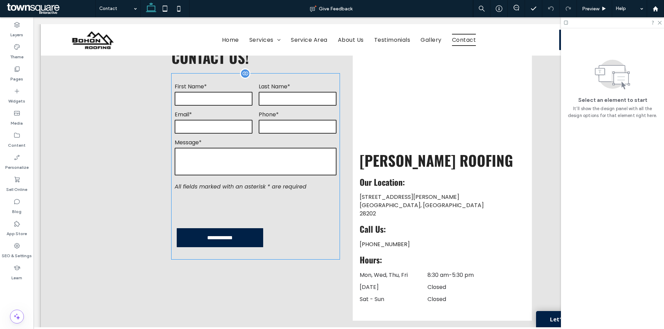
click at [249, 138] on label "Message*" at bounding box center [256, 142] width 162 height 9
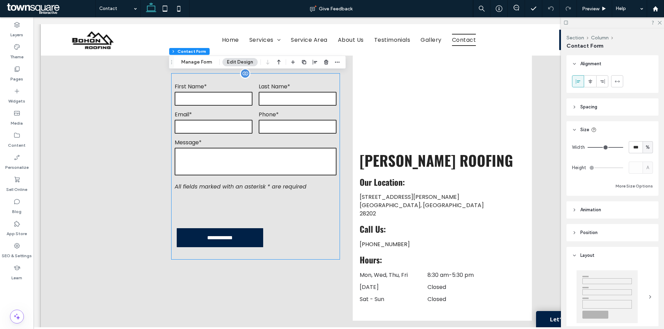
type input "*"
type input "***"
type input "*"
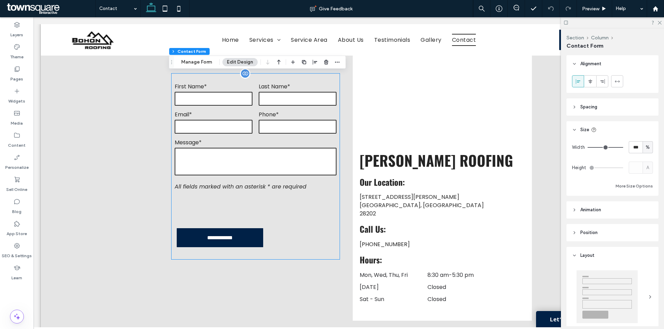
type input "***"
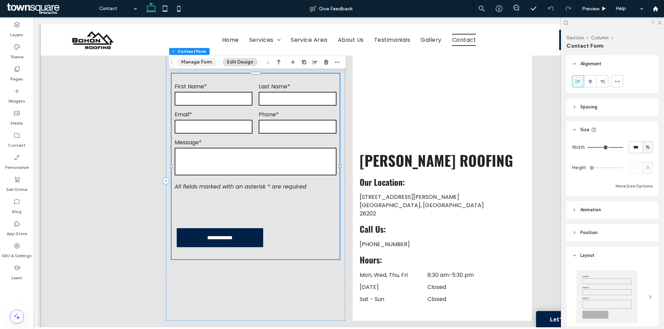
click at [187, 65] on button "Manage Form" at bounding box center [197, 62] width 40 height 8
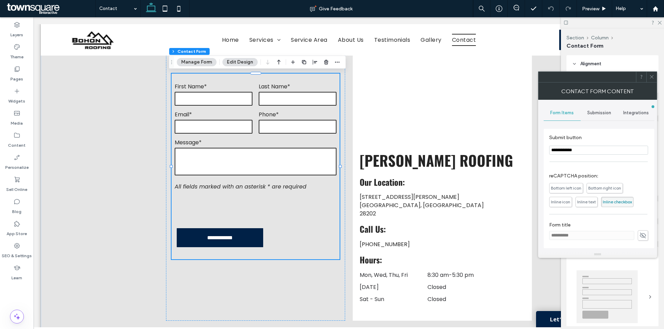
scroll to position [89, 0]
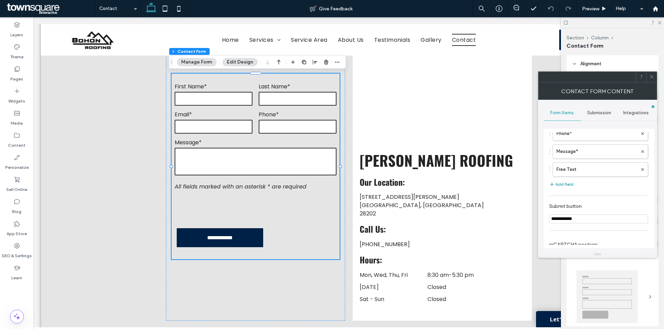
click at [570, 184] on button "Add field" at bounding box center [561, 184] width 24 height 8
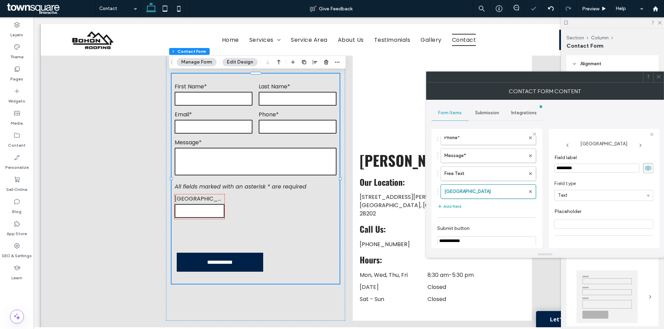
click at [586, 168] on input "*********" at bounding box center [596, 168] width 85 height 9
type input "********"
click at [558, 196] on span "Required field" at bounding box center [574, 196] width 40 height 6
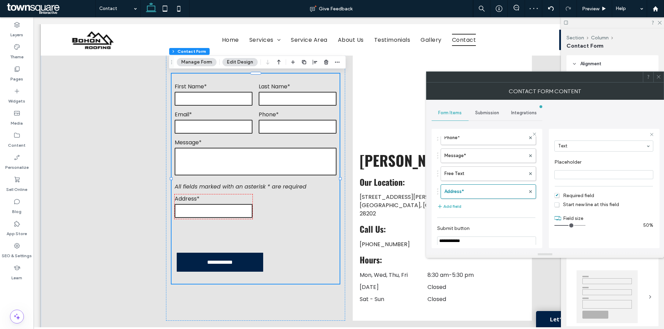
drag, startPoint x: 565, startPoint y: 224, endPoint x: 569, endPoint y: 225, distance: 4.2
click at [569, 225] on input "range" at bounding box center [569, 225] width 31 height 1
click at [450, 206] on button "Add field" at bounding box center [449, 207] width 24 height 8
type input "*"
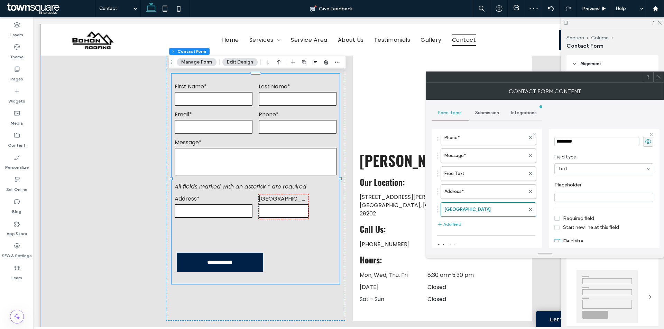
scroll to position [0, 0]
click at [586, 169] on input "*********" at bounding box center [596, 168] width 85 height 9
click at [602, 169] on input "*********" at bounding box center [596, 168] width 85 height 9
paste input "********"
type input "**********"
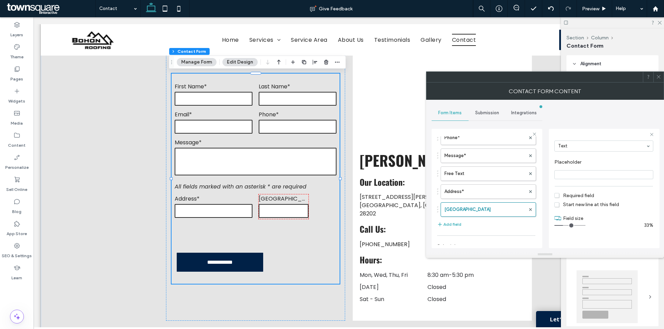
scroll to position [50, 0]
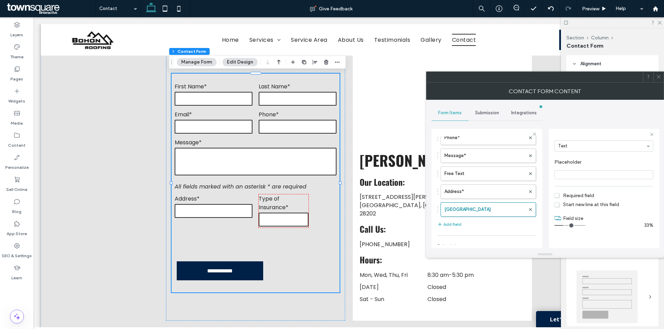
click at [570, 193] on span "Required field" at bounding box center [574, 196] width 40 height 6
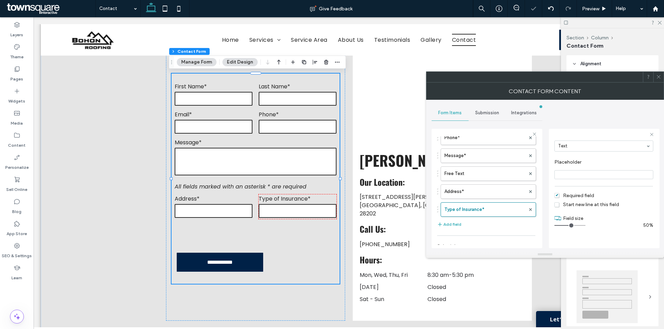
drag, startPoint x: 565, startPoint y: 224, endPoint x: 568, endPoint y: 225, distance: 3.9
type input "*"
click at [568, 225] on input "range" at bounding box center [569, 225] width 31 height 1
drag, startPoint x: 437, startPoint y: 225, endPoint x: 446, endPoint y: 191, distance: 35.1
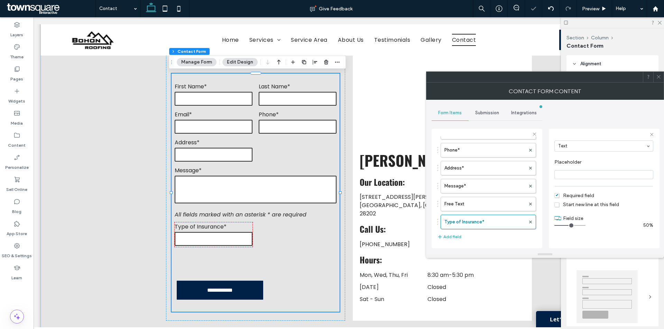
scroll to position [89, 0]
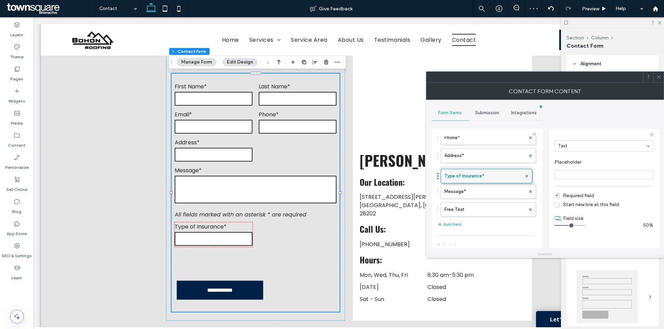
drag, startPoint x: 440, startPoint y: 213, endPoint x: 452, endPoint y: 176, distance: 39.0
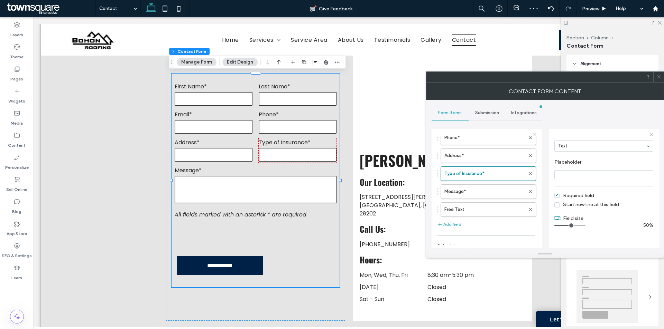
click at [657, 74] on icon at bounding box center [658, 76] width 5 height 5
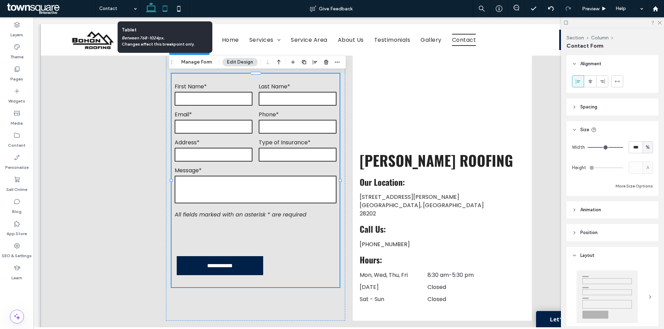
click at [161, 9] on icon at bounding box center [165, 9] width 14 height 14
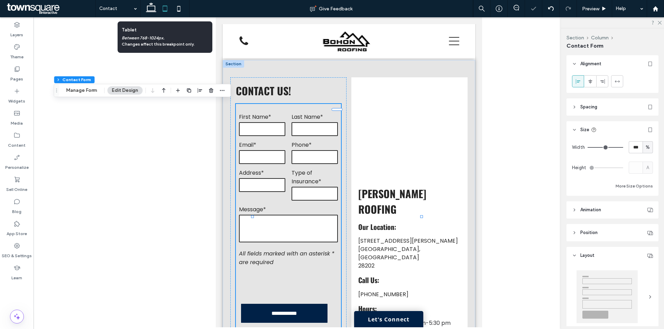
scroll to position [153, 0]
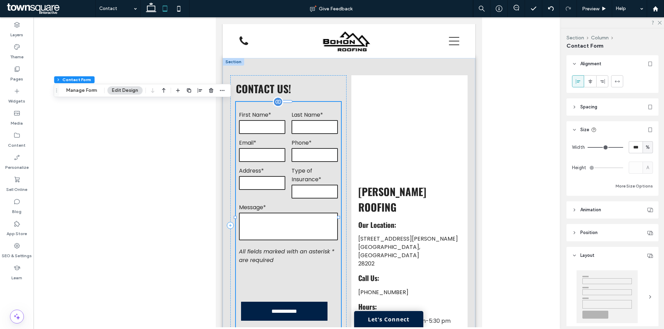
click at [275, 197] on form "**********" at bounding box center [288, 217] width 105 height 231
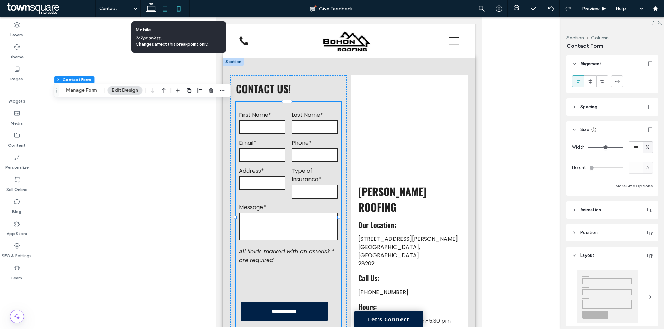
click at [178, 11] on use at bounding box center [178, 9] width 3 height 6
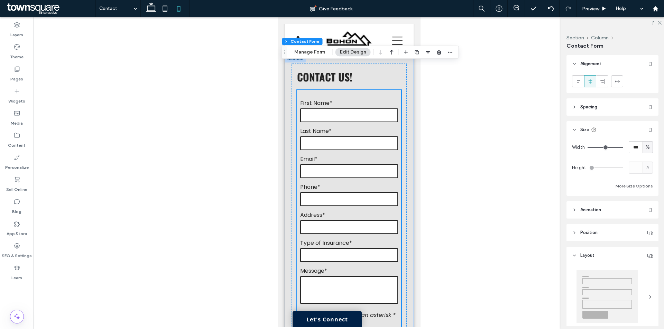
scroll to position [167, 0]
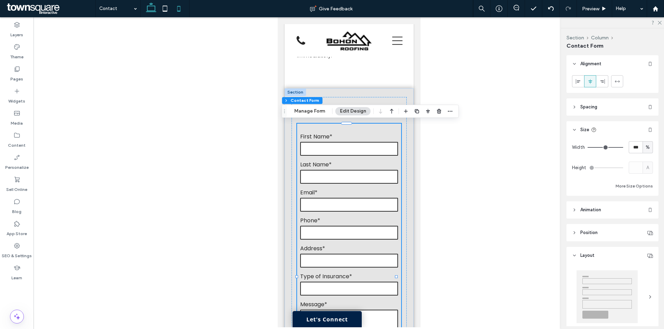
click at [152, 8] on icon at bounding box center [151, 9] width 14 height 14
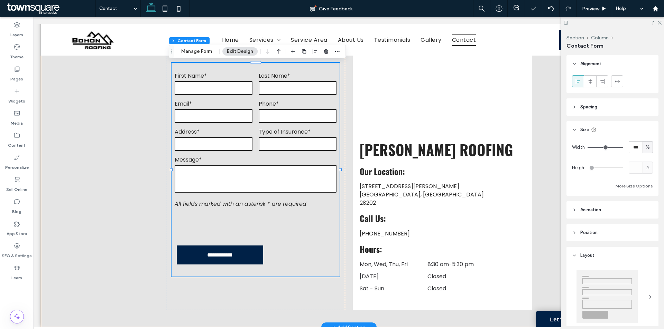
click at [69, 127] on div "**********" at bounding box center [349, 170] width 616 height 315
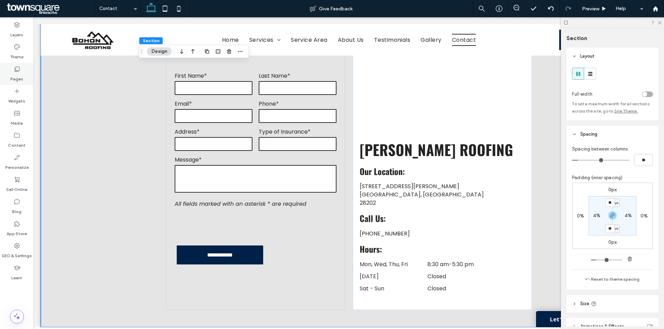
click at [18, 82] on div "Pages" at bounding box center [17, 74] width 34 height 22
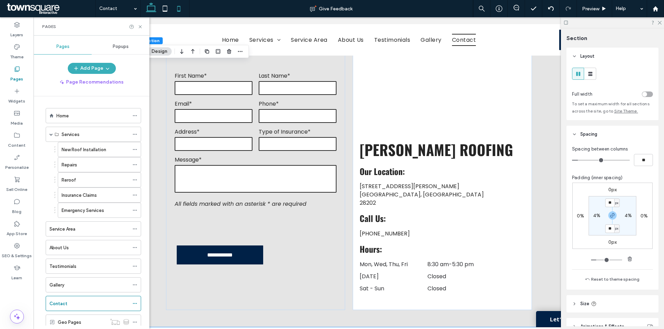
click at [173, 12] on icon at bounding box center [179, 9] width 14 height 14
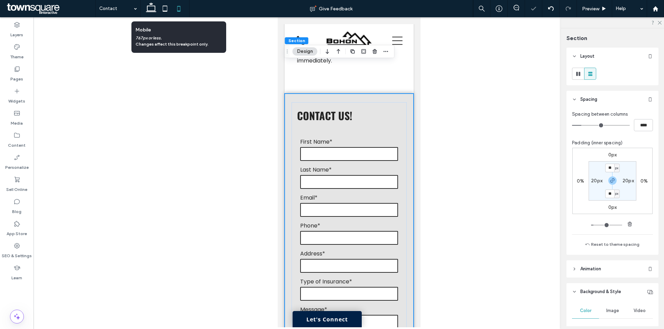
type input "**"
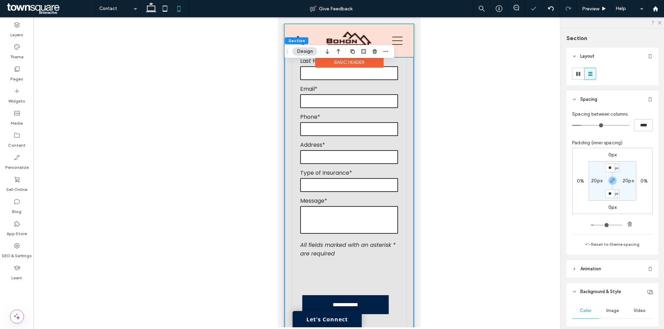
click at [357, 40] on div at bounding box center [348, 40] width 129 height 33
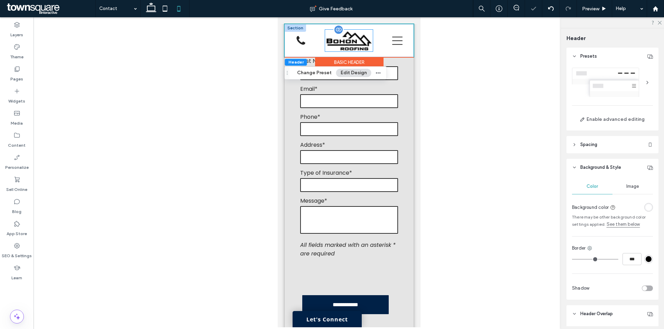
click at [356, 36] on img at bounding box center [349, 41] width 48 height 22
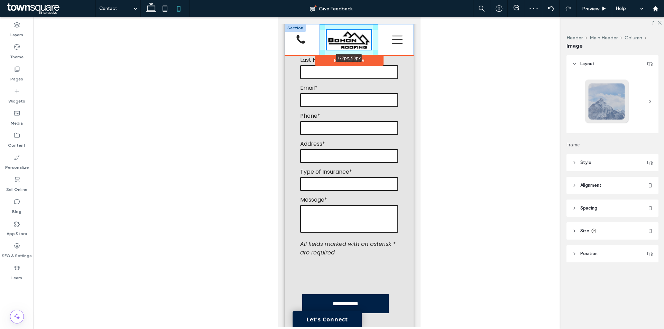
scroll to position [270, 0]
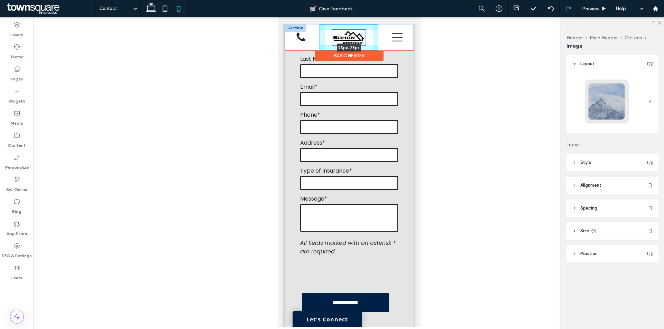
scroll to position [265, 0]
click at [366, 44] on div "95px , 28px Home Services New Roof Installation Repairs Reroof Insurance Claims…" at bounding box center [348, 37] width 129 height 26
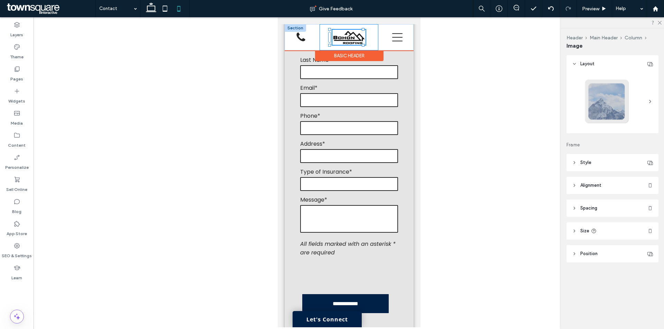
type input "**"
click at [370, 41] on div "95px , 28px" at bounding box center [348, 37] width 59 height 26
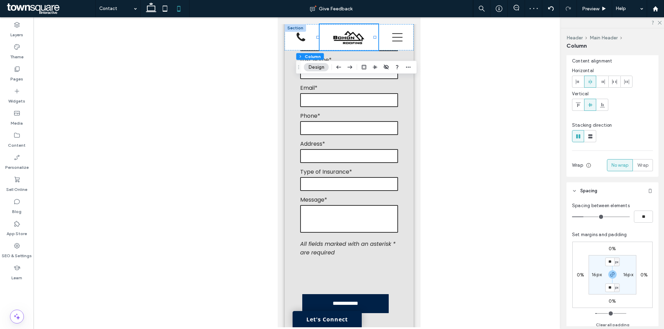
scroll to position [35, 0]
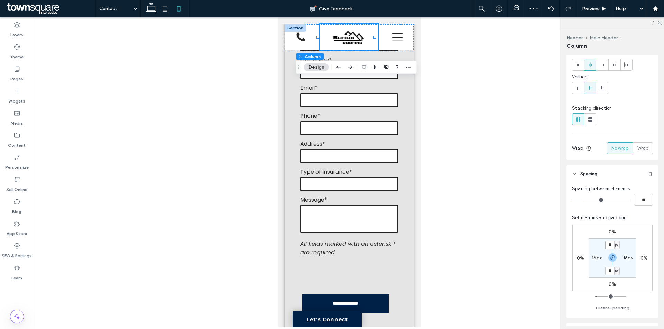
click at [609, 244] on input "**" at bounding box center [609, 245] width 9 height 9
type input "*"
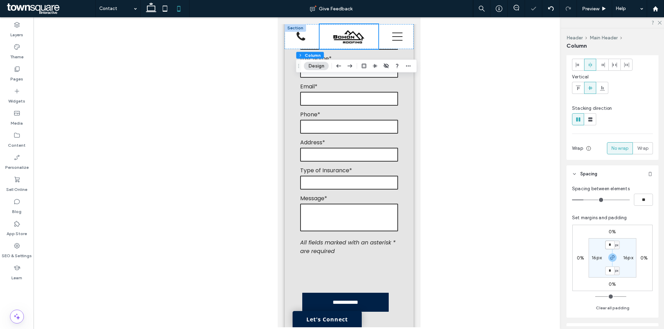
scroll to position [264, 0]
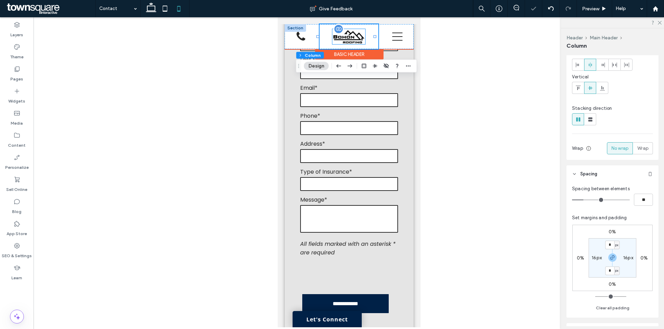
click at [343, 34] on div at bounding box center [348, 36] width 33 height 15
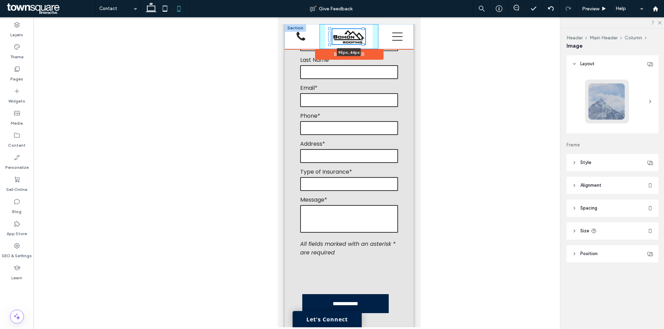
click at [362, 44] on div at bounding box center [362, 44] width 3 height 3
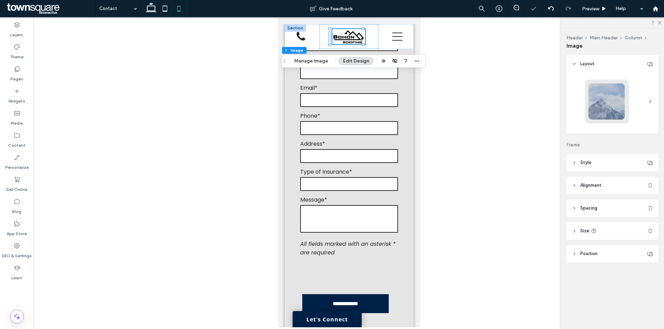
click at [433, 103] on div at bounding box center [349, 172] width 630 height 310
click at [401, 94] on div "**********" at bounding box center [348, 316] width 129 height 664
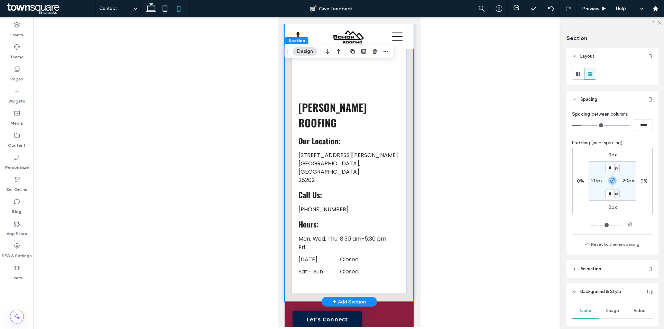
scroll to position [654, 0]
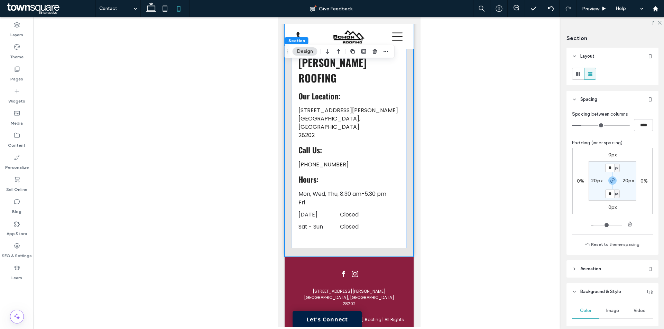
click at [208, 76] on div at bounding box center [349, 172] width 630 height 310
click at [24, 246] on div "SEO & Settings" at bounding box center [17, 251] width 34 height 22
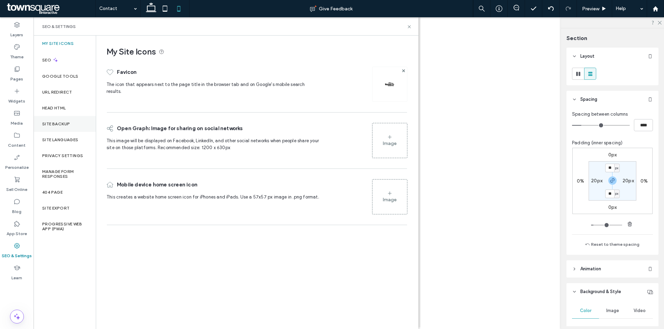
click at [66, 129] on div "Site Backup" at bounding box center [65, 124] width 62 height 16
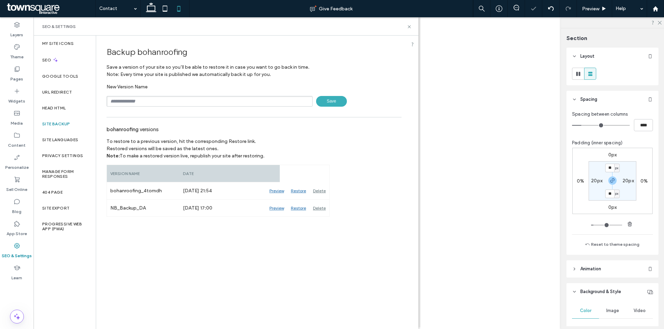
click at [240, 100] on input "text" at bounding box center [209, 101] width 206 height 11
type input "**********"
click at [339, 102] on span "Save" at bounding box center [331, 101] width 31 height 11
drag, startPoint x: 163, startPoint y: 100, endPoint x: 76, endPoint y: 99, distance: 87.1
click at [76, 99] on div "**********" at bounding box center [226, 183] width 384 height 294
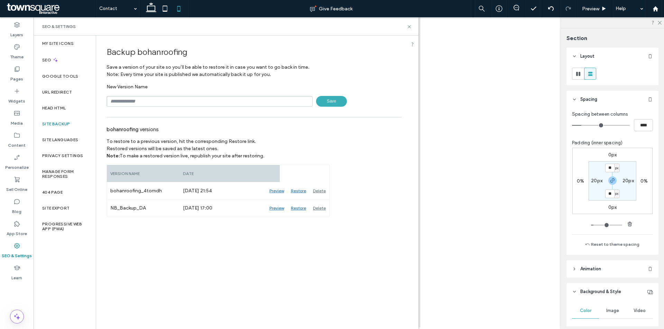
click at [337, 104] on span "Save" at bounding box center [331, 101] width 31 height 11
click at [407, 27] on icon at bounding box center [409, 26] width 5 height 5
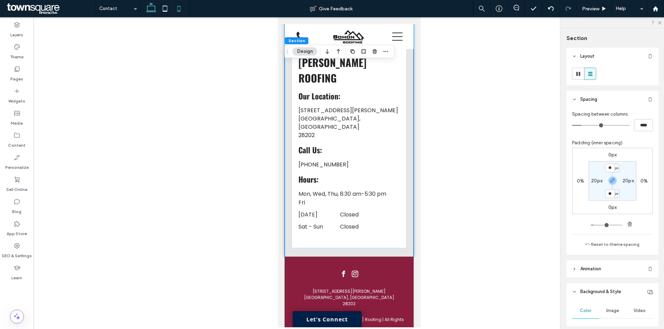
click at [150, 10] on icon at bounding box center [151, 9] width 14 height 14
type input "**"
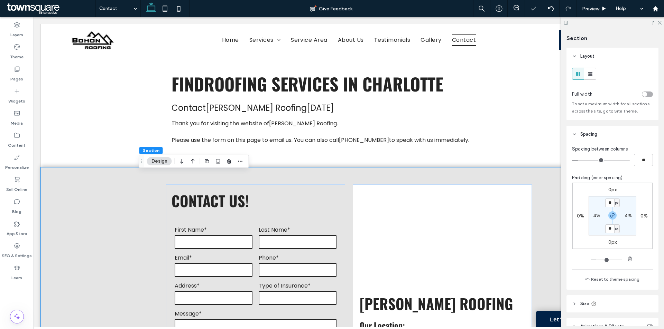
scroll to position [0, 0]
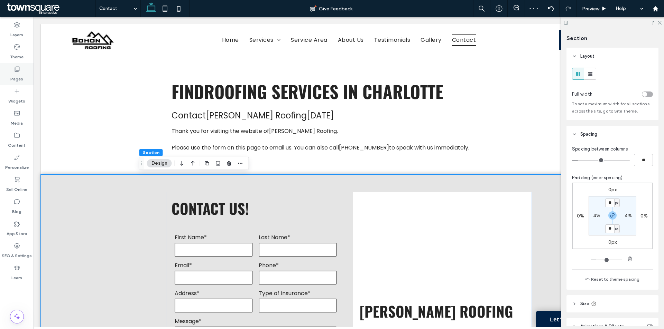
click at [15, 76] on label "Pages" at bounding box center [16, 78] width 13 height 10
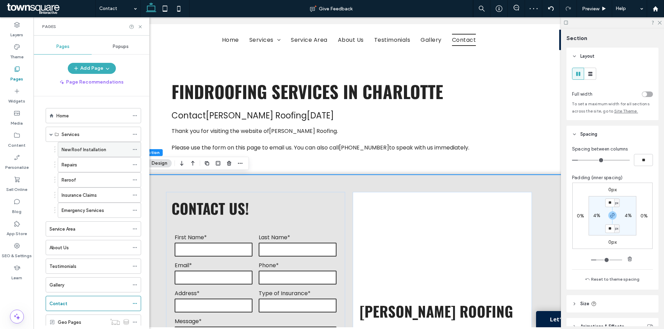
click at [91, 152] on label "New Roof Installation" at bounding box center [84, 150] width 45 height 12
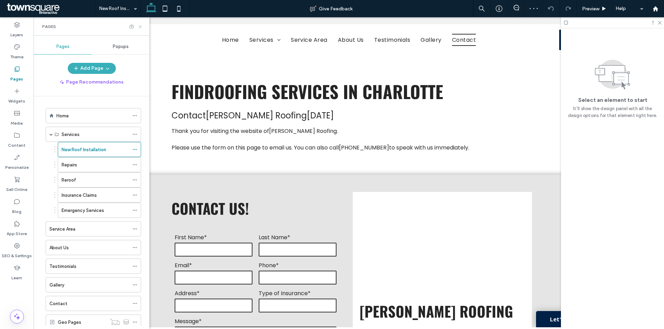
click at [142, 26] on icon at bounding box center [140, 26] width 5 height 5
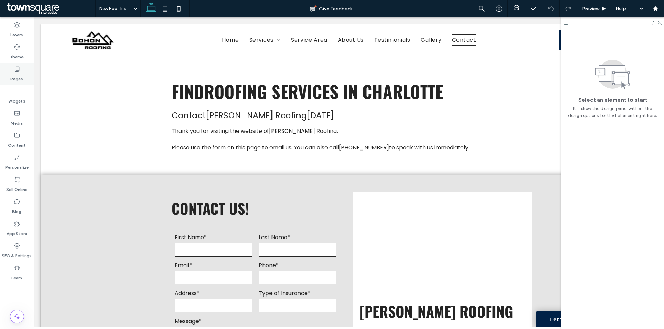
click at [19, 68] on icon at bounding box center [16, 69] width 7 height 7
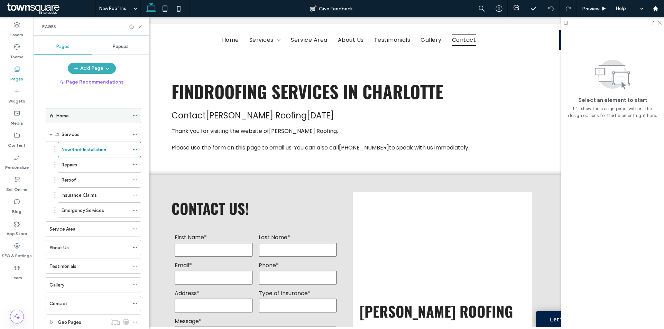
click at [88, 112] on div "Home" at bounding box center [92, 116] width 73 height 8
click at [139, 25] on icon at bounding box center [140, 26] width 5 height 5
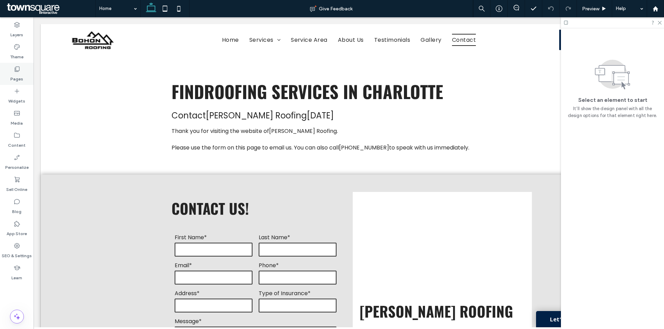
click at [21, 80] on label "Pages" at bounding box center [16, 78] width 13 height 10
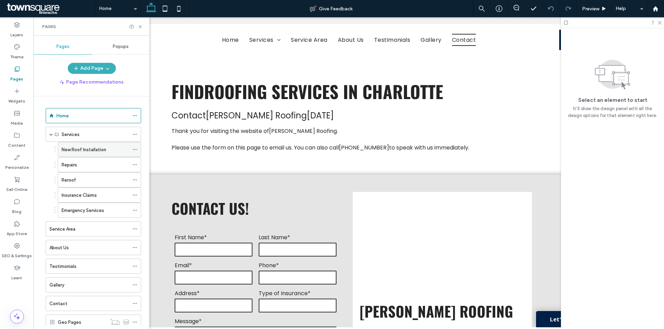
click at [87, 152] on label "New Roof Installation" at bounding box center [84, 150] width 45 height 12
click at [84, 169] on div "Repairs" at bounding box center [95, 165] width 67 height 8
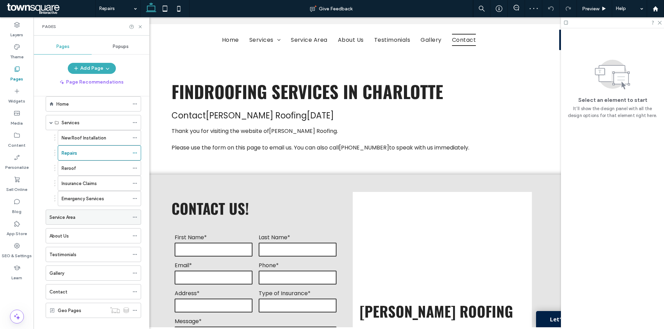
scroll to position [21, 0]
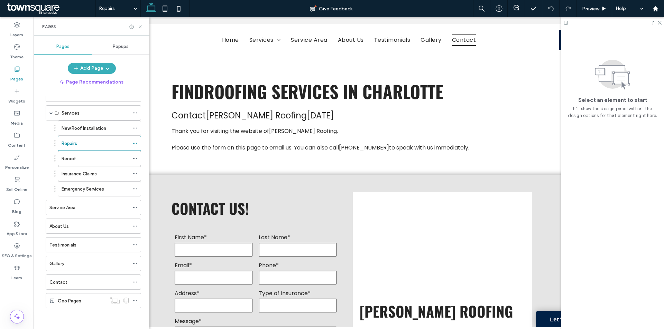
click at [142, 28] on icon at bounding box center [140, 26] width 5 height 5
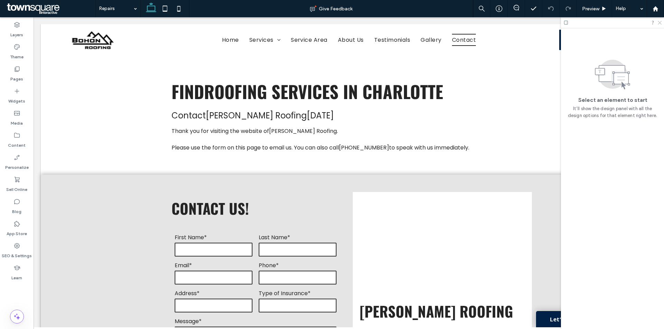
click at [658, 22] on icon at bounding box center [659, 22] width 4 height 4
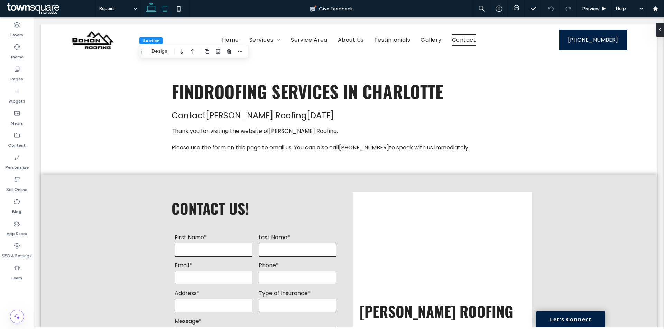
click at [169, 10] on icon at bounding box center [165, 9] width 14 height 14
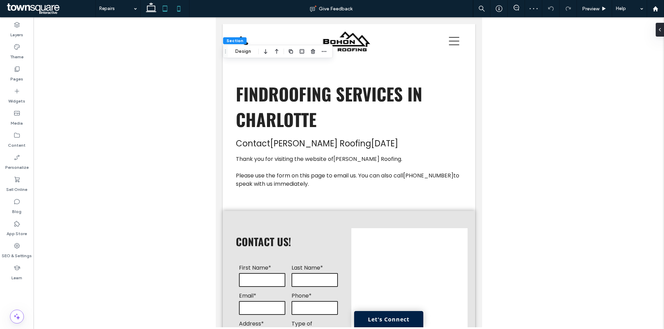
click at [183, 12] on icon at bounding box center [179, 9] width 14 height 14
type input "**"
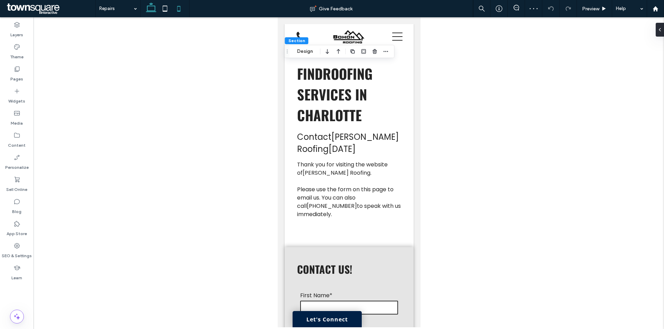
click at [151, 11] on use at bounding box center [151, 7] width 10 height 10
type input "**"
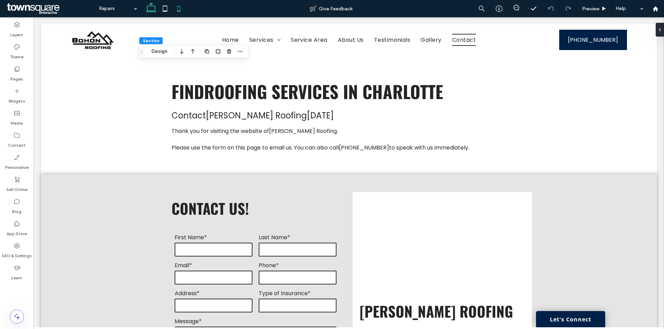
click at [181, 6] on icon at bounding box center [179, 9] width 14 height 14
type input "**"
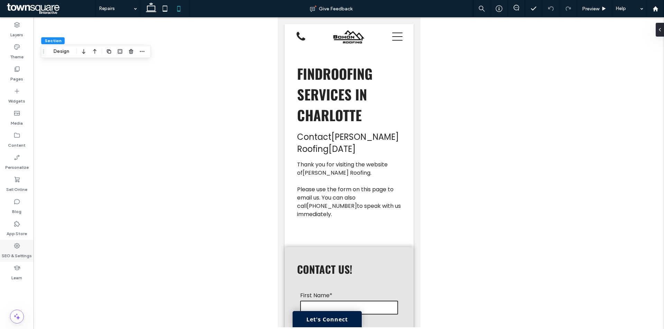
click at [20, 253] on label "SEO & Settings" at bounding box center [17, 255] width 30 height 10
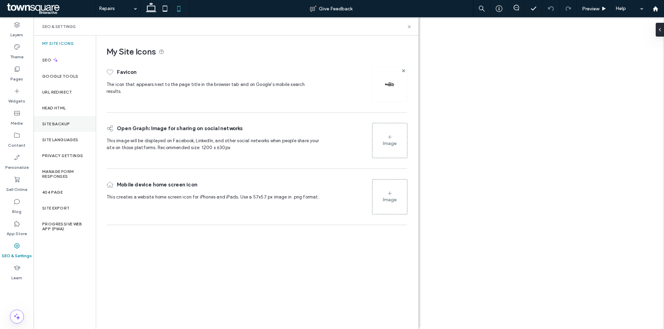
click at [65, 129] on div "Site Backup" at bounding box center [65, 124] width 62 height 16
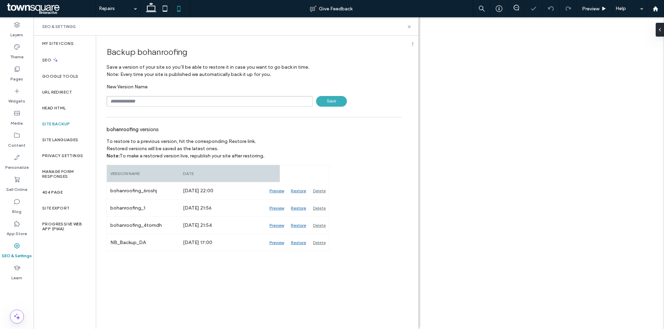
click at [191, 105] on input "text" at bounding box center [209, 101] width 206 height 11
click at [181, 101] on input "text" at bounding box center [209, 101] width 206 height 11
type input "**********"
click at [410, 28] on use at bounding box center [409, 26] width 3 height 3
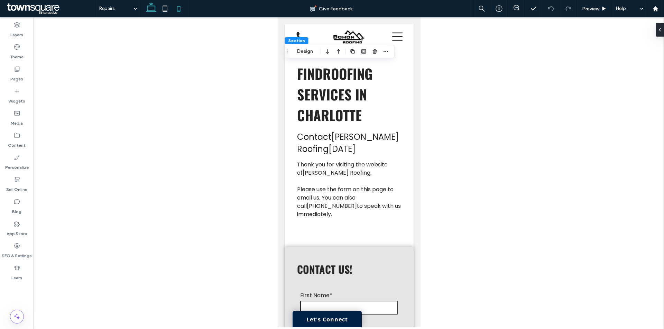
click at [150, 10] on icon at bounding box center [151, 9] width 14 height 14
type input "**"
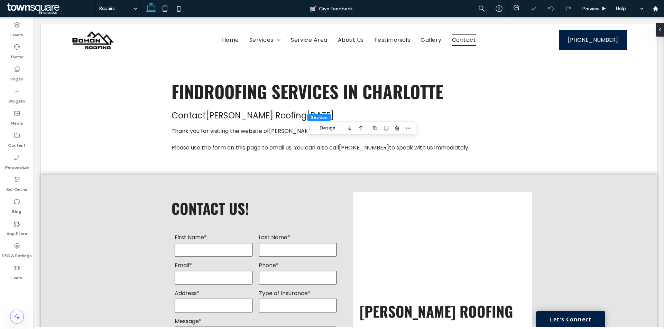
drag, startPoint x: 166, startPoint y: 6, endPoint x: 154, endPoint y: 12, distance: 13.9
click at [166, 6] on icon at bounding box center [165, 9] width 14 height 14
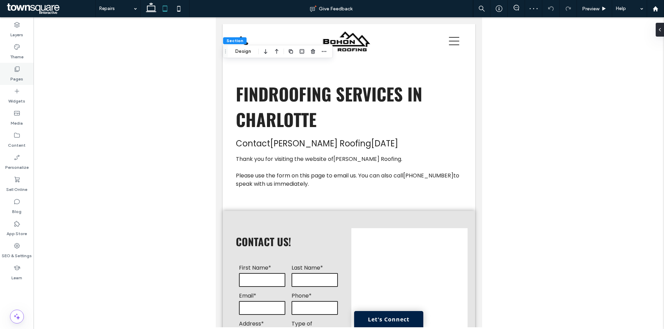
click at [26, 76] on div "Pages" at bounding box center [17, 74] width 34 height 22
click at [398, 157] on button "Edit Design" at bounding box center [399, 160] width 35 height 8
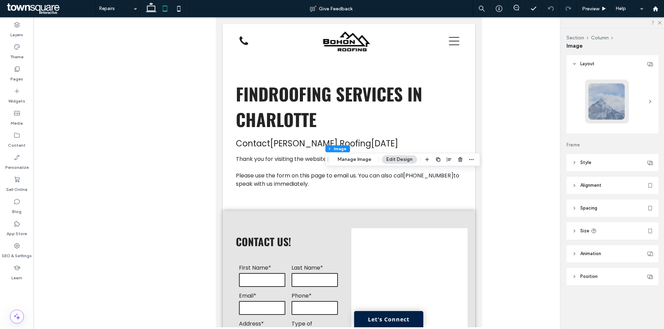
click at [605, 280] on header "Position" at bounding box center [612, 276] width 92 height 17
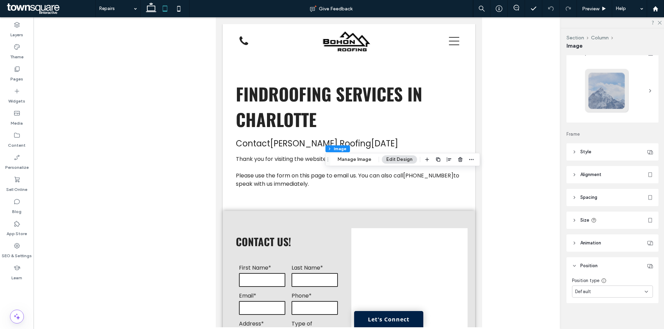
scroll to position [15, 0]
click at [609, 285] on div "Default" at bounding box center [609, 287] width 69 height 7
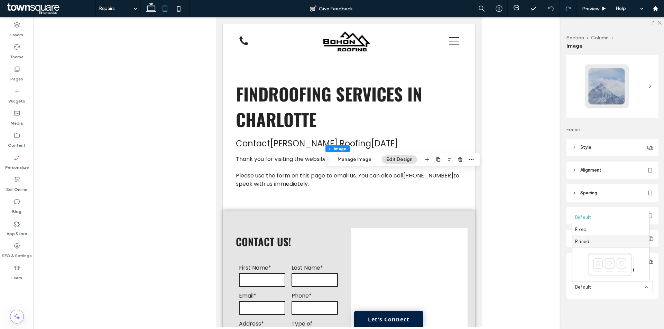
click at [598, 237] on div "Pinned" at bounding box center [610, 242] width 77 height 12
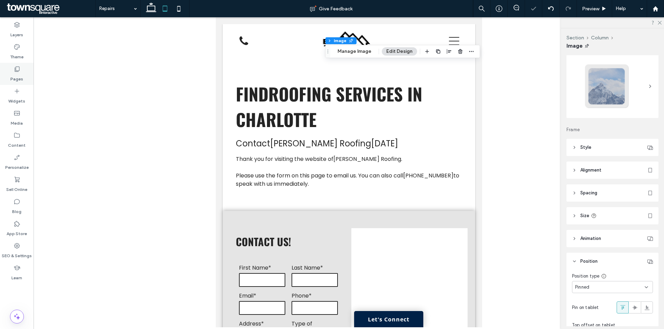
click at [24, 72] on div "Pages" at bounding box center [17, 74] width 34 height 22
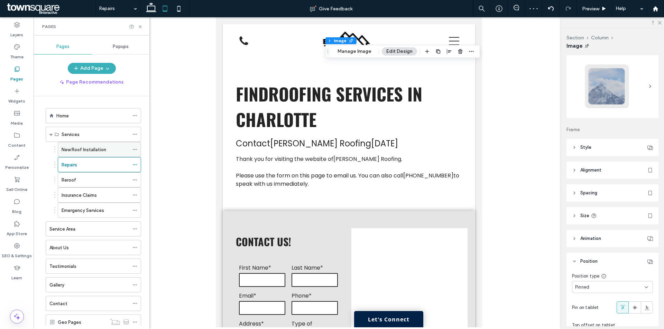
click at [89, 153] on label "New Roof Installation" at bounding box center [84, 150] width 45 height 12
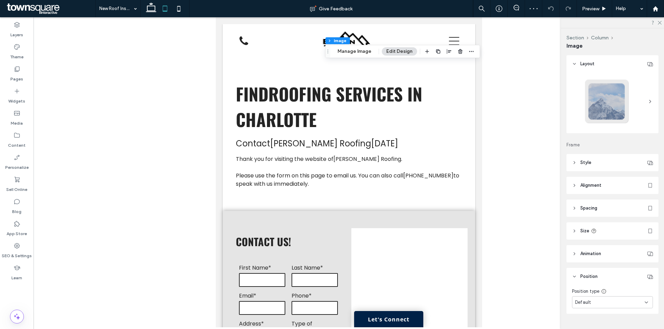
click at [601, 300] on div "Default" at bounding box center [609, 302] width 69 height 7
click at [598, 254] on div "Pinned" at bounding box center [610, 257] width 77 height 12
click at [9, 74] on div "Pages" at bounding box center [17, 74] width 34 height 22
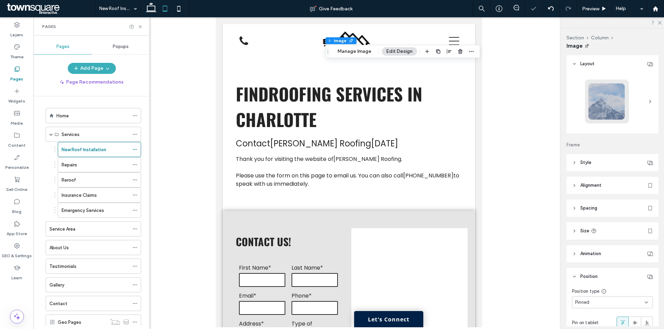
click at [95, 167] on div "Repairs" at bounding box center [95, 165] width 67 height 8
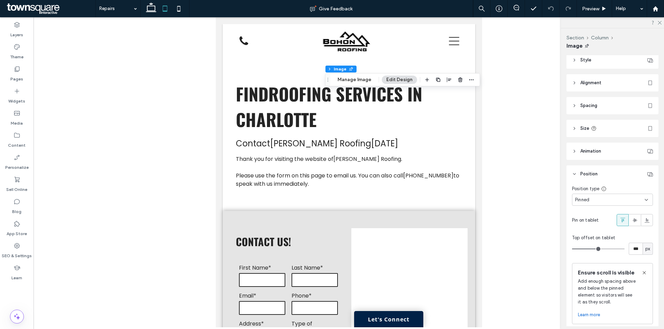
scroll to position [104, 0]
click at [21, 70] on div "Pages" at bounding box center [17, 74] width 34 height 22
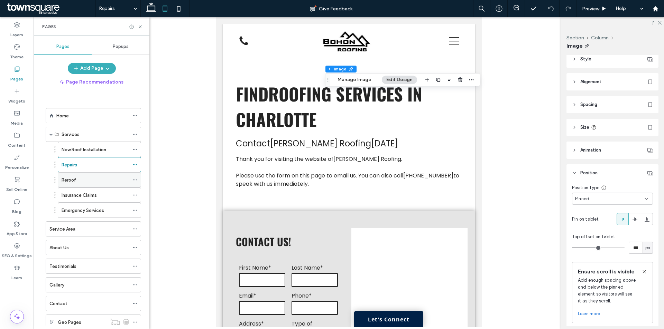
click at [98, 184] on div "Reroof" at bounding box center [95, 180] width 67 height 8
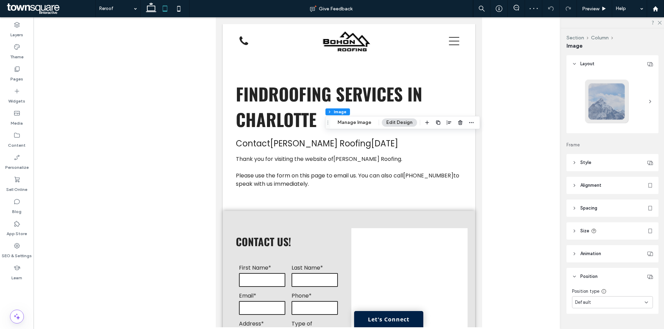
scroll to position [15, 0]
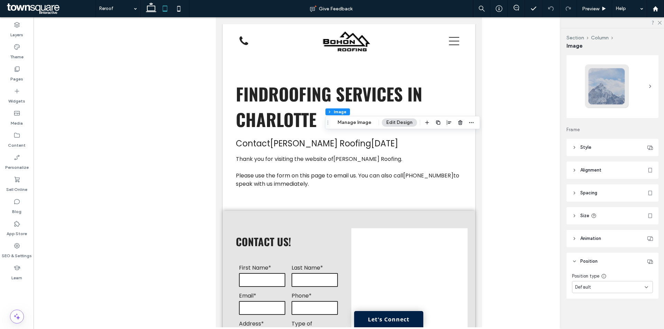
click at [609, 291] on div "Default" at bounding box center [612, 287] width 81 height 12
click at [587, 243] on span "Pinned" at bounding box center [582, 242] width 14 height 7
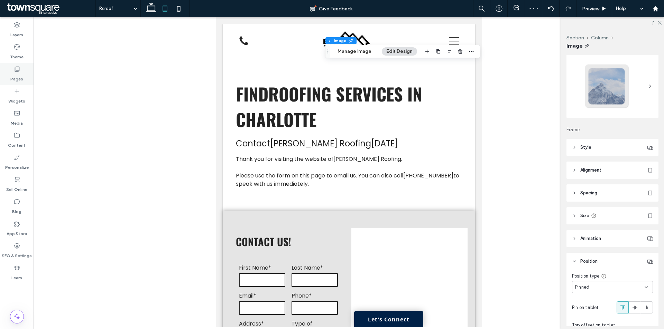
click at [17, 74] on label "Pages" at bounding box center [16, 78] width 13 height 10
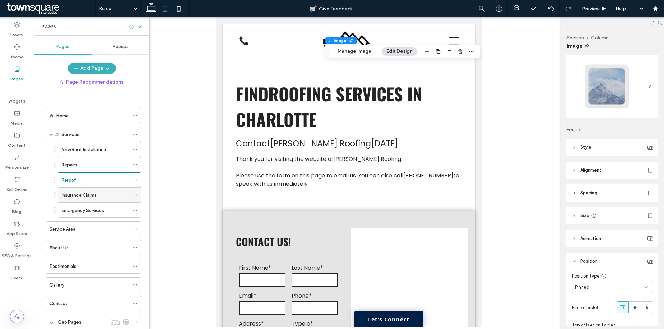
click at [98, 195] on div "Insurance Claims" at bounding box center [95, 195] width 67 height 8
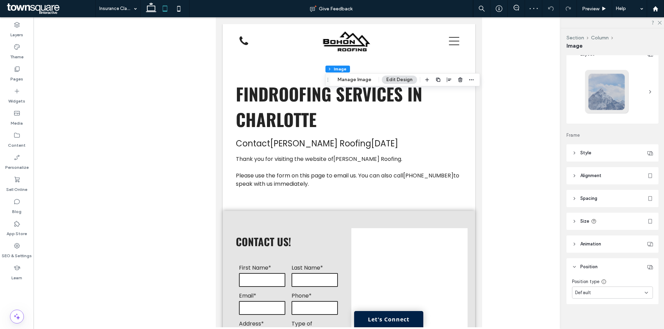
scroll to position [15, 0]
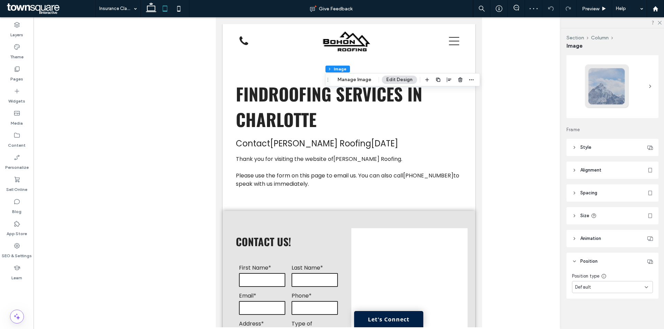
click at [621, 287] on div "Default" at bounding box center [609, 287] width 69 height 7
click at [603, 236] on div "Pinned" at bounding box center [610, 242] width 77 height 12
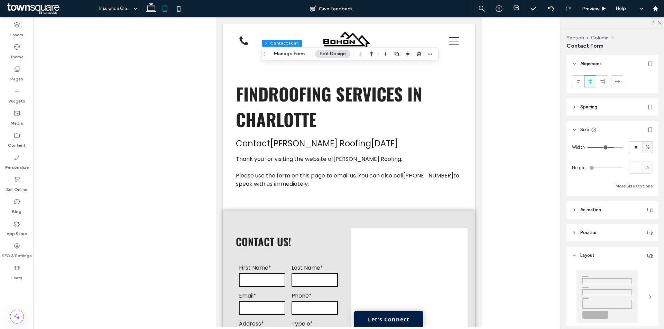
type input "*"
type input "***"
type input "*"
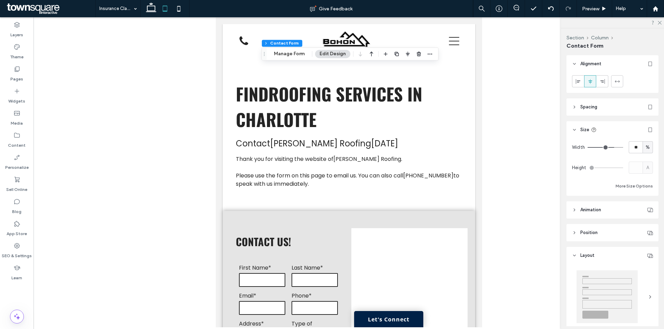
type input "***"
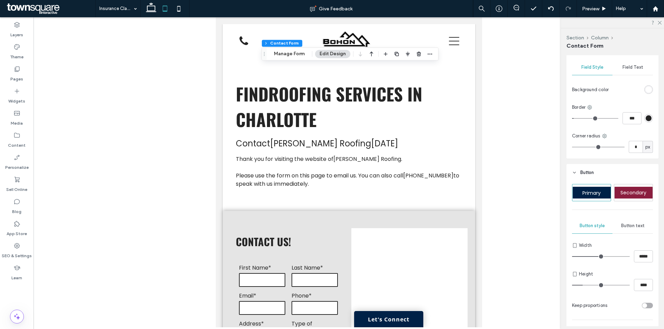
scroll to position [449, 0]
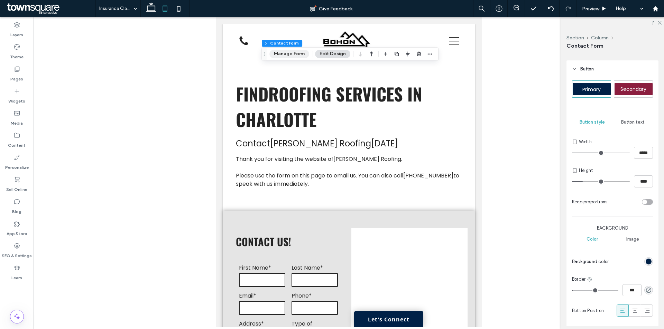
click at [300, 56] on button "Manage Form" at bounding box center [289, 54] width 40 height 8
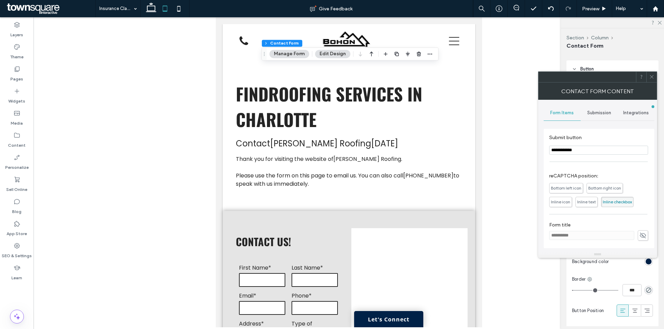
scroll to position [1, 0]
click at [650, 73] on span at bounding box center [651, 77] width 5 height 10
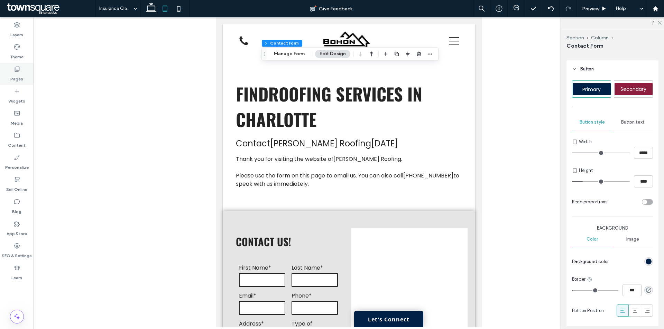
click at [16, 72] on use at bounding box center [17, 69] width 5 height 5
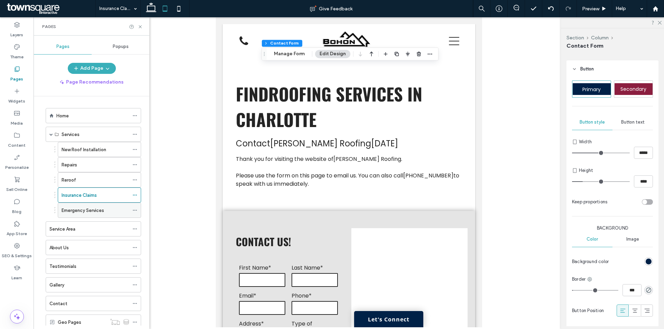
click at [104, 213] on div "Emergency Services" at bounding box center [95, 210] width 67 height 8
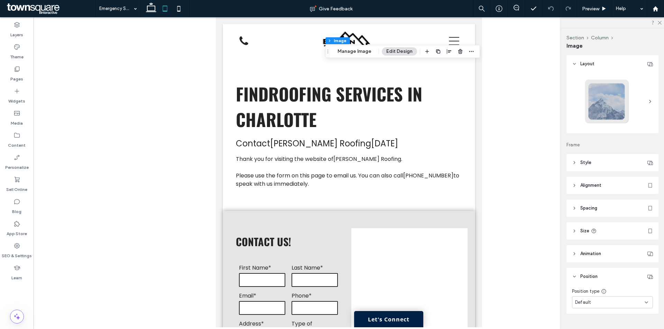
drag, startPoint x: 614, startPoint y: 301, endPoint x: 614, endPoint y: 305, distance: 3.8
click at [614, 300] on div "Default" at bounding box center [609, 302] width 69 height 7
click at [608, 261] on div "Pinned" at bounding box center [610, 257] width 77 height 12
click at [18, 79] on label "Pages" at bounding box center [16, 78] width 13 height 10
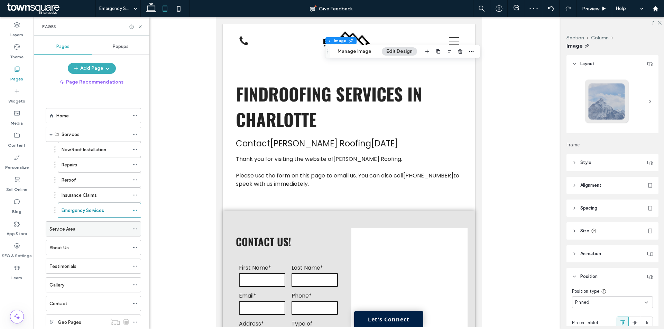
click at [82, 225] on div "Service Area" at bounding box center [89, 229] width 80 height 8
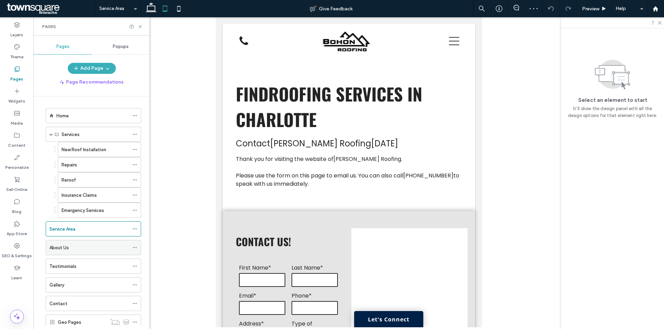
click at [84, 245] on div "About Us" at bounding box center [89, 248] width 80 height 8
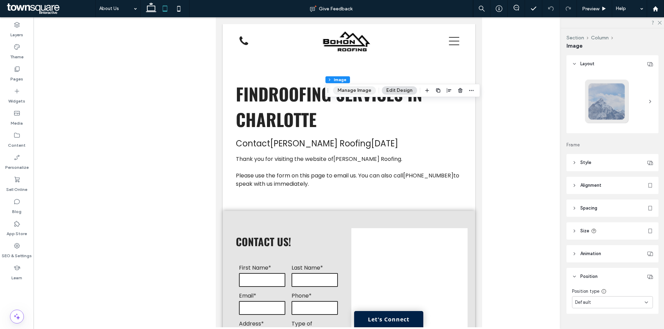
click at [365, 86] on button "Manage Image" at bounding box center [354, 90] width 43 height 8
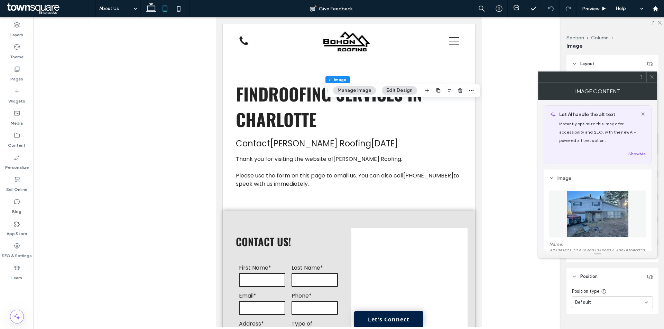
click at [606, 224] on img at bounding box center [597, 214] width 63 height 47
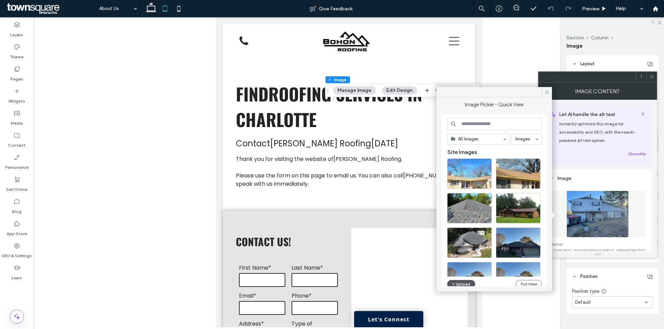
click at [458, 282] on button "Upload" at bounding box center [461, 284] width 28 height 8
click at [467, 281] on button "Upload" at bounding box center [461, 284] width 28 height 8
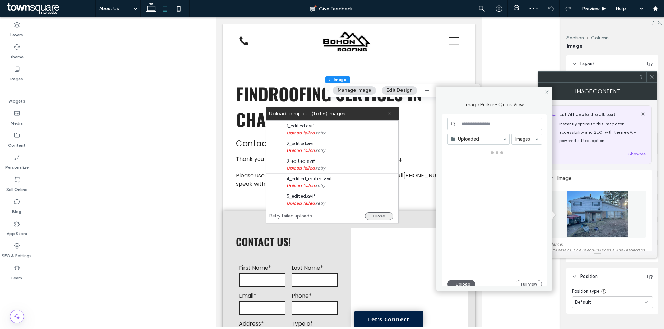
click at [378, 217] on button "Close" at bounding box center [379, 217] width 28 height 8
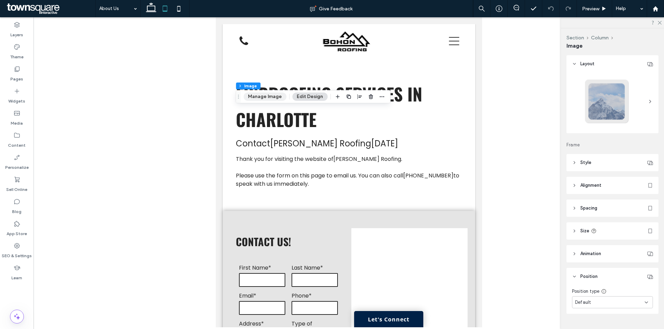
click at [273, 97] on button "Manage Image" at bounding box center [264, 97] width 43 height 8
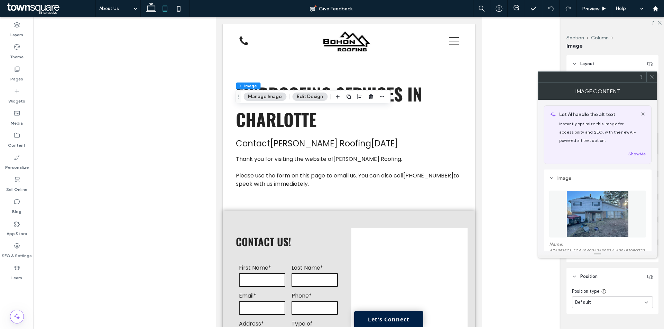
click at [614, 224] on img at bounding box center [597, 214] width 63 height 47
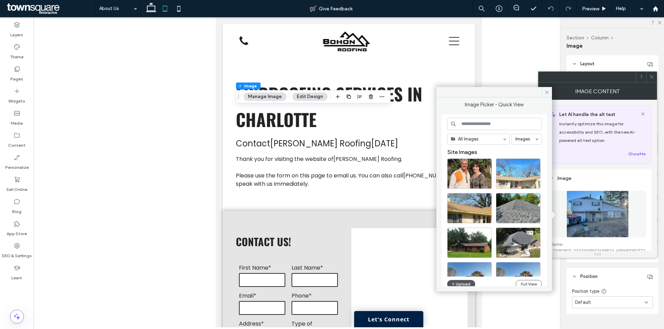
click at [467, 284] on button "Upload" at bounding box center [461, 284] width 28 height 8
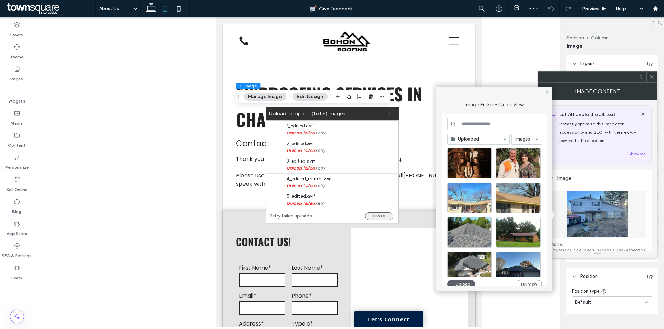
click at [380, 214] on button "Close" at bounding box center [379, 217] width 28 height 8
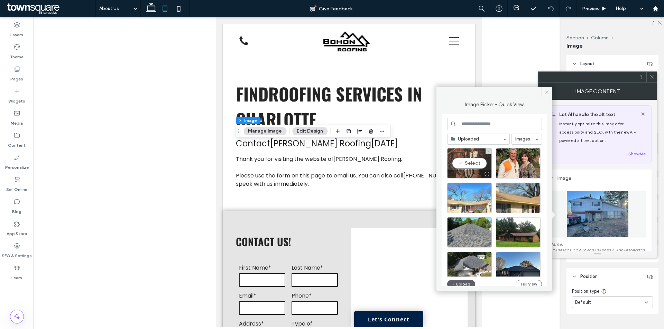
click at [461, 165] on div "Select" at bounding box center [469, 163] width 45 height 30
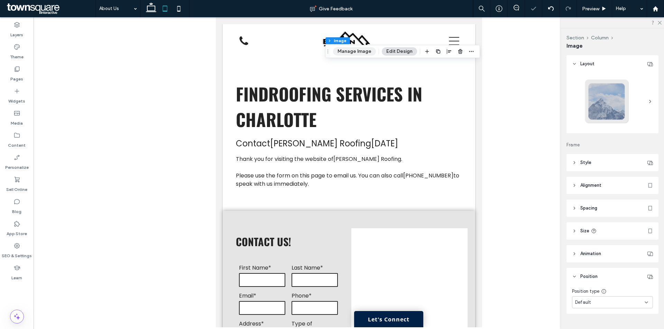
click at [357, 50] on button "Manage Image" at bounding box center [354, 51] width 43 height 8
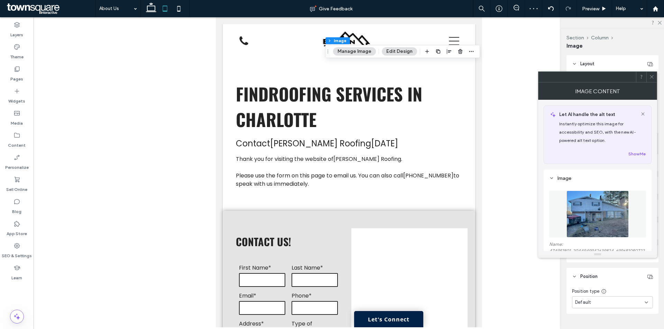
click at [596, 206] on img at bounding box center [597, 214] width 63 height 47
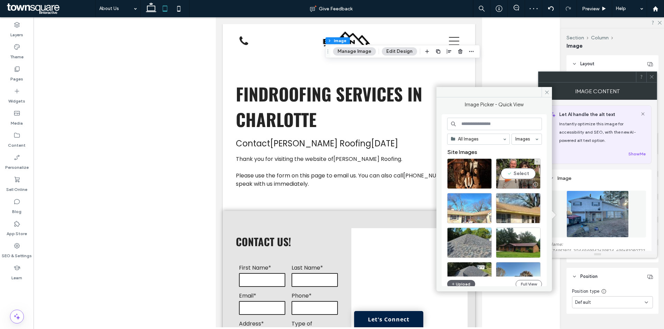
click at [515, 179] on div "Select" at bounding box center [518, 174] width 45 height 30
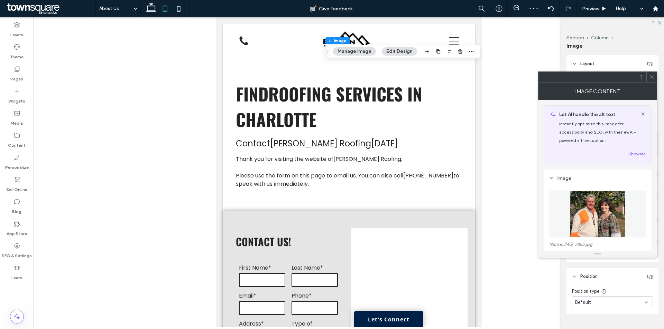
click at [651, 74] on span at bounding box center [651, 77] width 5 height 10
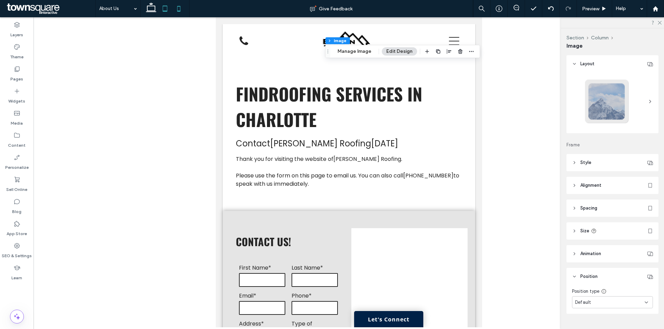
click at [177, 7] on use at bounding box center [178, 9] width 3 height 6
type input "***"
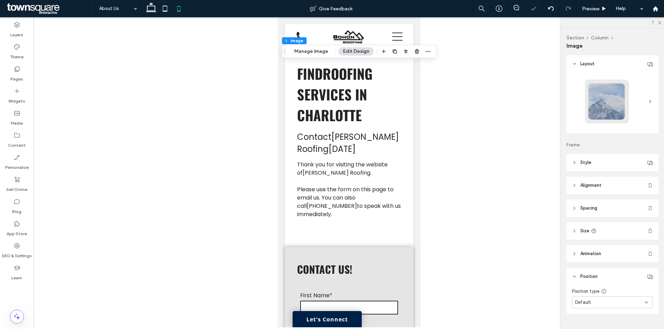
click at [174, 132] on div at bounding box center [349, 172] width 630 height 310
